Goal: Task Accomplishment & Management: Contribute content

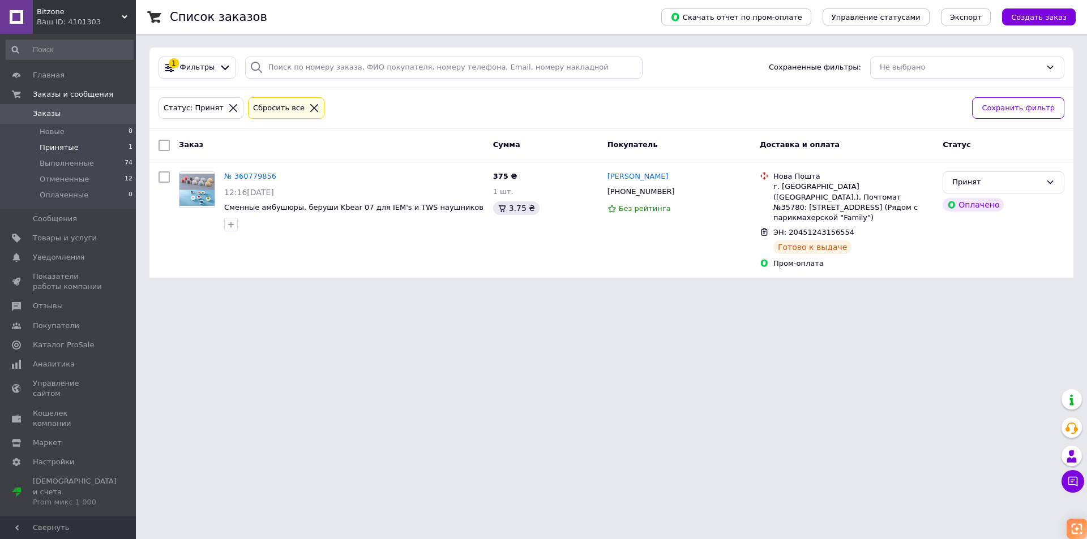
click at [448, 292] on html "Bitzone Ваш ID: 4101303 Сайт Bitzone Кабинет покупателя Проверить состояние сис…" at bounding box center [543, 146] width 1087 height 292
click at [67, 239] on span "Товары и услуги" at bounding box center [65, 238] width 64 height 10
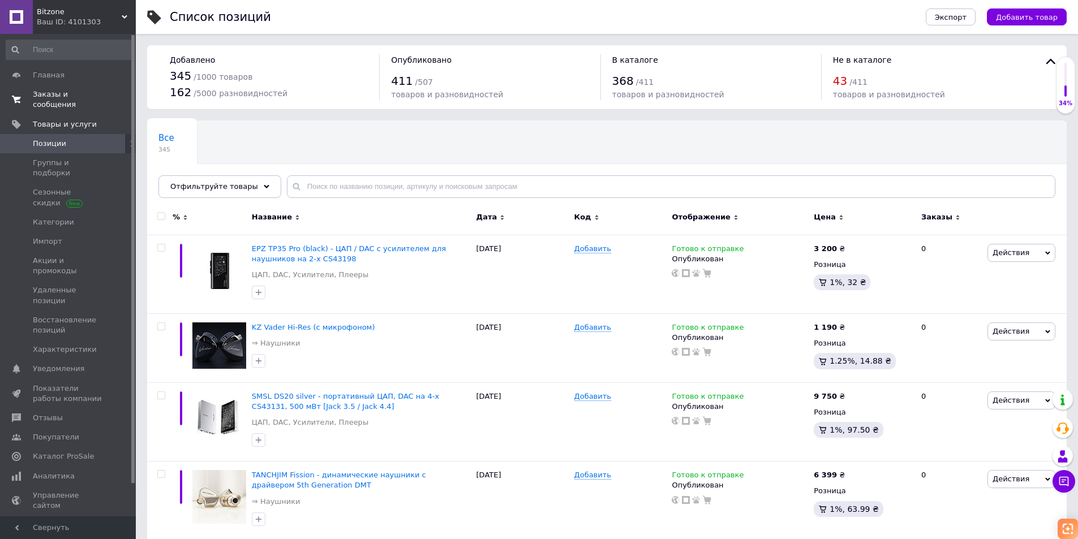
click at [70, 97] on span "Заказы и сообщения" at bounding box center [69, 99] width 72 height 20
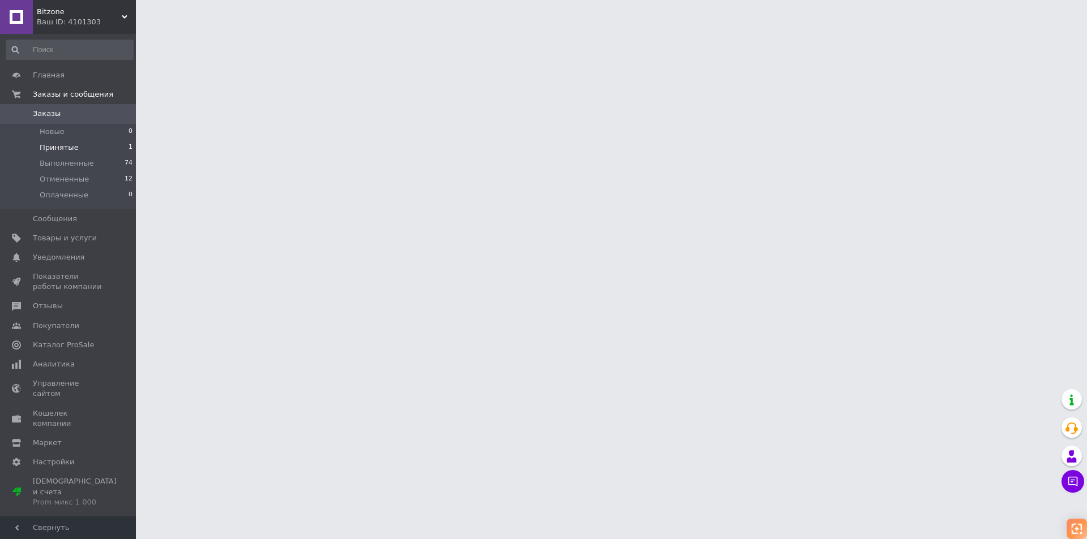
click at [80, 148] on li "Принятые 1" at bounding box center [69, 148] width 139 height 16
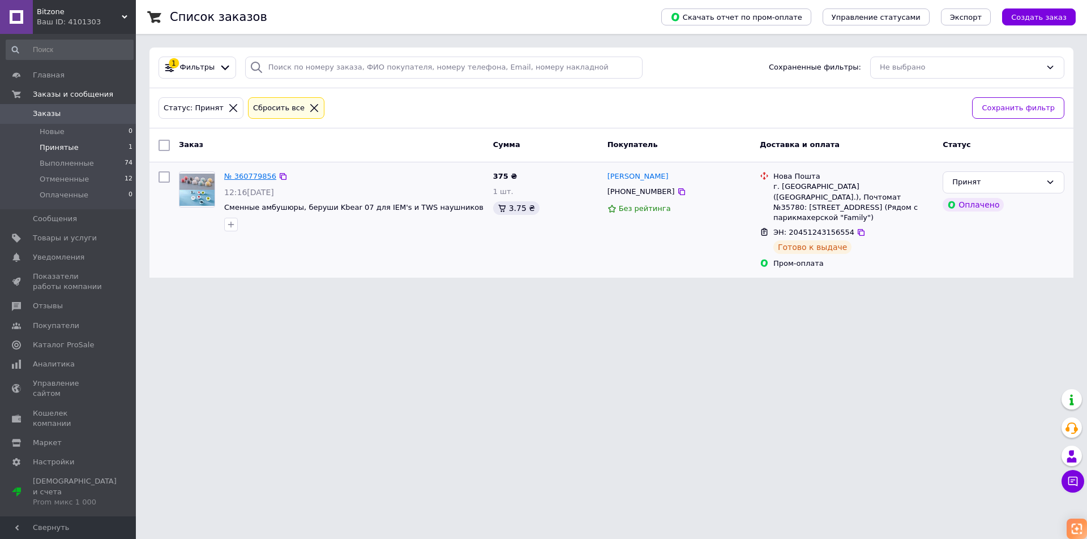
click at [254, 177] on link "№ 360779856" at bounding box center [250, 176] width 52 height 8
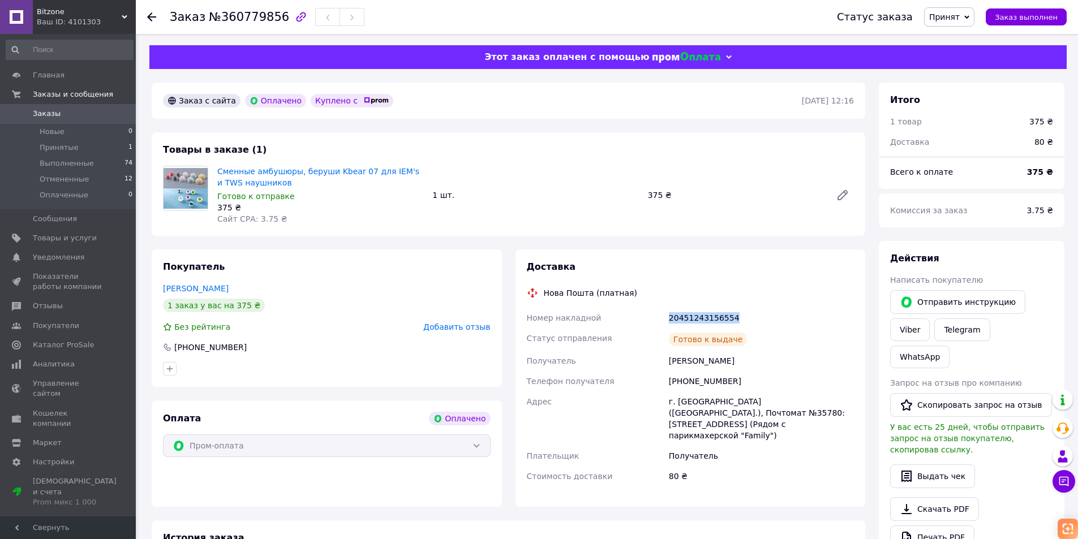
drag, startPoint x: 735, startPoint y: 318, endPoint x: 656, endPoint y: 318, distance: 78.7
click at [656, 318] on div "Номер накладной 20451243156554 Статус отправления [PERSON_NAME] к выдаче Получа…" at bounding box center [691, 397] width 332 height 179
copy div "Номер накладной 20451243156554"
click at [76, 239] on span "Товары и услуги" at bounding box center [65, 238] width 64 height 10
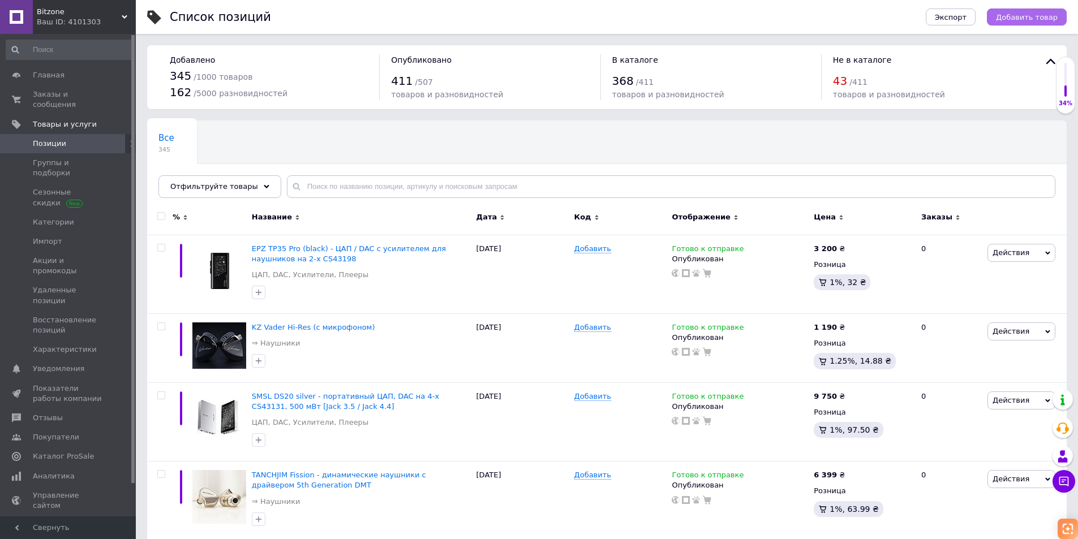
click at [1038, 17] on span "Добавить товар" at bounding box center [1027, 17] width 62 height 8
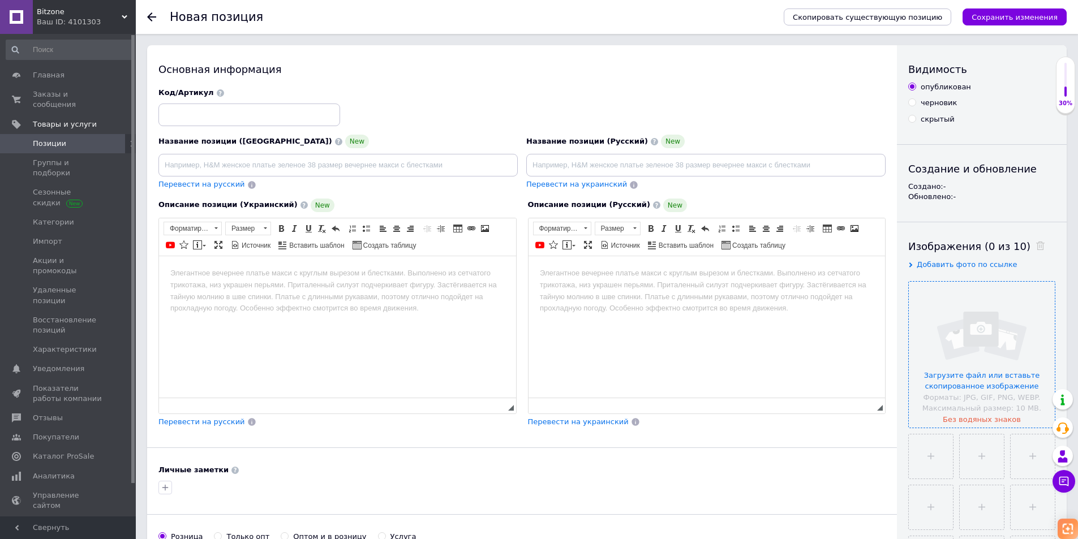
click at [961, 342] on input "file" at bounding box center [982, 355] width 146 height 146
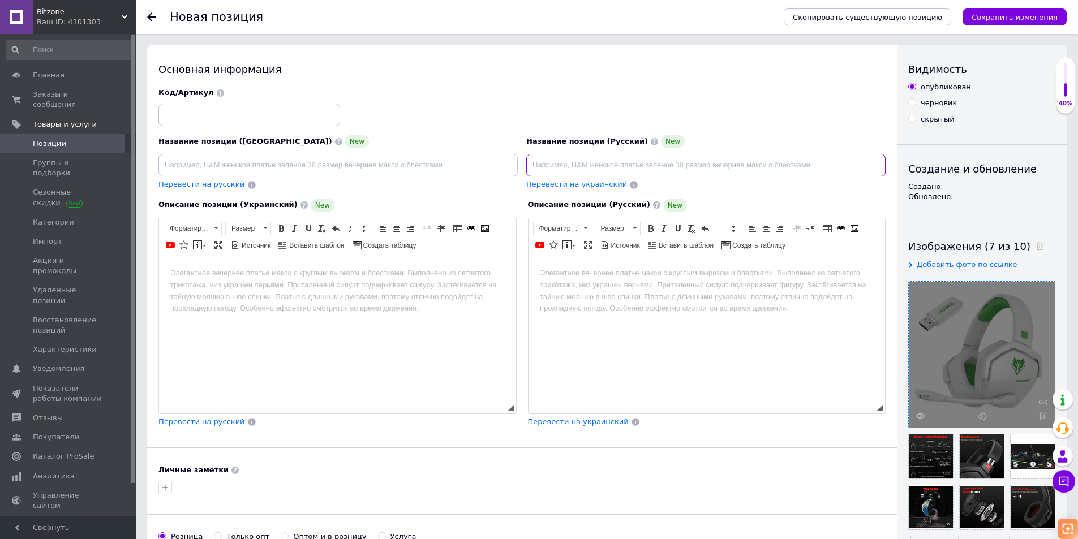
click at [552, 163] on input at bounding box center [705, 165] width 359 height 23
paste input "NUBWO G06 — игровая беспроводная гарнитура с активным шумоподавлением"
type input "NUBWO G06 — игровая беспроводная гарнитура с активным шумоподавлением"
click at [583, 187] on span "Перевести на украинский" at bounding box center [576, 184] width 101 height 8
type input "NUBWO G06 — ігрова бездротова гарнітура з активним шумозаглушенням"
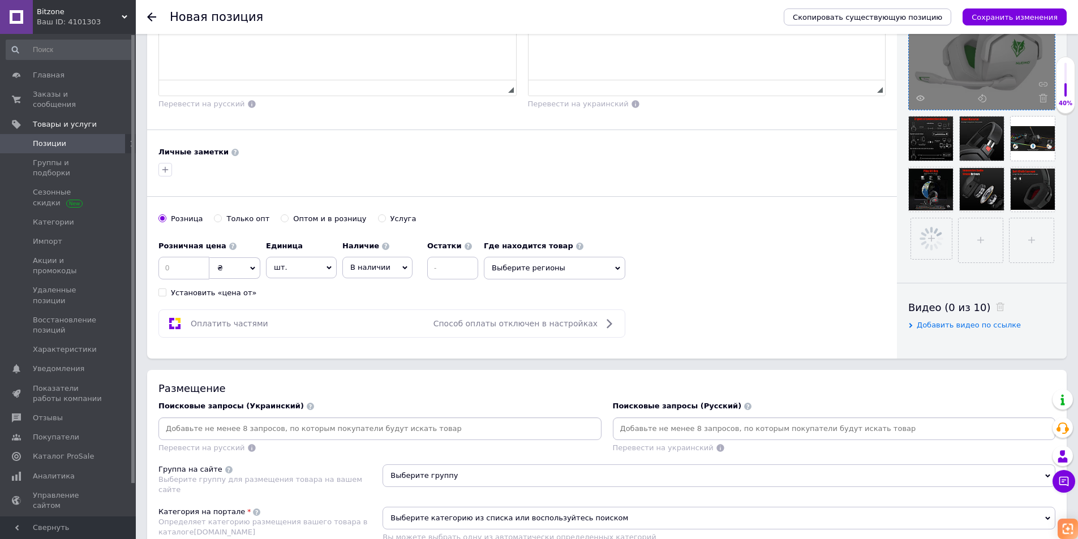
scroll to position [340, 0]
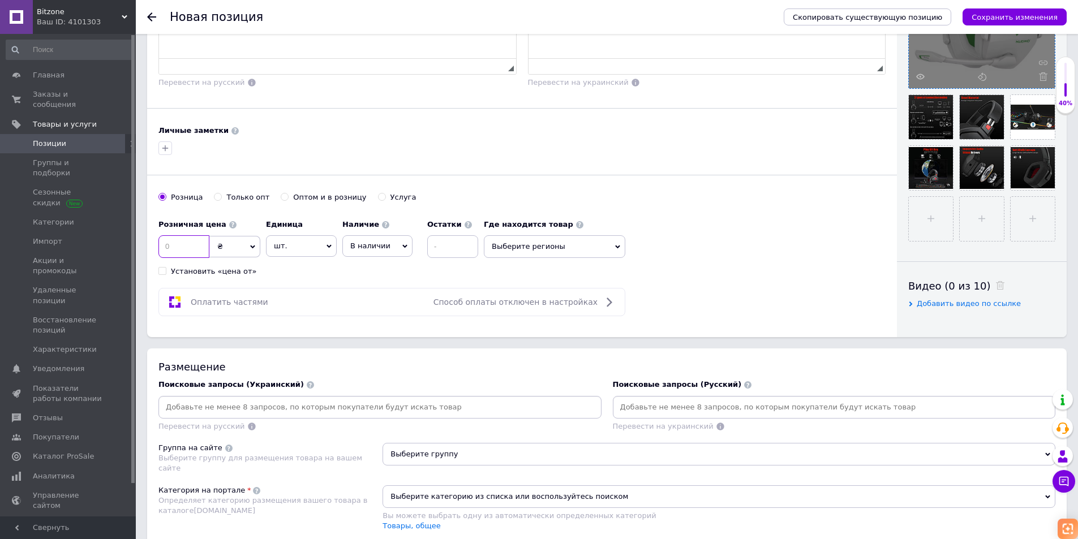
click at [178, 251] on input at bounding box center [184, 246] width 51 height 23
type input "1599"
click at [387, 246] on span "В наличии" at bounding box center [377, 246] width 70 height 22
click at [379, 306] on li "Готово к отправке" at bounding box center [377, 307] width 69 height 26
click at [707, 272] on div "Розничная цена 1599 ₴ $ € CHF £ ¥ PLN ₸ MDL HUF KGS CN¥ TRY ₩ lei Установить «ц…" at bounding box center [522, 245] width 727 height 63
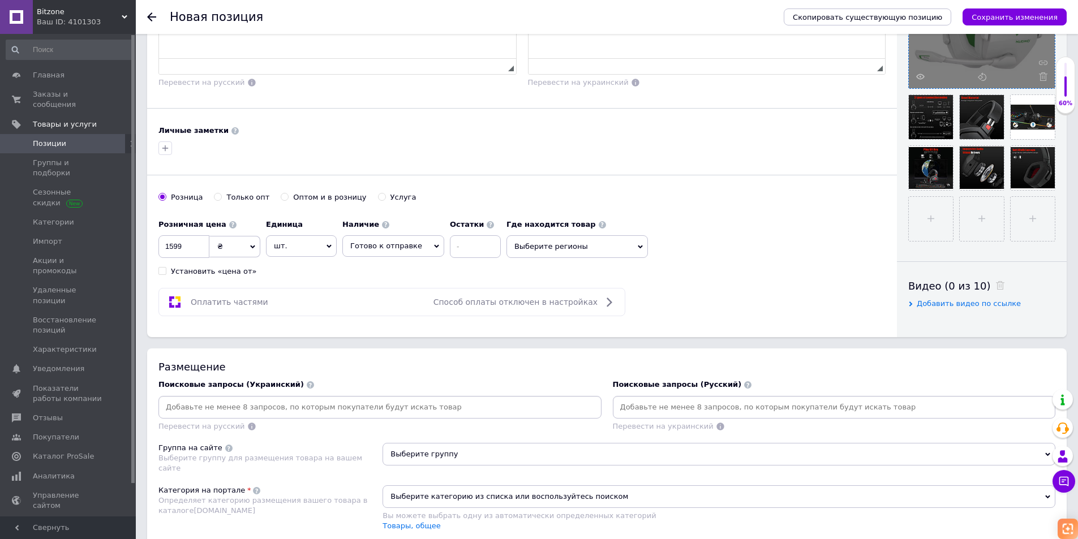
click at [517, 457] on span "Выберите группу" at bounding box center [719, 454] width 673 height 23
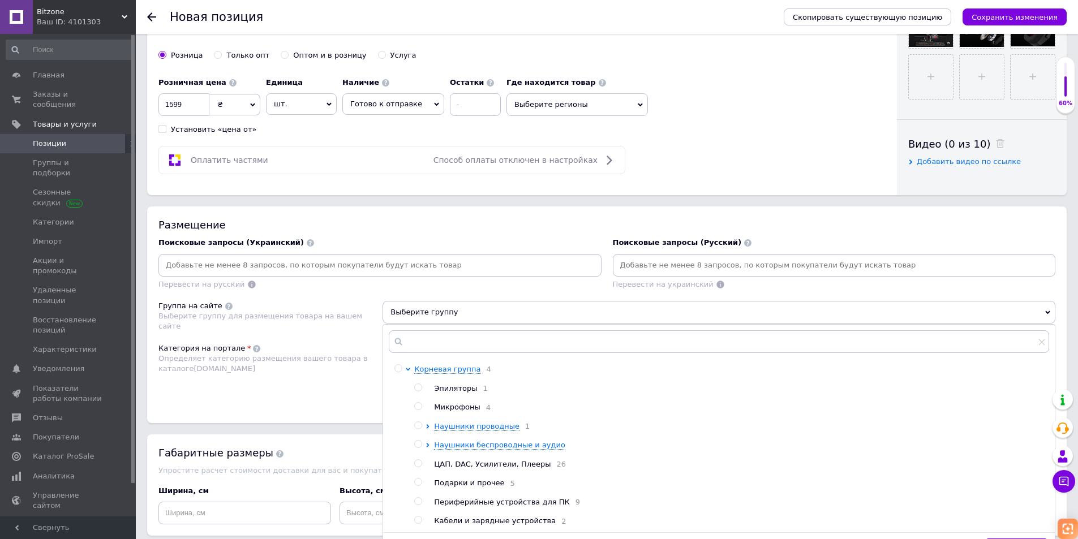
scroll to position [509, 0]
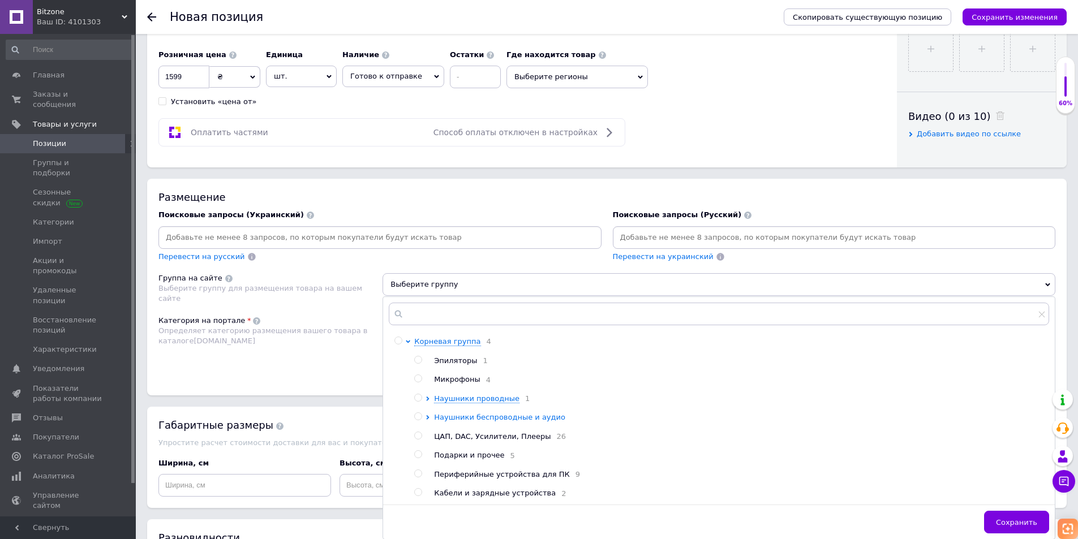
click at [429, 420] on icon at bounding box center [428, 418] width 3 height 5
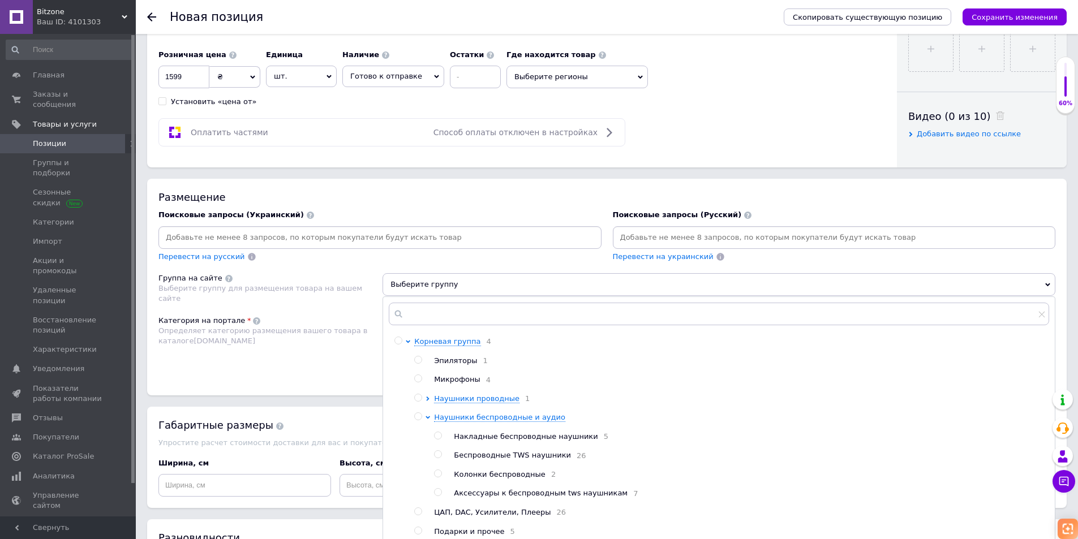
click at [438, 439] on input "radio" at bounding box center [437, 436] width 7 height 7
radio input "true"
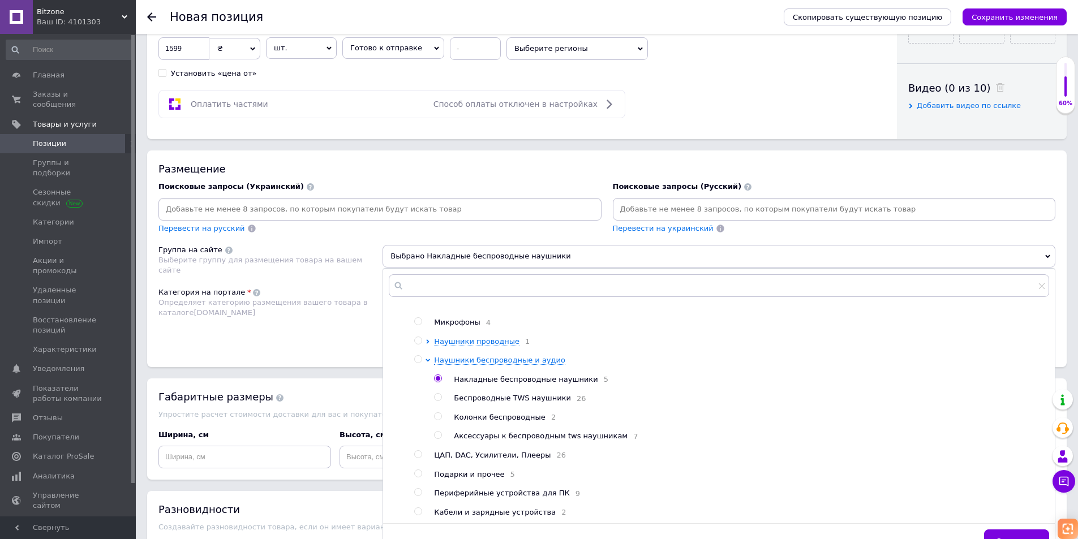
scroll to position [566, 0]
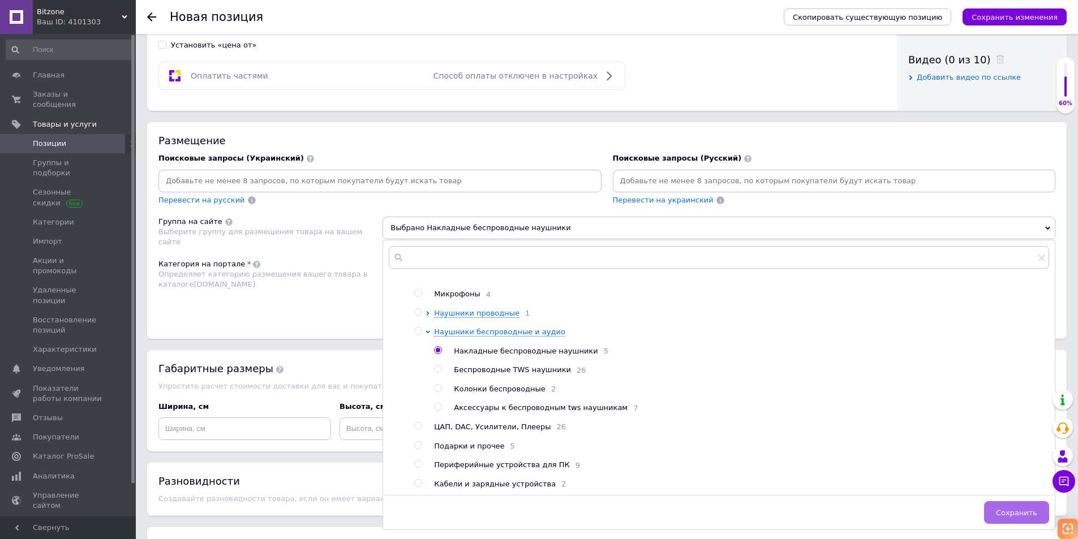
click at [1008, 511] on span "Сохранить" at bounding box center [1016, 513] width 41 height 8
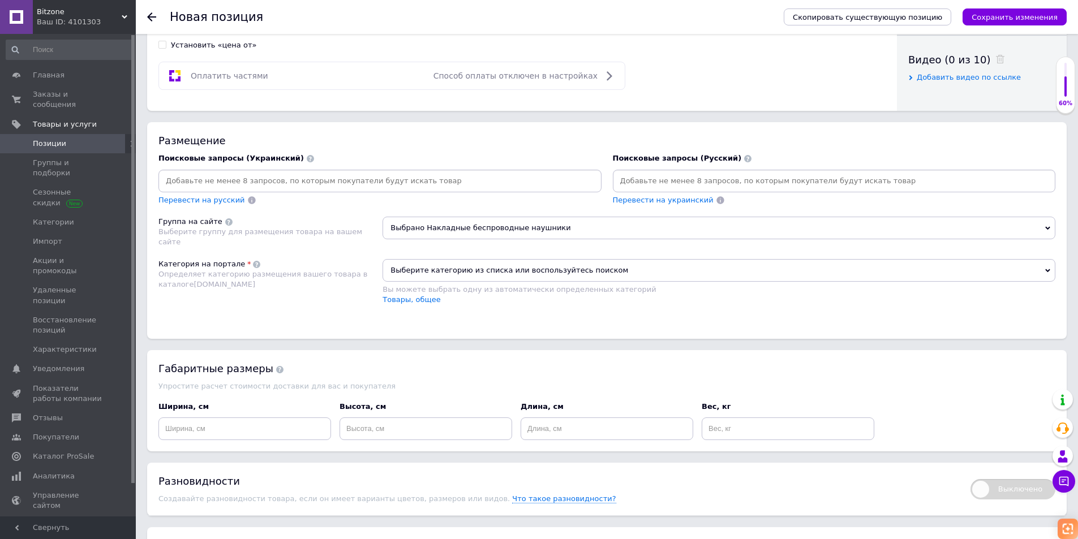
click at [478, 273] on span "Выберите категорию из списка или воспользуйтесь поиском" at bounding box center [719, 270] width 673 height 23
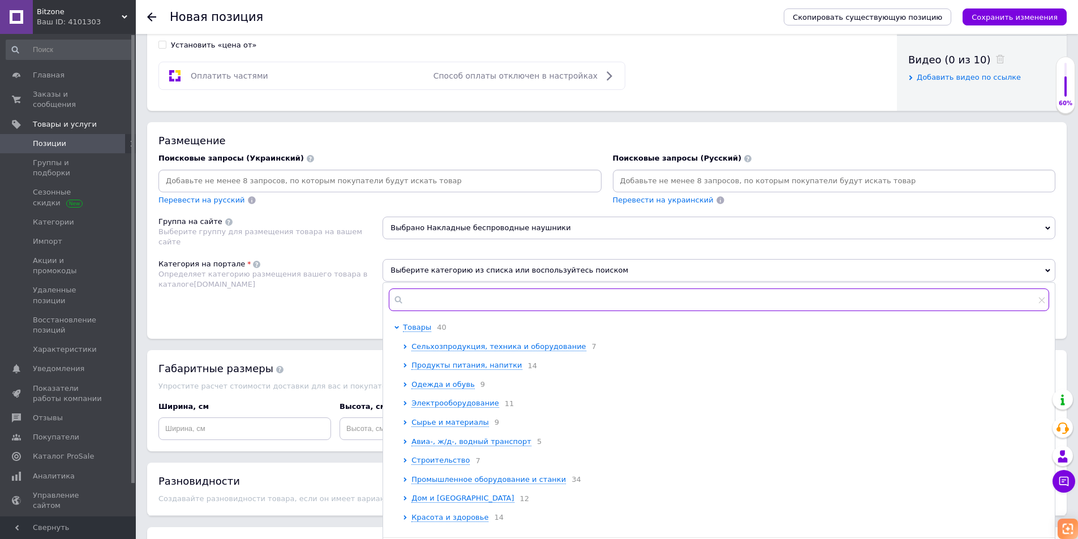
click at [450, 299] on input "text" at bounding box center [719, 300] width 661 height 23
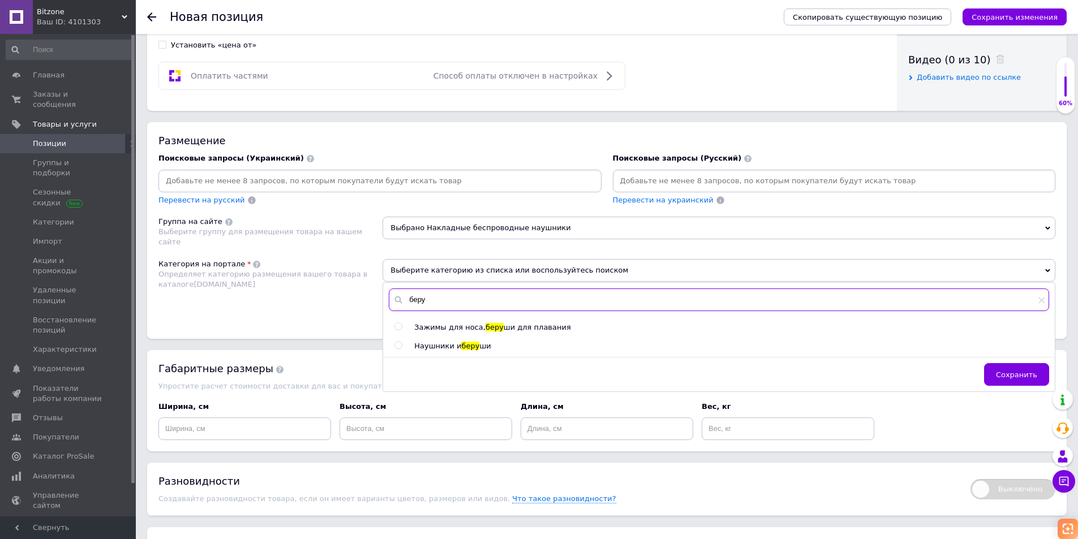
type input "беру"
click at [398, 348] on input "radio" at bounding box center [398, 345] width 7 height 7
radio input "true"
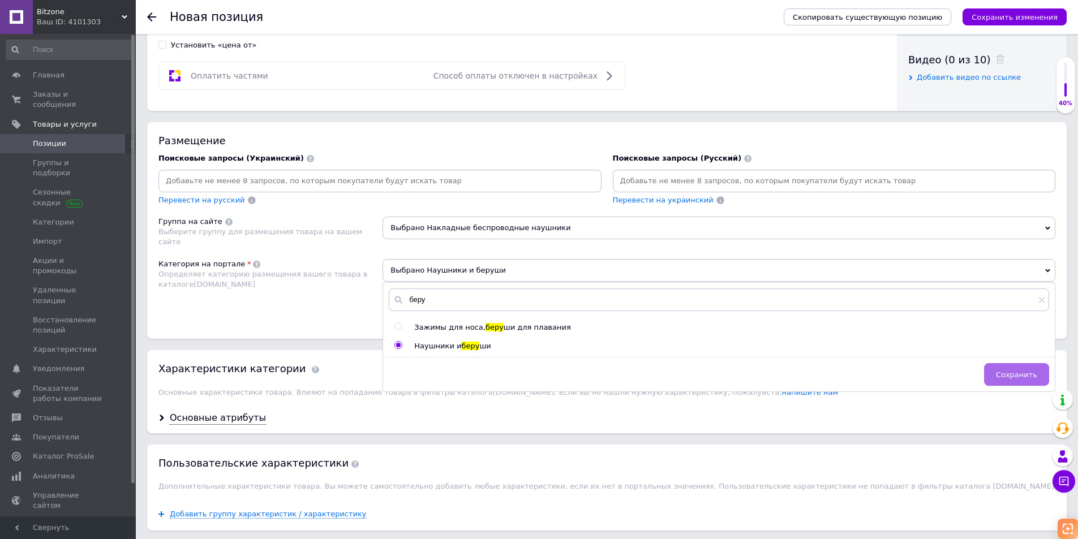
click at [1030, 379] on span "Сохранить" at bounding box center [1016, 375] width 41 height 8
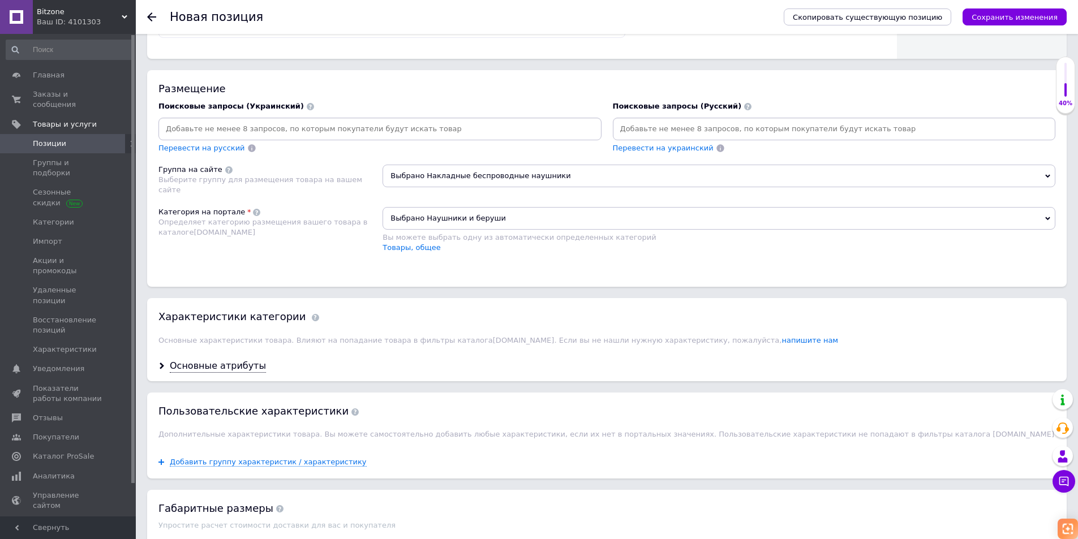
scroll to position [623, 0]
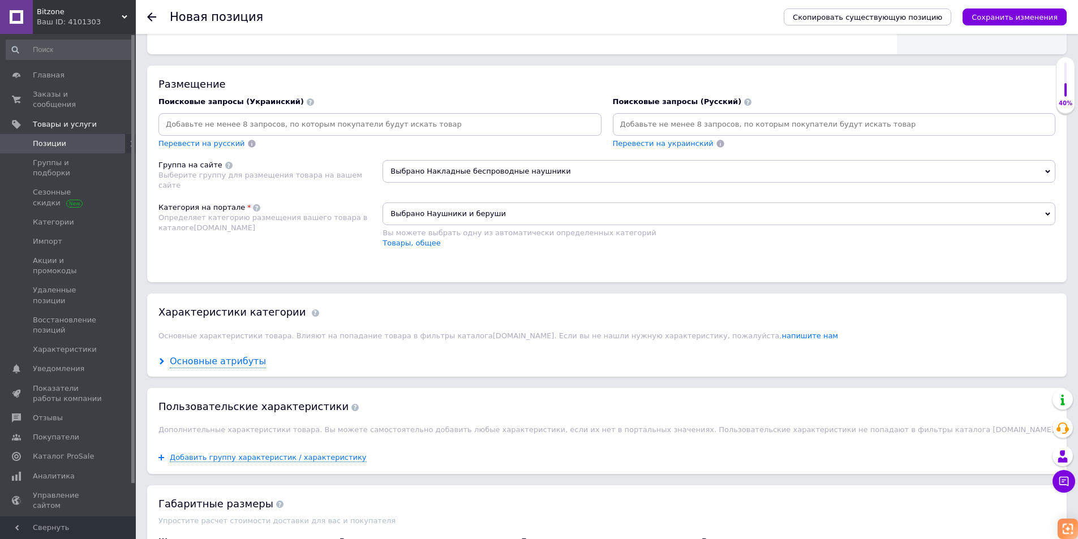
click at [229, 366] on div "Основные атрибуты" at bounding box center [218, 362] width 96 height 13
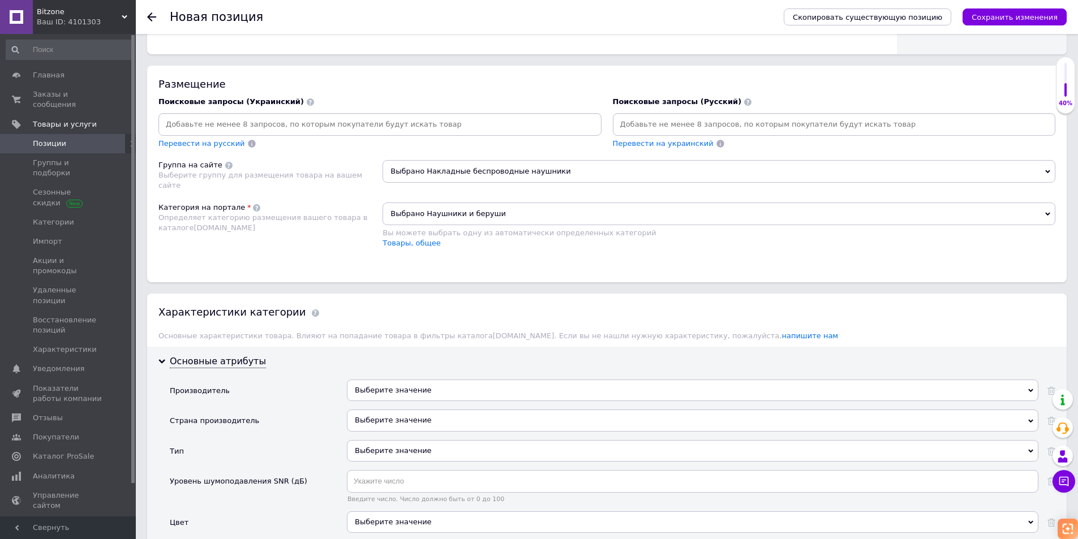
click at [416, 396] on div "Выберите значение" at bounding box center [693, 391] width 692 height 22
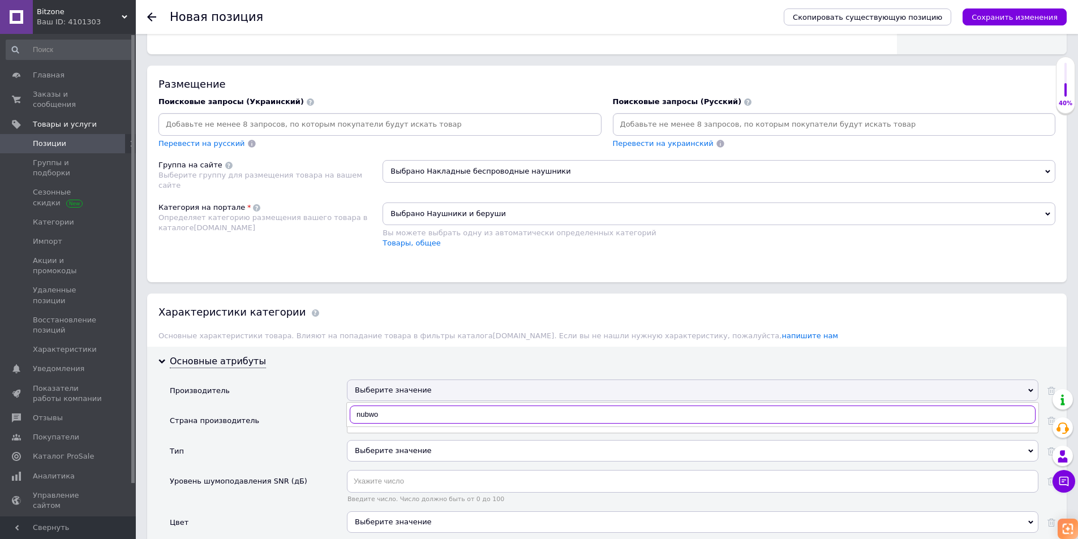
type input "nubwoo"
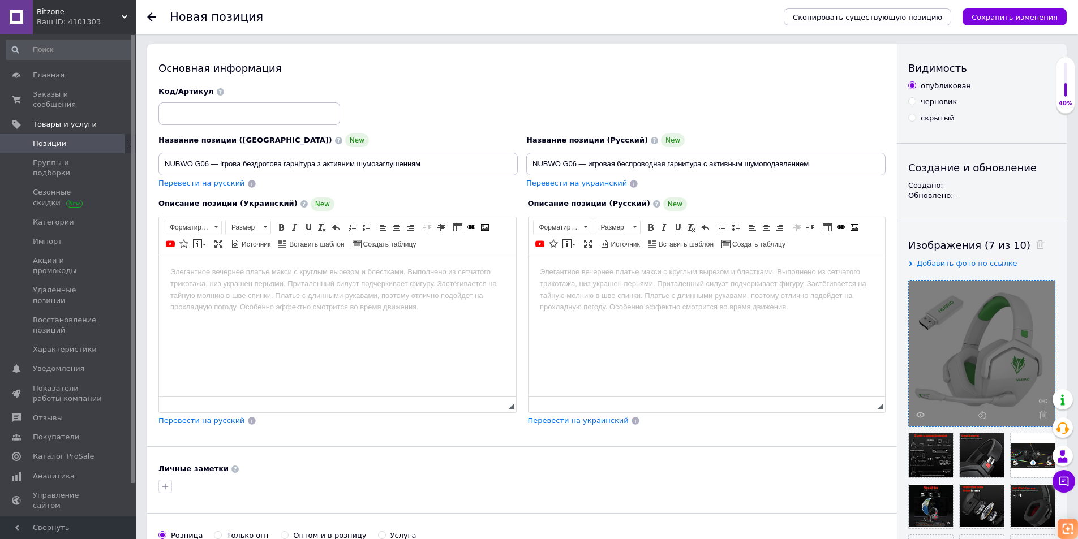
scroll to position [0, 0]
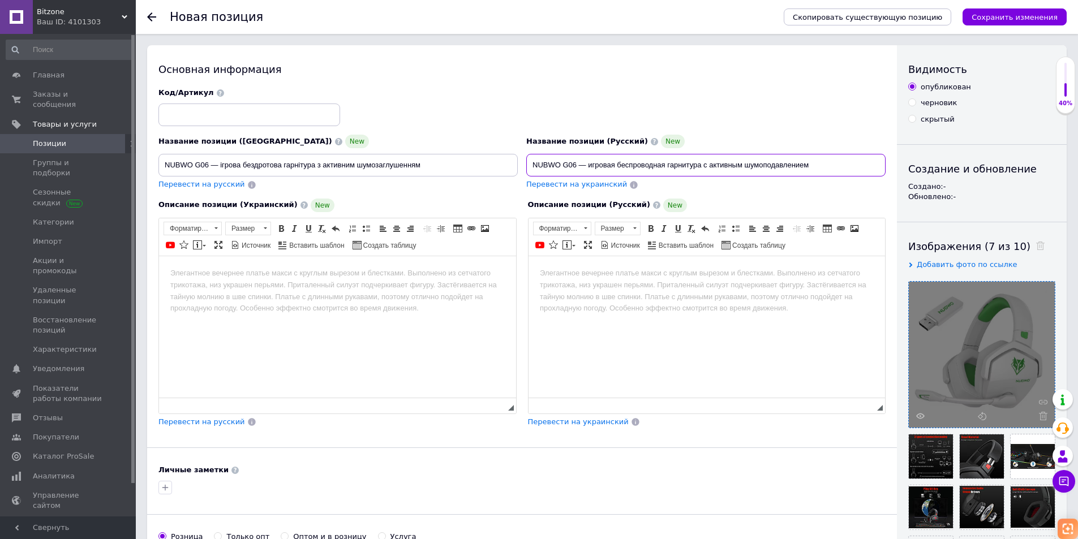
drag, startPoint x: 559, startPoint y: 166, endPoint x: 532, endPoint y: 168, distance: 27.8
click at [532, 168] on input "NUBWO G06 — игровая беспроводная гарнитура с активным шумоподавлением" at bounding box center [705, 165] width 359 height 23
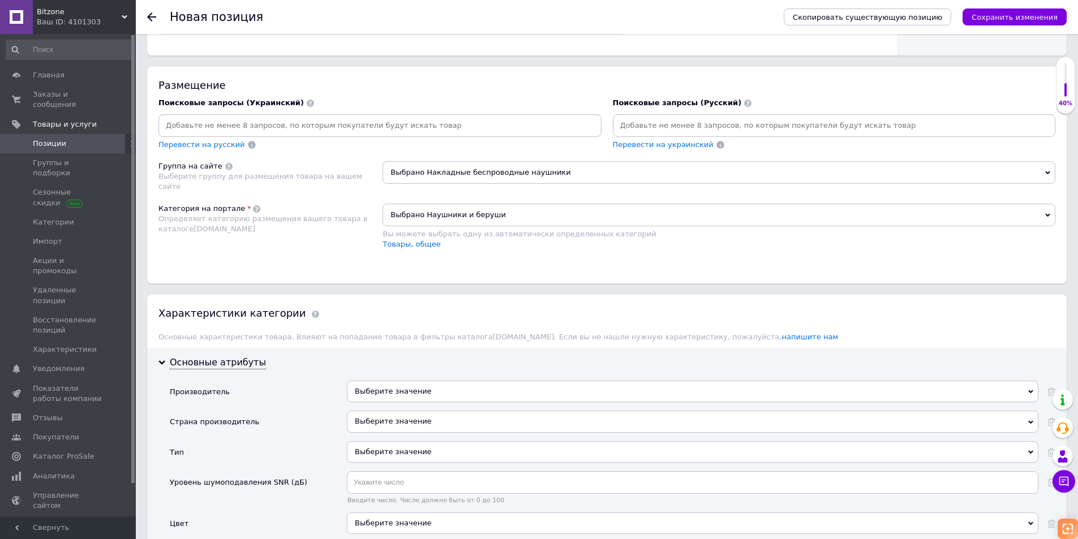
scroll to position [623, 0]
click at [420, 392] on div "Выберите значение" at bounding box center [693, 391] width 692 height 22
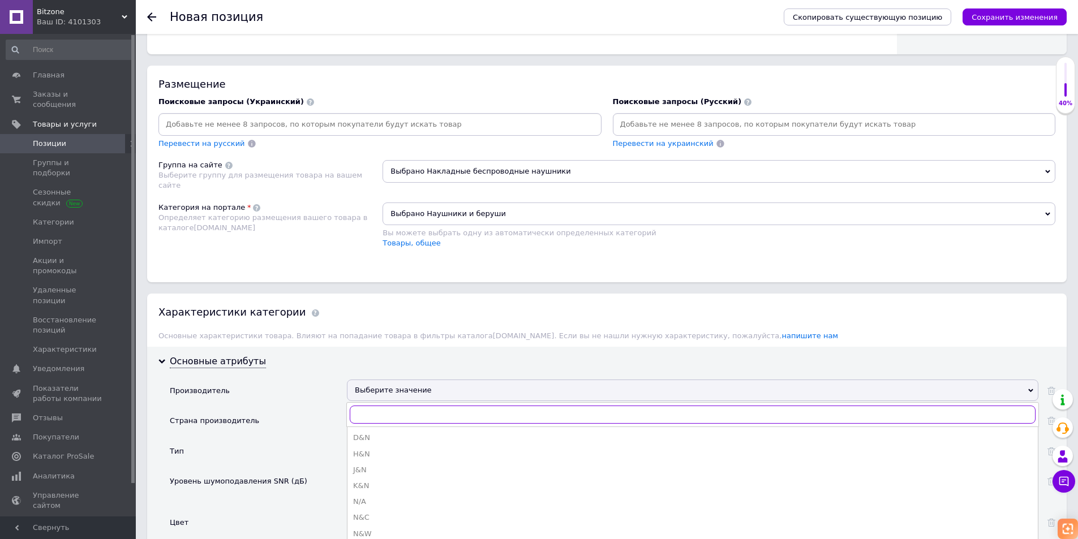
paste input "NUBWO"
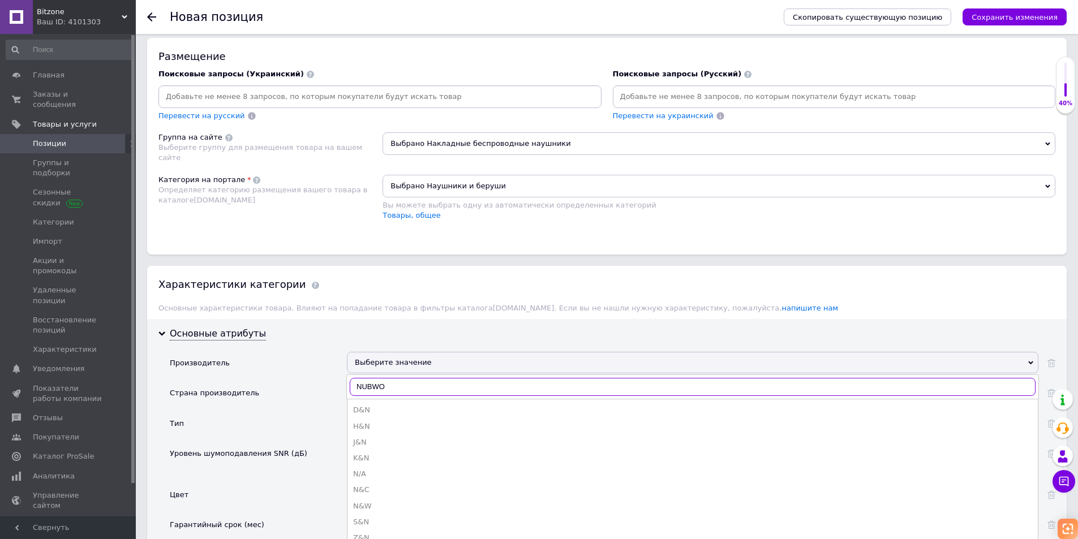
scroll to position [679, 0]
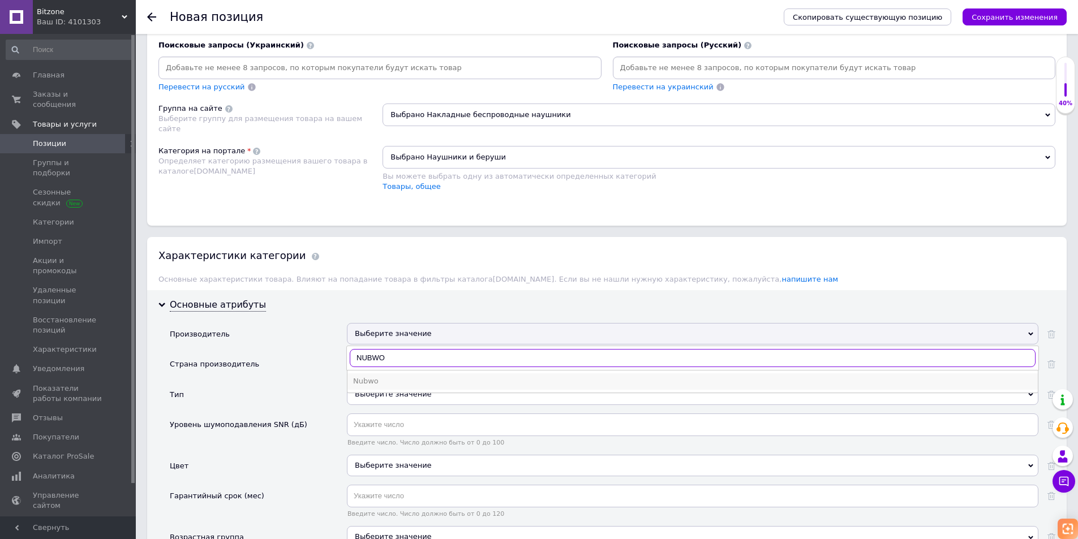
type input "NUBWO"
click at [392, 378] on div "Nubwo" at bounding box center [692, 381] width 679 height 10
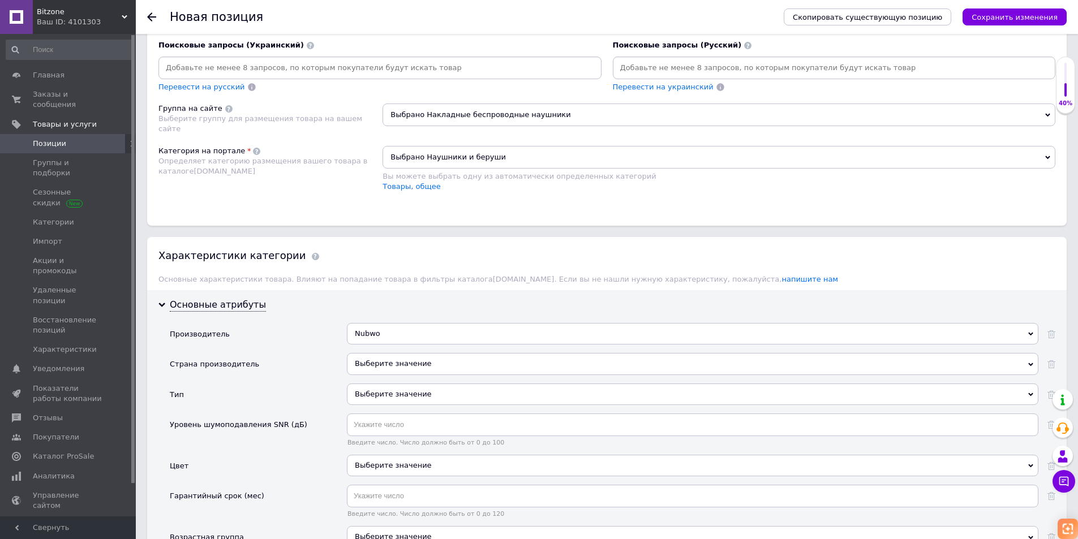
click at [398, 368] on div "Выберите значение" at bounding box center [693, 364] width 692 height 22
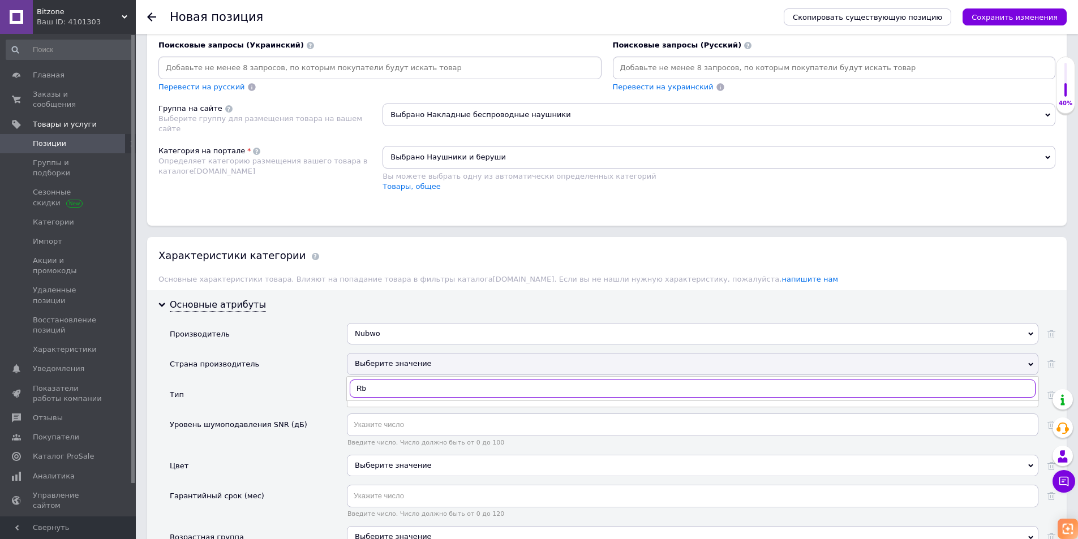
type input "R"
type input "[GEOGRAPHIC_DATA]"
click at [387, 418] on li "[GEOGRAPHIC_DATA]" at bounding box center [693, 412] width 691 height 16
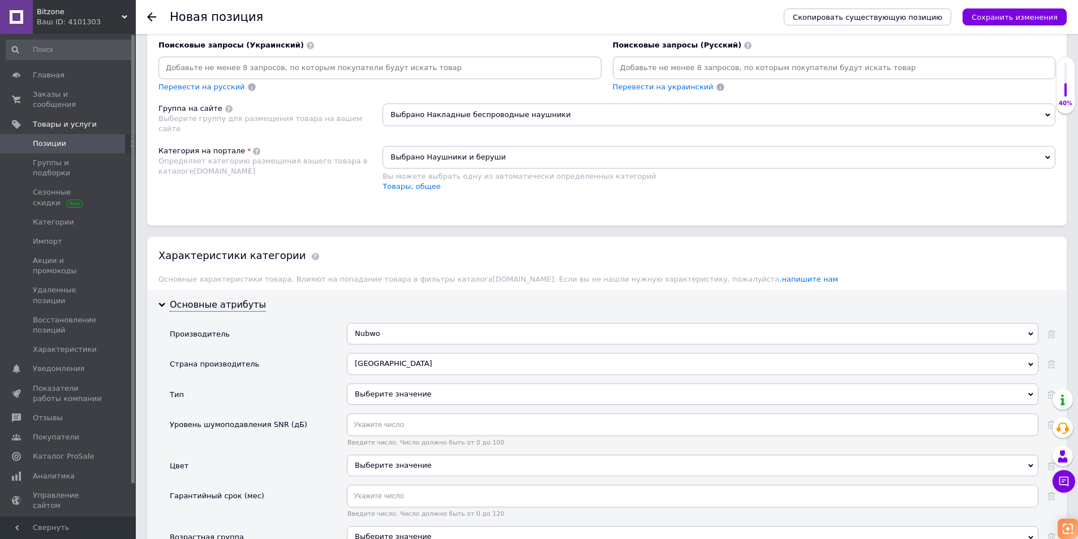
click at [415, 468] on div "Выберите значение" at bounding box center [693, 466] width 692 height 22
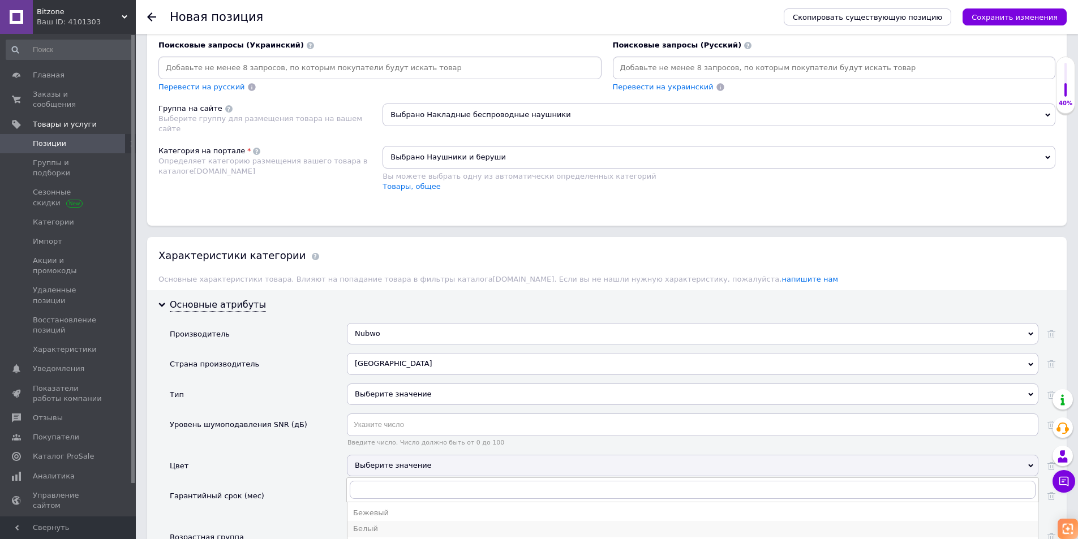
click at [378, 529] on div "Белый" at bounding box center [692, 529] width 679 height 10
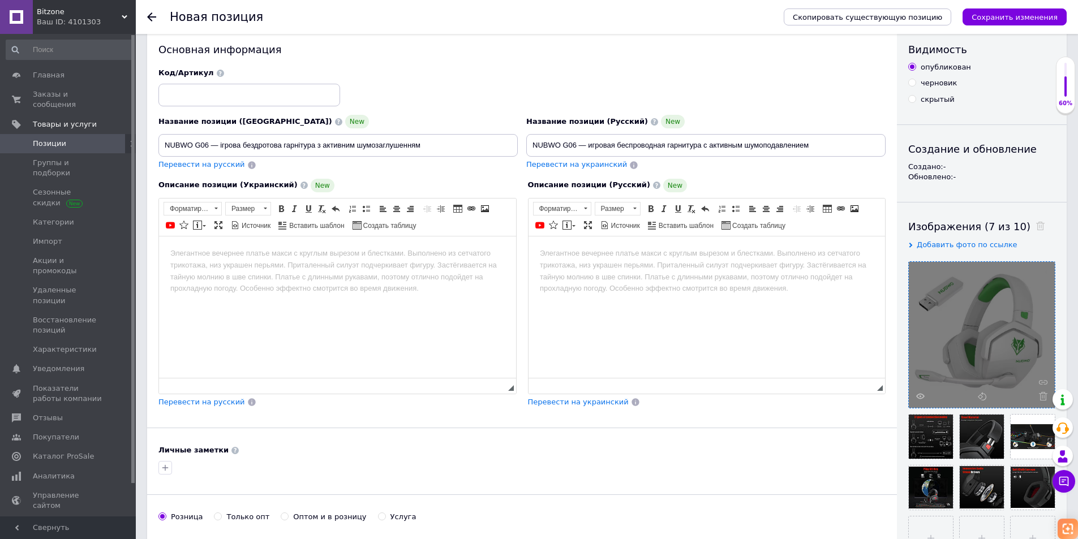
scroll to position [0, 0]
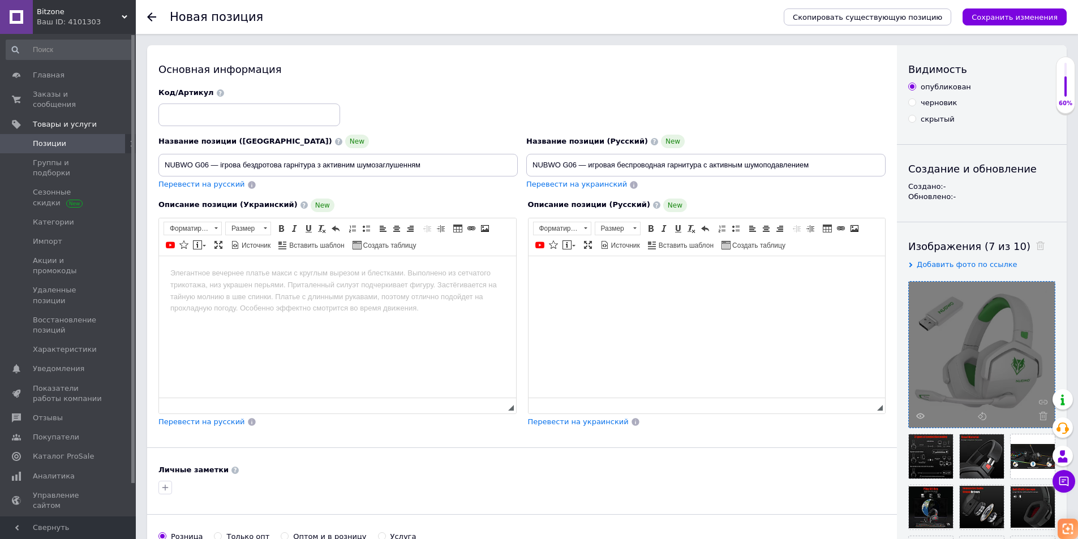
click at [591, 281] on html at bounding box center [706, 273] width 357 height 35
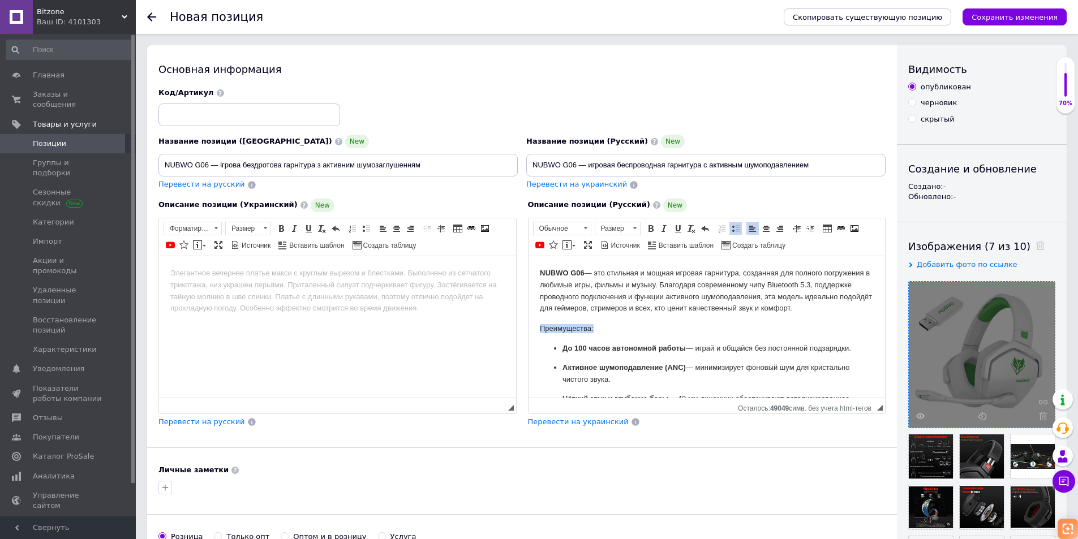
drag, startPoint x: 606, startPoint y: 335, endPoint x: 495, endPoint y: 327, distance: 111.2
click at [528, 327] on html "NUBWO G06 — это стильная и мощная игровая гарнитура, созданная для полного погр…" at bounding box center [706, 395] width 357 height 279
click at [653, 230] on span at bounding box center [650, 228] width 9 height 9
click at [662, 230] on span at bounding box center [664, 228] width 9 height 9
click at [673, 229] on link "Подчеркнутый Комбинация клавиш Ctrl+U" at bounding box center [678, 228] width 12 height 12
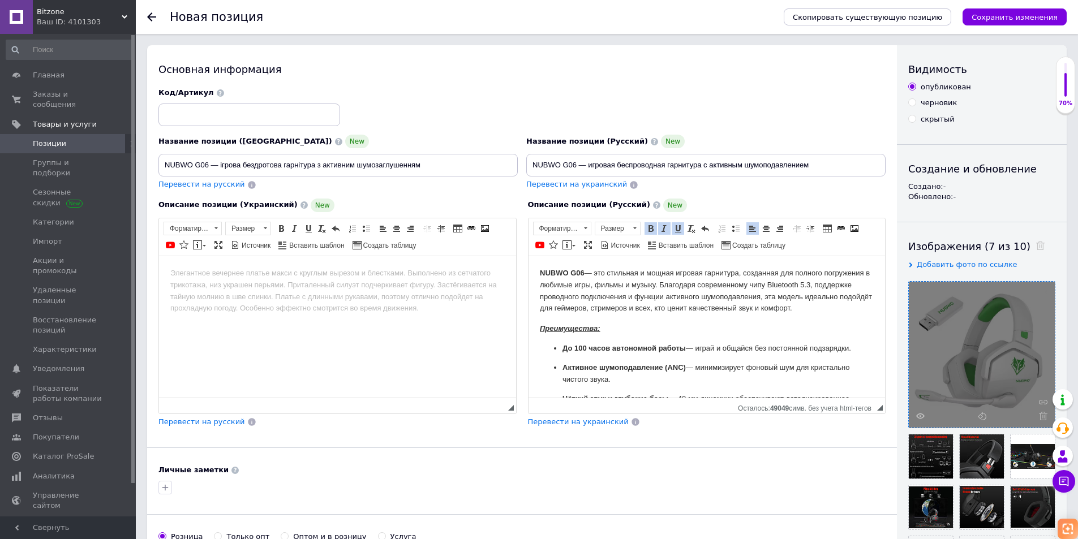
click at [663, 333] on body "NUBWO G06 — это стильная и мощная игровая гарнитура, созданная для полного погр…" at bounding box center [706, 395] width 335 height 256
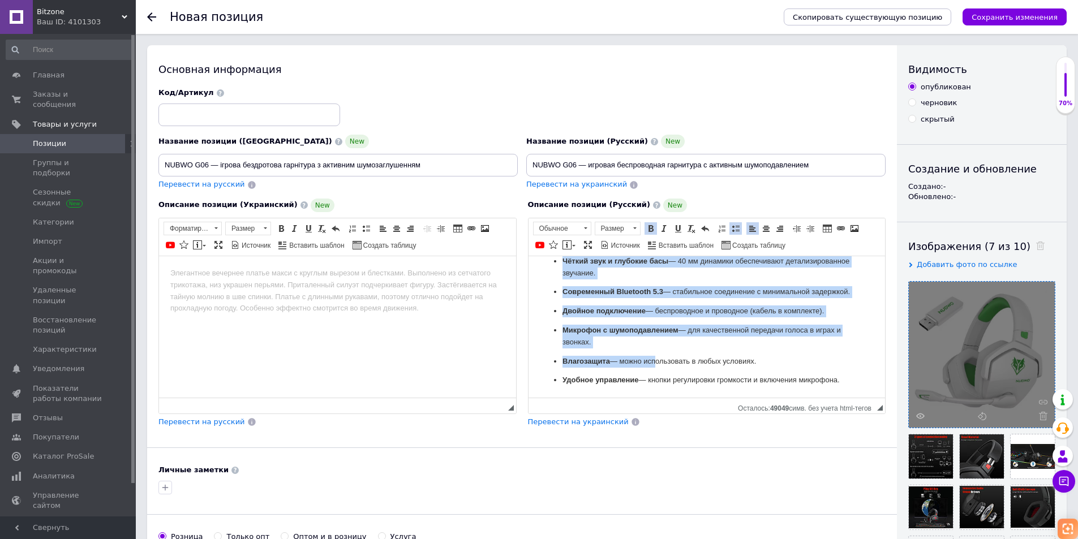
scroll to position [161, 0]
drag, startPoint x: 545, startPoint y: 347, endPoint x: 845, endPoint y: 388, distance: 302.8
click at [845, 388] on html "NUBWO G06 — это стильная и мощная игровая гарнитура, созданная для полного погр…" at bounding box center [706, 257] width 357 height 279
click at [827, 307] on p "Двойное подключение — беспроводное и проводное (кабель в комплекте)." at bounding box center [706, 311] width 289 height 12
click at [756, 362] on p "Влагозащита — можно использовать в любых условиях." at bounding box center [706, 362] width 289 height 12
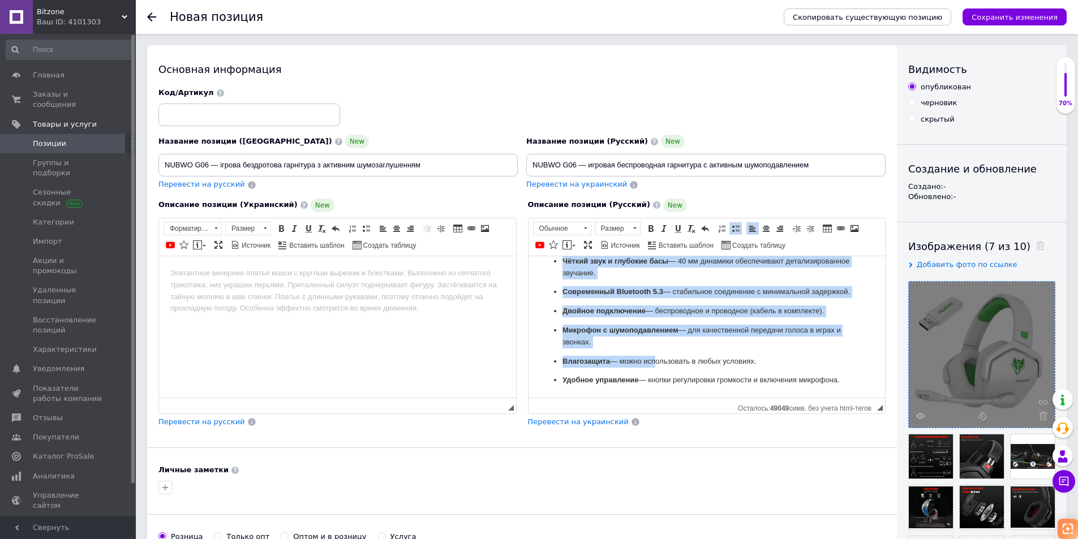
drag, startPoint x: 780, startPoint y: 359, endPoint x: 556, endPoint y: 356, distance: 224.2
click at [562, 356] on li "Влагозащита — можно использовать в любых условиях." at bounding box center [706, 362] width 289 height 12
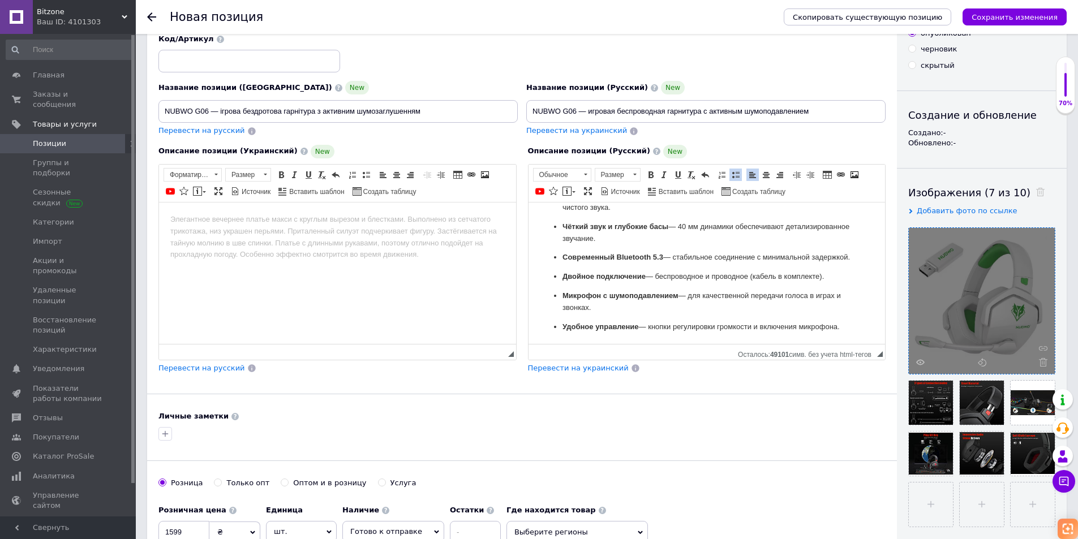
scroll to position [57, 0]
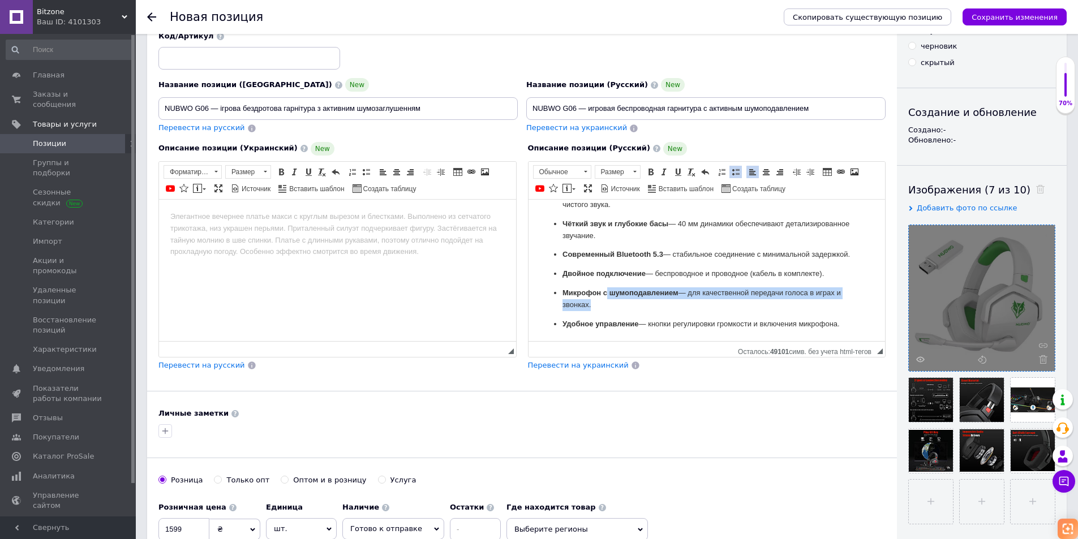
drag, startPoint x: 846, startPoint y: 322, endPoint x: 607, endPoint y: 292, distance: 240.8
click at [607, 292] on ul "До 100 часов автономной работы — играй и общайся без постоянной подзарядки. Акт…" at bounding box center [706, 249] width 335 height 162
click at [829, 308] on p "Микрофон с шумоподавлением — для качественной передачи голоса в играх и звонках." at bounding box center [706, 299] width 289 height 24
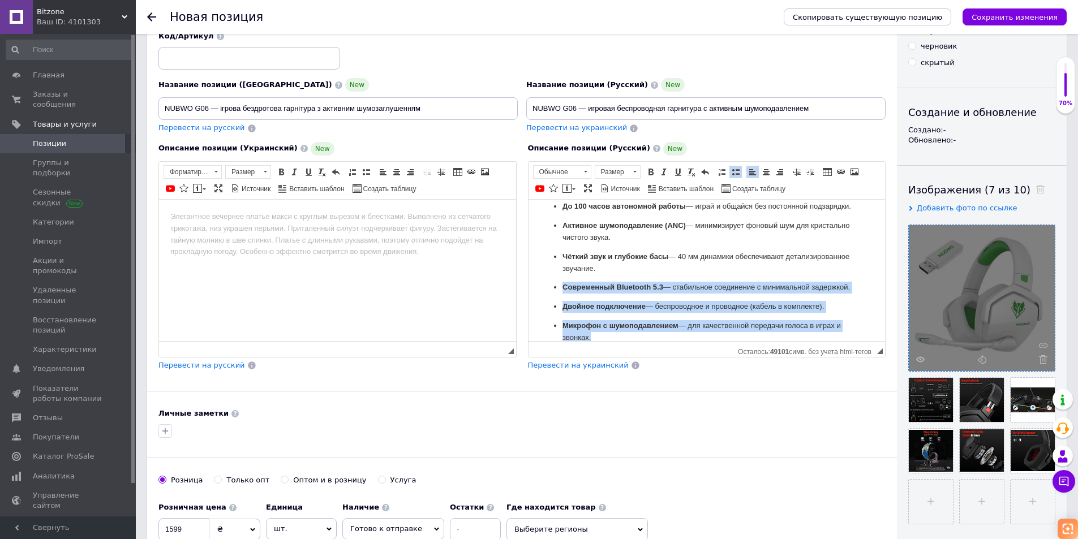
drag, startPoint x: 851, startPoint y: 323, endPoint x: 747, endPoint y: 292, distance: 108.6
click at [747, 292] on ul "До 100 часов автономной работы — играй и общайся без постоянной подзарядки. Акт…" at bounding box center [706, 281] width 335 height 162
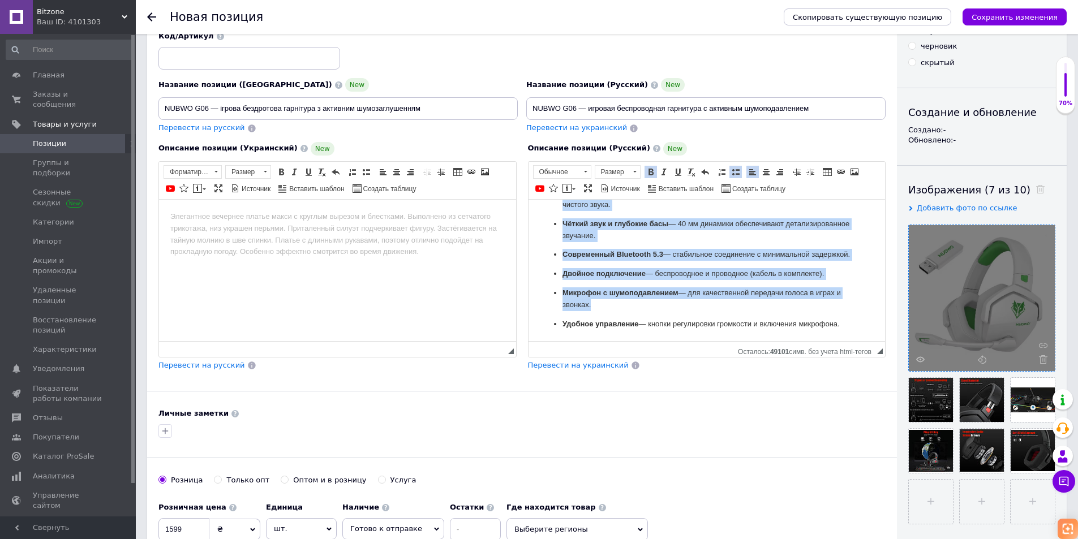
scroll to position [142, 0]
drag, startPoint x: 562, startPoint y: 292, endPoint x: 841, endPoint y: 322, distance: 280.2
click at [841, 322] on ul "До 100 часов автономной работы — играй и общайся без постоянной подзарядки. Акт…" at bounding box center [706, 249] width 335 height 162
click at [734, 174] on span at bounding box center [735, 172] width 9 height 9
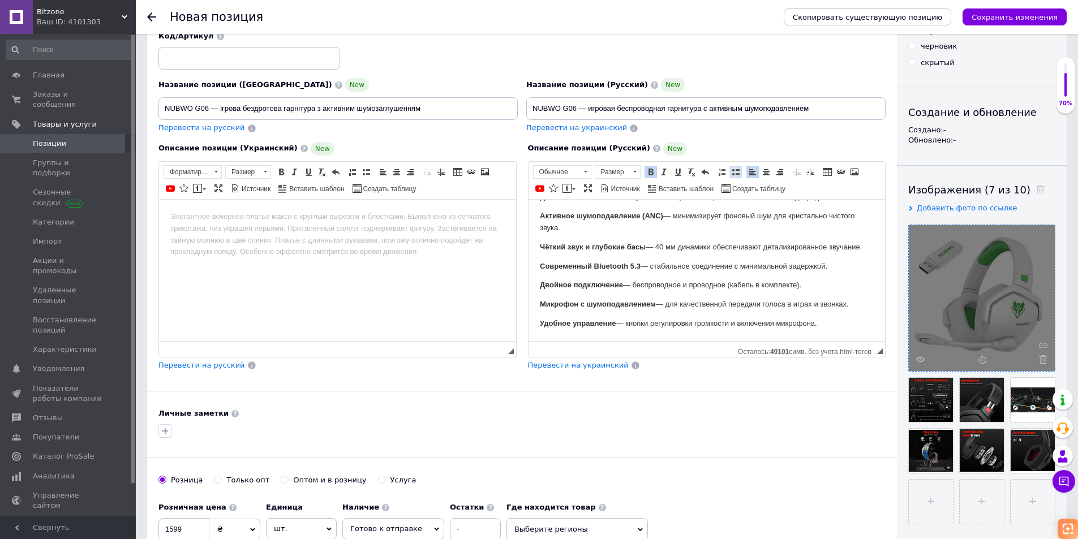
click at [736, 173] on span at bounding box center [735, 172] width 9 height 9
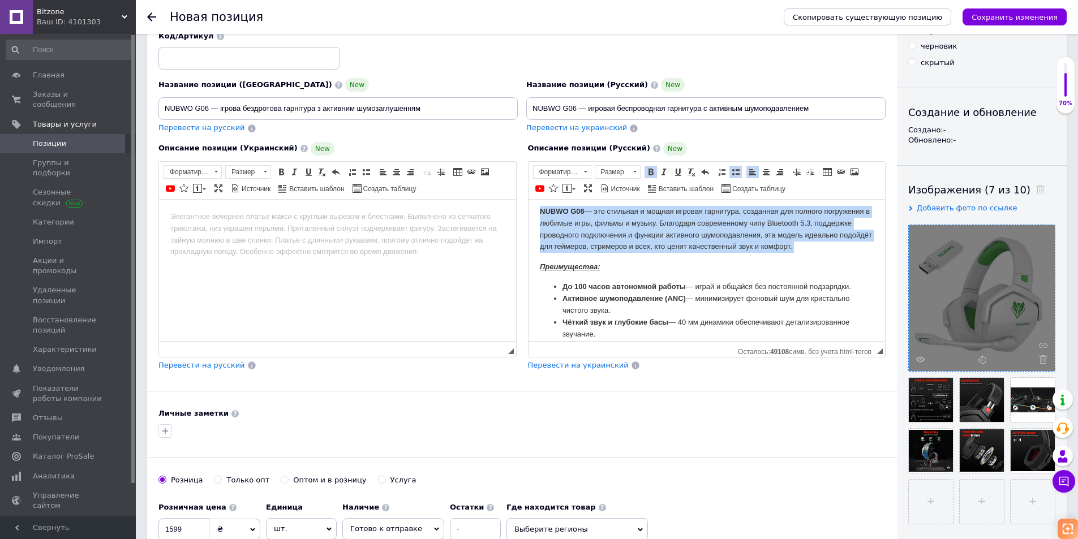
scroll to position [0, 0]
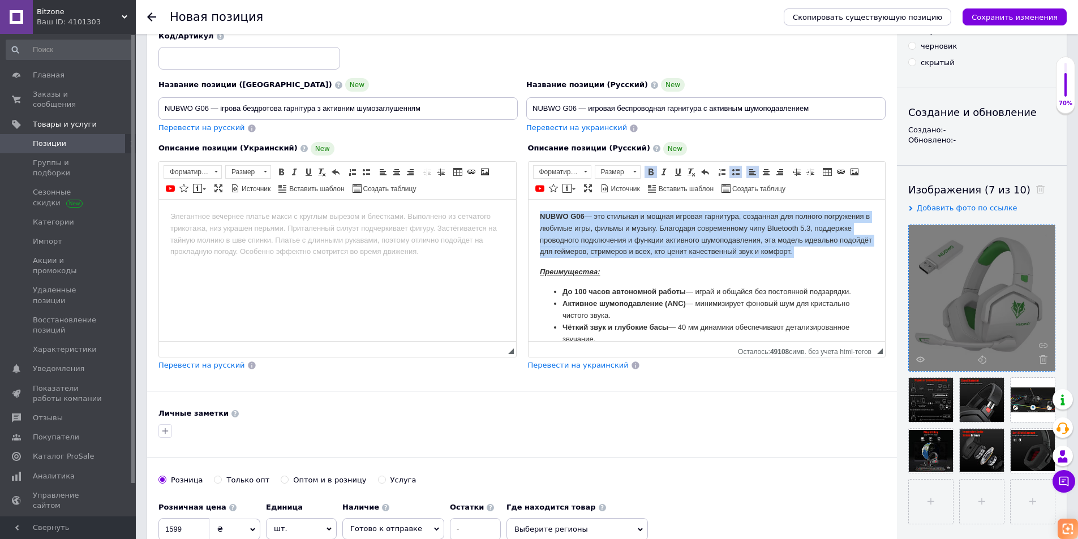
click at [854, 302] on ul "До 100 часов автономной работы — играй и общайся без постоянной подзарядки. Акт…" at bounding box center [706, 345] width 335 height 118
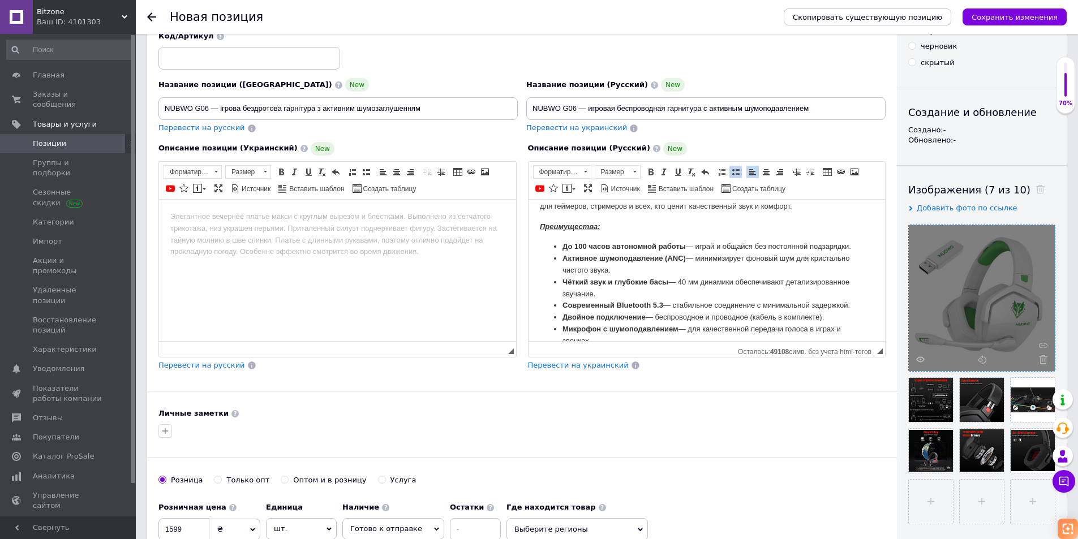
scroll to position [98, 0]
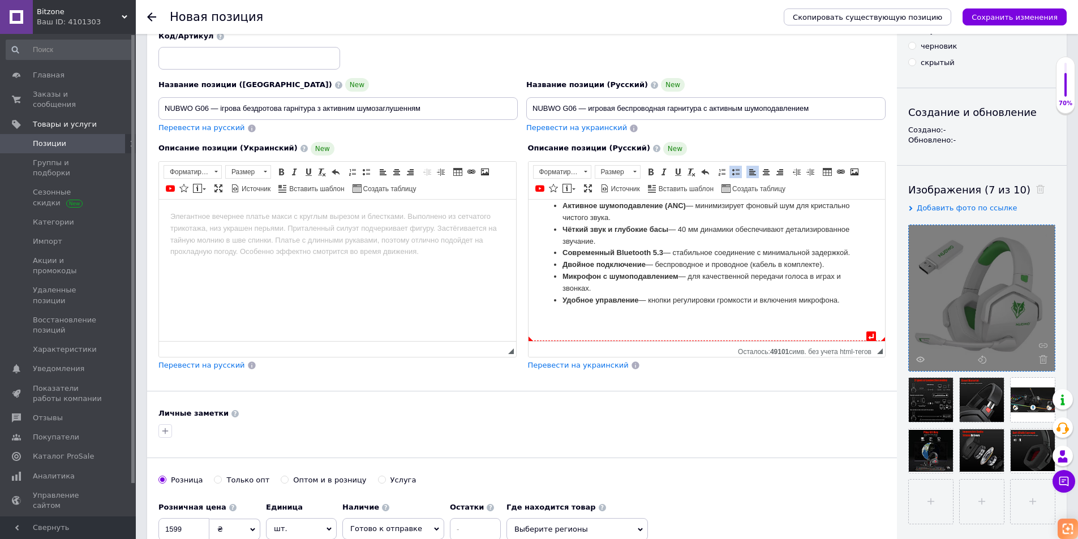
click at [845, 306] on ul "До 100 часов автономной работы — играй и общайся без постоянной подзарядки. Акт…" at bounding box center [706, 247] width 335 height 118
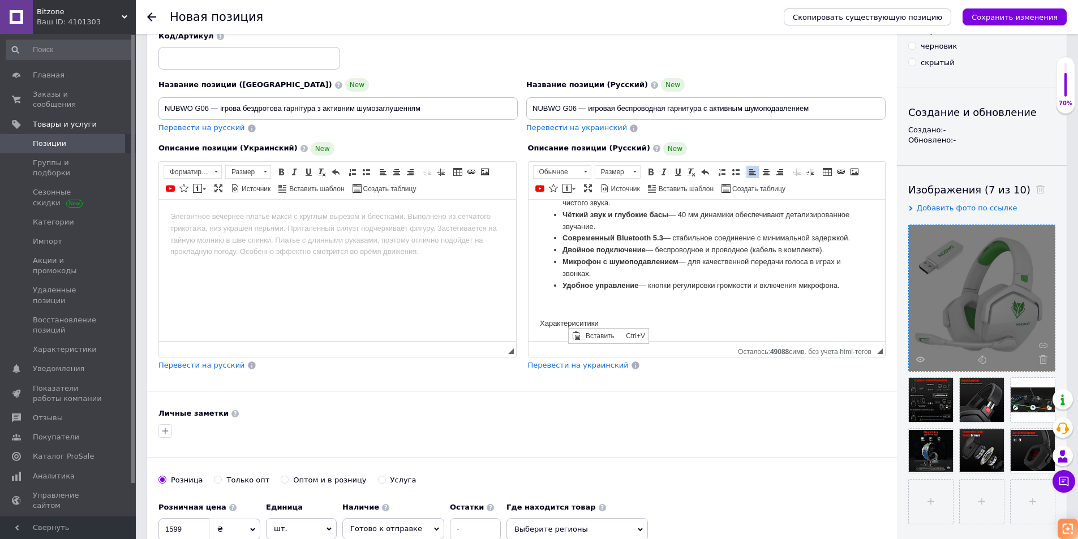
scroll to position [0, 0]
click at [648, 319] on p "Характериситики" at bounding box center [706, 324] width 335 height 12
click at [583, 325] on p "Характериситики" at bounding box center [706, 324] width 335 height 12
drag, startPoint x: 644, startPoint y: 319, endPoint x: 632, endPoint y: 322, distance: 12.2
click at [643, 319] on p "Характеристики" at bounding box center [706, 324] width 335 height 12
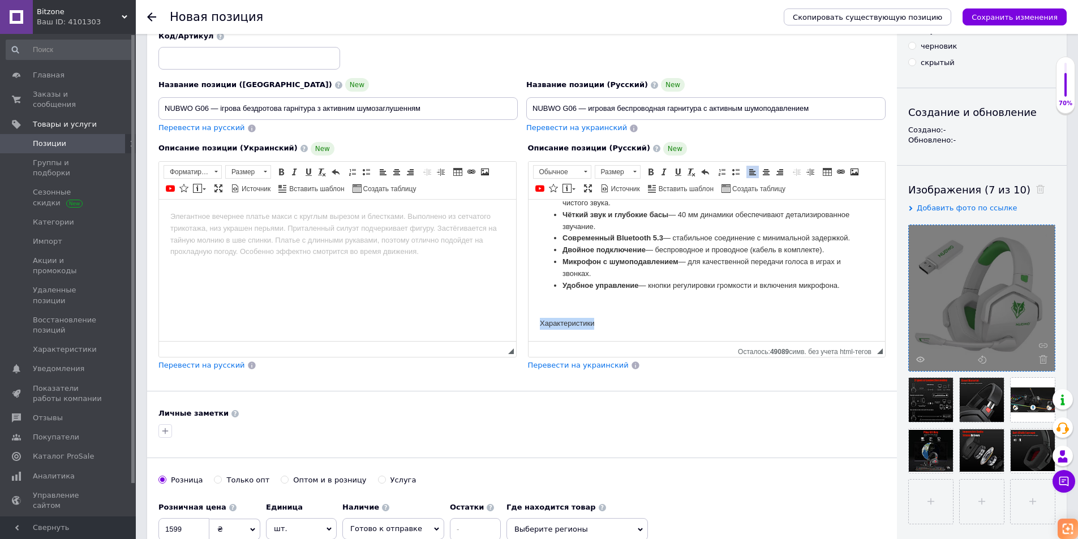
drag, startPoint x: 623, startPoint y: 322, endPoint x: 454, endPoint y: 316, distance: 169.4
click at [528, 316] on html "NUBWO G06 — это стильная и мощная игровая гарнитура, созданная для полного погр…" at bounding box center [706, 214] width 357 height 254
drag, startPoint x: 653, startPoint y: 172, endPoint x: 661, endPoint y: 172, distance: 8.5
click at [653, 172] on span at bounding box center [650, 172] width 9 height 9
click at [661, 172] on span at bounding box center [664, 172] width 9 height 9
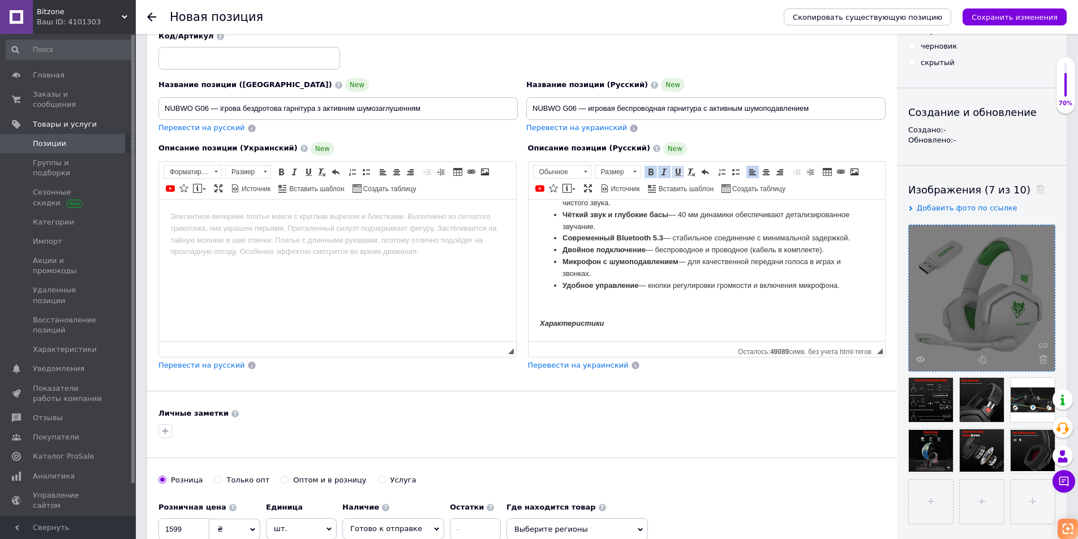
click at [676, 174] on span at bounding box center [678, 172] width 9 height 9
click at [617, 318] on p "Характеристики" at bounding box center [706, 324] width 335 height 12
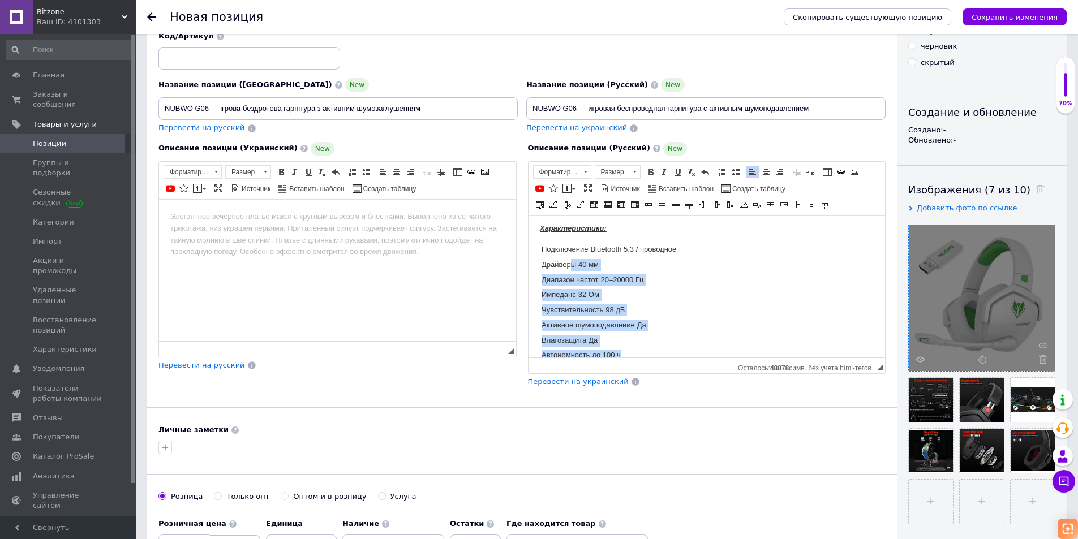
scroll to position [224, 0]
drag, startPoint x: 647, startPoint y: 335, endPoint x: 539, endPoint y: 264, distance: 129.5
click at [530, 269] on html "NUBWO G06 — это стильная и мощная игровая гарнитура, созданная для полного погр…" at bounding box center [706, 191] width 357 height 398
click at [733, 173] on span at bounding box center [735, 172] width 9 height 9
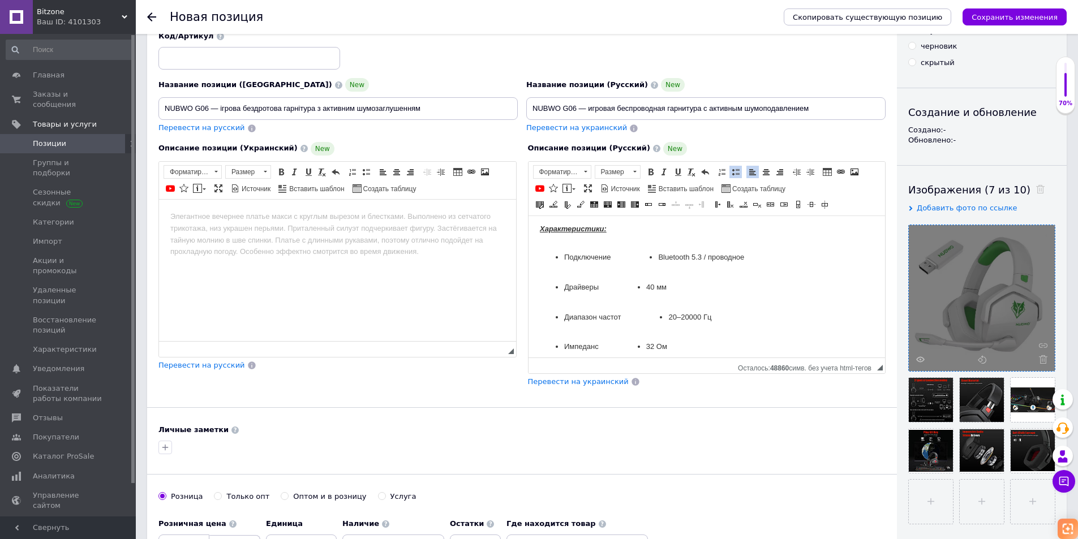
click at [786, 235] on p "Характеристики:" at bounding box center [706, 229] width 335 height 12
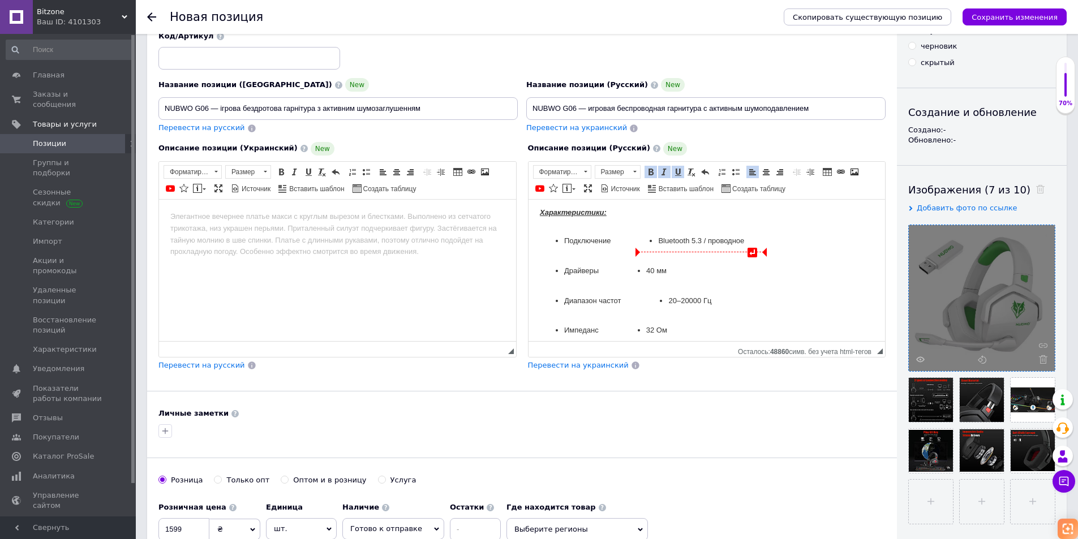
click at [640, 247] on ul "Bluetooth 5.3 / проводное" at bounding box center [700, 241] width 131 height 12
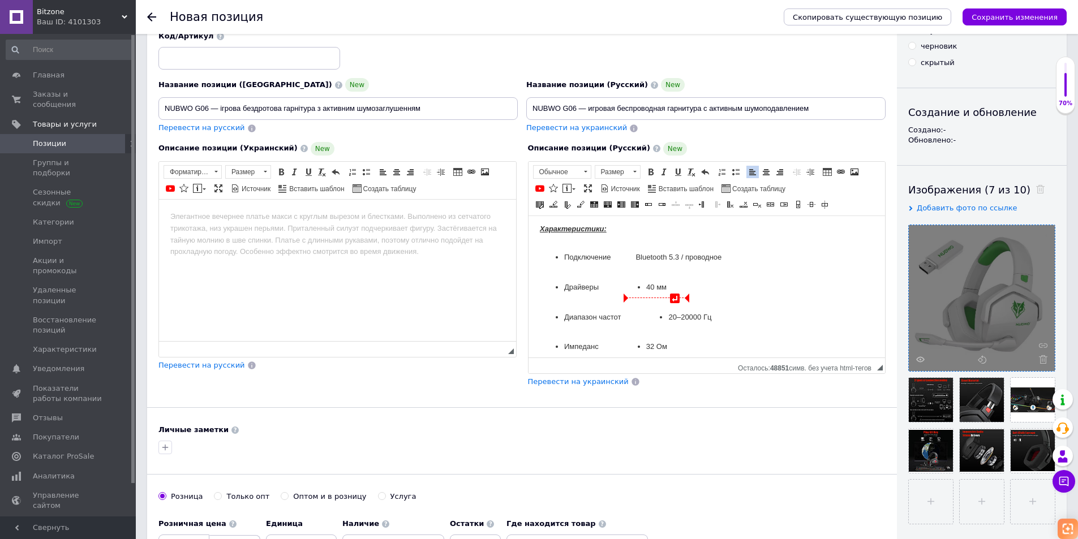
click at [641, 293] on ul "40 мм" at bounding box center [656, 287] width 66 height 12
drag, startPoint x: 663, startPoint y: 343, endPoint x: 670, endPoint y: 345, distance: 7.0
click at [663, 323] on ul "20–20000 Гц" at bounding box center [689, 317] width 88 height 12
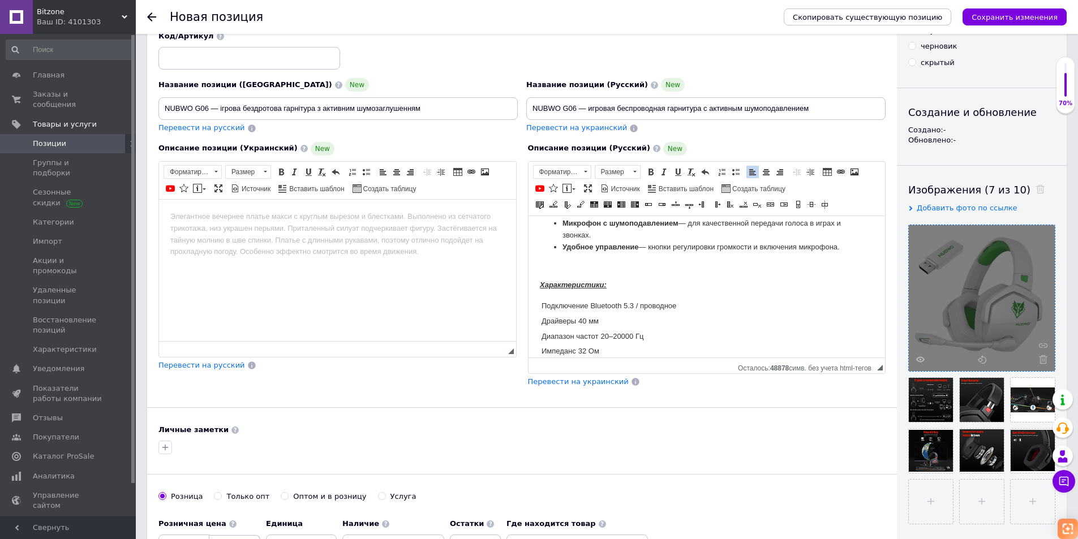
scroll to position [167, 0]
click at [742, 299] on body "NUBWO G06 — это стильная и мощная игровая гарнитура, созданная для полного погр…" at bounding box center [706, 247] width 335 height 375
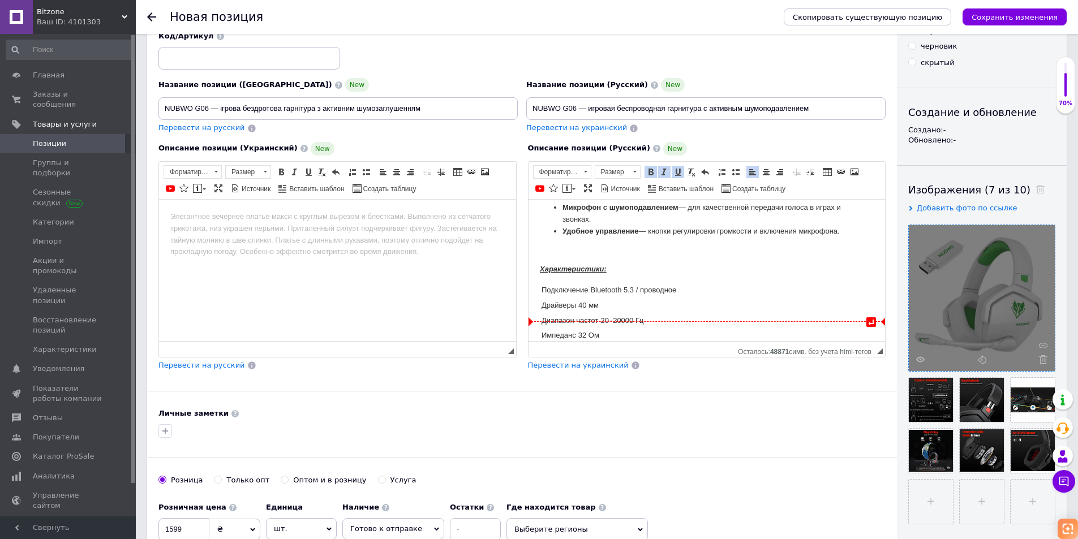
click at [536, 314] on html "↵ NUBWO G06 — это стильная и мощная игровая гарнитура, созданная для полного по…" at bounding box center [706, 231] width 357 height 398
click at [737, 173] on span at bounding box center [735, 172] width 9 height 9
click at [641, 294] on li "​​​​​​​ Подключение" at bounding box center [706, 288] width 289 height 12
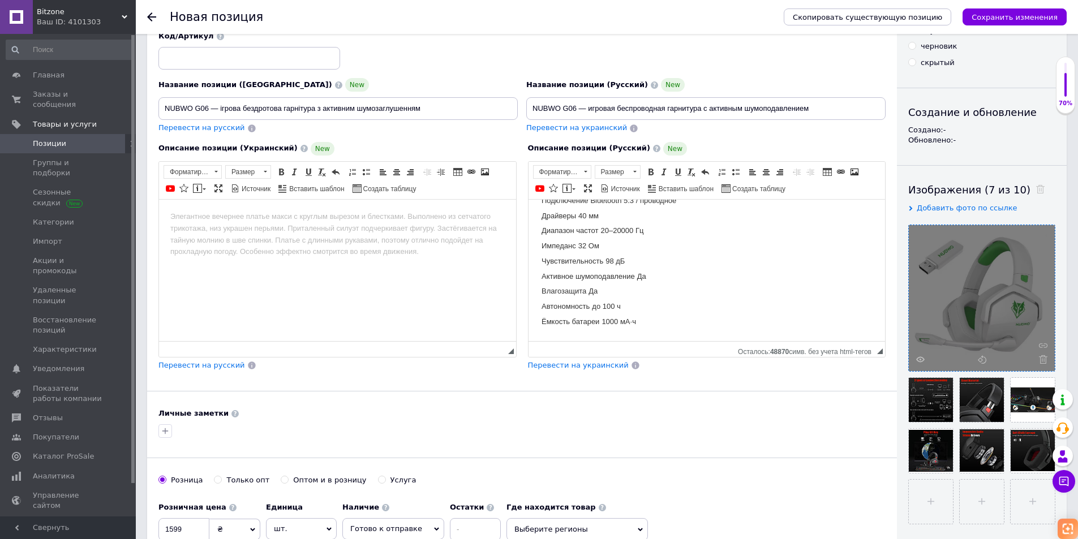
scroll to position [292, 0]
drag, startPoint x: 611, startPoint y: 292, endPoint x: 1051, endPoint y: 490, distance: 482.7
click at [528, 290] on html "NUBWO G06 — это стильная и мощная игровая гарнитура, созданная для полного погр…" at bounding box center [706, 136] width 357 height 410
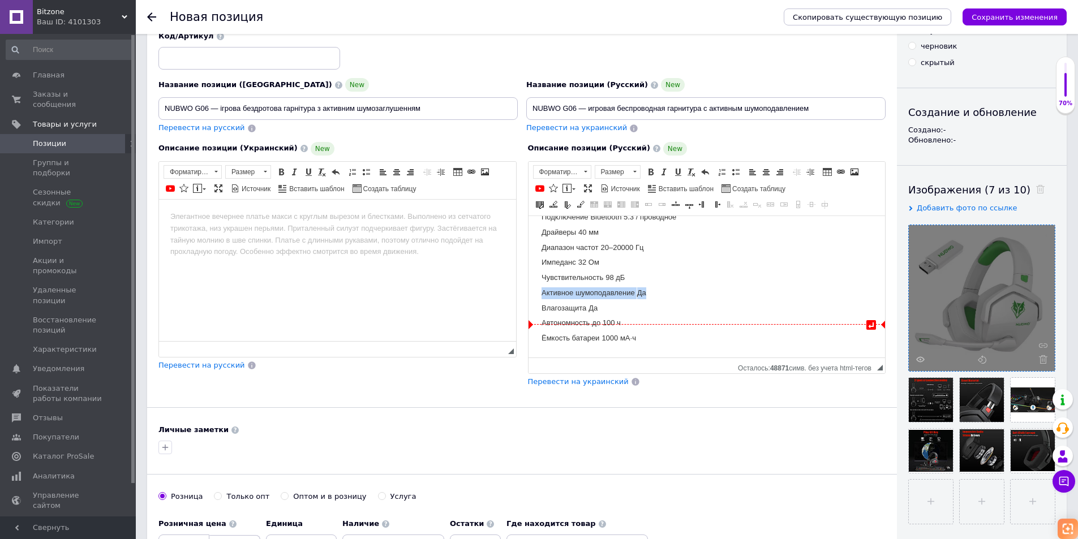
scroll to position [277, 0]
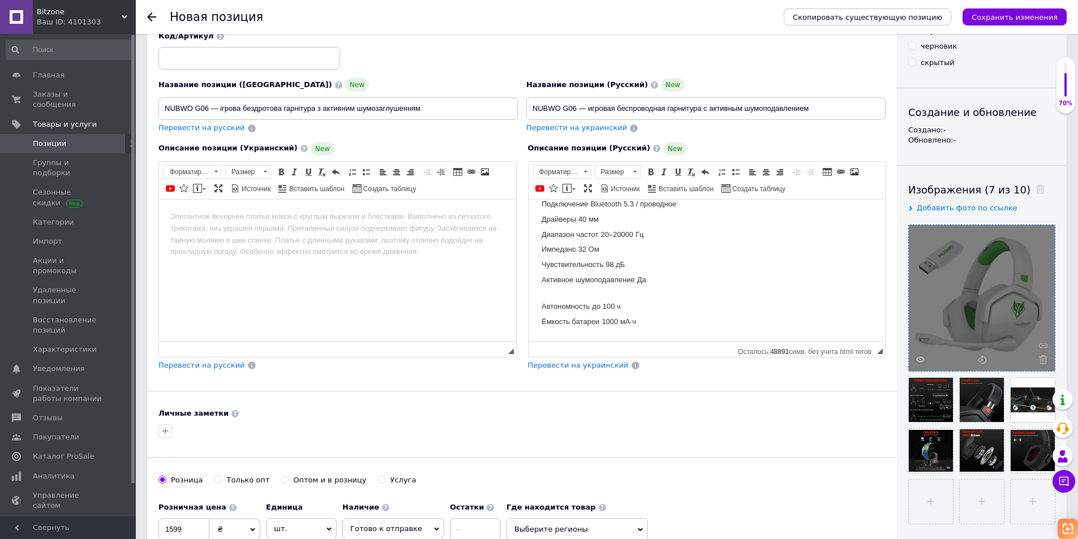
click at [588, 295] on body "NUBWO G06 — это стильная и мощная игровая гарнитура, созданная для полного погр…" at bounding box center [706, 144] width 335 height 372
click at [583, 296] on body "NUBWO G06 — это стильная и мощная игровая гарнитура, созданная для полного погр…" at bounding box center [706, 144] width 335 height 372
click at [541, 291] on body "NUBWO G06 — это стильная и мощная игровая гарнитура, созданная для полного погр…" at bounding box center [706, 144] width 335 height 372
click at [645, 302] on body "NUBWO G06 — это стильная и мощная игровая гарнитура, созданная для полного погр…" at bounding box center [706, 144] width 335 height 372
click at [554, 291] on body "NUBWO G06 — это стильная и мощная игровая гарнитура, созданная для полного погр…" at bounding box center [706, 144] width 335 height 372
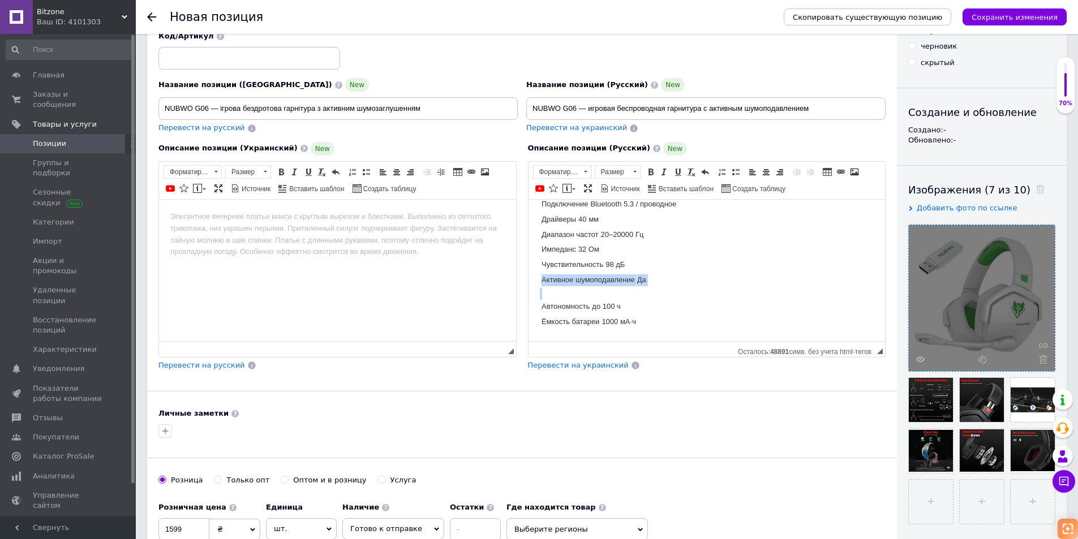
click at [534, 292] on html "NUBWO G06 — это стильная и мощная игровая гарнитура, созданная для полного погр…" at bounding box center [706, 143] width 357 height 395
click at [573, 294] on body "NUBWO G06 — это стильная и мощная игровая гарнитура, созданная для полного погр…" at bounding box center [706, 144] width 335 height 372
click at [765, 292] on body "NUBWO G06 — это стильная и мощная игровая гарнитура, созданная для полного погр…" at bounding box center [706, 133] width 335 height 399
click at [589, 268] on p "Визуальный текстовый редактор, 24CDB47E-B15F-4552-A4DB-27485DDC1FAF" at bounding box center [706, 262] width 335 height 12
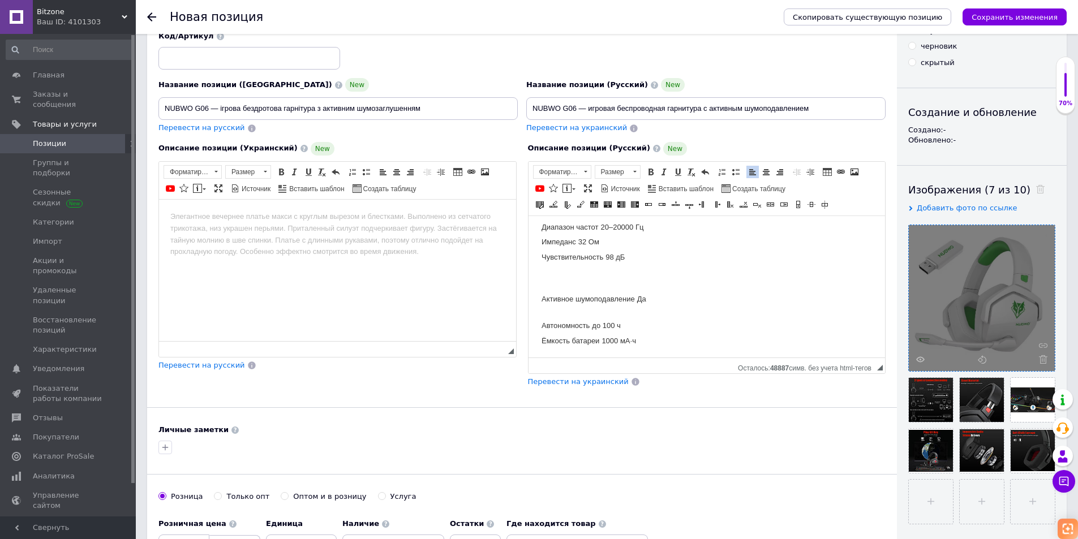
click at [589, 294] on body "NUBWO G06 — это стильная и мощная игровая гарнитура, созданная для полного погр…" at bounding box center [706, 149] width 335 height 399
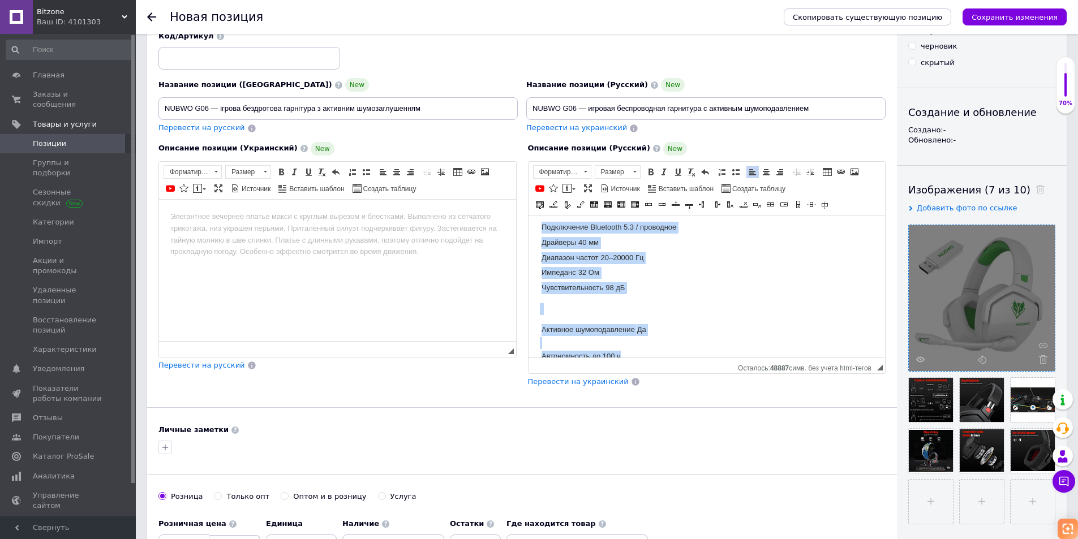
drag, startPoint x: 666, startPoint y: 335, endPoint x: 538, endPoint y: 252, distance: 151.5
click at [538, 252] on html "NUBWO G06 — это стильная и мощная игровая гарнитура, созданная для полного погр…" at bounding box center [706, 179] width 357 height 421
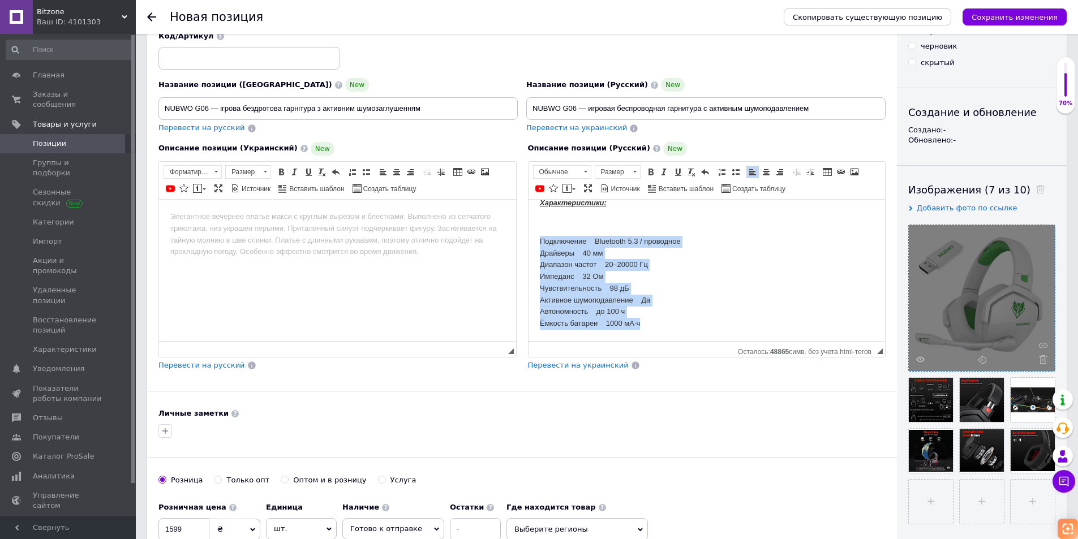
drag, startPoint x: 652, startPoint y: 332, endPoint x: 877, endPoint y: 241, distance: 243.8
click at [528, 241] on html "NUBWO G06 — это стильная и мощная игровая гарнитура, созданная для полного погр…" at bounding box center [706, 153] width 357 height 375
click at [734, 170] on span at bounding box center [735, 172] width 9 height 9
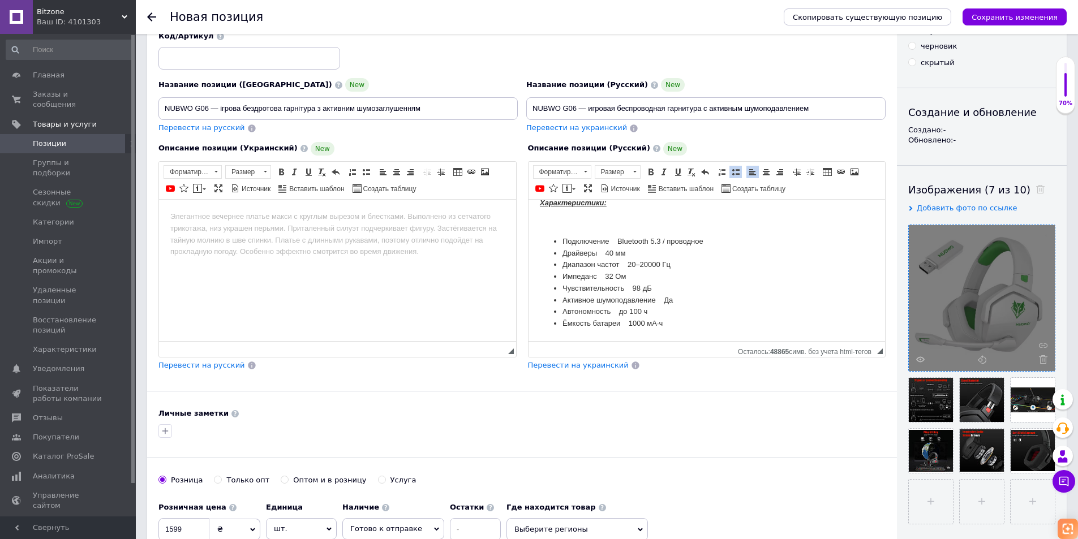
click at [614, 228] on p "Визуальный текстовый редактор, 24CDB47E-B15F-4552-A4DB-27485DDC1FAF" at bounding box center [706, 222] width 335 height 12
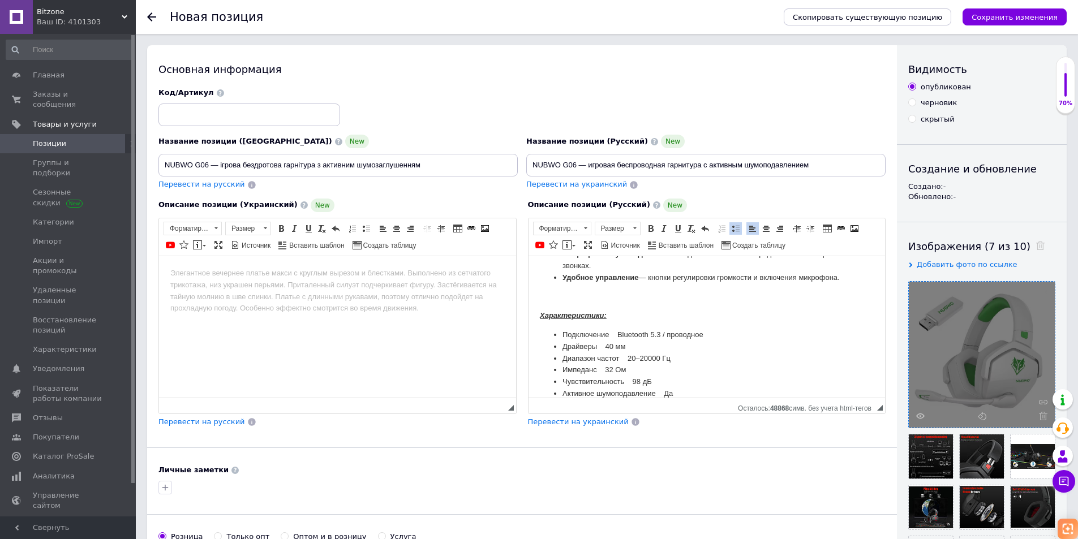
scroll to position [181, 0]
click at [583, 421] on span "Перевести на украинский" at bounding box center [578, 422] width 101 height 8
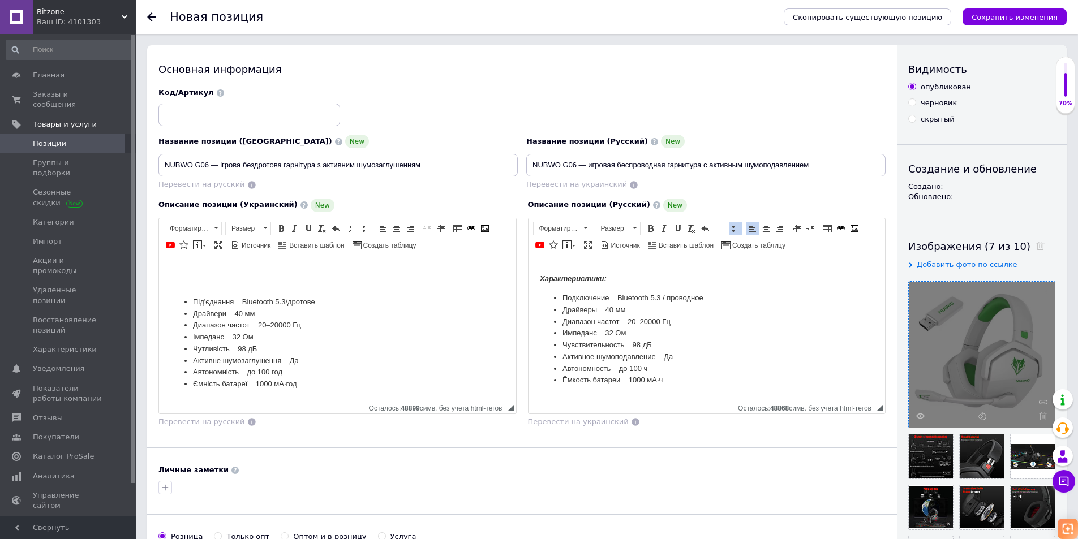
scroll to position [208, 0]
click at [219, 298] on p "Визуальный текстовый редактор, 2859C7B0-A731-4E0F-B2C8-50E5F8BE0CA9" at bounding box center [337, 292] width 335 height 12
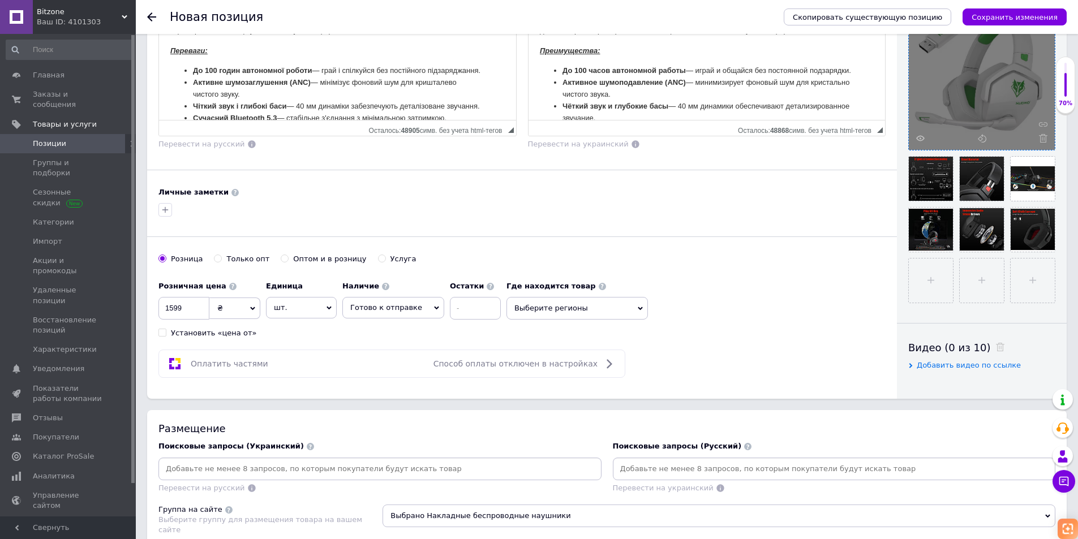
scroll to position [340, 0]
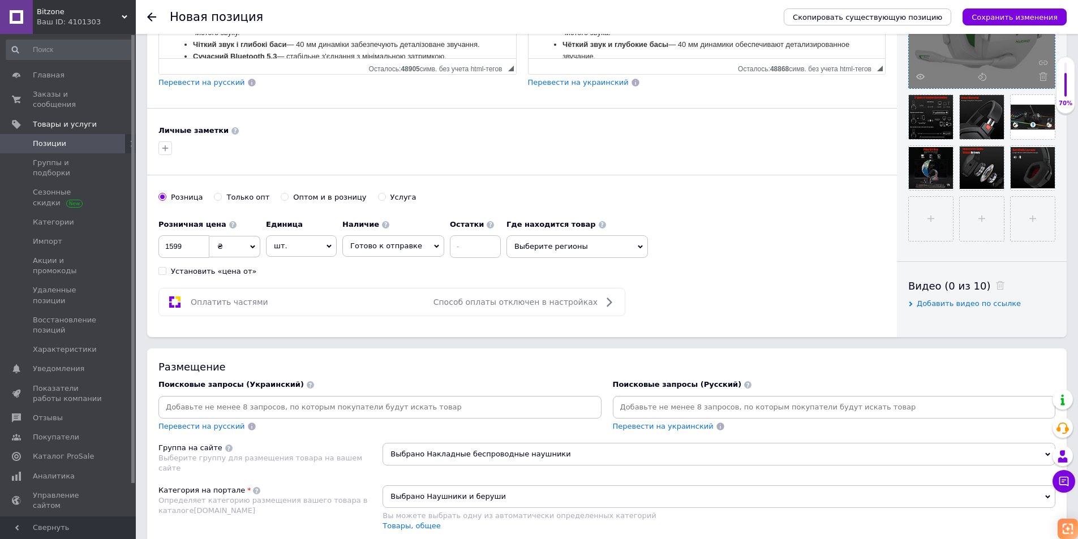
click at [665, 421] on div "Перевести на украинский" at bounding box center [663, 427] width 103 height 13
click at [660, 407] on input at bounding box center [834, 407] width 439 height 17
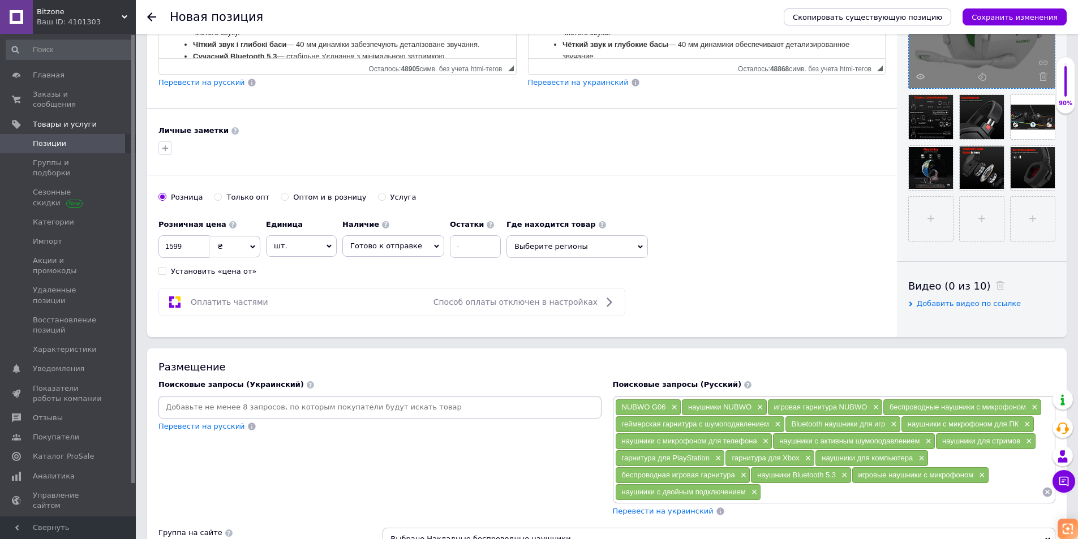
click at [663, 516] on span "Перевести на украинский" at bounding box center [663, 511] width 101 height 8
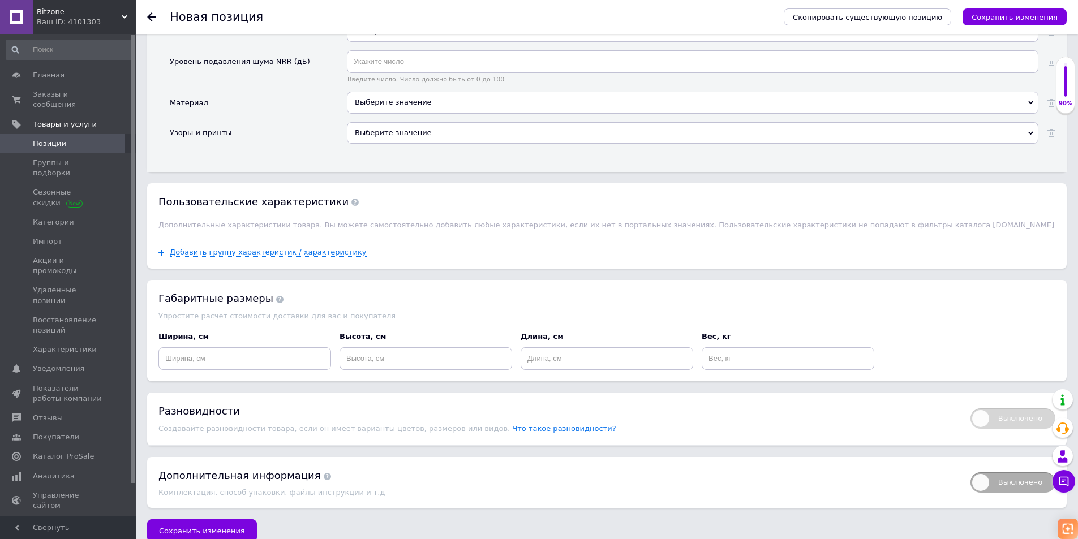
scroll to position [1302, 0]
click at [1062, 91] on div "90%" at bounding box center [1066, 85] width 18 height 45
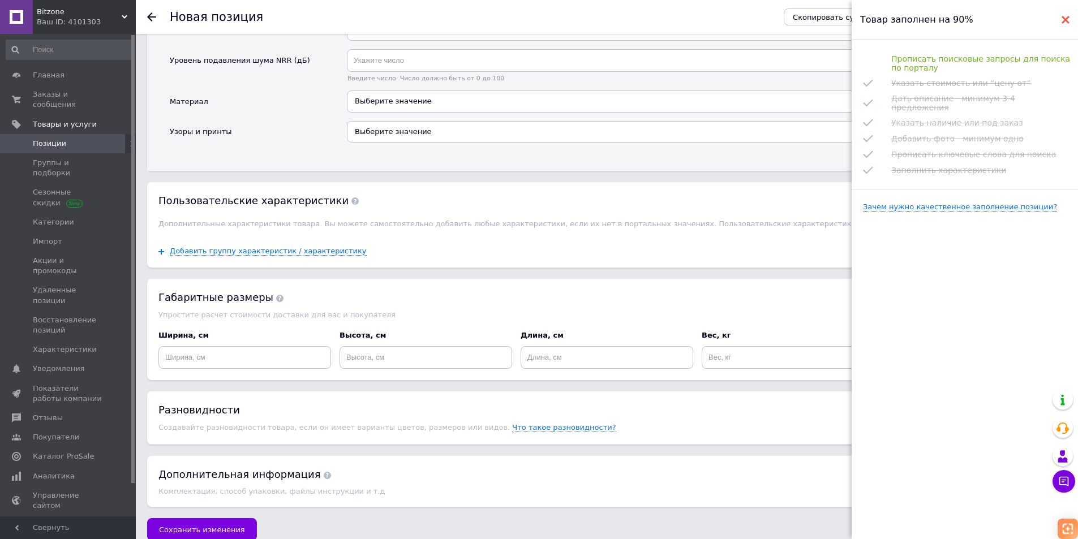
click at [1065, 18] on icon at bounding box center [1066, 20] width 8 height 8
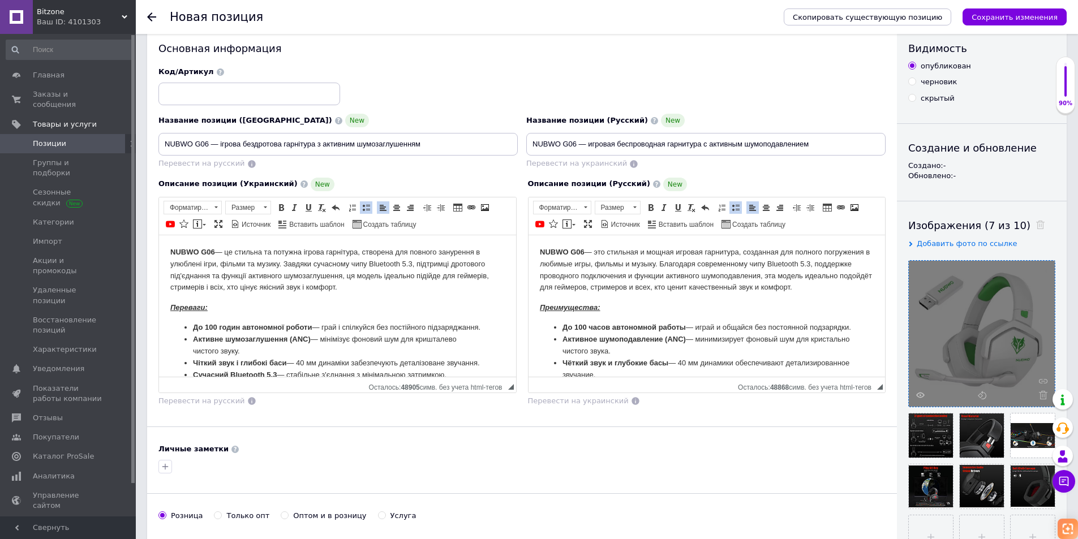
scroll to position [0, 0]
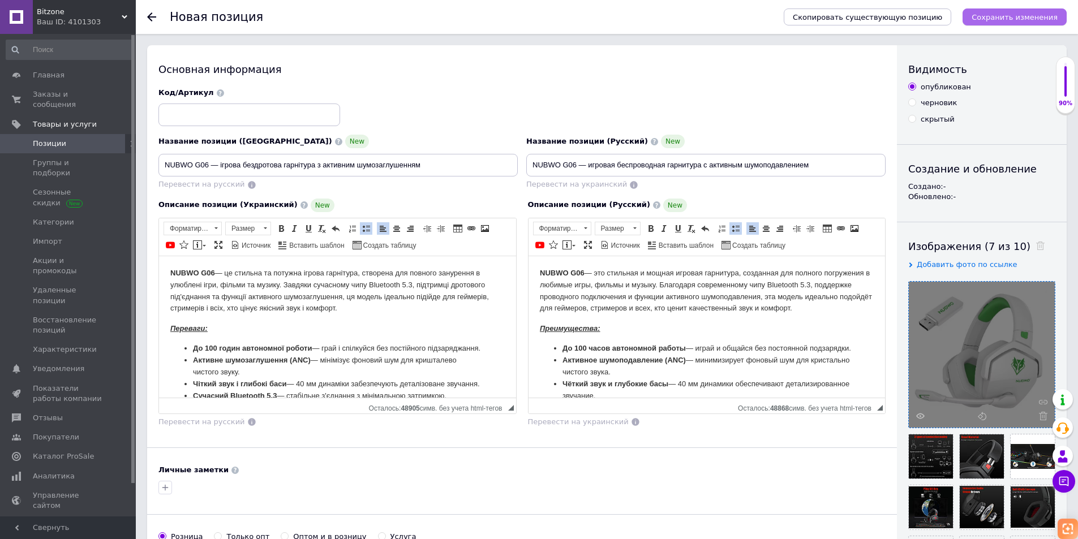
click at [1031, 18] on icon "Сохранить изменения" at bounding box center [1015, 17] width 86 height 8
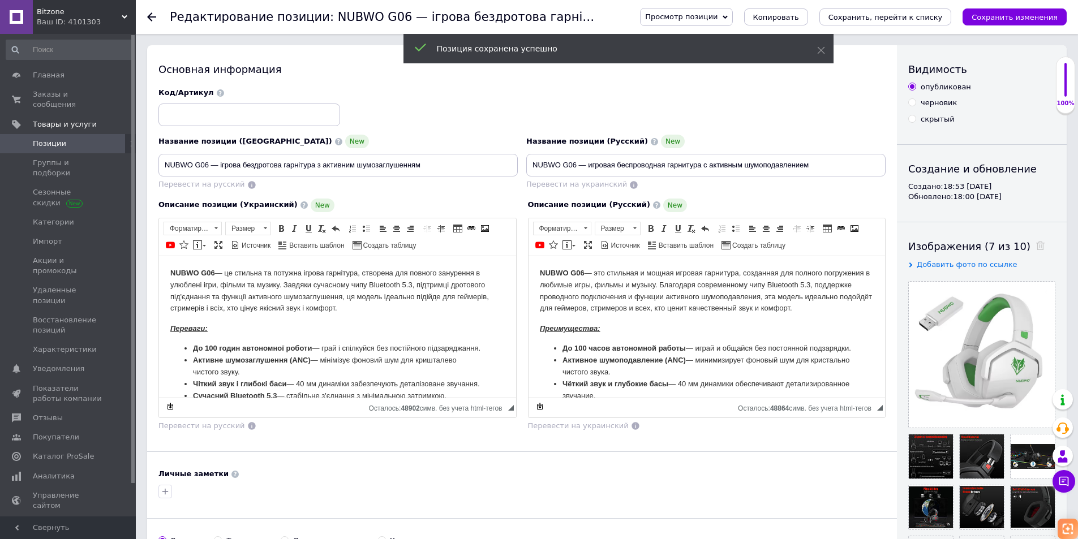
click at [68, 139] on span "Позиции" at bounding box center [69, 144] width 72 height 10
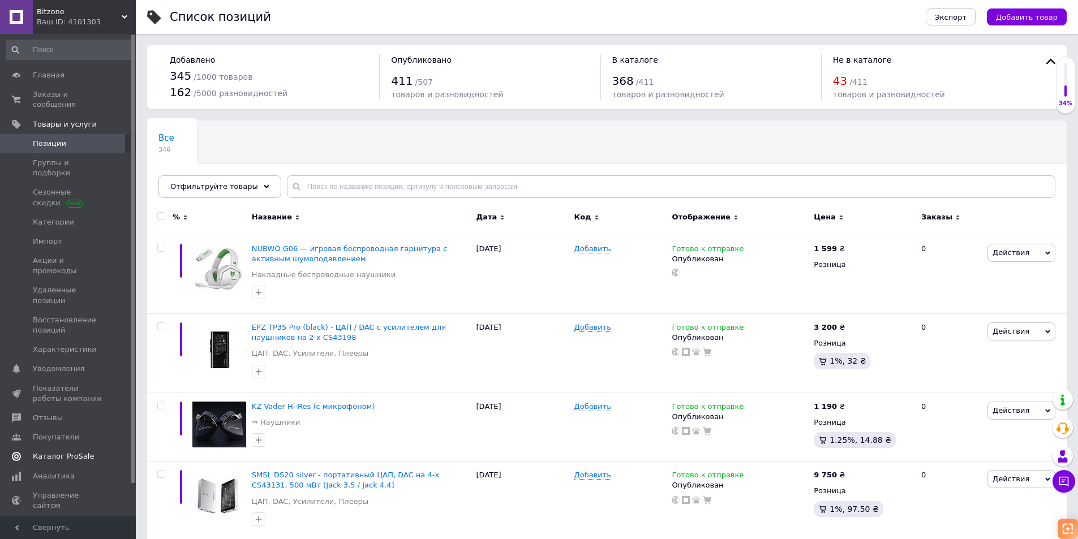
click at [67, 452] on span "Каталог ProSale" at bounding box center [63, 457] width 61 height 10
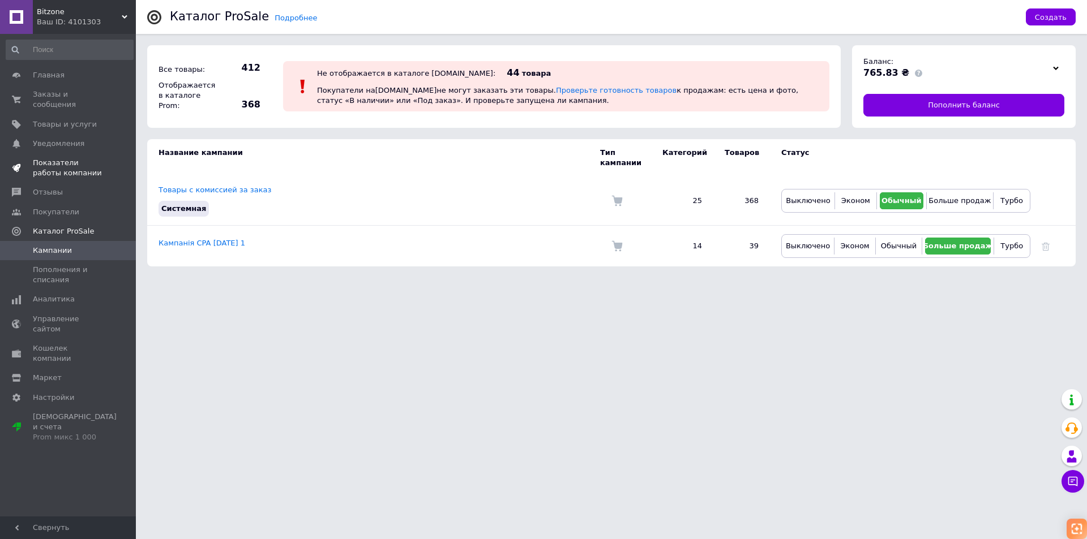
click at [64, 164] on span "Показатели работы компании" at bounding box center [69, 168] width 72 height 20
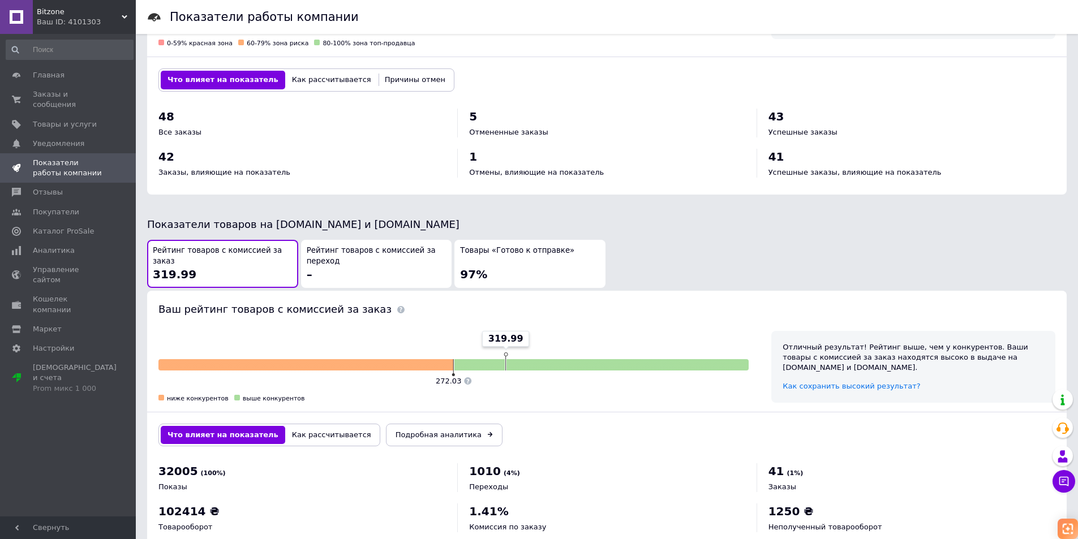
scroll to position [453, 0]
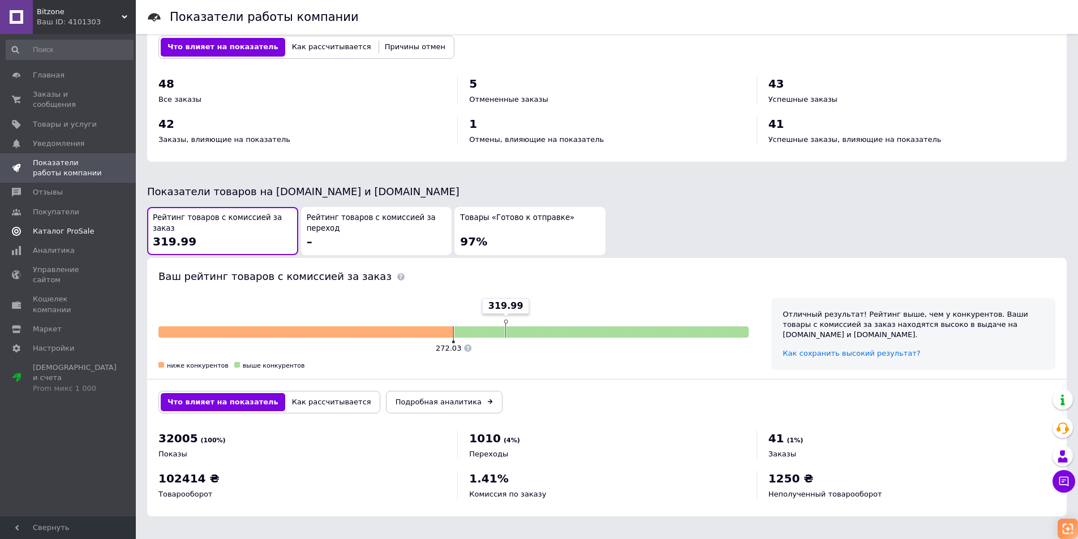
click at [69, 226] on span "Каталог ProSale" at bounding box center [63, 231] width 61 height 10
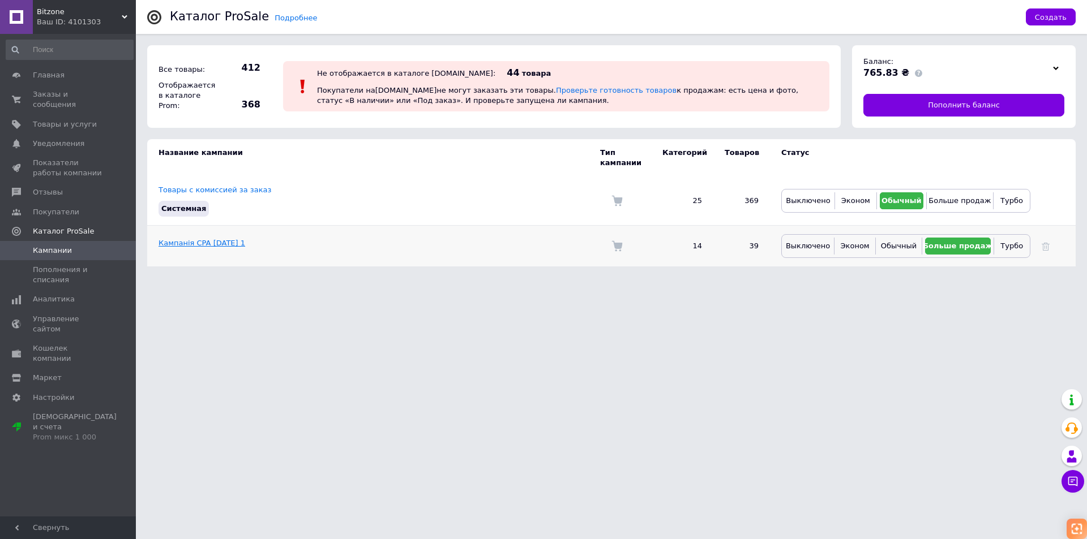
click at [208, 239] on link "Кампанія CPA [DATE] 1" at bounding box center [202, 243] width 87 height 8
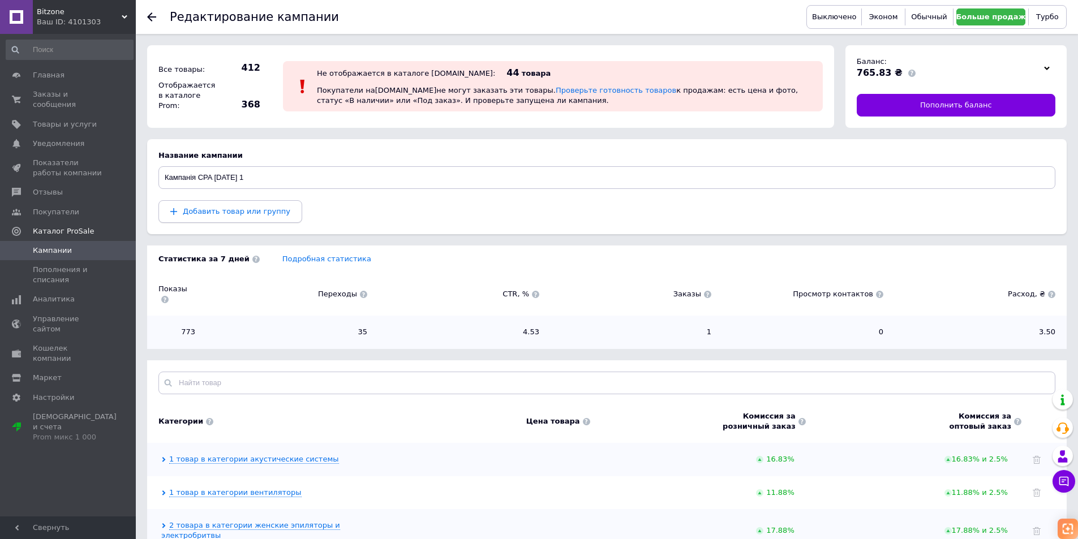
click at [245, 210] on span "Добавить товар или группу" at bounding box center [237, 211] width 108 height 8
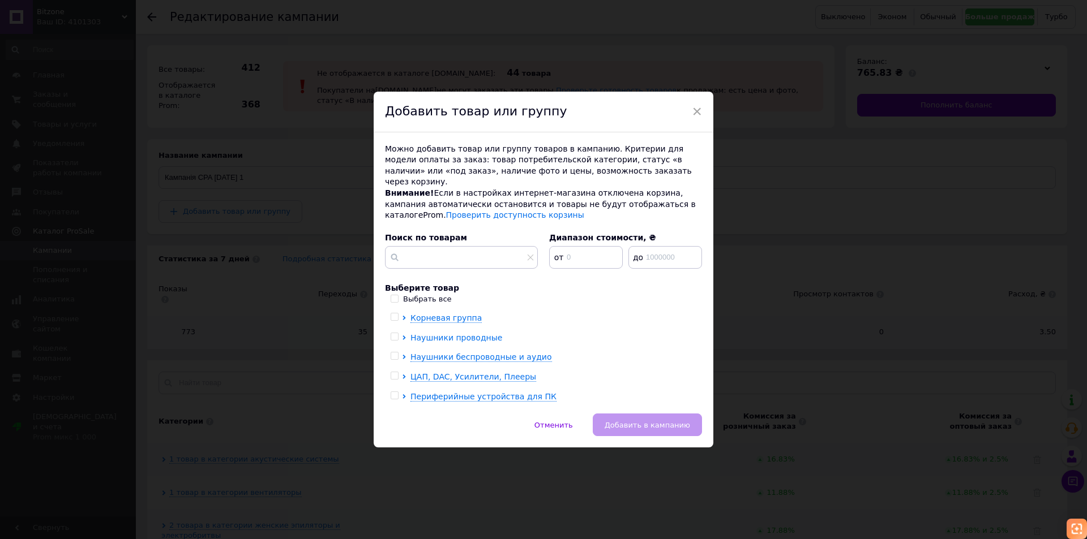
click at [402, 336] on icon at bounding box center [403, 338] width 3 height 5
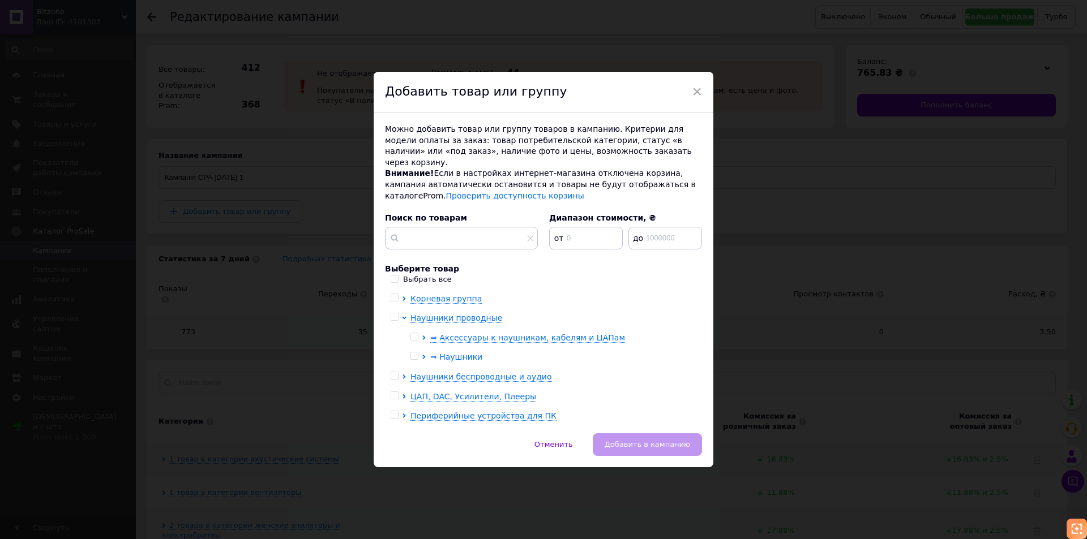
click at [422, 355] on icon at bounding box center [424, 357] width 5 height 5
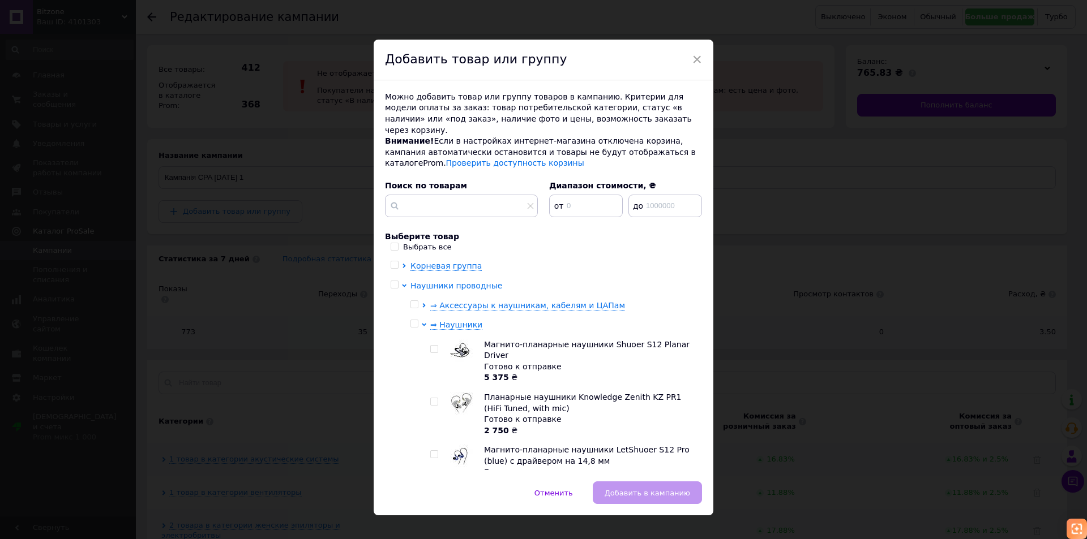
click at [402, 284] on icon at bounding box center [404, 286] width 5 height 5
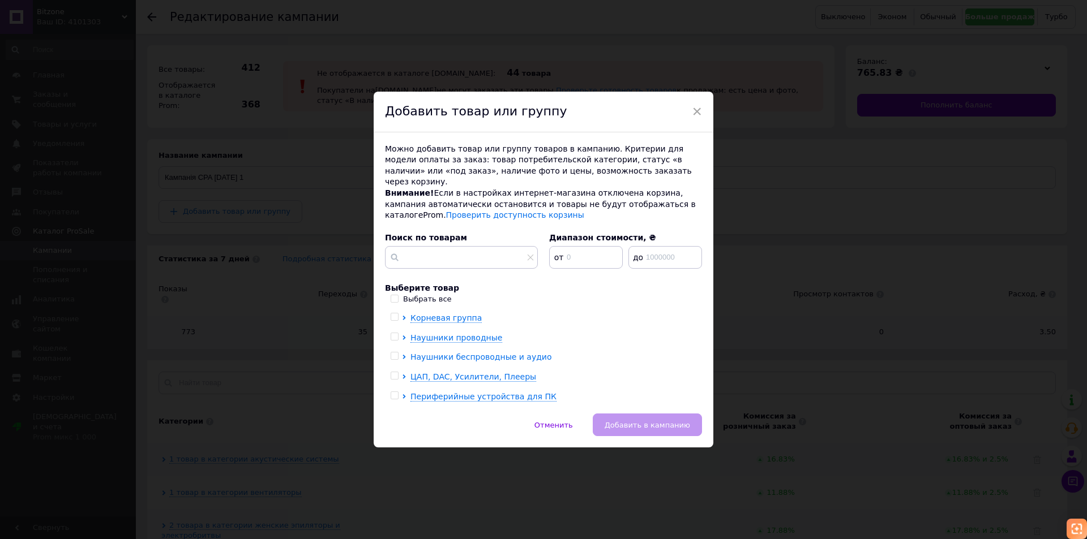
click at [403, 355] on icon at bounding box center [403, 357] width 3 height 5
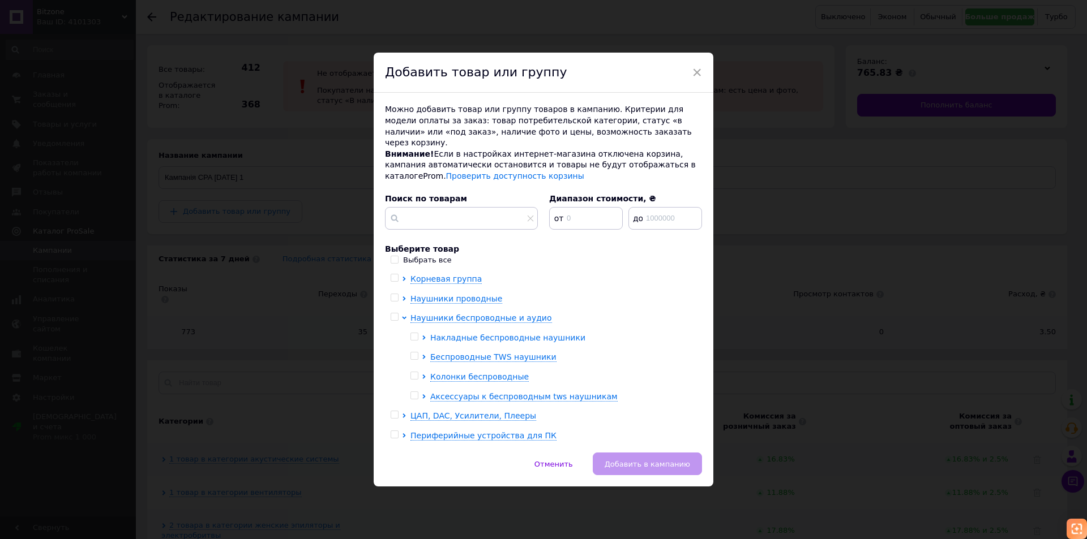
click at [424, 336] on icon at bounding box center [424, 338] width 5 height 5
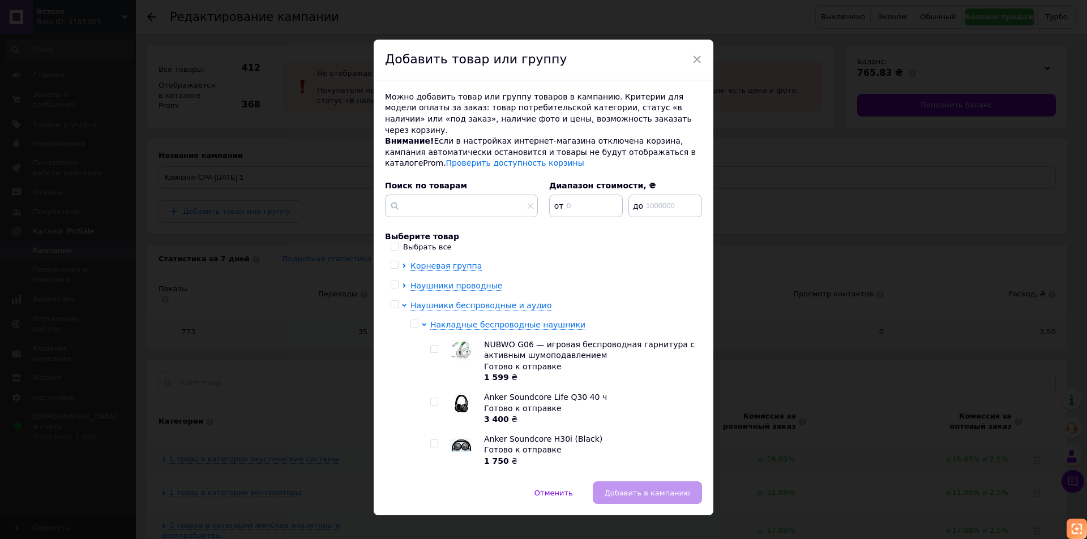
click at [432, 346] on input "checkbox" at bounding box center [433, 349] width 7 height 7
checkbox input "true"
click at [661, 489] on span "Добавить в кампанию" at bounding box center [647, 493] width 85 height 8
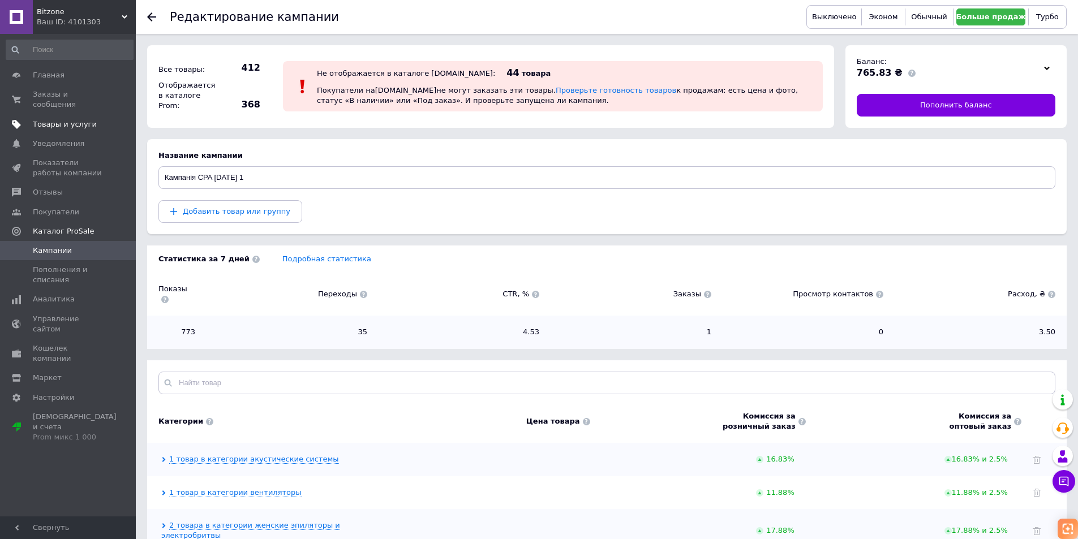
click at [78, 119] on span "Товары и услуги" at bounding box center [65, 124] width 64 height 10
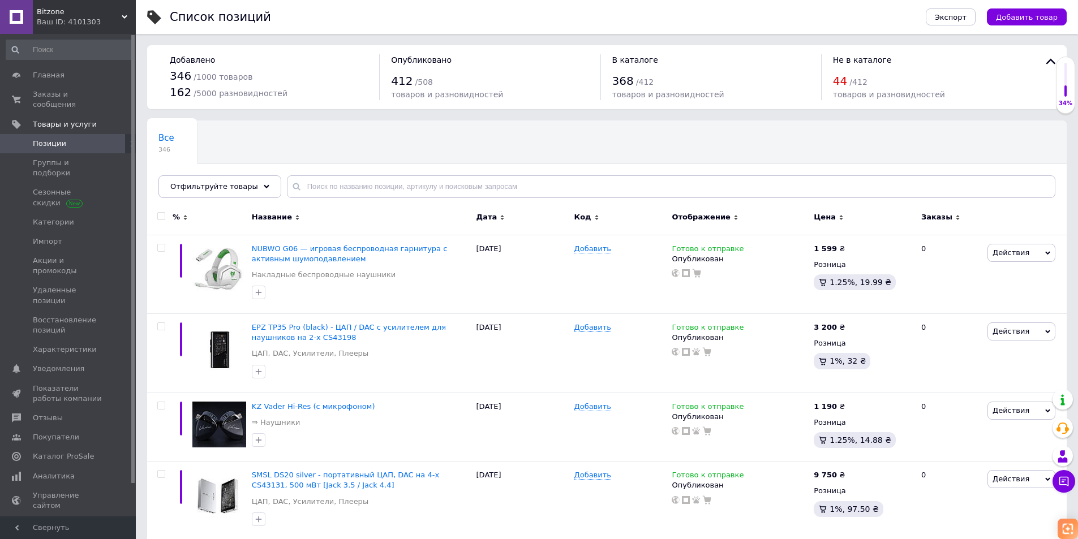
click at [66, 139] on span "Позиции" at bounding box center [69, 144] width 72 height 10
click at [287, 258] on span "NUBWO G06 — игровая беспроводная гарнитура с активным шумоподавлением" at bounding box center [350, 254] width 196 height 19
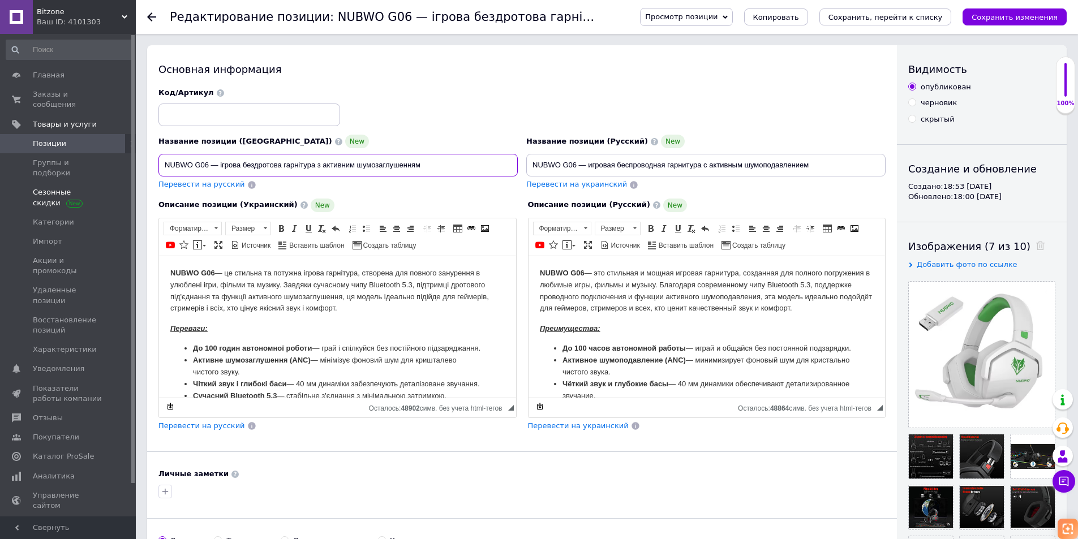
drag, startPoint x: 428, startPoint y: 166, endPoint x: 53, endPoint y: 164, distance: 374.8
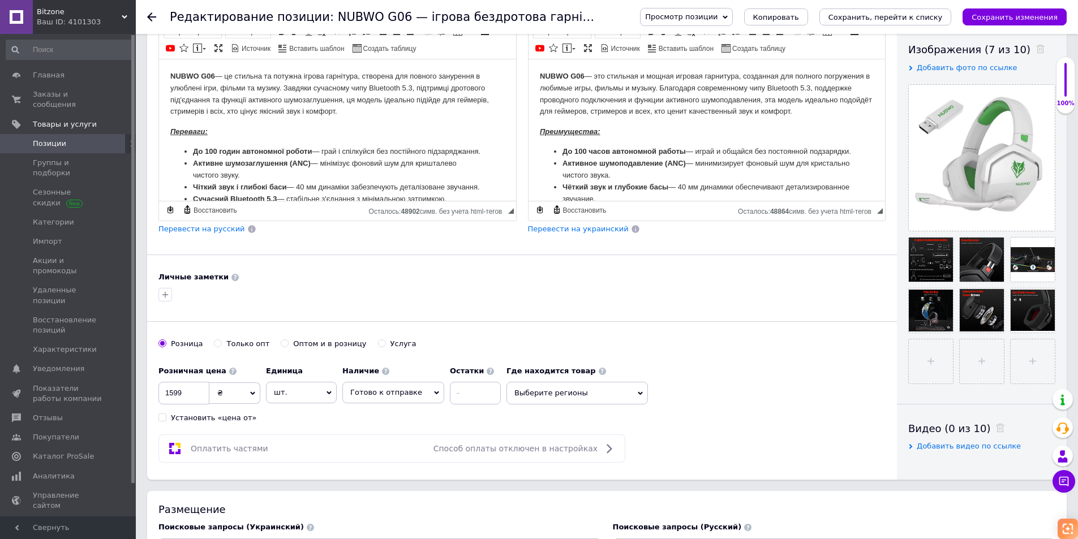
scroll to position [170, 0]
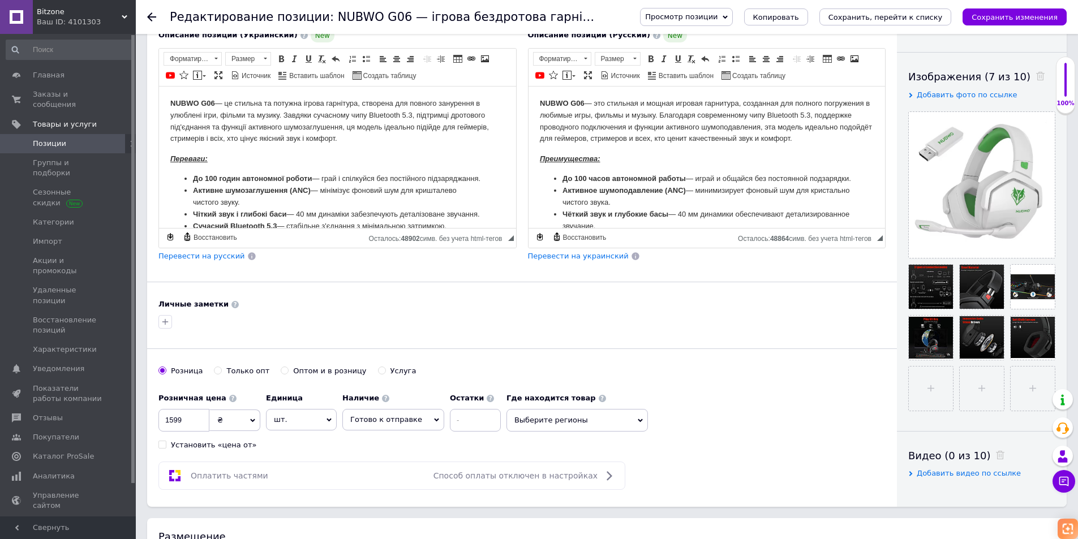
click at [341, 147] on body "NUBWO G06 — це стильна та потужна ігрова гарнітура, створена для повного зануре…" at bounding box center [337, 267] width 335 height 340
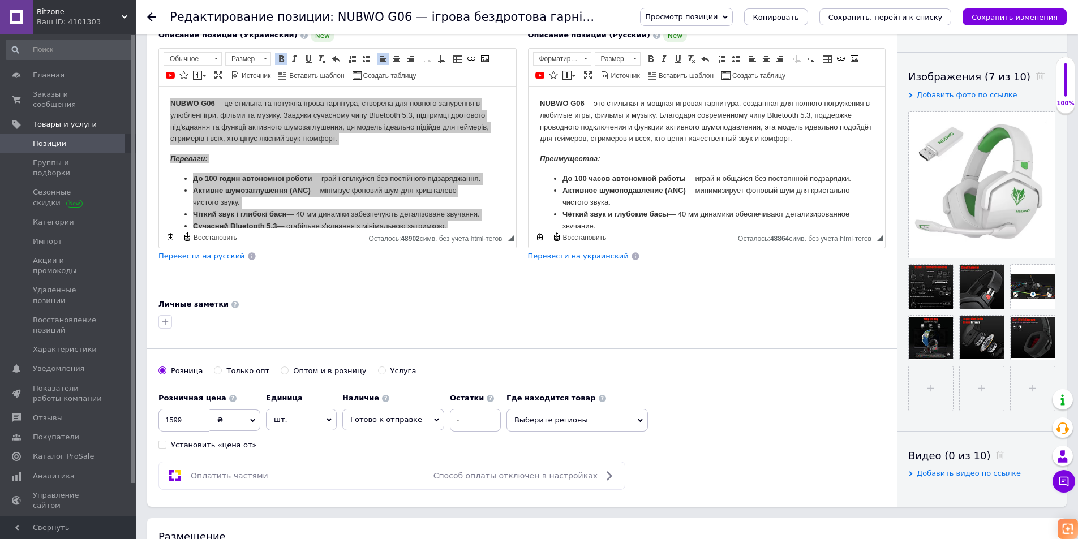
click at [66, 139] on span "Позиции" at bounding box center [69, 144] width 72 height 10
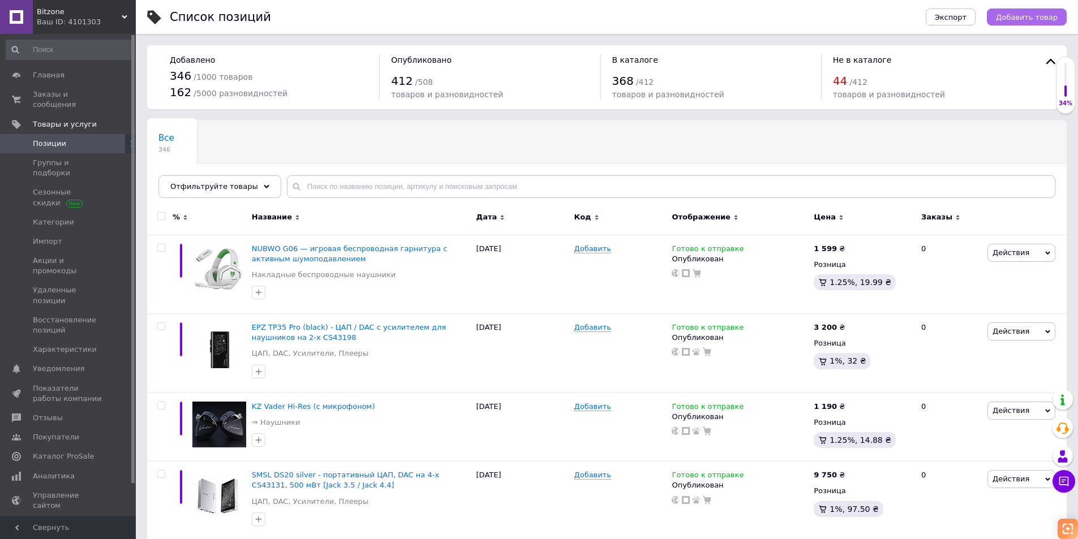
click at [1025, 18] on span "Добавить товар" at bounding box center [1027, 17] width 62 height 8
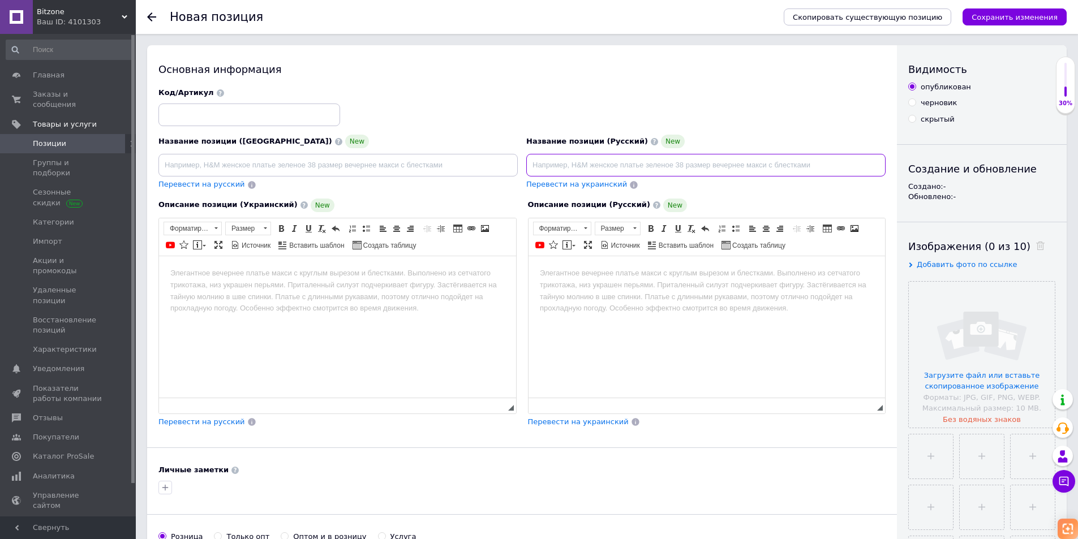
click at [563, 168] on input at bounding box center [705, 165] width 359 height 23
paste input "Sennheiser IE 40 PRO"
click at [532, 165] on input "Sennheiser IE 40 PRO" at bounding box center [705, 165] width 359 height 23
paste input "профессиональные внутриканальные"
drag, startPoint x: 530, startPoint y: 165, endPoint x: 524, endPoint y: 165, distance: 6.8
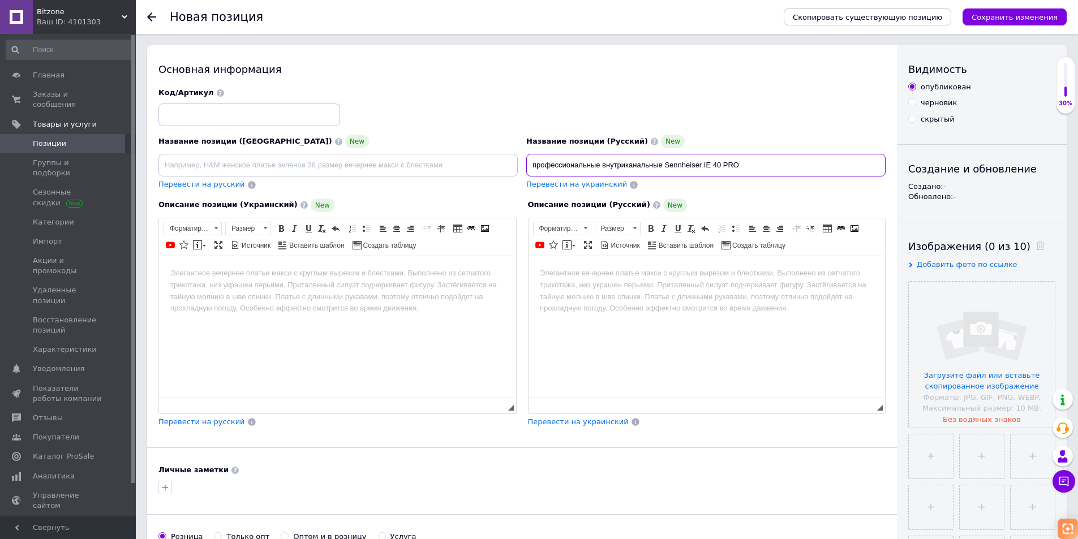
click at [524, 165] on div "Название позиции (Русский) New профессиональные внутриканальные Sennheiser IE 4…" at bounding box center [707, 163] width 368 height 64
type input "Профессиональные внутриканальные Sennheiser IE 40 PRO"
click at [569, 185] on span "Перевести на украинский" at bounding box center [576, 184] width 101 height 8
type input "Професійні внутрішньоканальні Sennheiser IE 40 PRO"
click at [1001, 357] on input "file" at bounding box center [982, 355] width 146 height 146
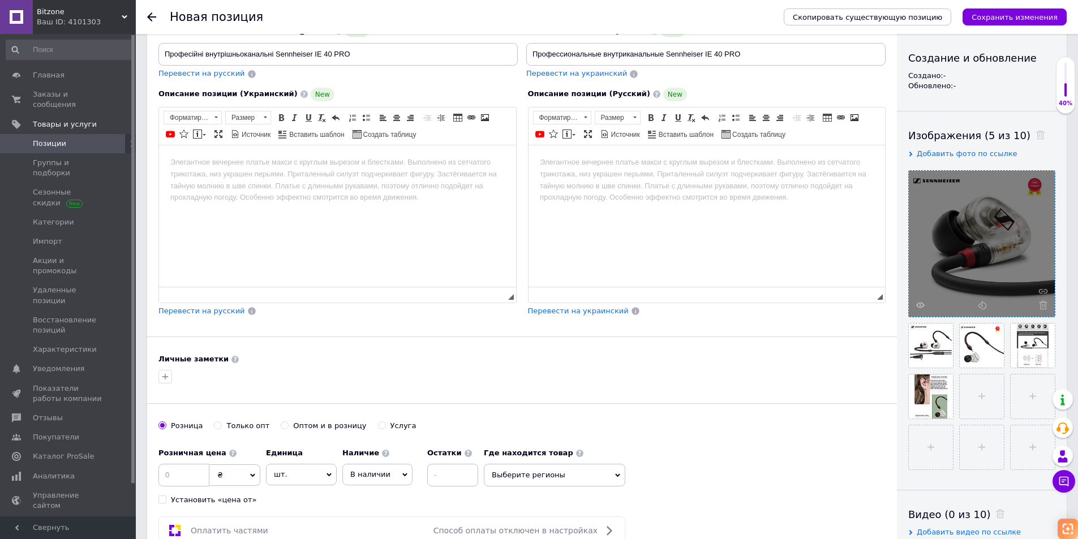
scroll to position [113, 0]
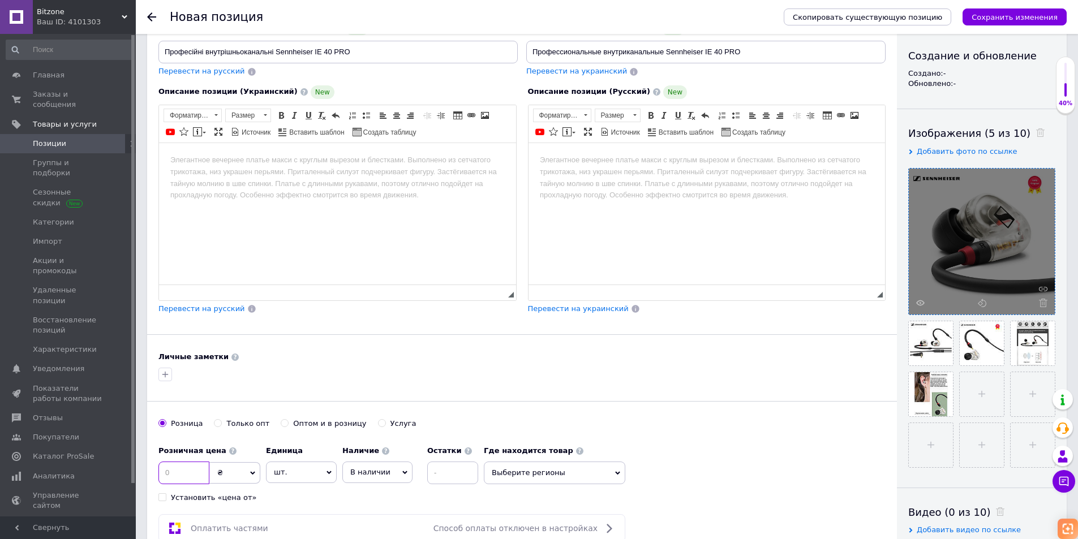
click at [179, 473] on input at bounding box center [184, 473] width 51 height 23
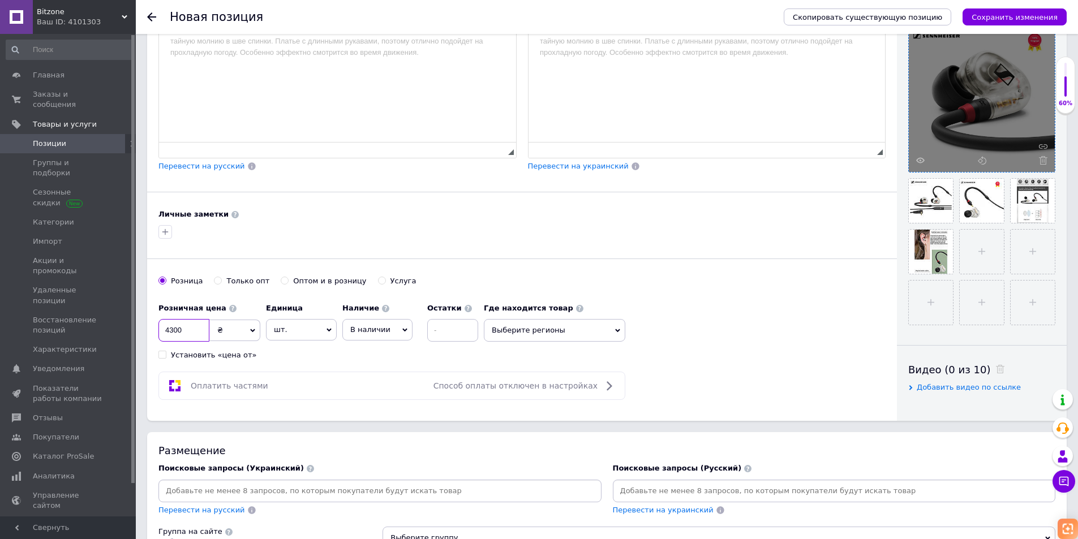
scroll to position [340, 0]
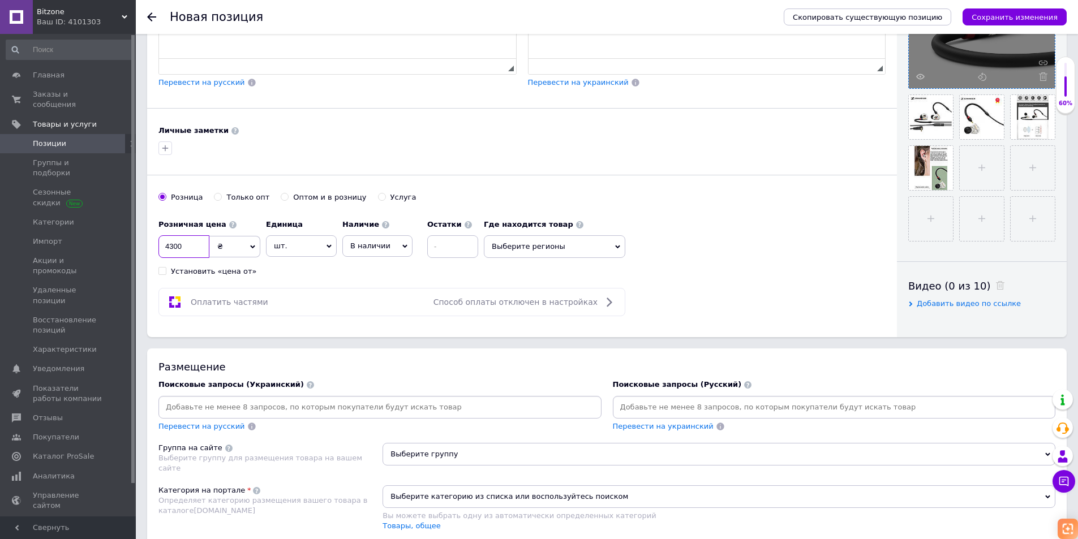
type input "4300"
click at [508, 455] on span "Выберите группу" at bounding box center [719, 454] width 673 height 23
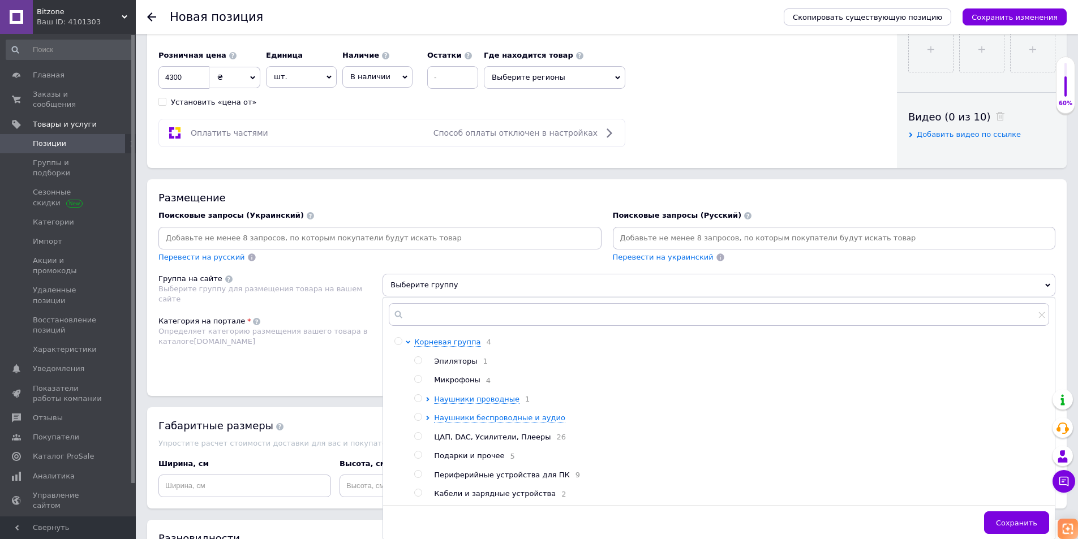
scroll to position [509, 0]
click at [428, 400] on icon at bounding box center [428, 399] width 3 height 5
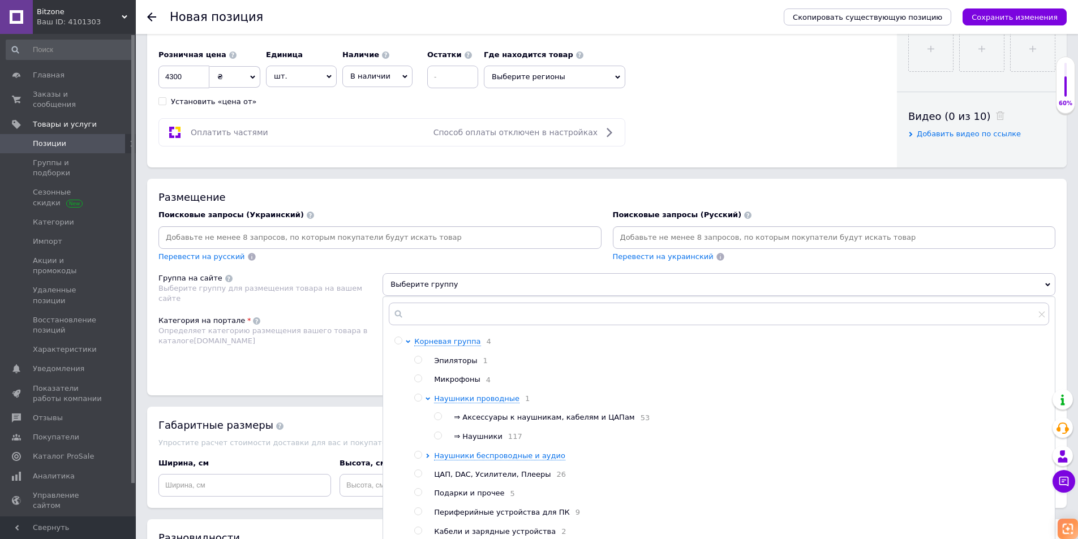
click at [437, 438] on input "radio" at bounding box center [437, 436] width 7 height 7
radio input "true"
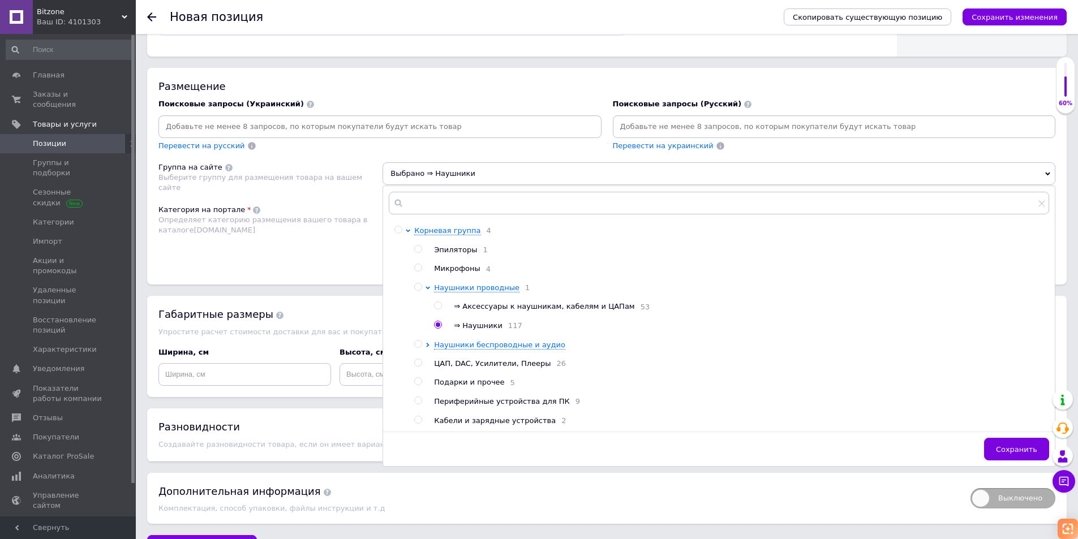
scroll to position [623, 0]
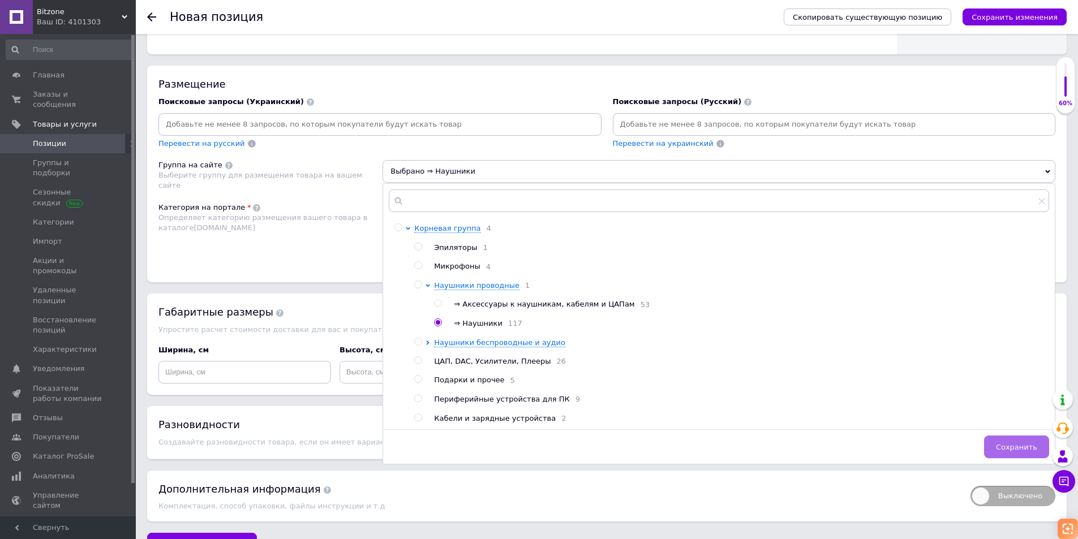
click at [1013, 452] on span "Сохранить" at bounding box center [1016, 447] width 41 height 8
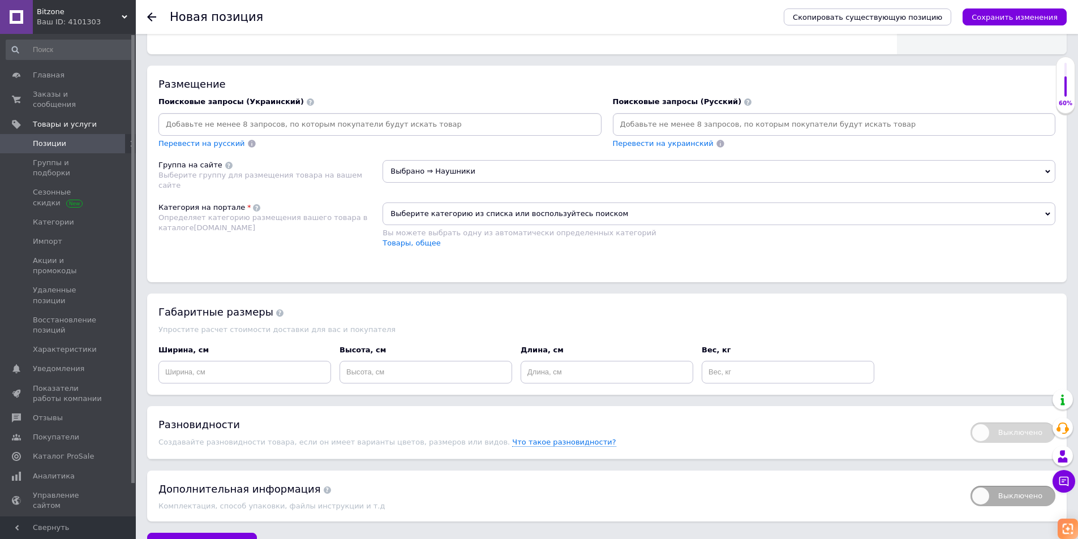
click at [506, 212] on span "Выберите категорию из списка или воспользуйтесь поиском" at bounding box center [719, 214] width 673 height 23
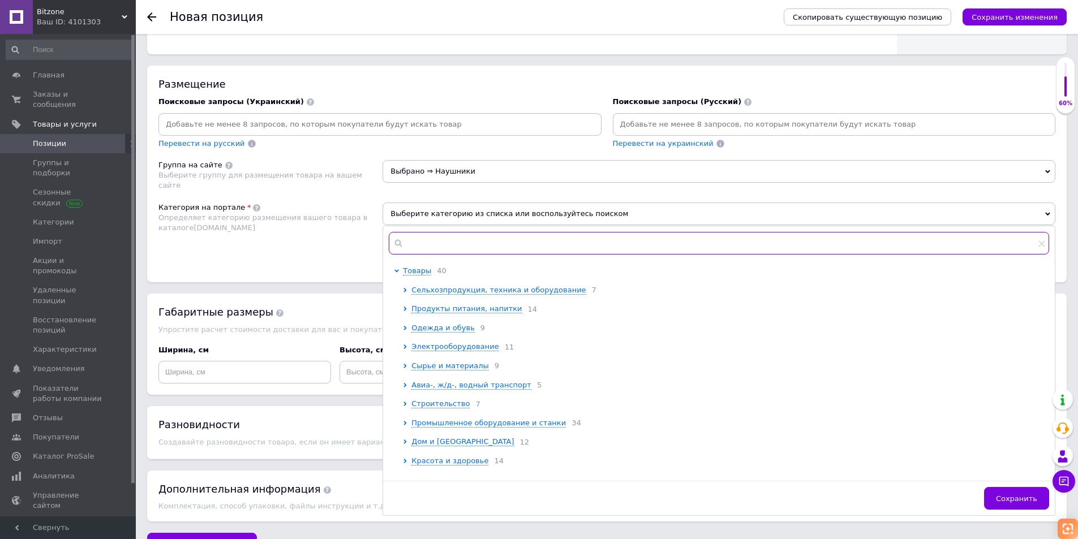
click at [464, 245] on input "text" at bounding box center [719, 243] width 661 height 23
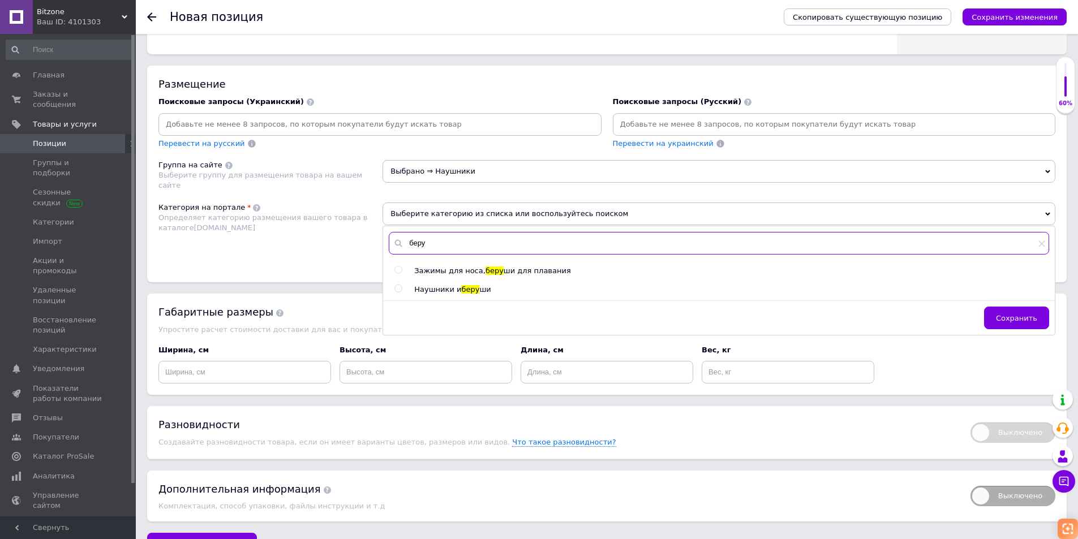
type input "беру"
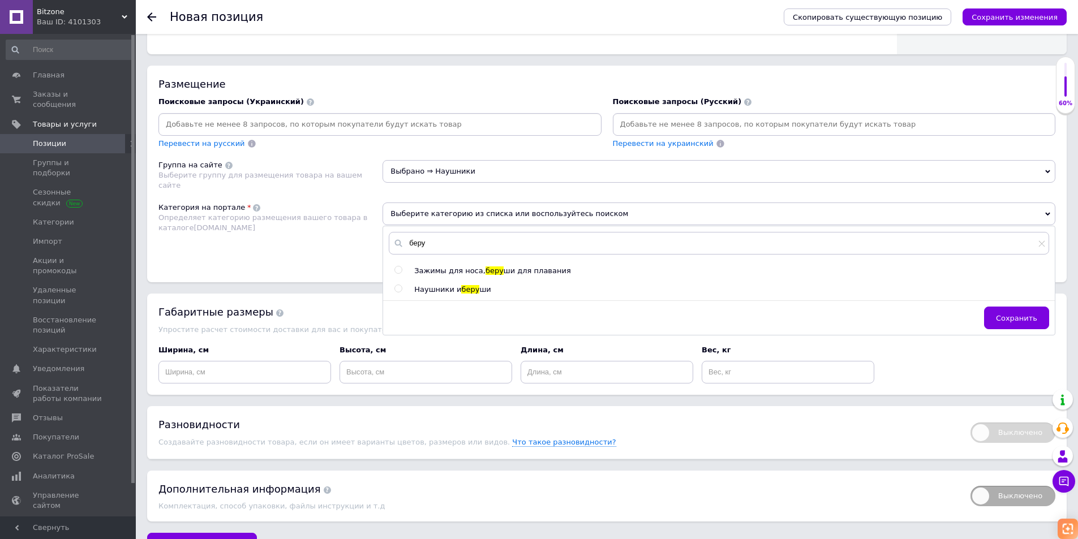
click at [399, 289] on input "radio" at bounding box center [398, 288] width 7 height 7
radio input "true"
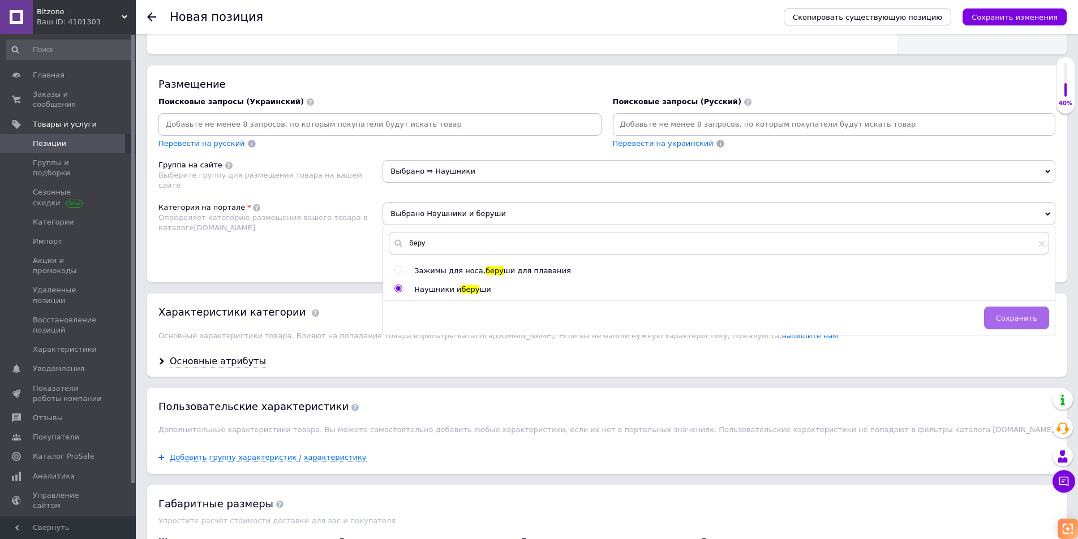
click at [1004, 316] on span "Сохранить" at bounding box center [1016, 318] width 41 height 8
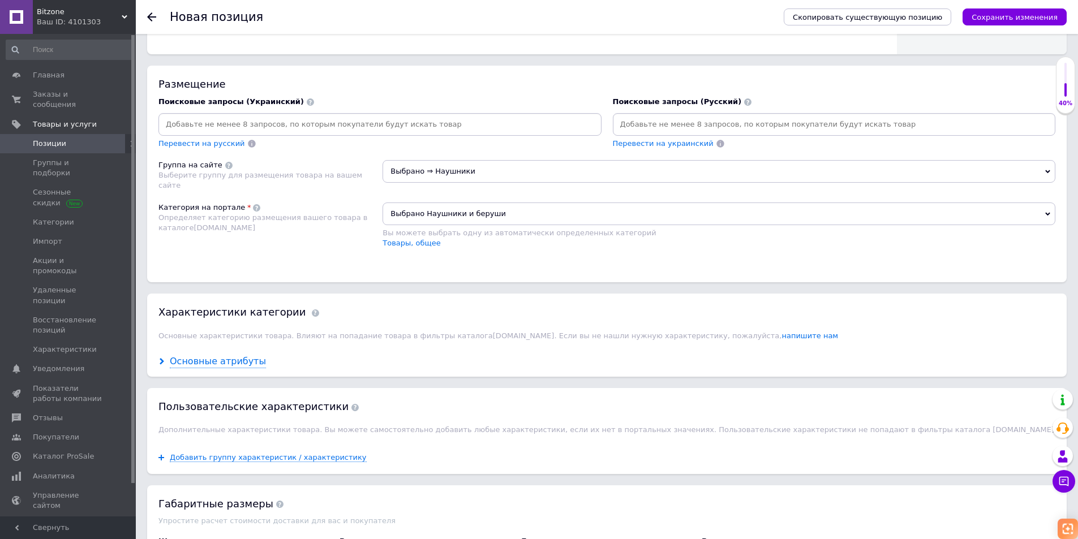
click at [242, 363] on div "Основные атрибуты" at bounding box center [218, 362] width 96 height 13
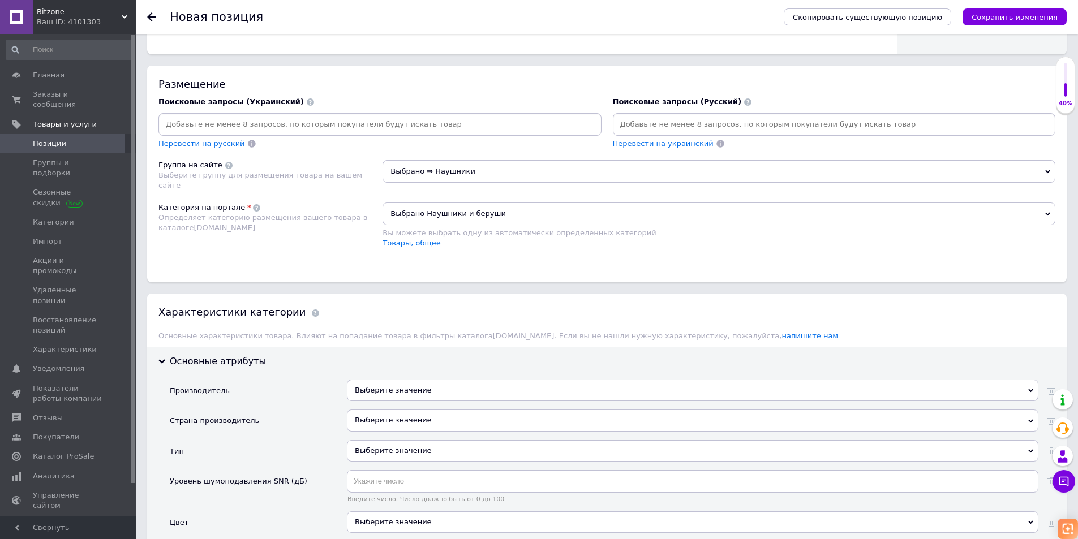
click at [447, 393] on div "Выберите значение" at bounding box center [693, 391] width 692 height 22
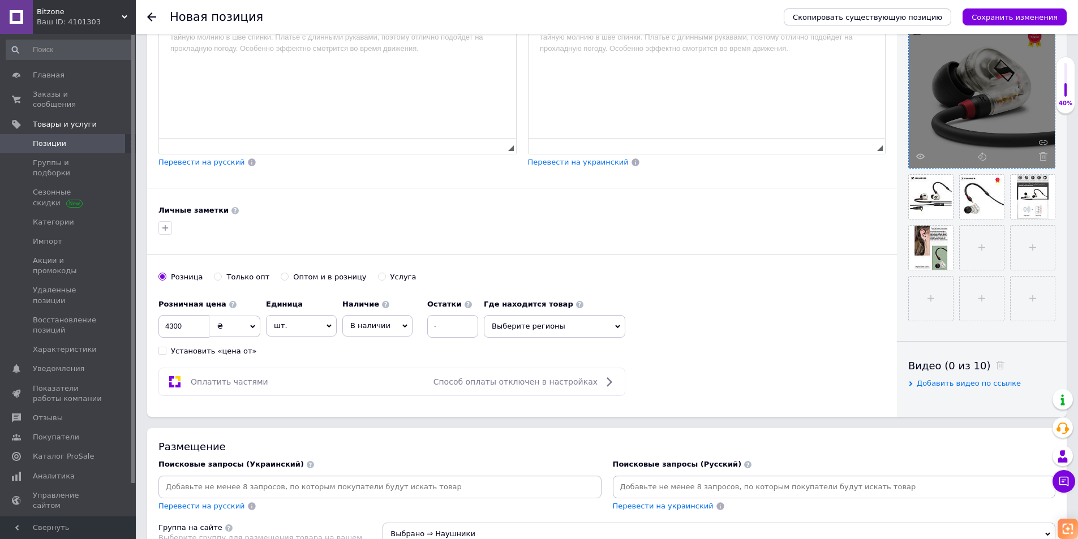
scroll to position [57, 0]
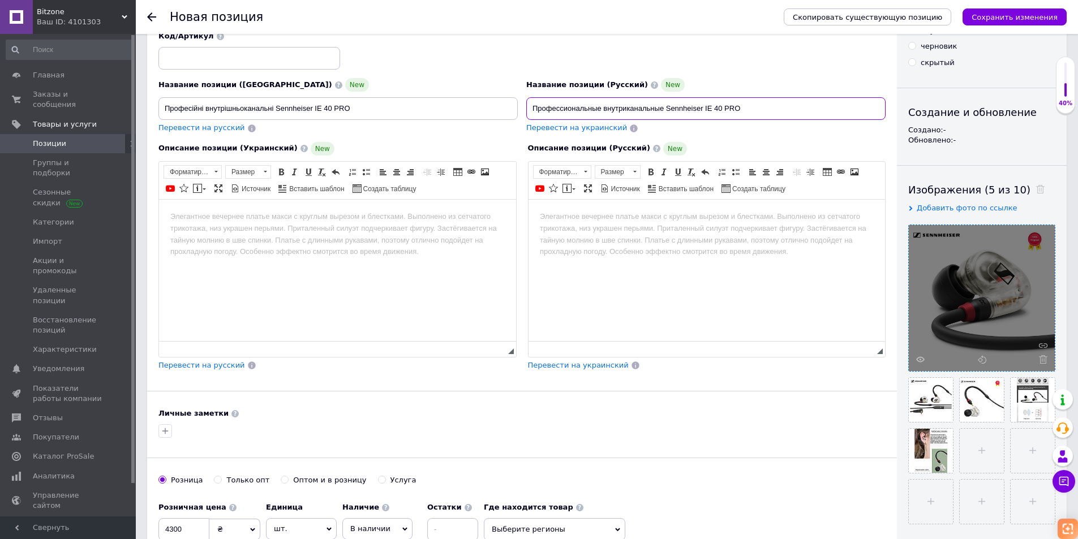
drag, startPoint x: 667, startPoint y: 108, endPoint x: 703, endPoint y: 110, distance: 35.1
click at [703, 110] on input "Профессиональные внутриканальные Sennheiser IE 40 PRO" at bounding box center [705, 108] width 359 height 23
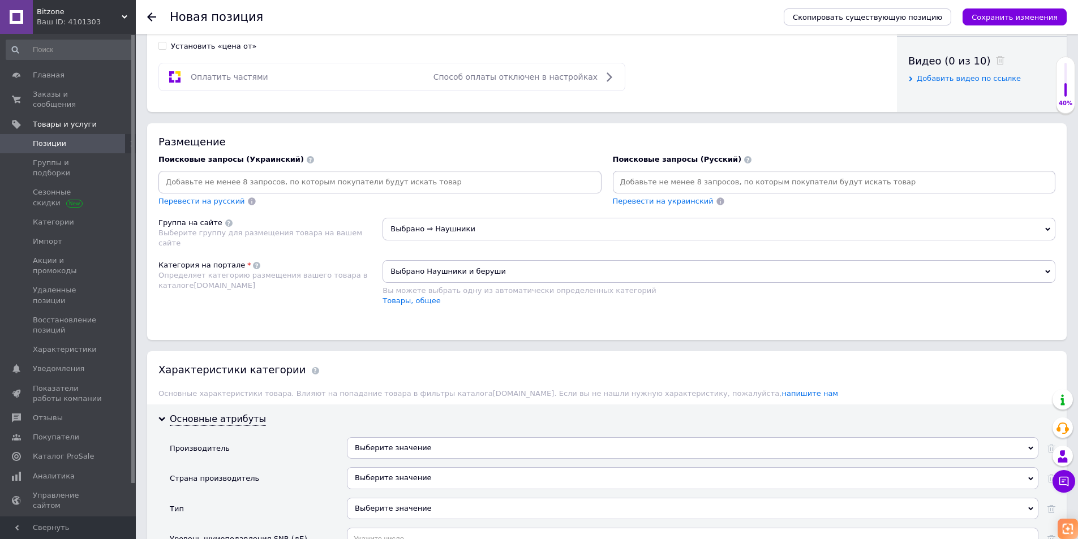
scroll to position [679, 0]
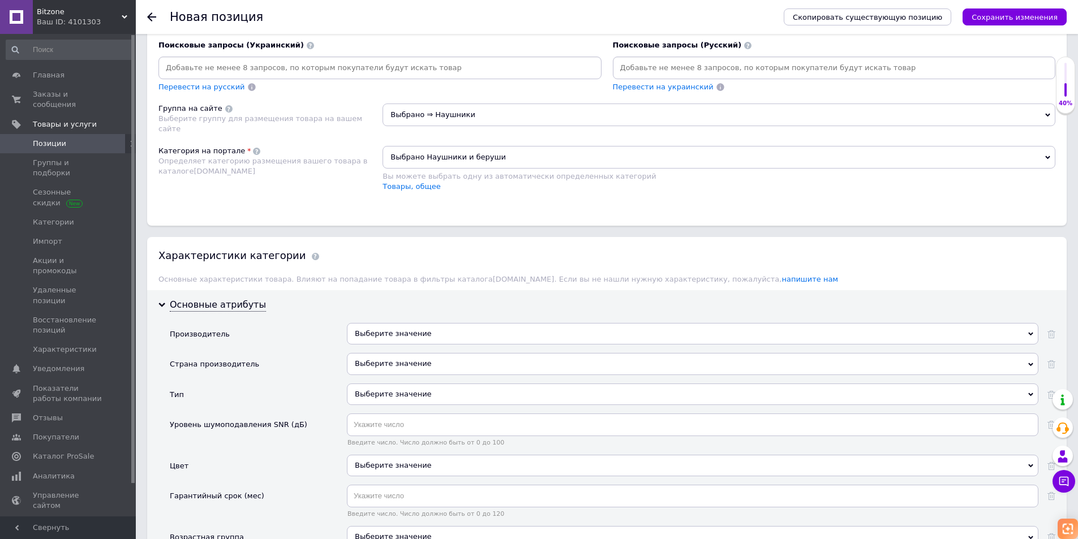
click at [405, 333] on div "Выберите значение" at bounding box center [693, 334] width 692 height 22
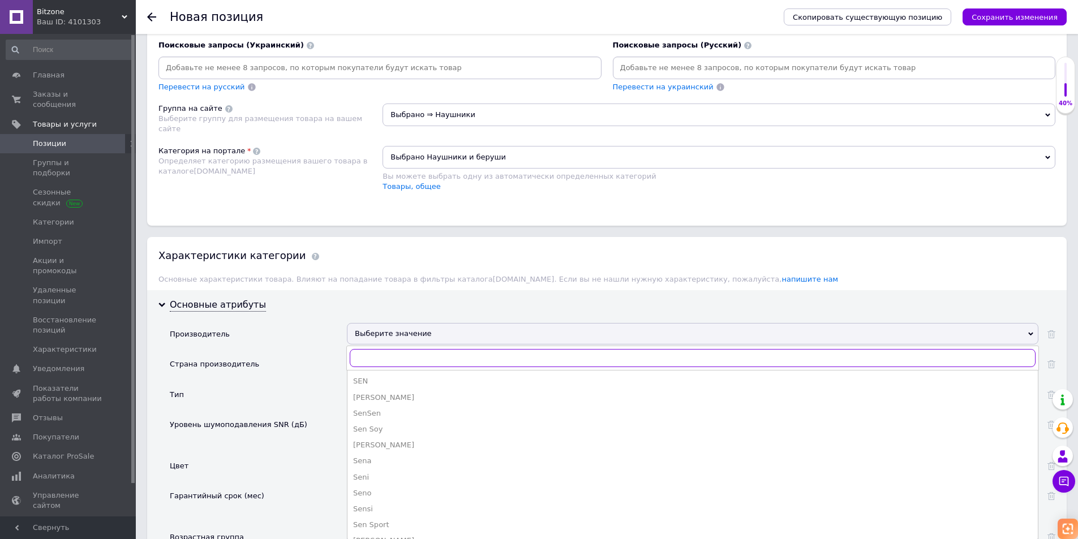
paste input "Sennheiser"
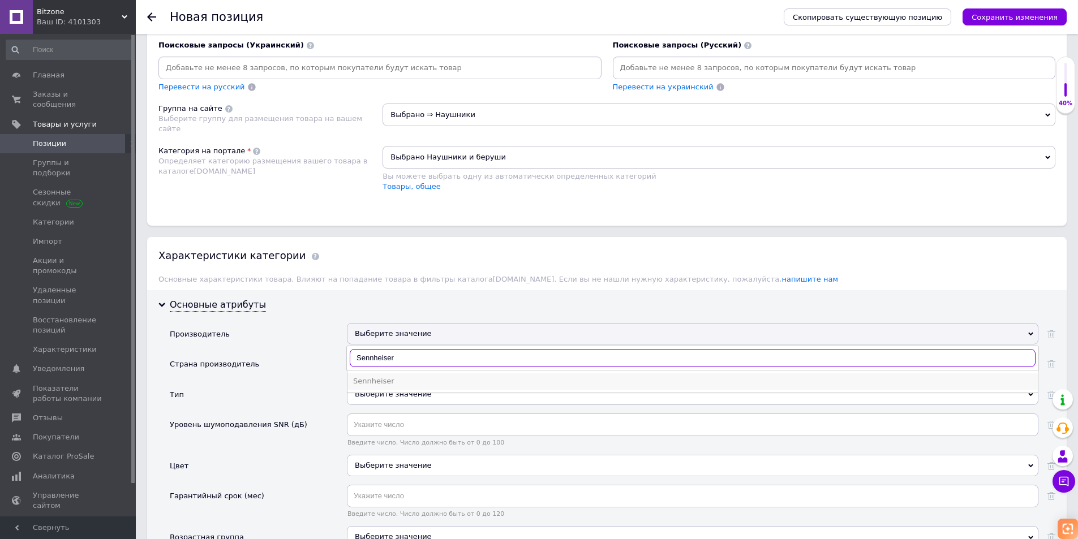
type input "Sennheiser"
click at [393, 382] on div "Sennheiser" at bounding box center [692, 381] width 679 height 10
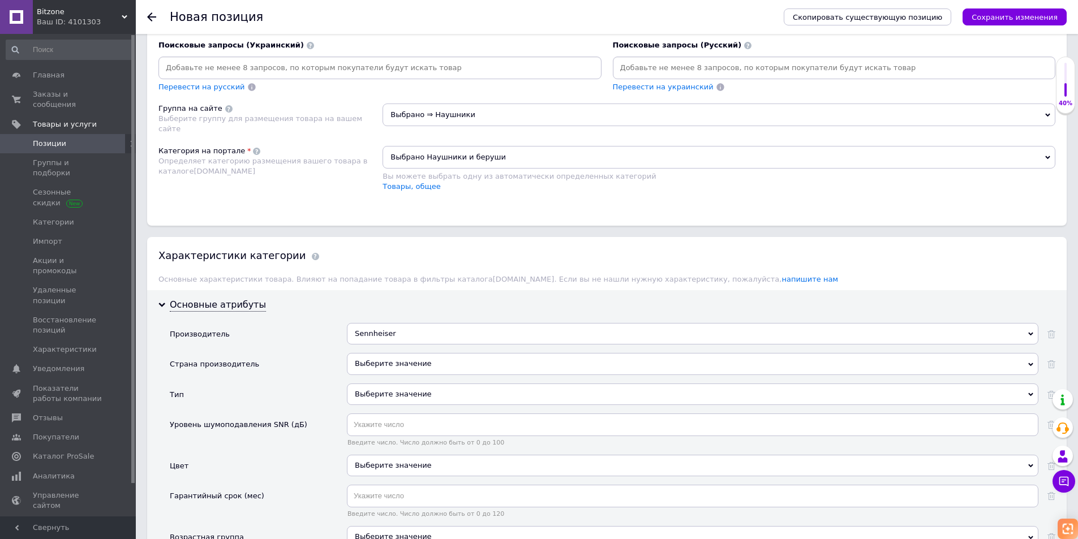
click at [412, 362] on div "Выберите значение" at bounding box center [693, 364] width 692 height 22
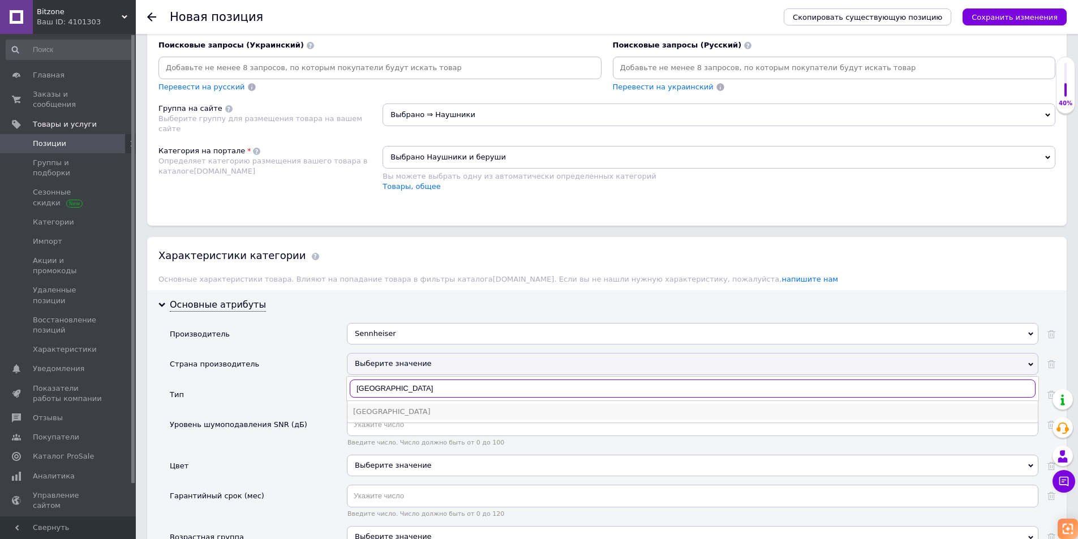
type input "[GEOGRAPHIC_DATA]"
click at [378, 413] on div "[GEOGRAPHIC_DATA]" at bounding box center [692, 412] width 679 height 10
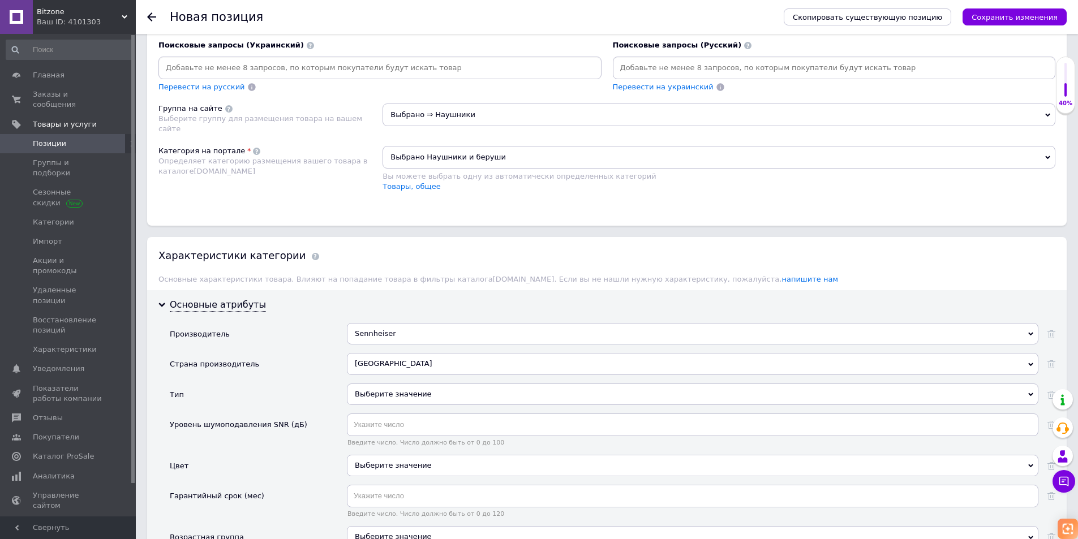
click at [382, 462] on div "Выберите значение" at bounding box center [693, 466] width 692 height 22
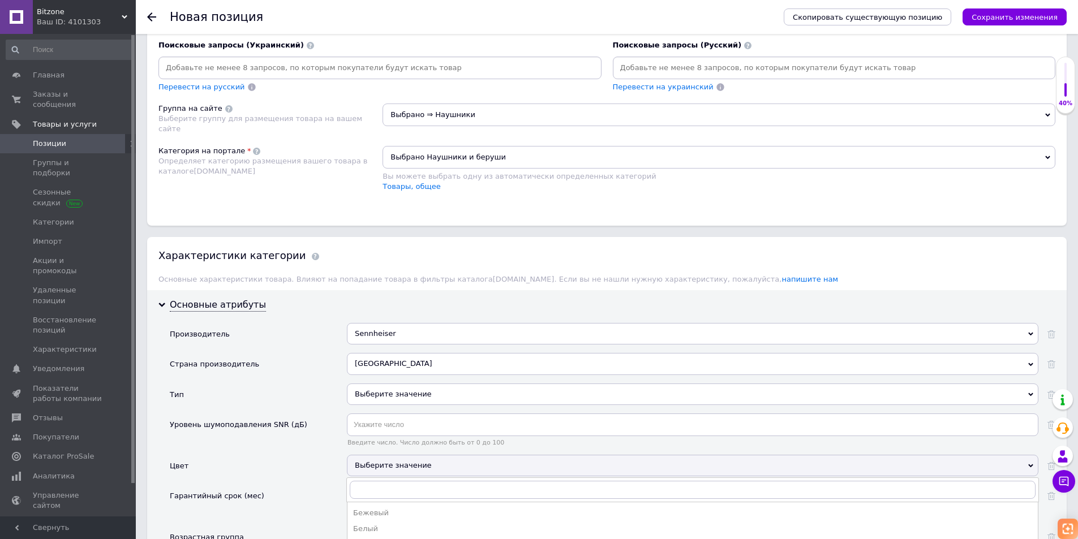
click at [290, 396] on div "Тип" at bounding box center [258, 399] width 177 height 30
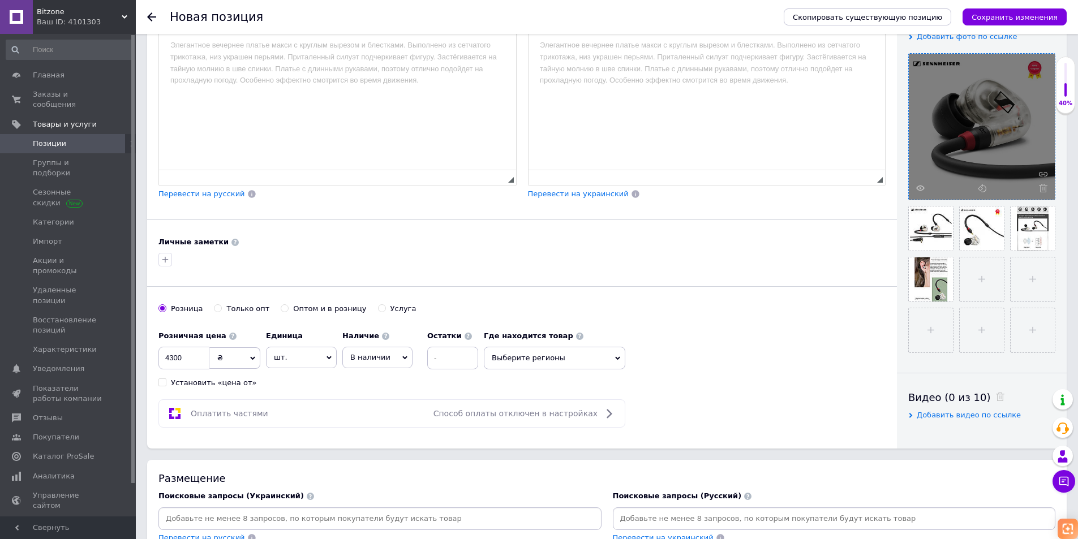
scroll to position [226, 0]
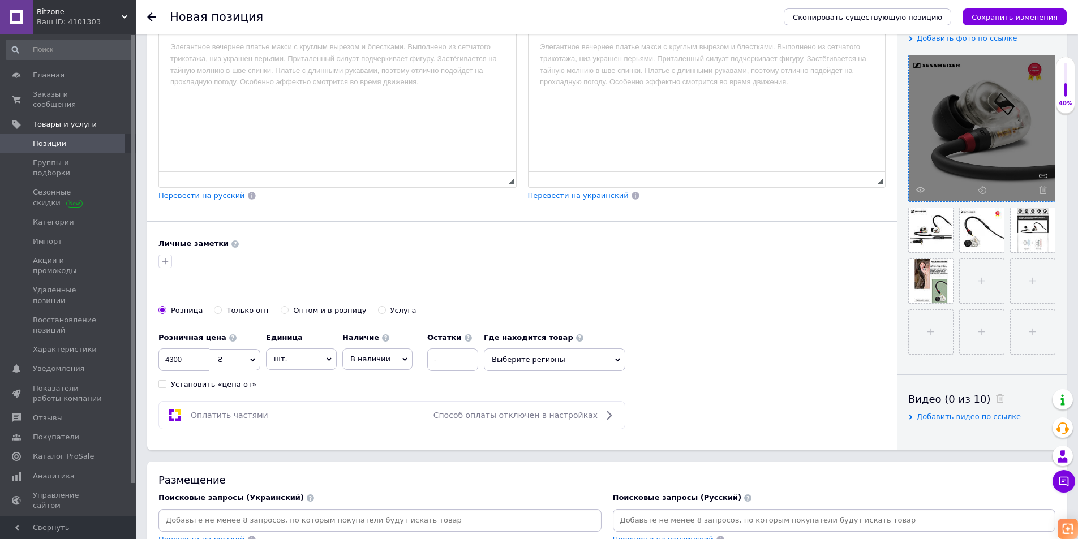
click at [395, 361] on span "В наличии" at bounding box center [377, 360] width 70 height 22
click at [383, 414] on li "Готово к отправке" at bounding box center [377, 420] width 69 height 26
click at [733, 353] on div "Розничная цена 4300 ₴ $ € CHF £ ¥ PLN ₸ MDL HUF KGS CN¥ TRY ₩ lei Установить «ц…" at bounding box center [522, 358] width 727 height 63
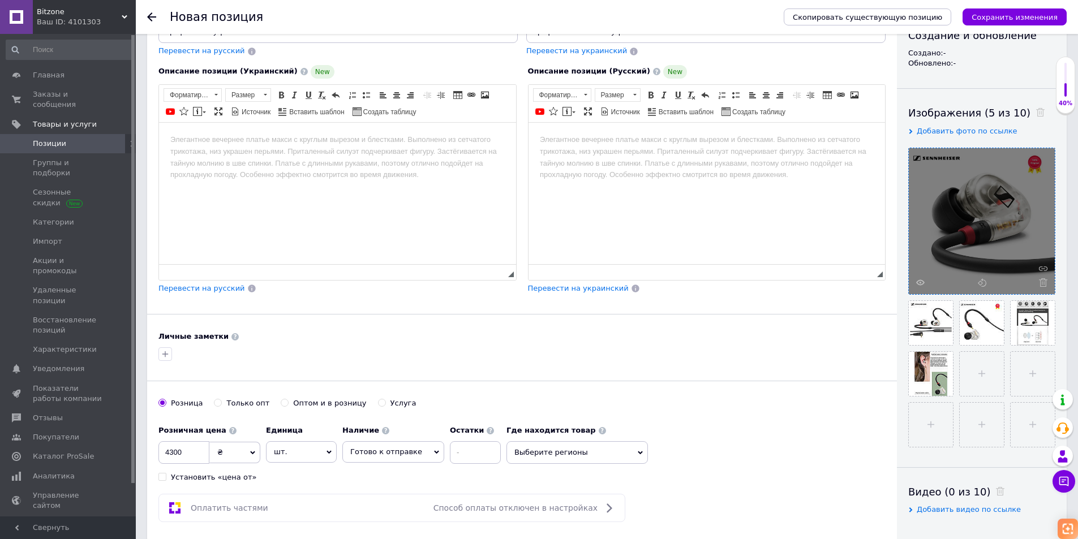
scroll to position [113, 0]
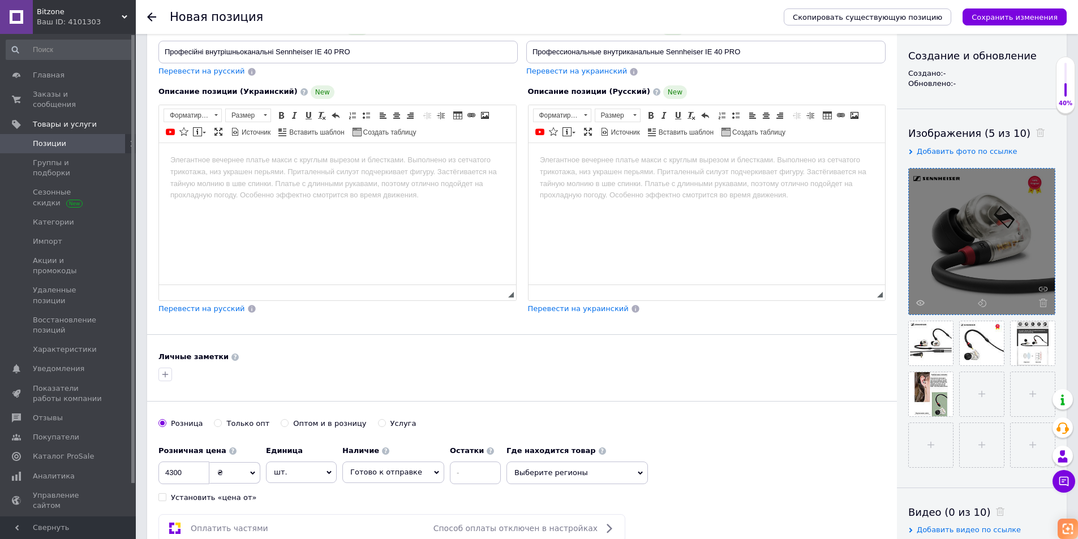
click at [590, 163] on body "Визуальный текстовый редактор, A1E86E98-42C4-4C3B-89D9-973F2E940F1D" at bounding box center [706, 160] width 335 height 12
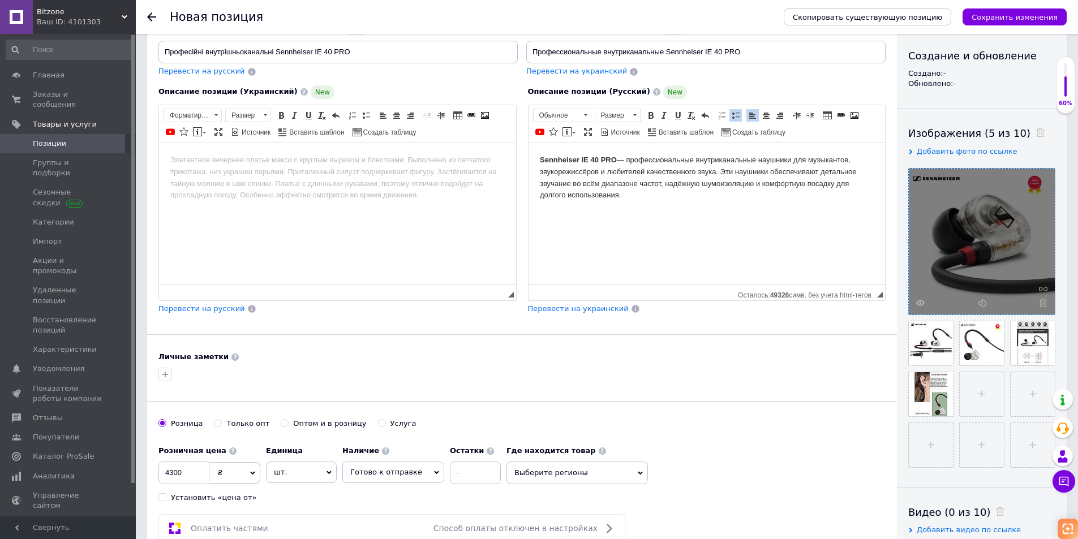
scroll to position [53, 0]
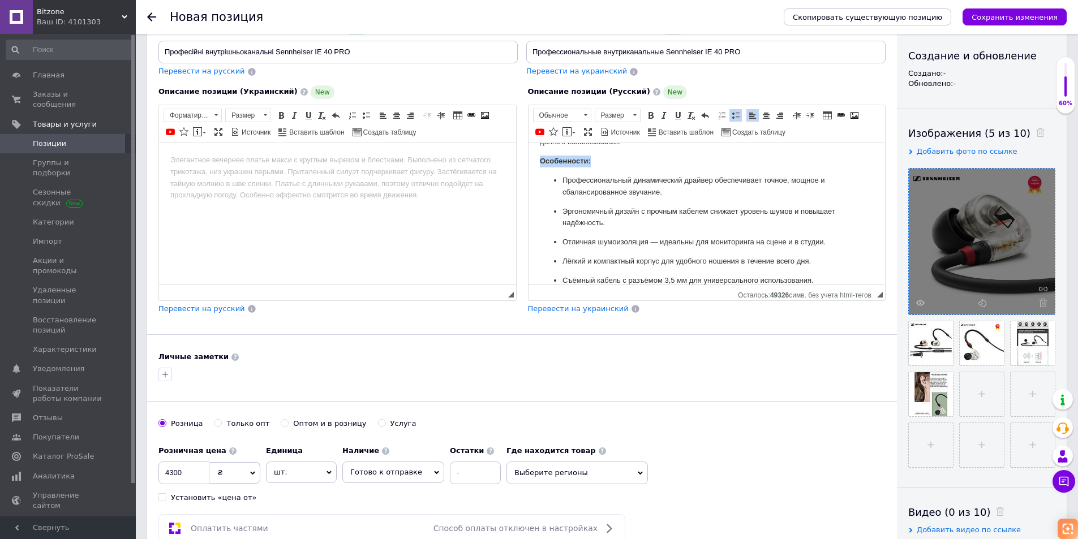
drag, startPoint x: 598, startPoint y: 157, endPoint x: 507, endPoint y: 155, distance: 91.2
click at [528, 155] on html "Sennheiser IE 40 PRO — профессиональные внутриканальные наушники для музыкантов…" at bounding box center [706, 193] width 357 height 208
click at [667, 115] on span at bounding box center [664, 115] width 9 height 9
click at [675, 115] on span at bounding box center [678, 115] width 9 height 9
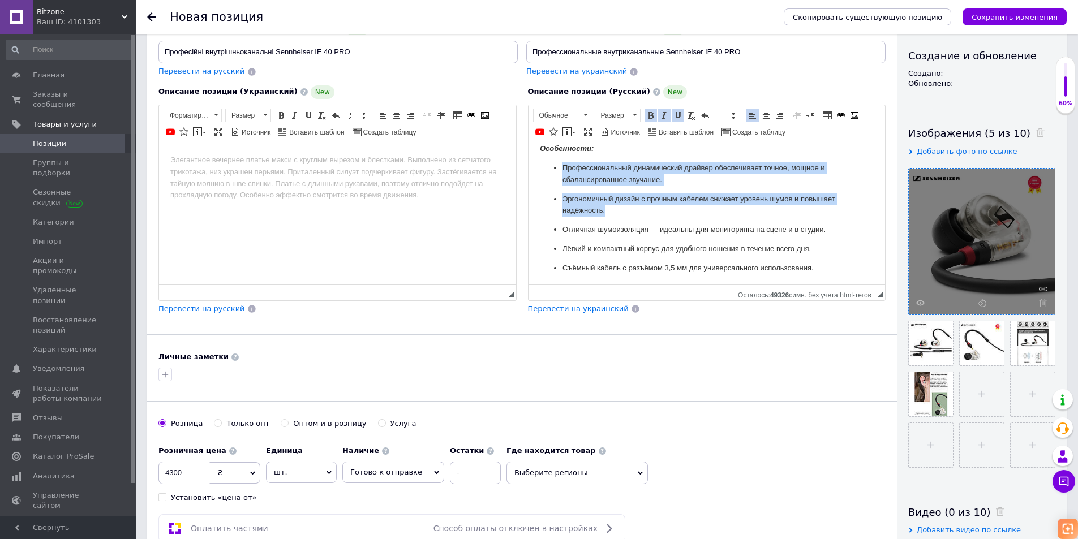
scroll to position [67, 0]
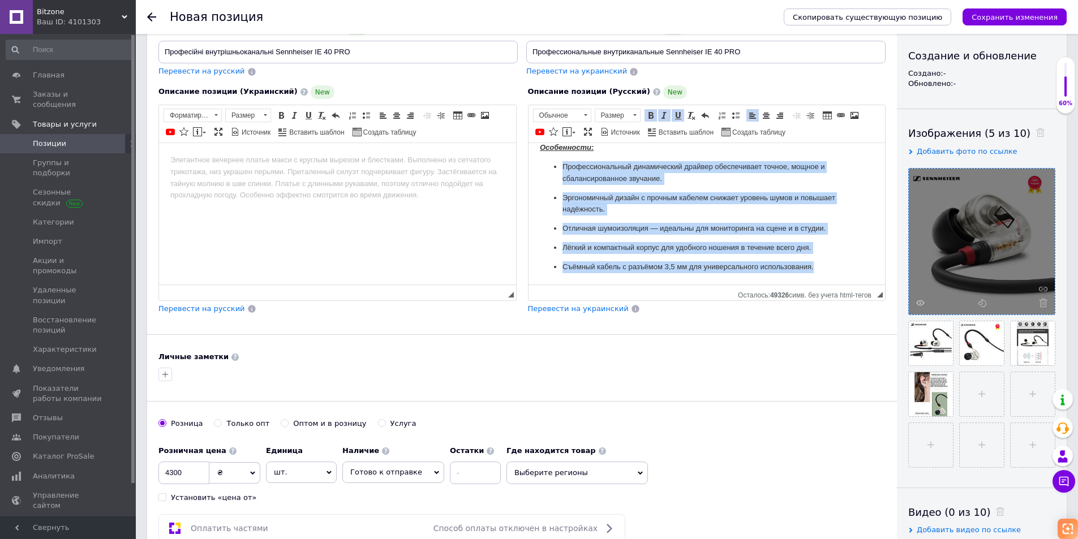
drag, startPoint x: 562, startPoint y: 178, endPoint x: 831, endPoint y: 276, distance: 286.2
click at [831, 276] on html "Sennheiser IE 40 PRO — профессиональные внутриканальные наушники для музыкантов…" at bounding box center [706, 180] width 357 height 208
click at [734, 113] on span at bounding box center [735, 115] width 9 height 9
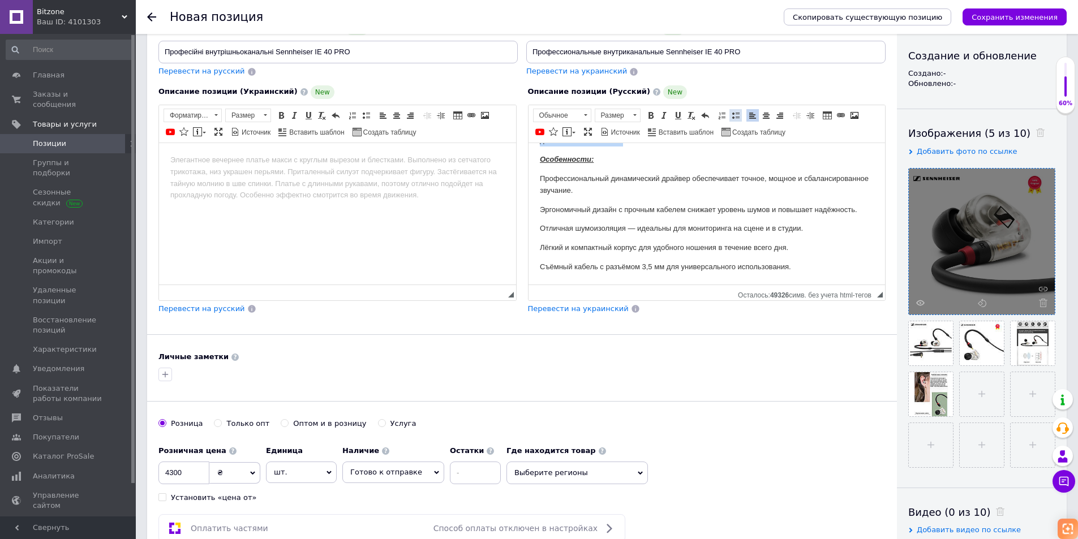
click at [738, 117] on span at bounding box center [735, 115] width 9 height 9
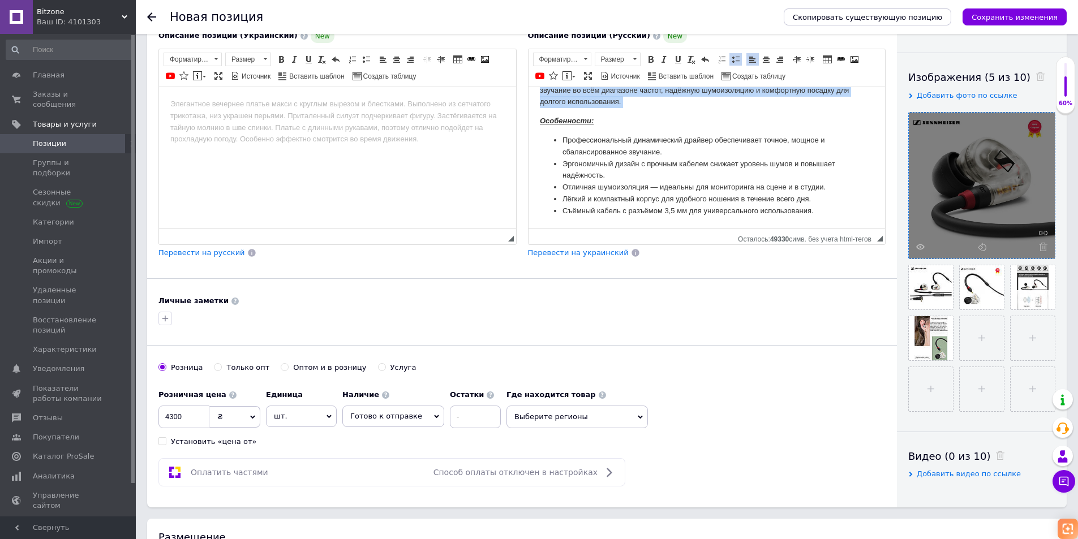
scroll to position [170, 0]
click at [837, 206] on li "Съёмный кабель с разъёмом 3,5 мм для универсального использования." at bounding box center [706, 210] width 289 height 12
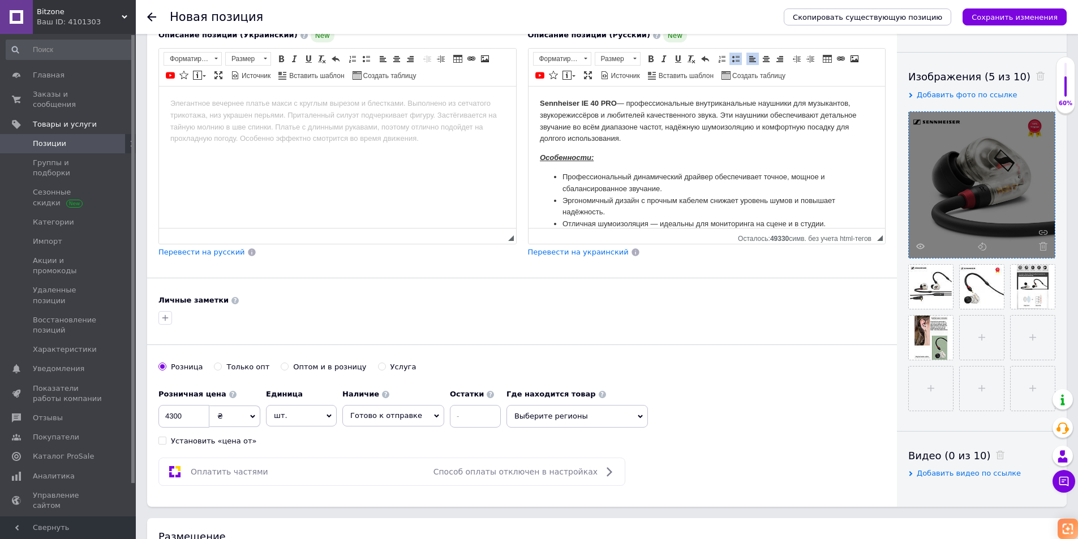
scroll to position [37, 0]
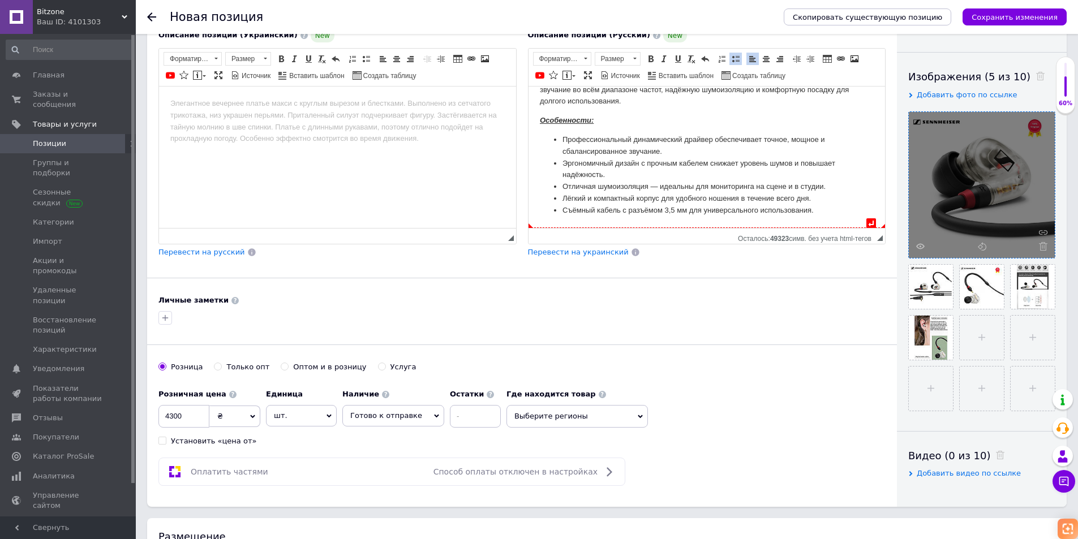
click at [837, 209] on li "Съёмный кабель с разъёмом 3,5 мм для универсального использования." at bounding box center [706, 210] width 289 height 12
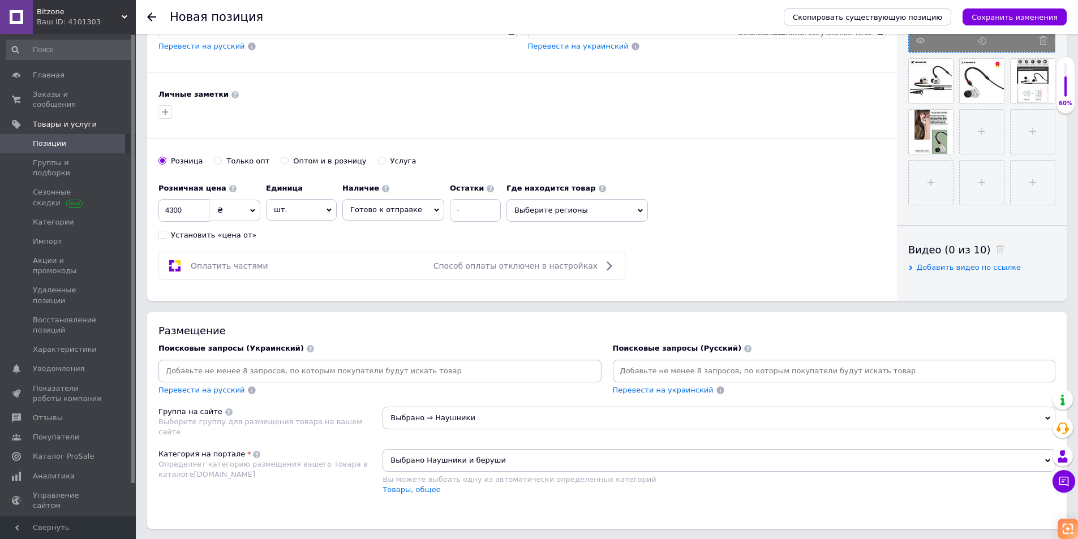
scroll to position [396, 0]
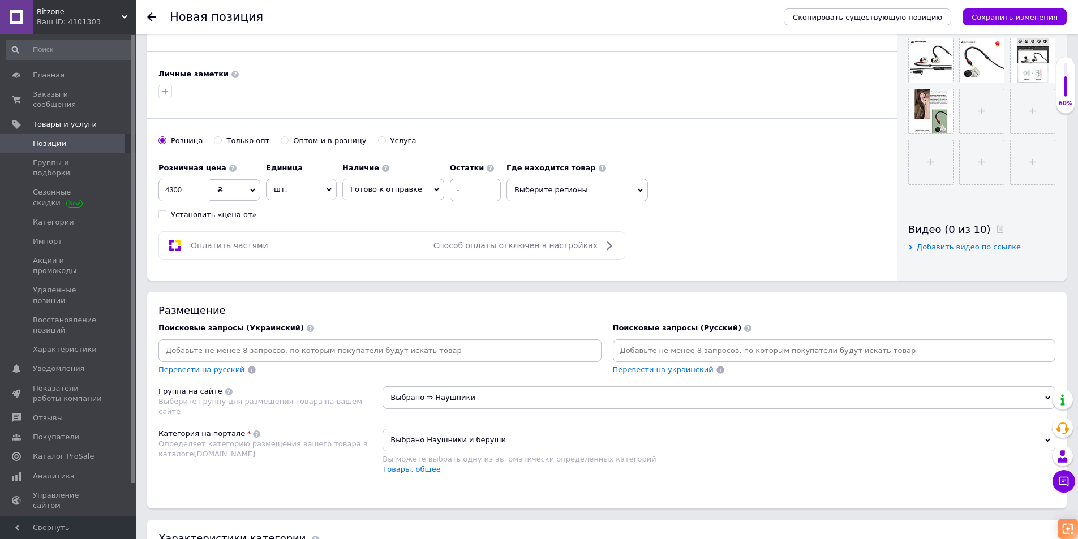
click at [666, 352] on input at bounding box center [834, 350] width 439 height 17
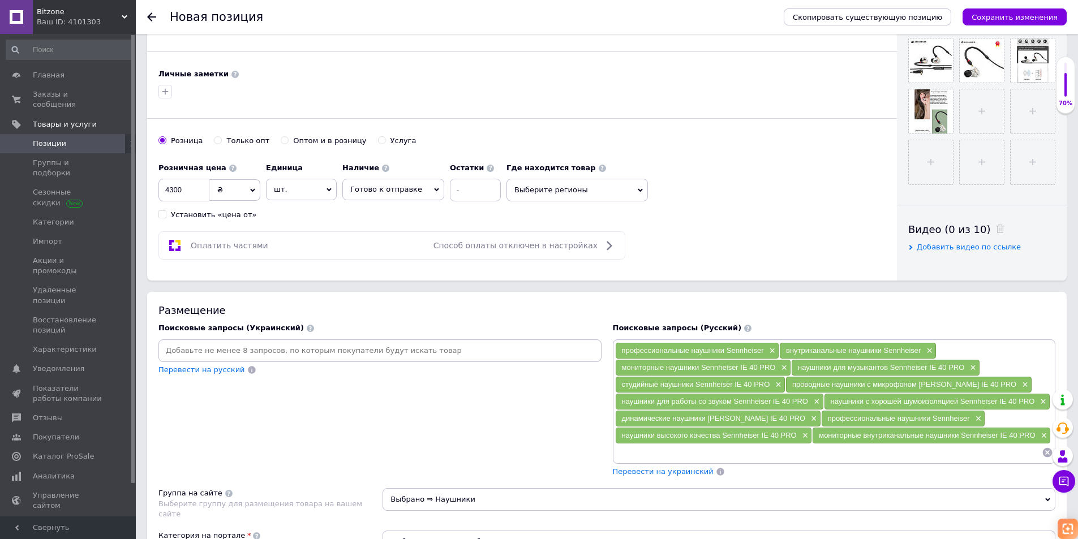
click at [656, 474] on span "Перевести на украинский" at bounding box center [663, 472] width 101 height 8
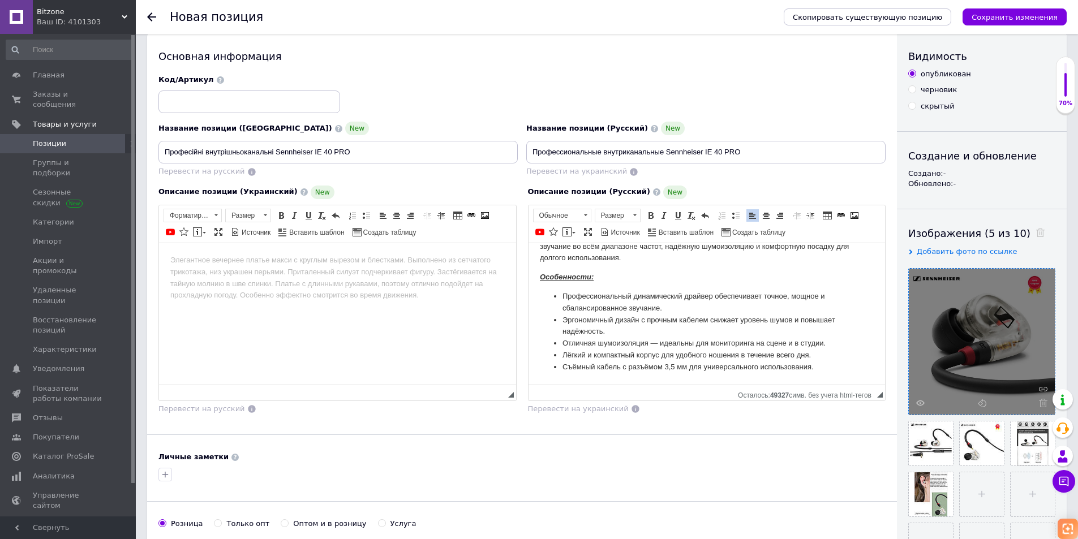
scroll to position [0, 0]
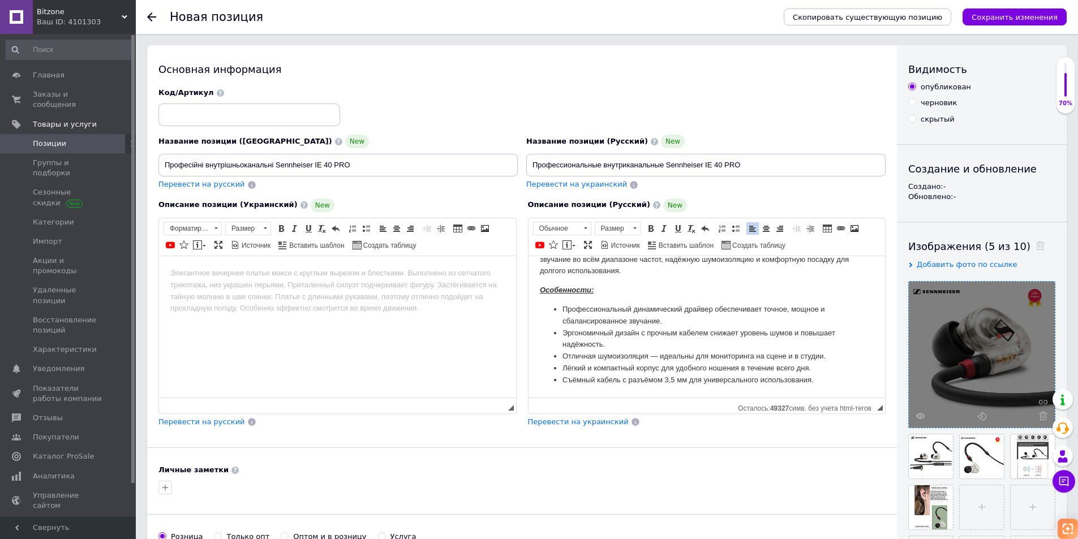
click at [612, 390] on body "Sennheiser IE 40 PRO — профессиональные внутриканальные наушники для музыкантов…" at bounding box center [706, 317] width 335 height 175
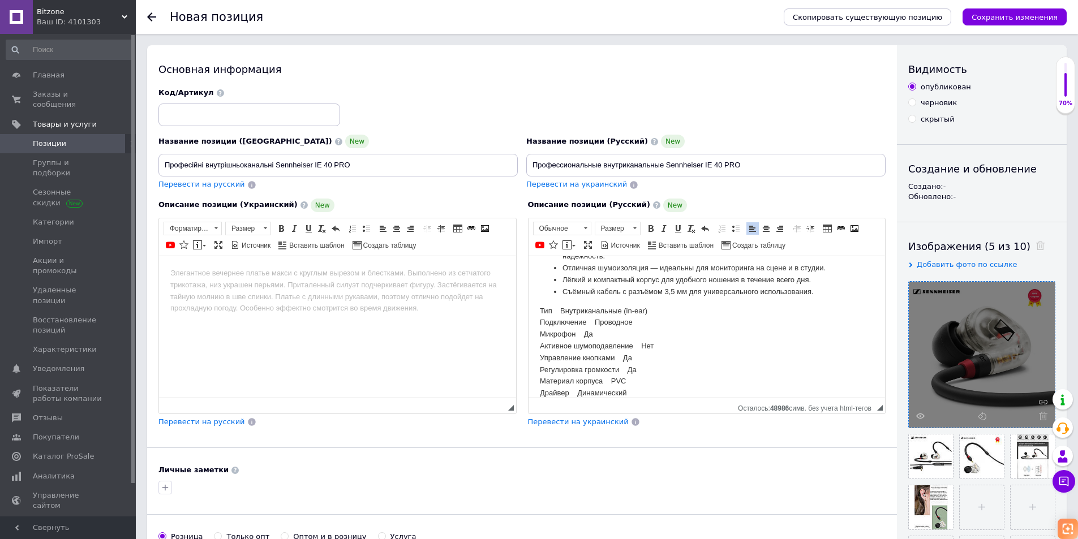
scroll to position [104, 0]
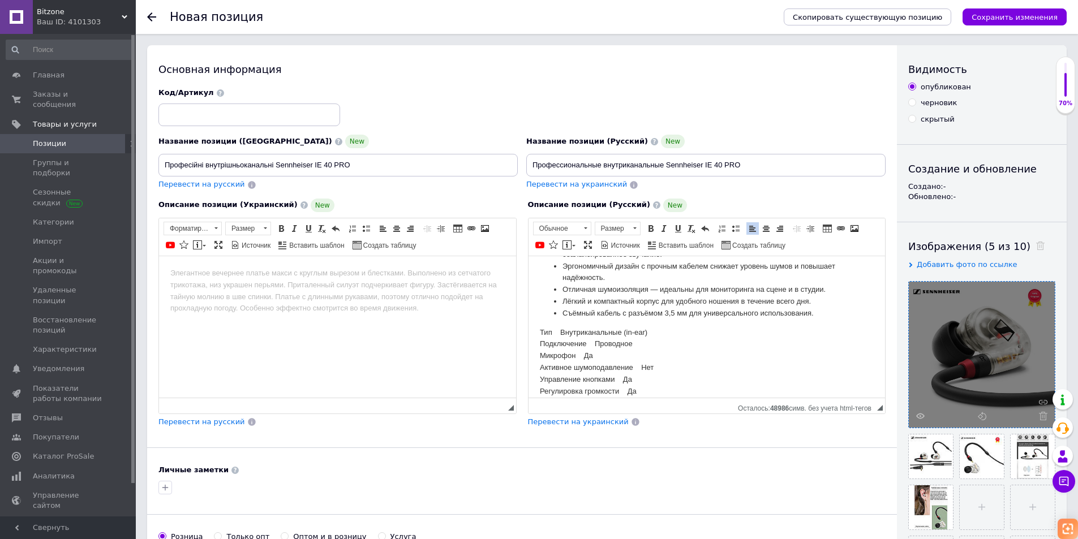
click at [833, 314] on li "Съёмный кабель с разъёмом 3,5 мм для универсального использования." at bounding box center [706, 313] width 289 height 12
drag, startPoint x: 602, startPoint y: 332, endPoint x: 883, endPoint y: 326, distance: 280.3
click at [528, 328] on html "Sennheiser IE 40 PRO — профессиональные внутриканальные наушники для музыкантов…" at bounding box center [706, 319] width 357 height 335
click at [651, 233] on span at bounding box center [650, 228] width 9 height 9
click at [661, 232] on span at bounding box center [664, 228] width 9 height 9
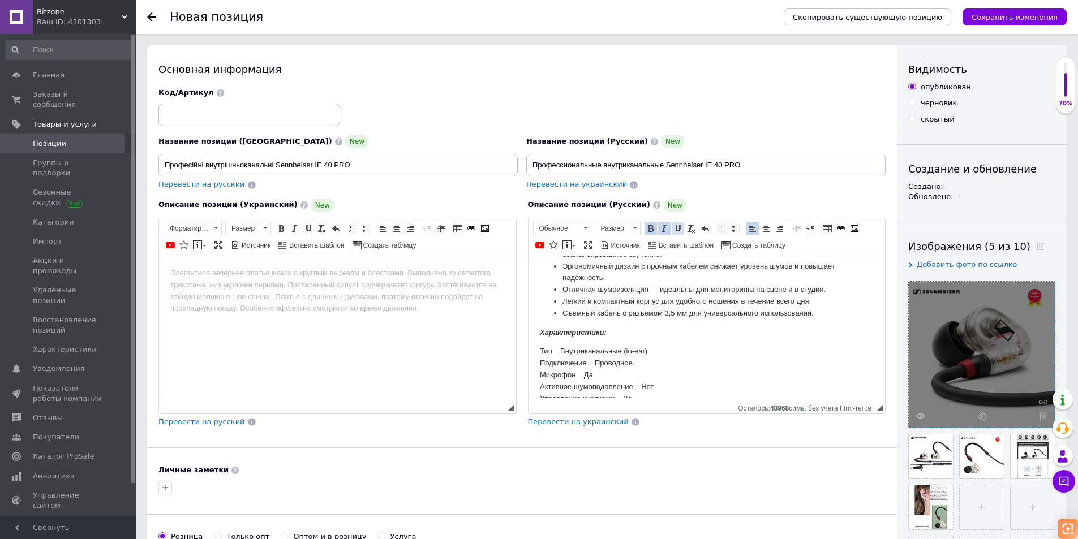
click at [674, 231] on span at bounding box center [678, 228] width 9 height 9
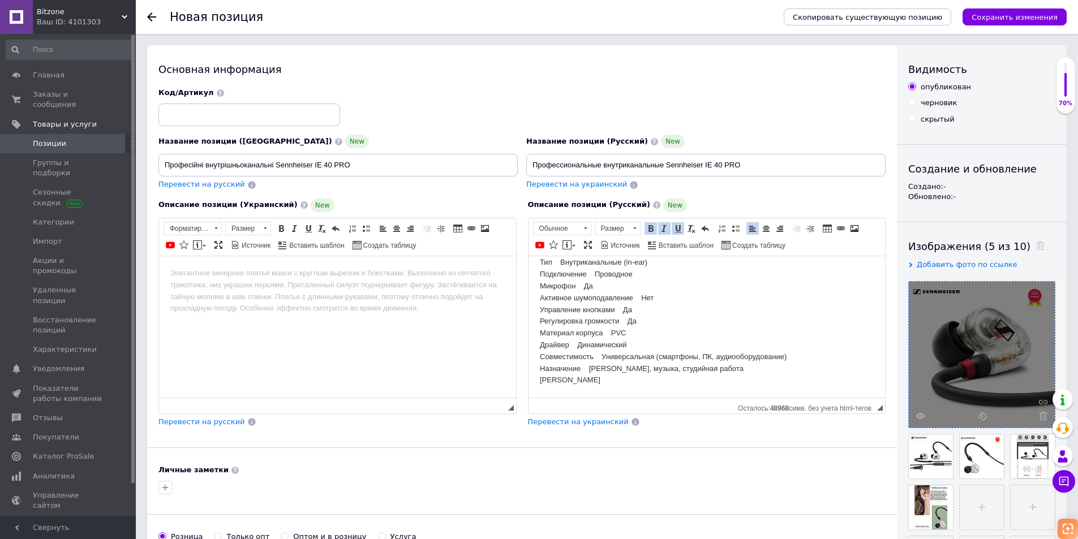
scroll to position [136, 0]
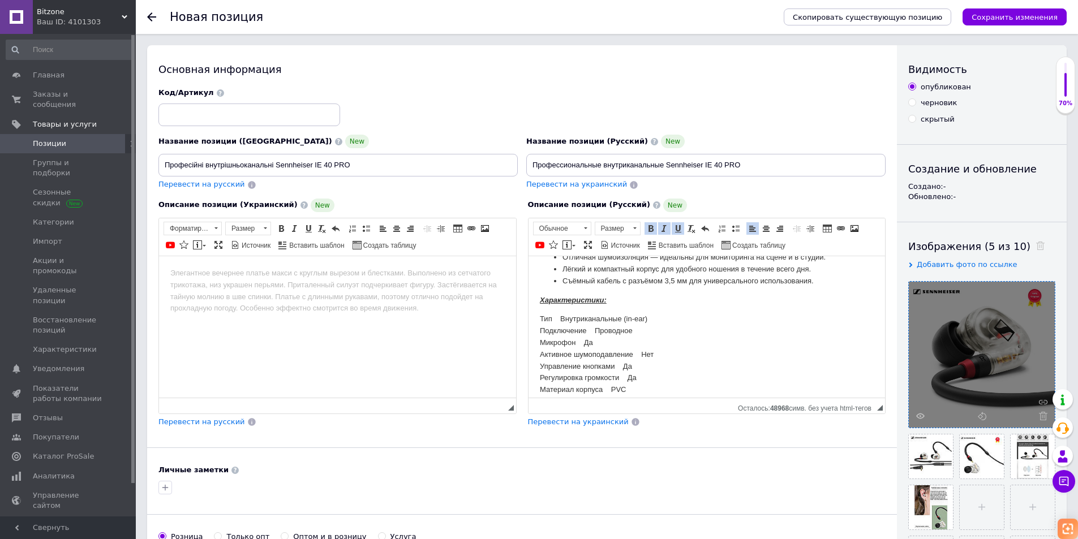
drag, startPoint x: 635, startPoint y: 385, endPoint x: 536, endPoint y: 320, distance: 117.8
click at [536, 320] on html "Sennheiser IE 40 PRO — профессиональные внутриканальные наушники для музыкантов…" at bounding box center [706, 286] width 357 height 335
click at [733, 229] on span at bounding box center [735, 228] width 9 height 9
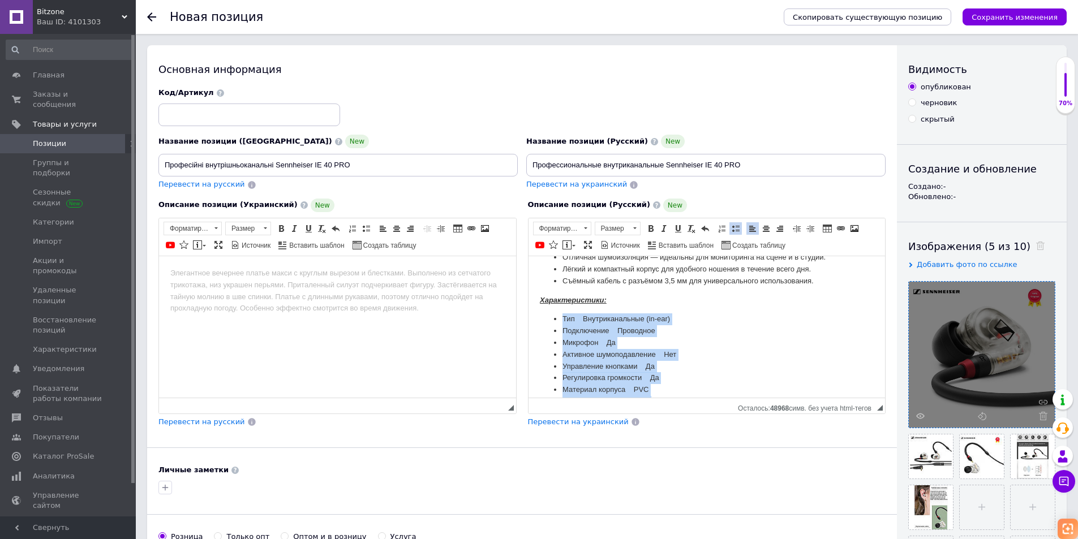
click at [746, 324] on li "Тип Внутриканальные (in-ear)" at bounding box center [706, 319] width 289 height 12
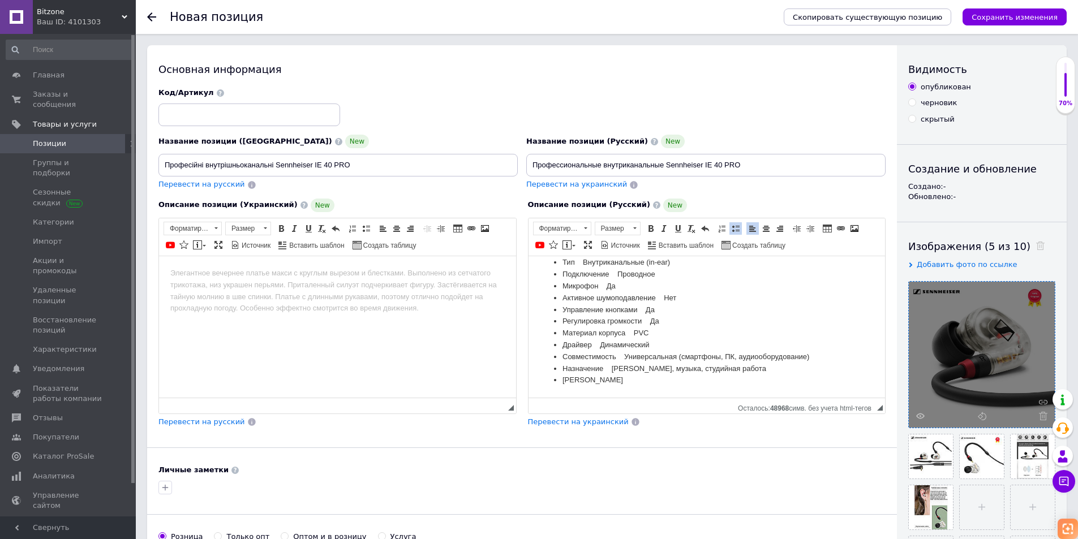
scroll to position [80, 0]
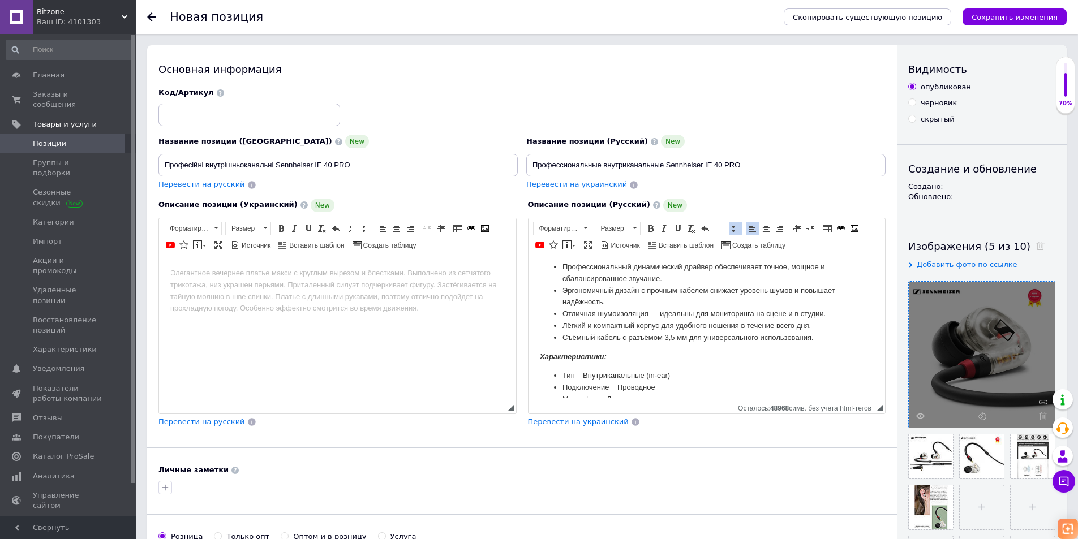
click at [582, 425] on span "Перевести на украинский" at bounding box center [578, 422] width 101 height 8
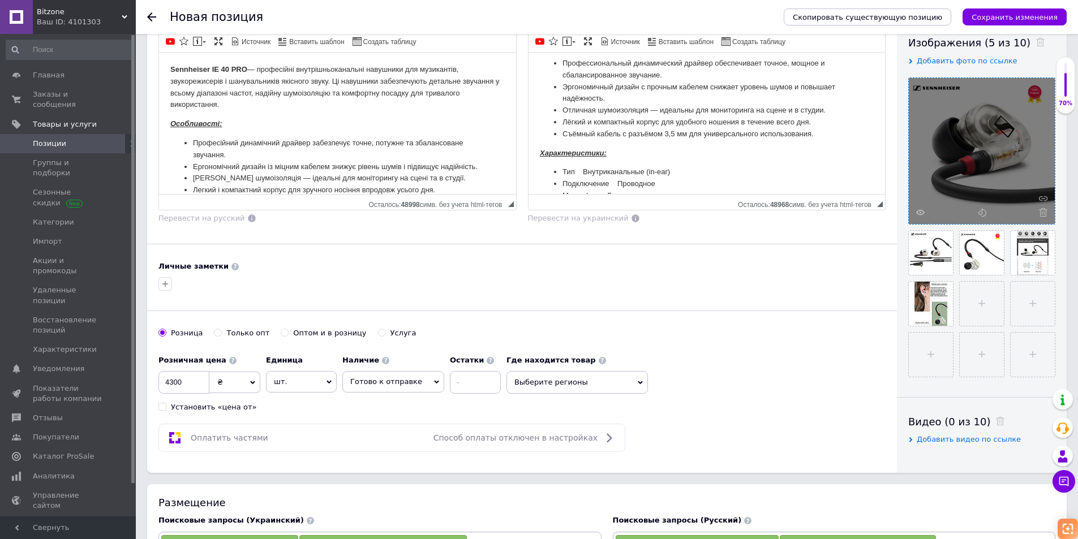
scroll to position [203, 0]
click at [1067, 94] on div "70%" at bounding box center [1066, 85] width 18 height 45
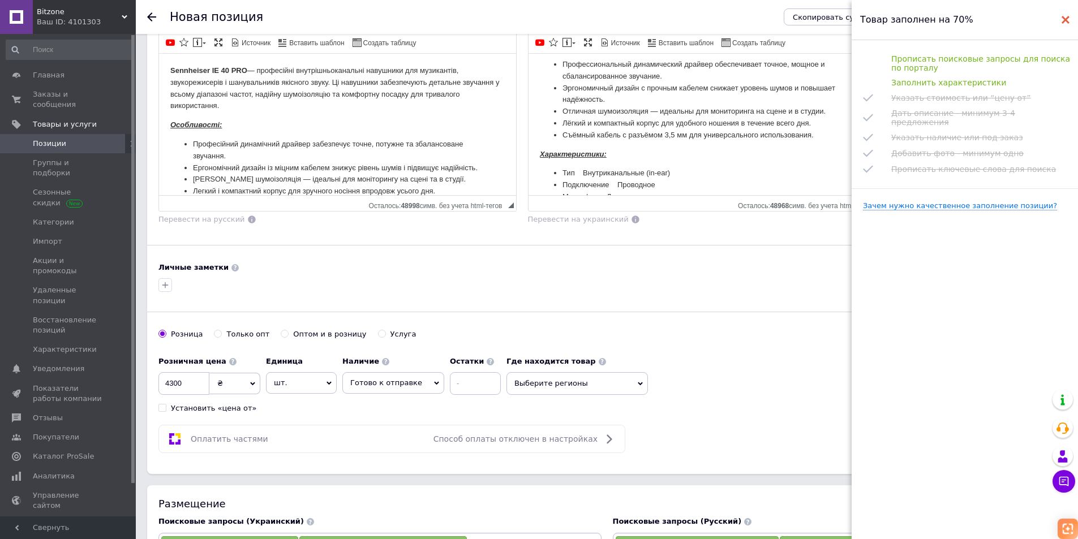
click at [1067, 15] on div at bounding box center [1066, 19] width 8 height 23
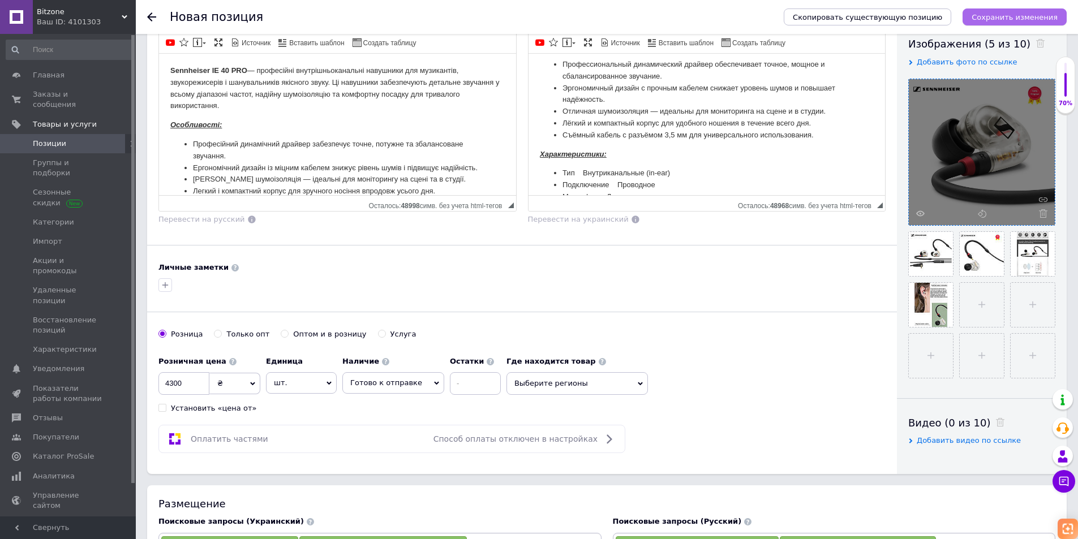
click at [1012, 18] on icon "Сохранить изменения" at bounding box center [1015, 17] width 86 height 8
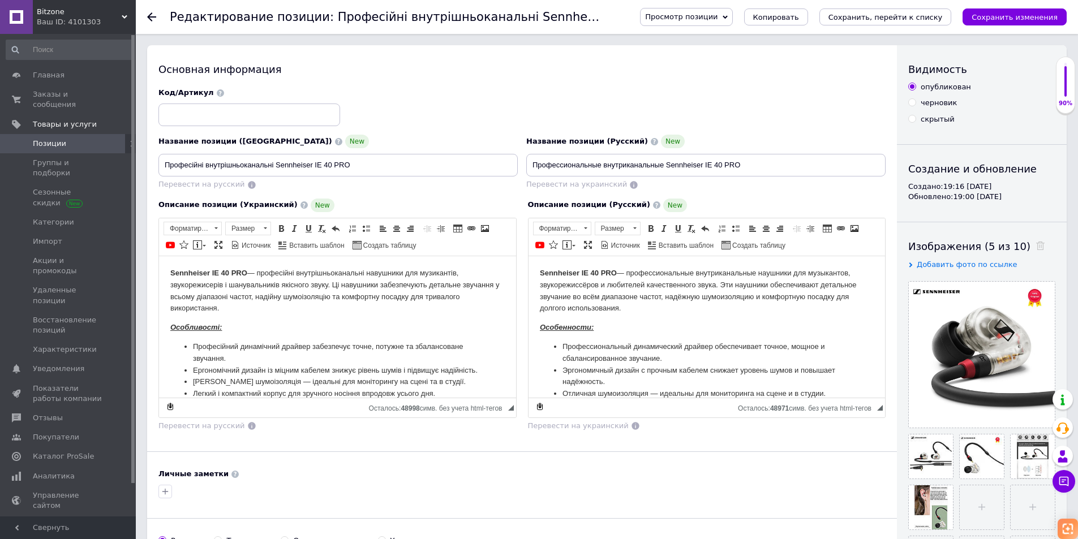
click at [1067, 73] on div at bounding box center [1066, 81] width 2 height 31
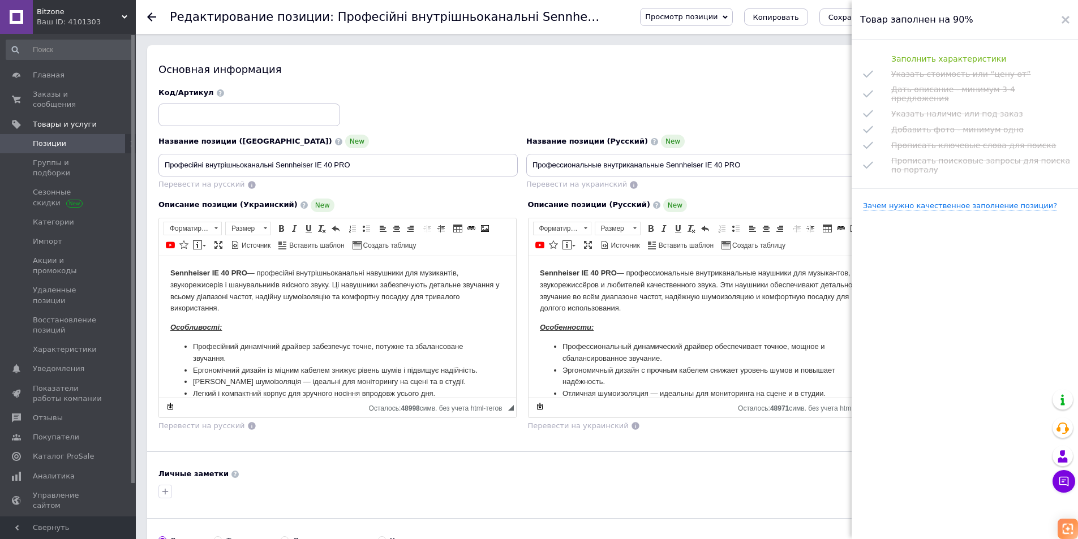
click at [656, 98] on div "Код/Артикул" at bounding box center [523, 107] width 736 height 47
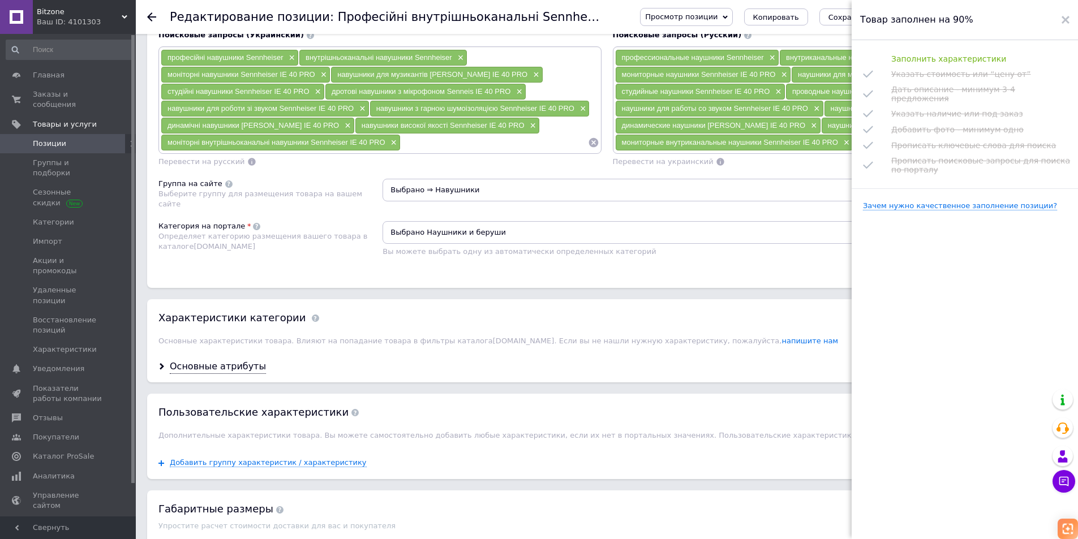
scroll to position [736, 0]
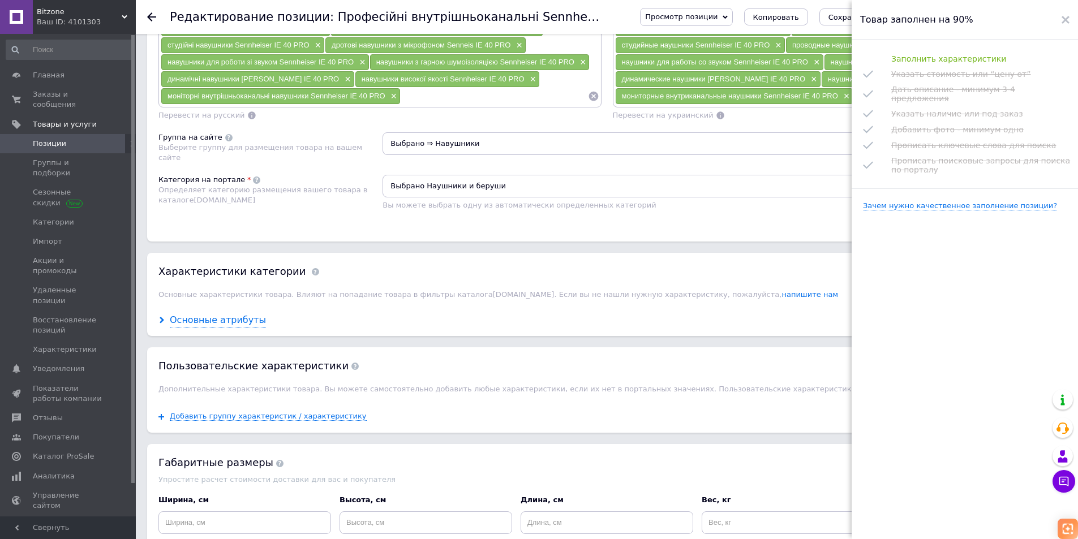
drag, startPoint x: 217, startPoint y: 321, endPoint x: 224, endPoint y: 323, distance: 6.6
click at [217, 322] on div "Основные атрибуты" at bounding box center [218, 320] width 96 height 13
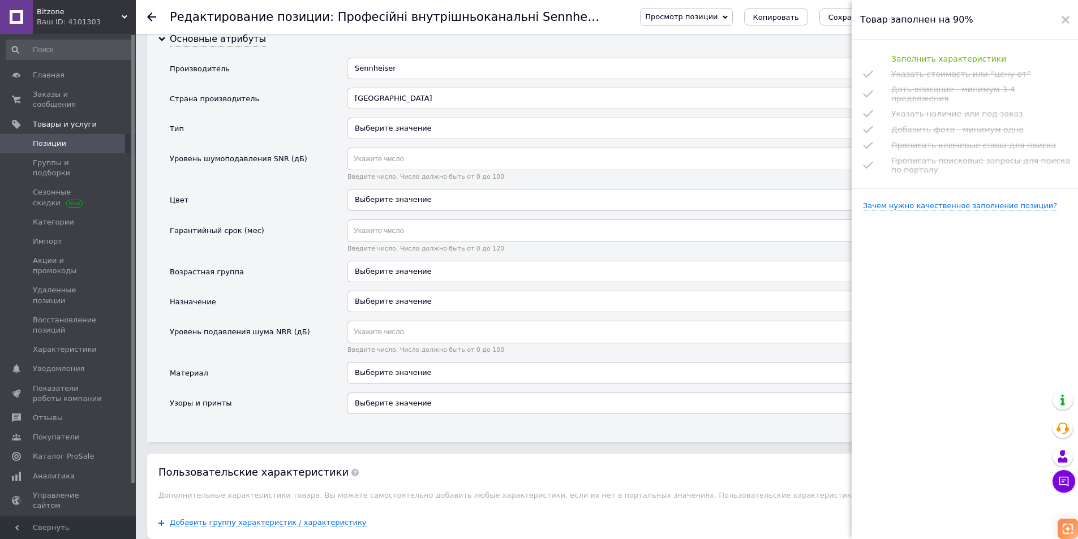
scroll to position [1019, 0]
click at [382, 124] on div "Выберите значение" at bounding box center [693, 127] width 692 height 22
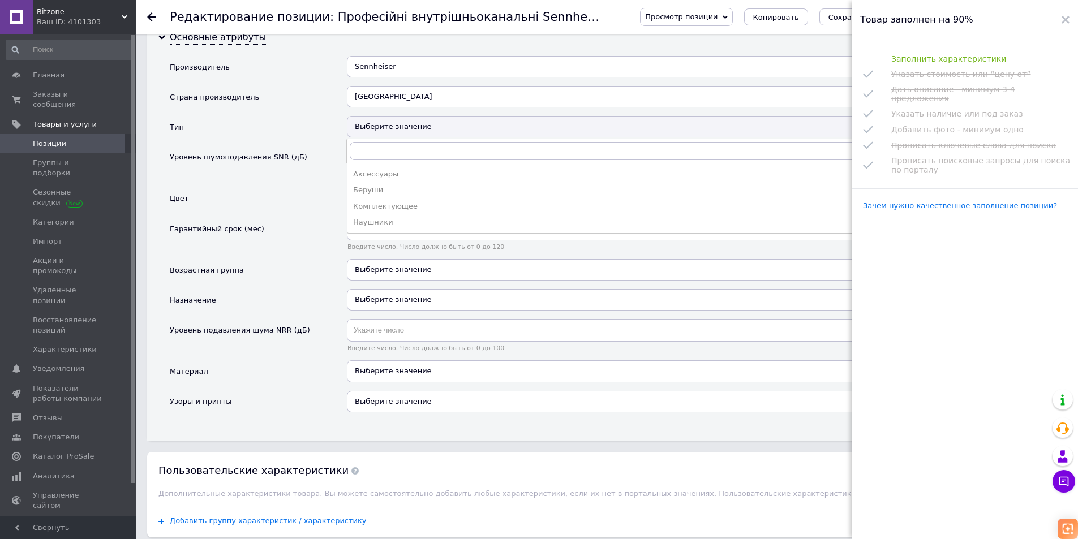
click at [378, 122] on div "Выберите значение" at bounding box center [693, 127] width 692 height 22
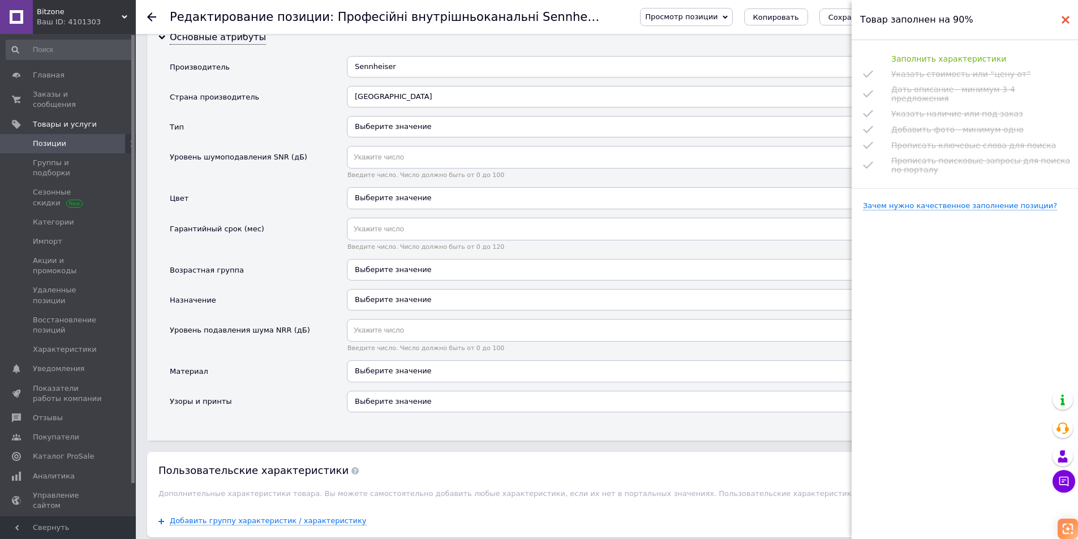
click at [1068, 17] on use at bounding box center [1066, 20] width 8 height 8
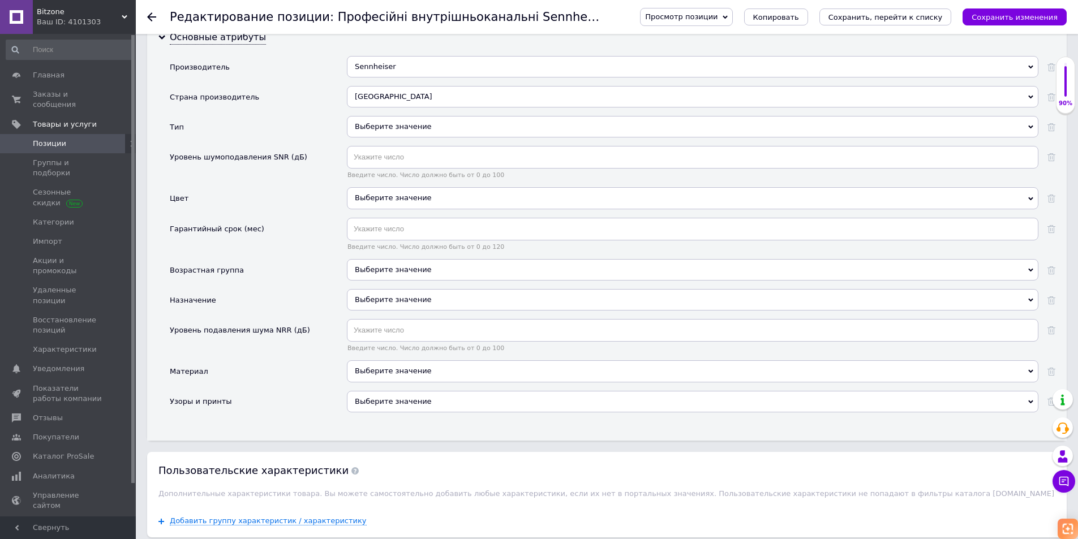
click at [64, 139] on span "Позиции" at bounding box center [69, 144] width 72 height 10
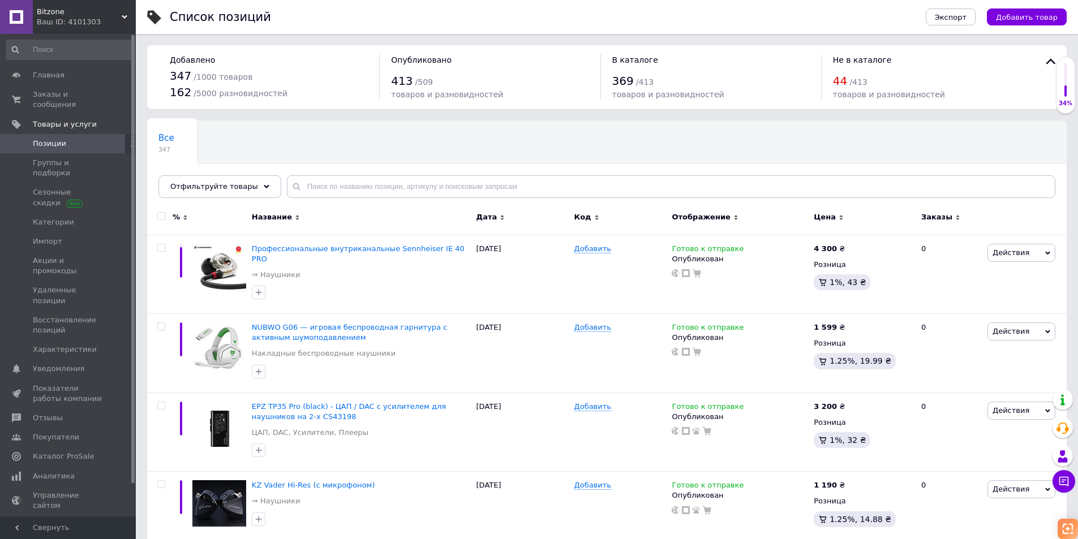
click at [75, 452] on span "Каталог ProSale" at bounding box center [63, 457] width 61 height 10
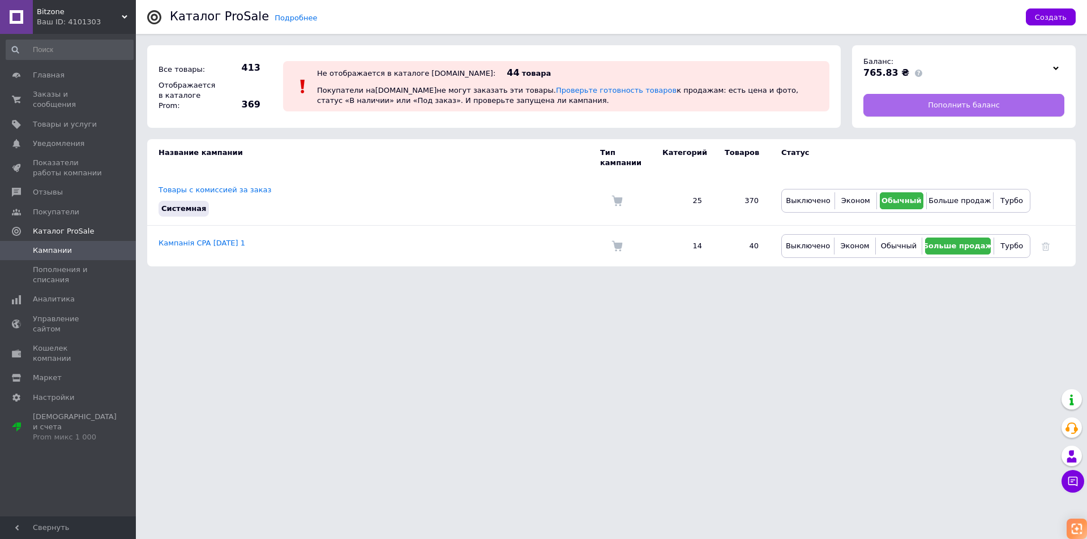
click at [946, 108] on span "Пополнить баланс" at bounding box center [964, 105] width 72 height 10
click at [74, 119] on span "Товары и услуги" at bounding box center [65, 124] width 64 height 10
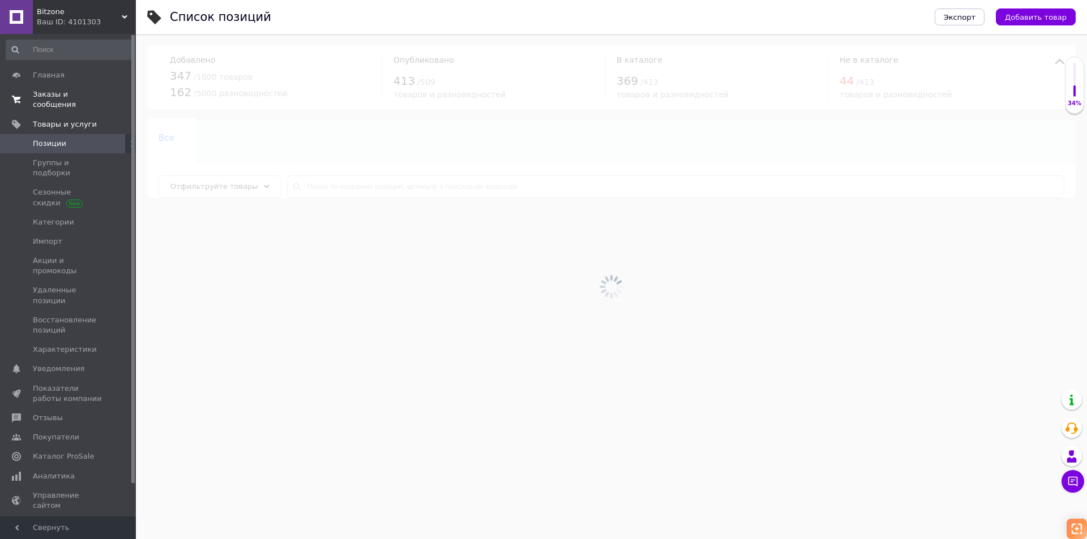
click at [82, 95] on span "Заказы и сообщения" at bounding box center [69, 99] width 72 height 20
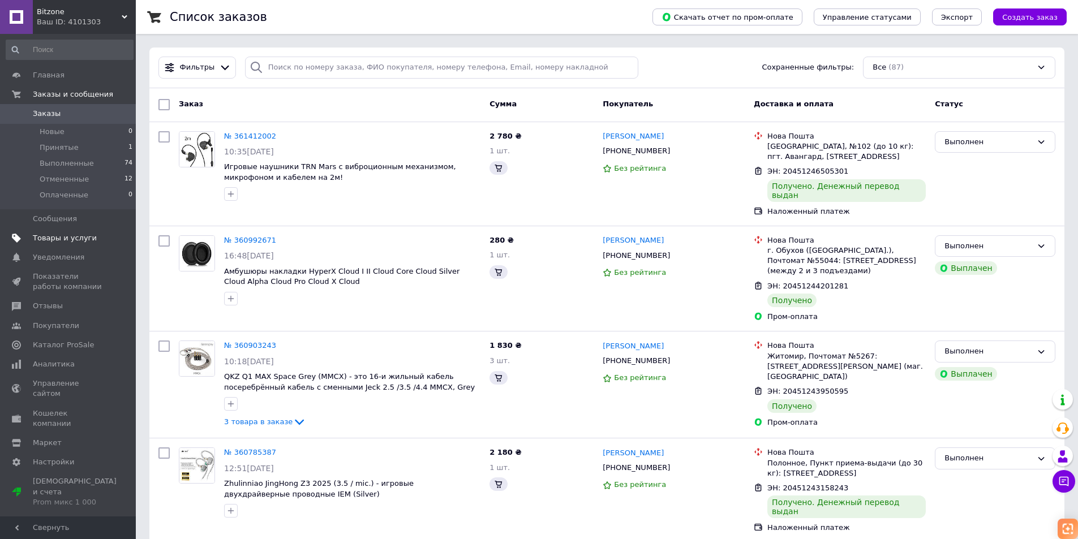
click at [71, 238] on span "Товары и услуги" at bounding box center [65, 238] width 64 height 10
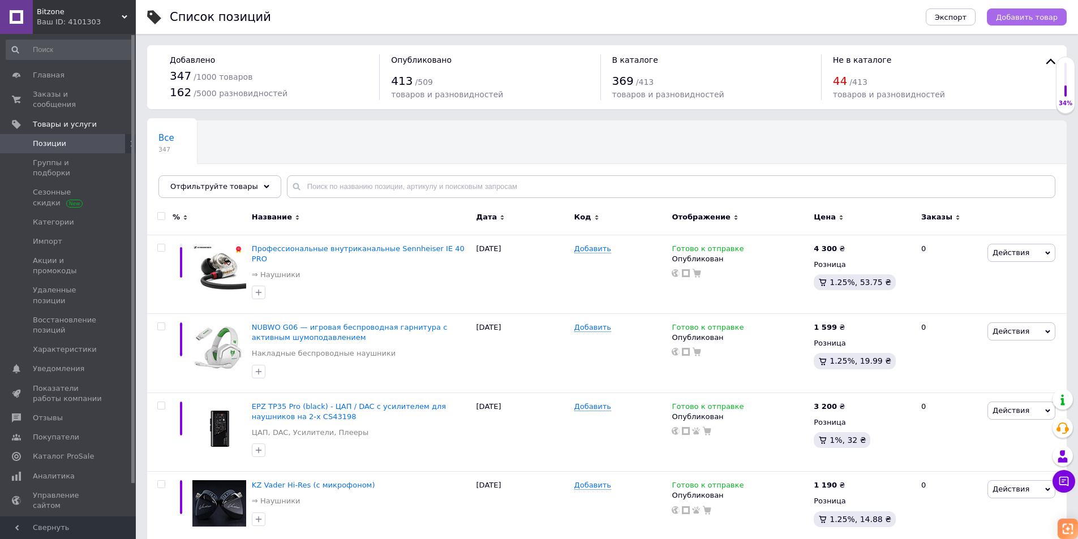
click at [1017, 18] on span "Добавить товар" at bounding box center [1027, 17] width 62 height 8
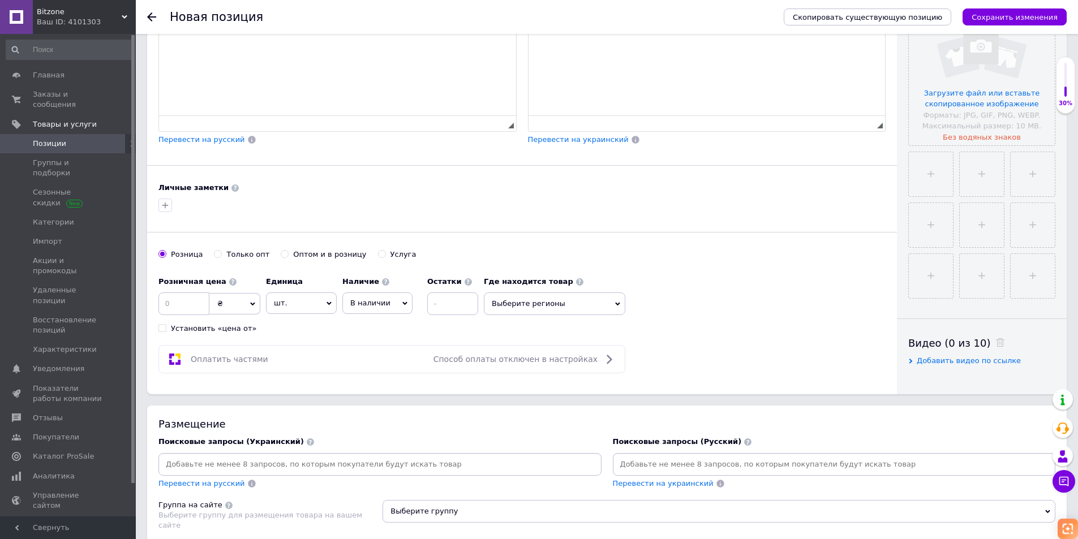
scroll to position [283, 0]
click at [182, 301] on input at bounding box center [184, 303] width 51 height 23
click at [367, 295] on span "В наличии" at bounding box center [377, 303] width 70 height 22
click at [378, 358] on li "Готово к отправке" at bounding box center [377, 363] width 69 height 26
click at [708, 311] on div "Розничная цена 950 ₴ $ € CHF £ ¥ PLN ₸ MDL HUF KGS CN¥ TRY ₩ lei Установить «це…" at bounding box center [522, 302] width 727 height 63
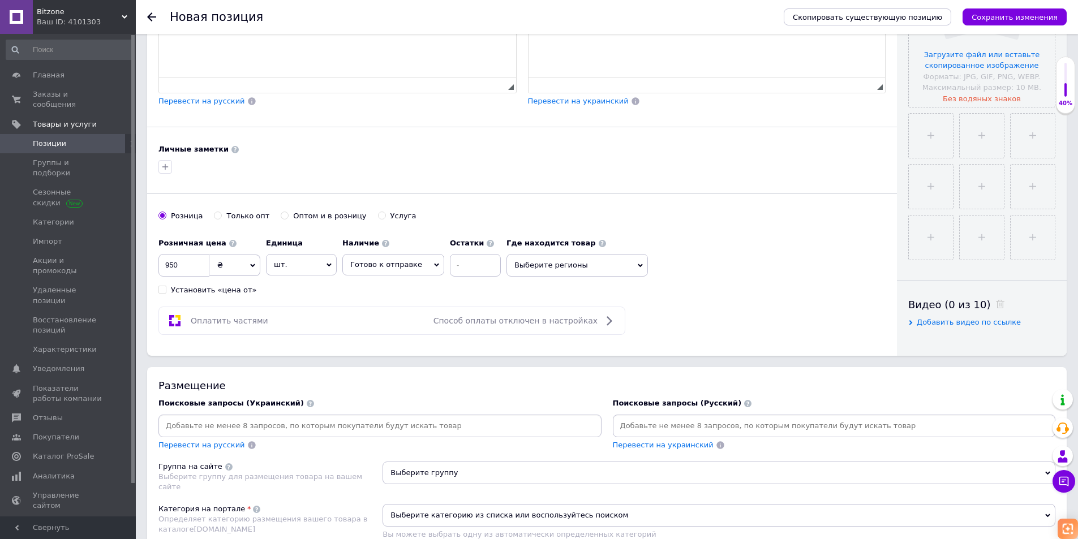
scroll to position [340, 0]
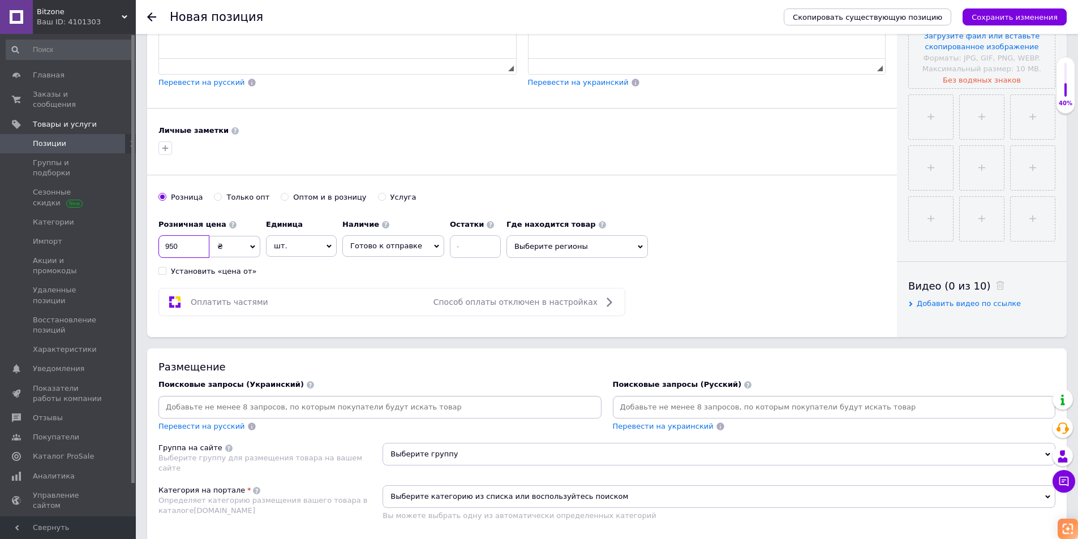
click at [173, 247] on input "950" at bounding box center [184, 246] width 51 height 23
type input "970"
click at [703, 284] on div "Основная информация Название позиции (Украинский) New Перевести на русский Код/…" at bounding box center [522, 22] width 750 height 632
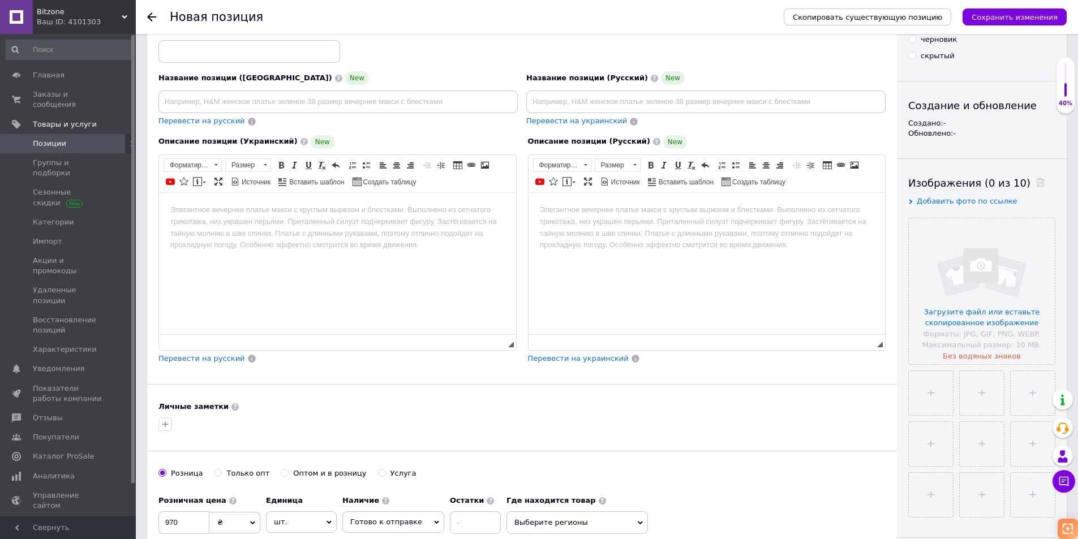
scroll to position [57, 0]
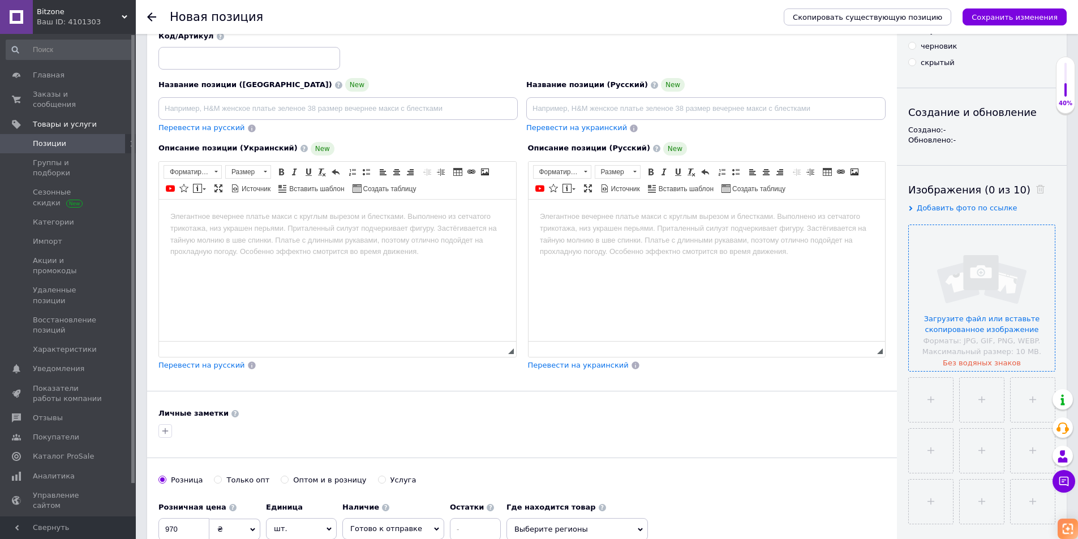
click at [997, 286] on input "file" at bounding box center [982, 298] width 146 height 146
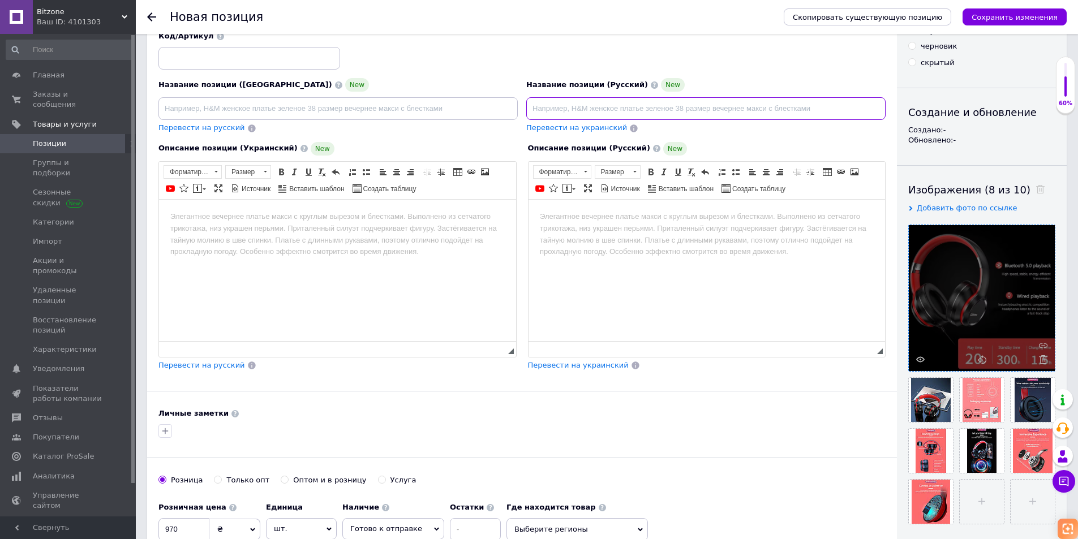
click at [559, 108] on input at bounding box center [705, 108] width 359 height 23
paste input "стильные беспроводные"
click at [534, 110] on input "стильные беспроводные" at bounding box center [705, 108] width 359 height 23
click at [632, 112] on input "Стильные беспроводные" at bounding box center [705, 108] width 359 height 23
paste input "Lenovo HD200"
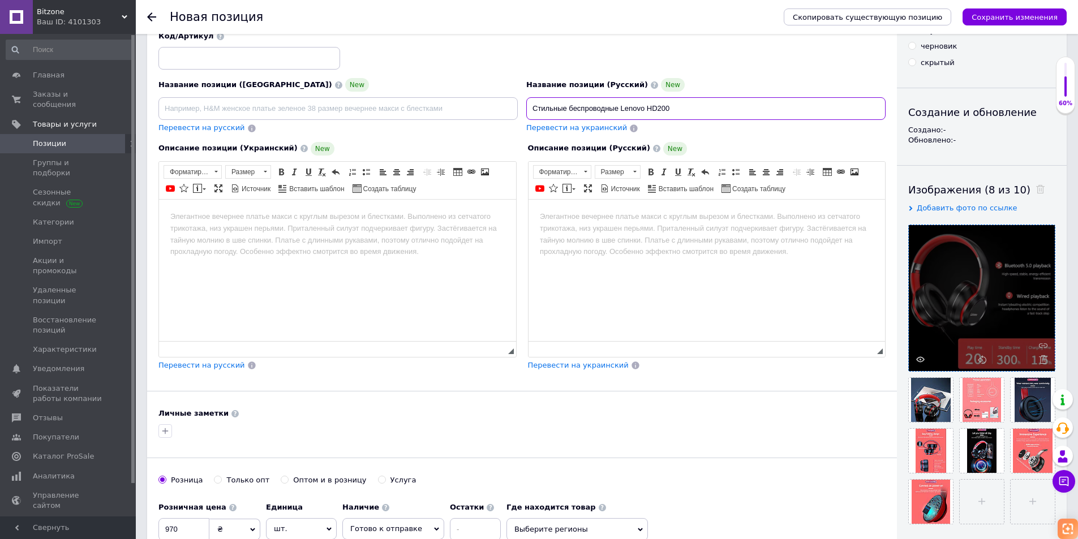
type input "Стильные беспроводные Lenovo HD200"
click at [569, 129] on span "Перевести на украинский" at bounding box center [576, 127] width 101 height 8
type input "Стильні бездротові Lenovo HD200"
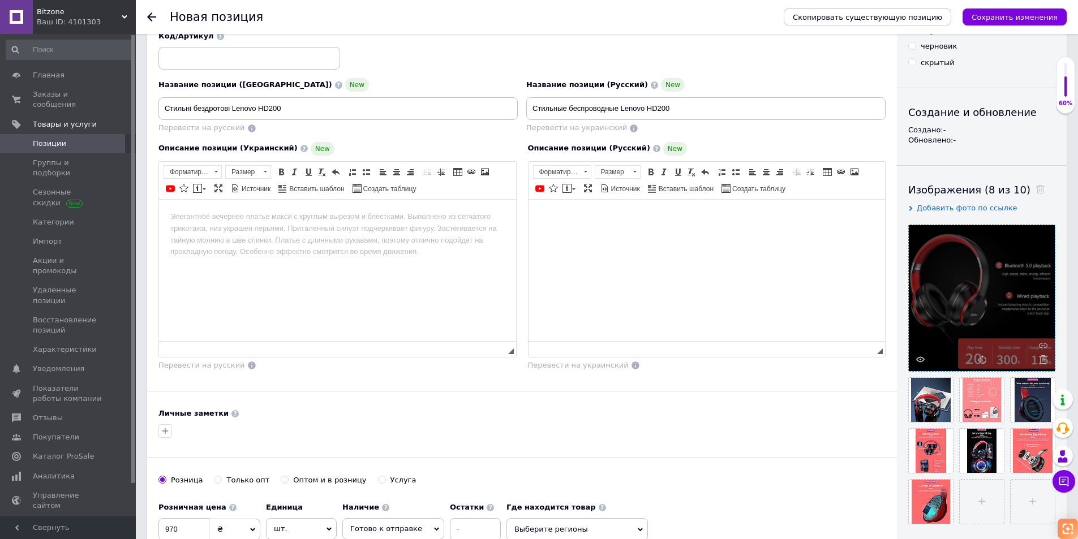
drag, startPoint x: 576, startPoint y: 212, endPoint x: 582, endPoint y: 216, distance: 7.2
click at [576, 213] on body "Визуальный текстовый редактор, E2AAA1AC-B104-4A6C-9446-E389D2C0482F" at bounding box center [706, 217] width 335 height 12
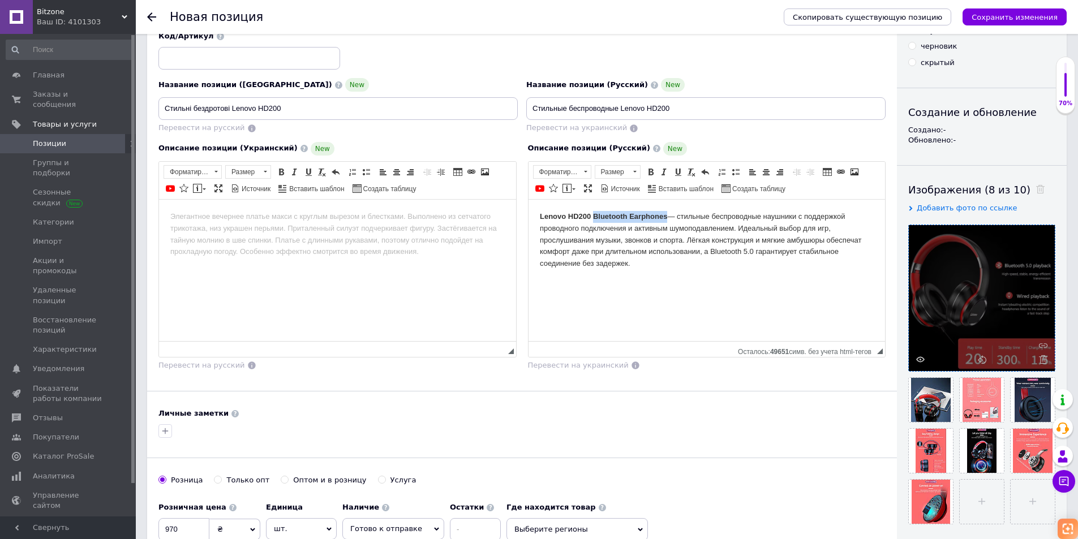
drag, startPoint x: 666, startPoint y: 216, endPoint x: 594, endPoint y: 217, distance: 72.5
click at [594, 217] on body "Lenovo HD200 Bluetooth Earphones — стильные беспроводные наушники с поддержкой …" at bounding box center [706, 240] width 335 height 59
click at [850, 266] on html "Lenovo HD200 — стильные беспроводные наушники с поддержкой проводного подключен…" at bounding box center [706, 234] width 357 height 70
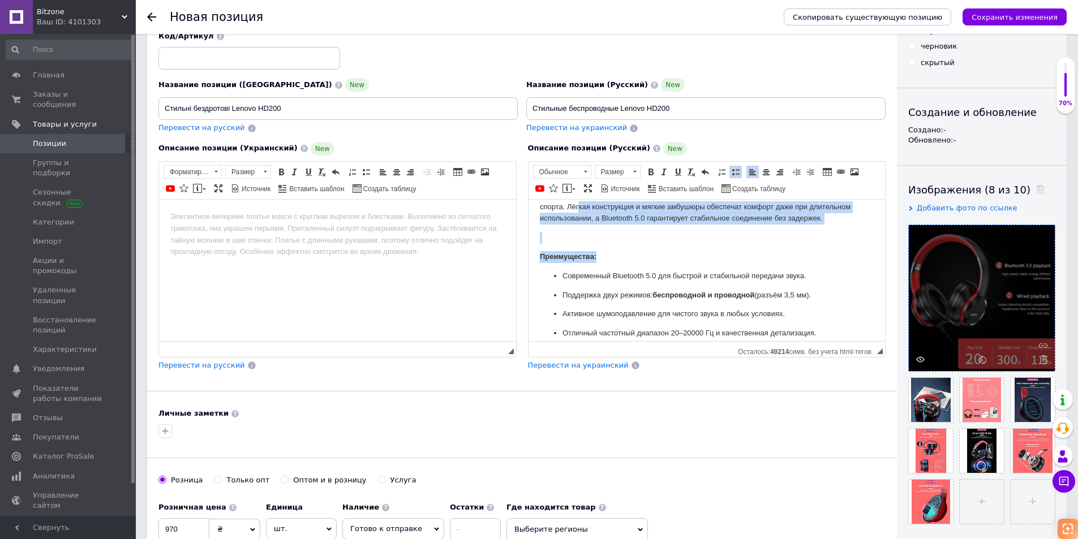
scroll to position [0, 0]
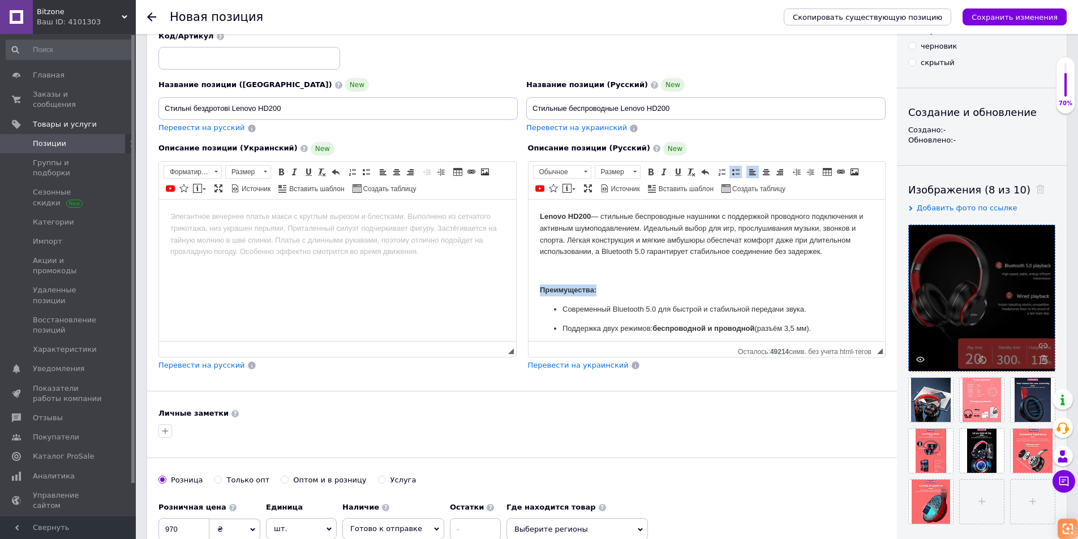
drag, startPoint x: 615, startPoint y: 207, endPoint x: 1253, endPoint y: 368, distance: 658.1
click at [528, 294] on html "Lenovo HD200 — стильные беспроводные наушники с поддержкой проводного подключен…" at bounding box center [706, 320] width 357 height 242
click at [666, 173] on span at bounding box center [664, 172] width 9 height 9
drag, startPoint x: 678, startPoint y: 174, endPoint x: 177, endPoint y: 45, distance: 517.8
click at [678, 174] on span at bounding box center [678, 172] width 9 height 9
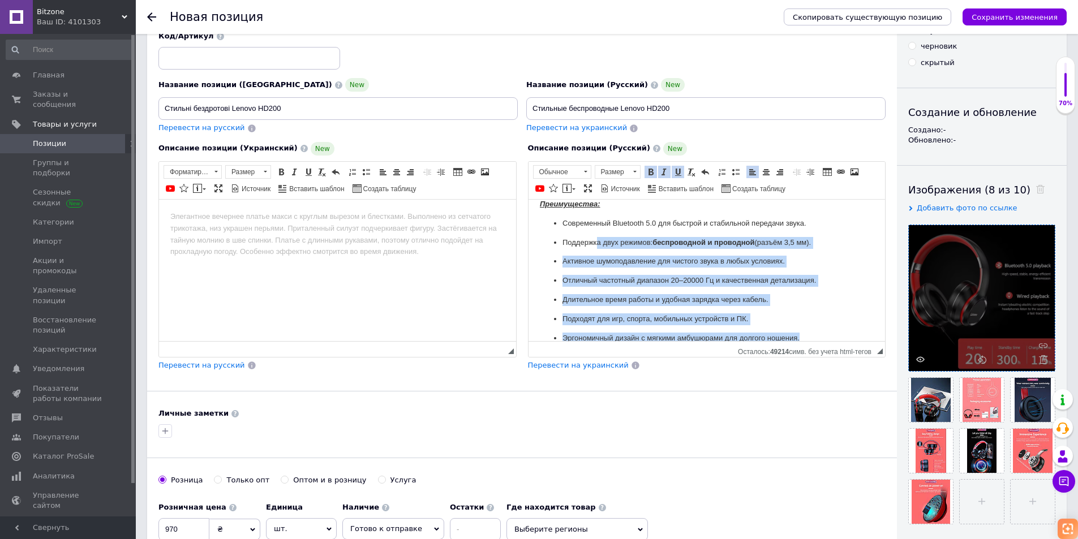
scroll to position [44, 0]
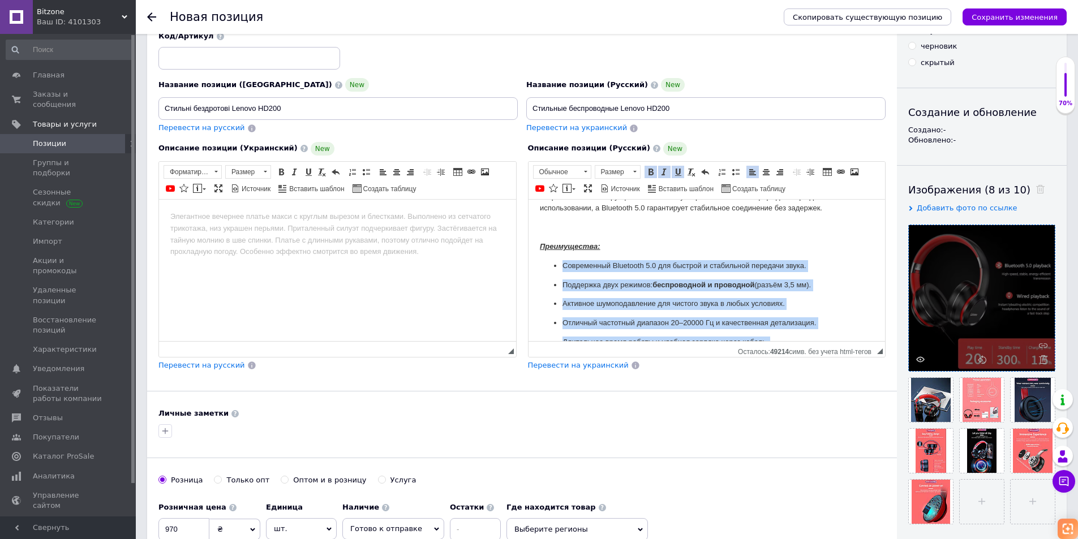
drag, startPoint x: 806, startPoint y: 324, endPoint x: 552, endPoint y: 263, distance: 261.3
click at [552, 263] on ul "Современный Bluetooth 5.0 для быстрой и стабильной передачи звука. Поддержка дв…" at bounding box center [706, 323] width 335 height 127
click at [734, 172] on span at bounding box center [735, 172] width 9 height 9
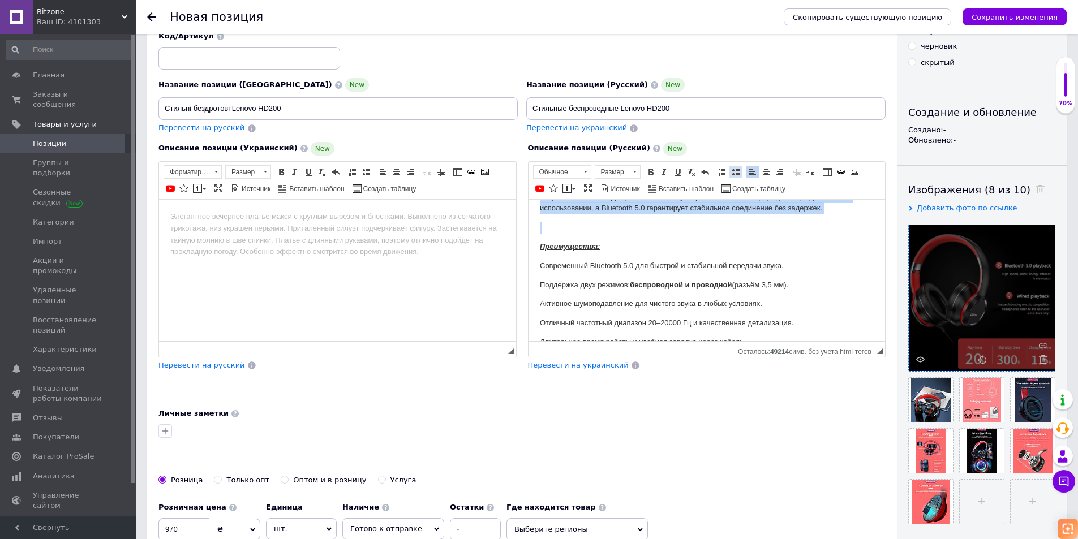
click at [736, 172] on span at bounding box center [735, 172] width 9 height 9
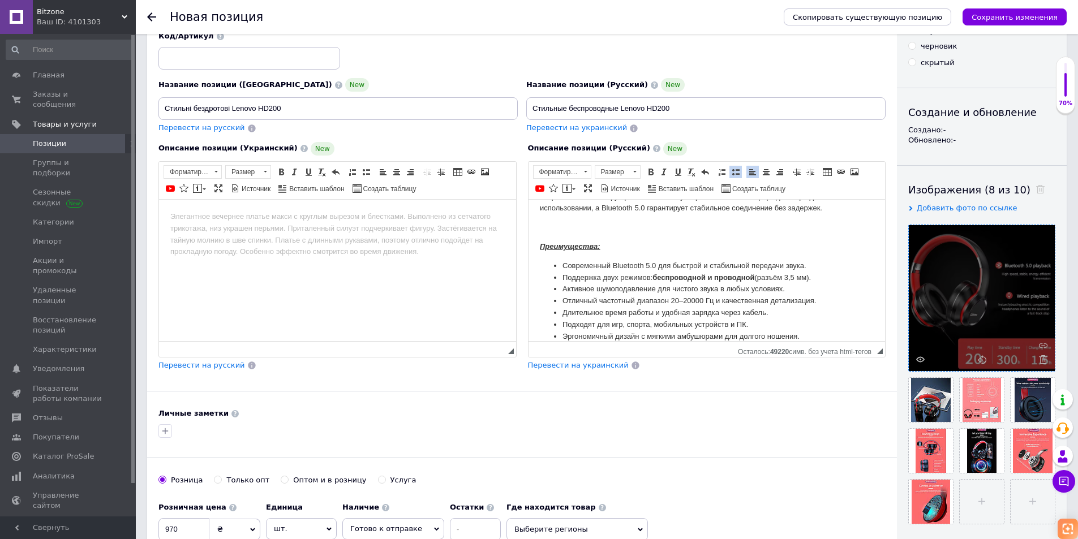
click at [618, 229] on p "Визуальный текстовый редактор, E2AAA1AC-B104-4A6C-9446-E389D2C0482F" at bounding box center [706, 227] width 335 height 12
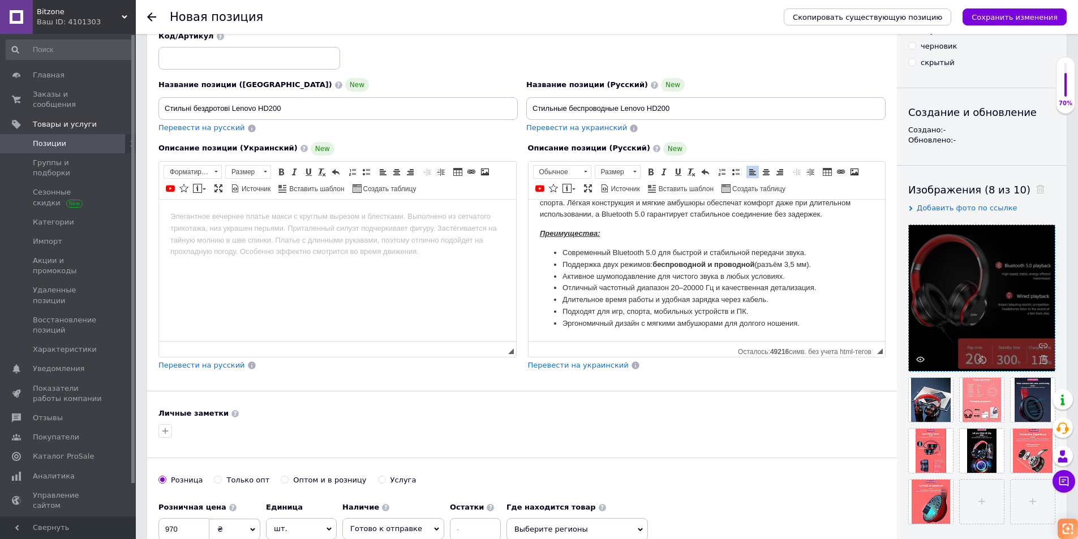
scroll to position [113, 0]
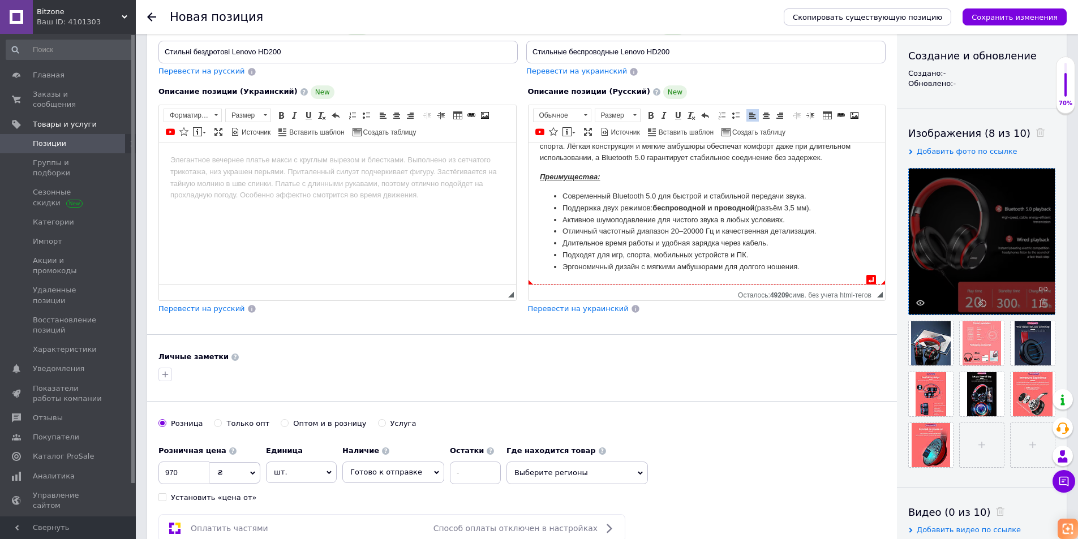
click at [830, 267] on li "Эргономичный дизайн с мягкими амбушюрами для долгого ношения." at bounding box center [706, 267] width 289 height 12
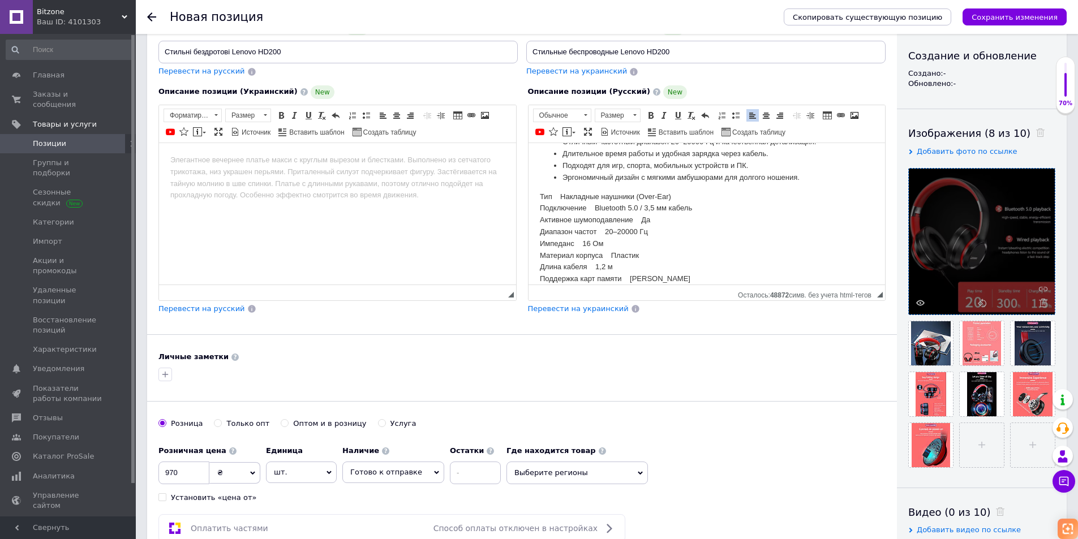
scroll to position [104, 0]
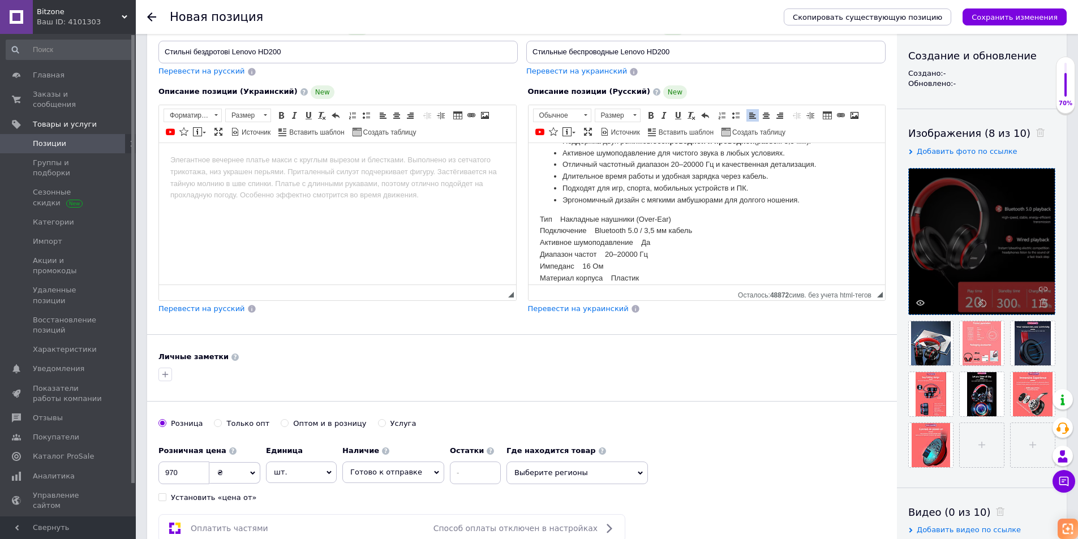
click at [812, 205] on li "Эргономичный дизайн с мягкими амбушюрами для долгого ношения." at bounding box center [706, 200] width 289 height 12
drag, startPoint x: 616, startPoint y: 217, endPoint x: 542, endPoint y: 217, distance: 74.7
click at [542, 217] on p "Характеристики:" at bounding box center [706, 219] width 335 height 12
click at [684, 232] on p "Тип Накладные наушники (Over-Ear) Подключение Bluetooth 5.0 / 3,5 мм кабель Акт…" at bounding box center [706, 297] width 335 height 130
drag, startPoint x: 606, startPoint y: 220, endPoint x: 537, endPoint y: 215, distance: 69.8
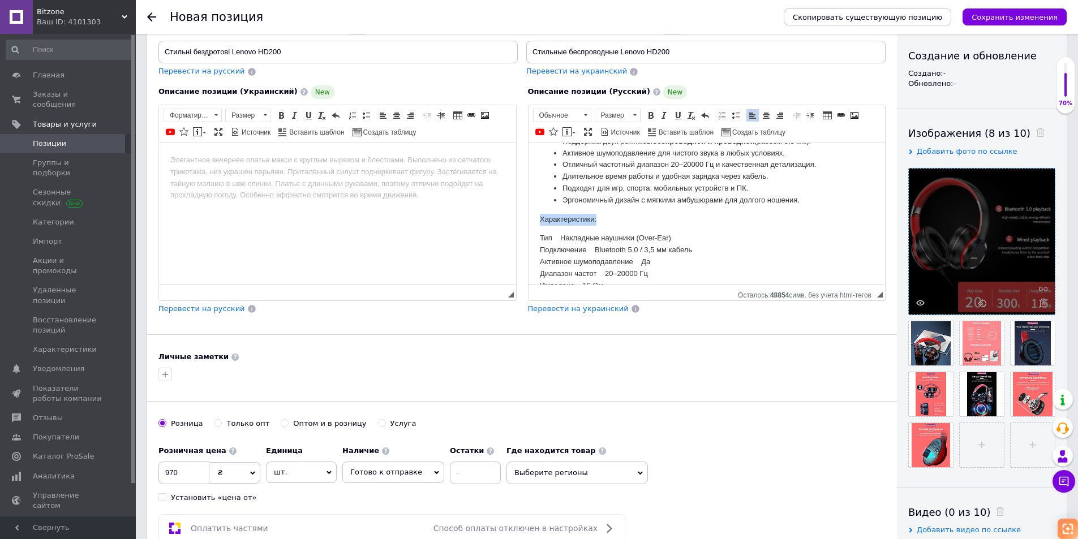
click at [537, 215] on html "Lenovo HD200 — стильные беспроводные наушники с поддержкой проводного подключен…" at bounding box center [706, 205] width 357 height 335
click at [651, 115] on span at bounding box center [650, 115] width 9 height 9
click at [662, 115] on span at bounding box center [664, 115] width 9 height 9
click at [679, 118] on span at bounding box center [678, 115] width 9 height 9
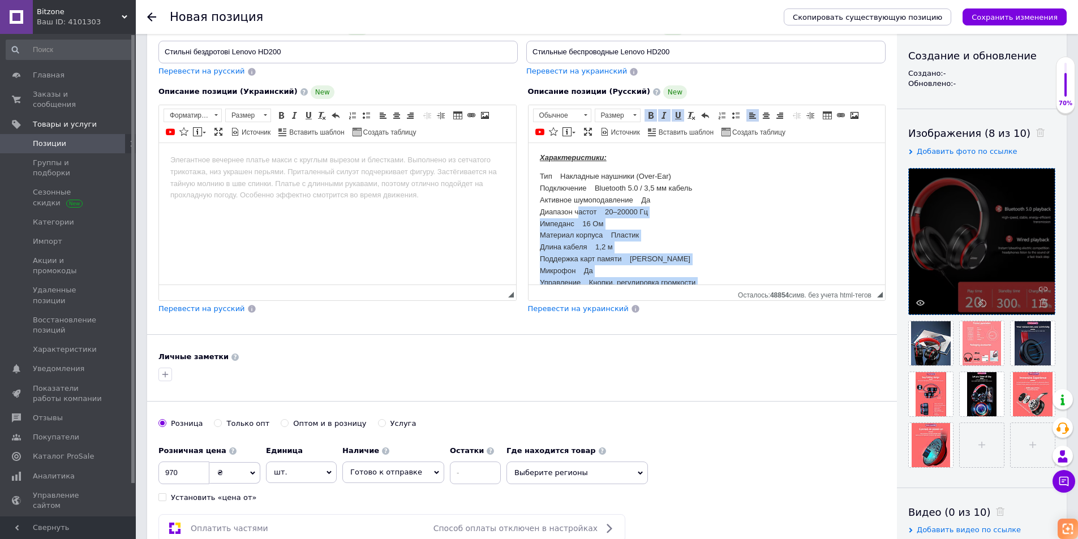
scroll to position [136, 0]
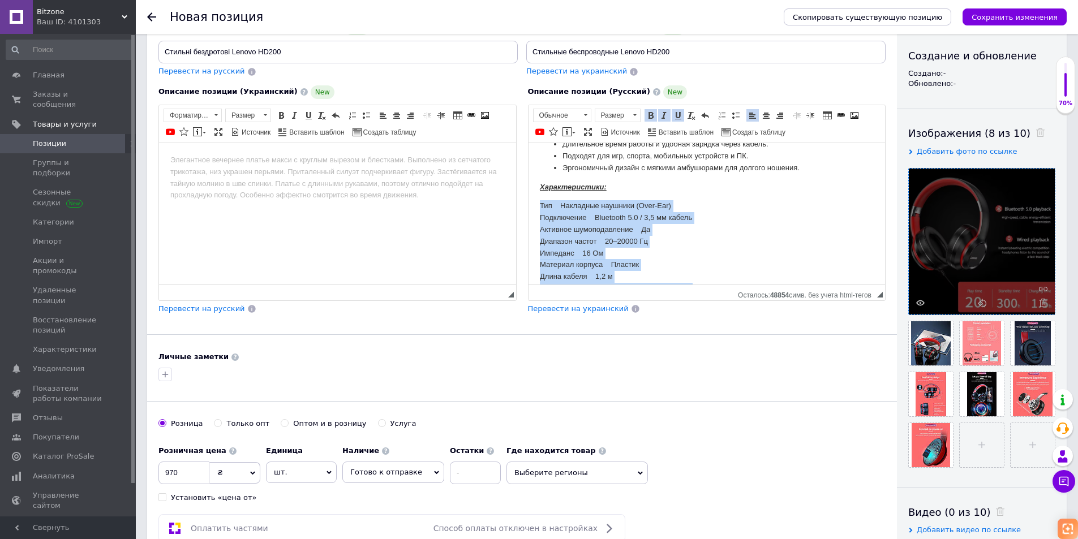
drag, startPoint x: 738, startPoint y: 266, endPoint x: 535, endPoint y: 204, distance: 211.7
click at [533, 210] on html "Lenovo HD200 — стильные беспроводные наушники с поддержкой проводного подключен…" at bounding box center [706, 173] width 357 height 335
click at [737, 119] on span at bounding box center [735, 115] width 9 height 9
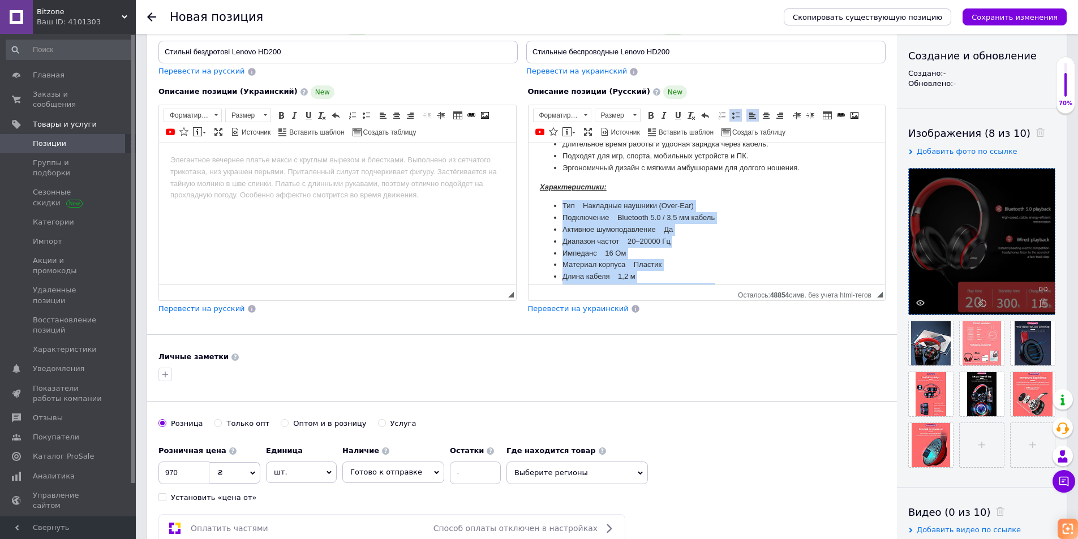
click at [760, 234] on li "Активное шумоподавление Да" at bounding box center [706, 230] width 289 height 12
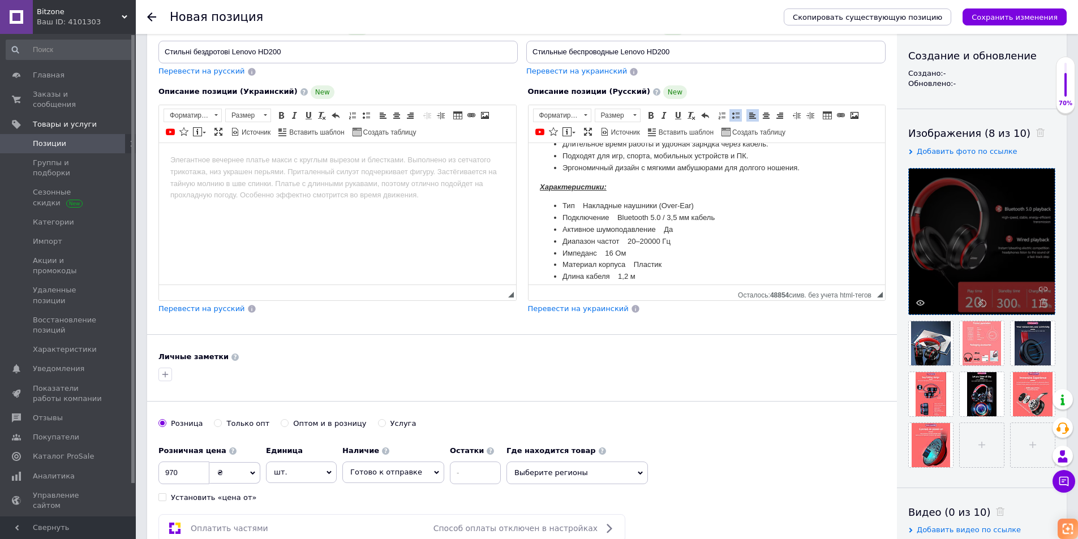
click at [589, 309] on span "Перевести на украинский" at bounding box center [578, 309] width 101 height 8
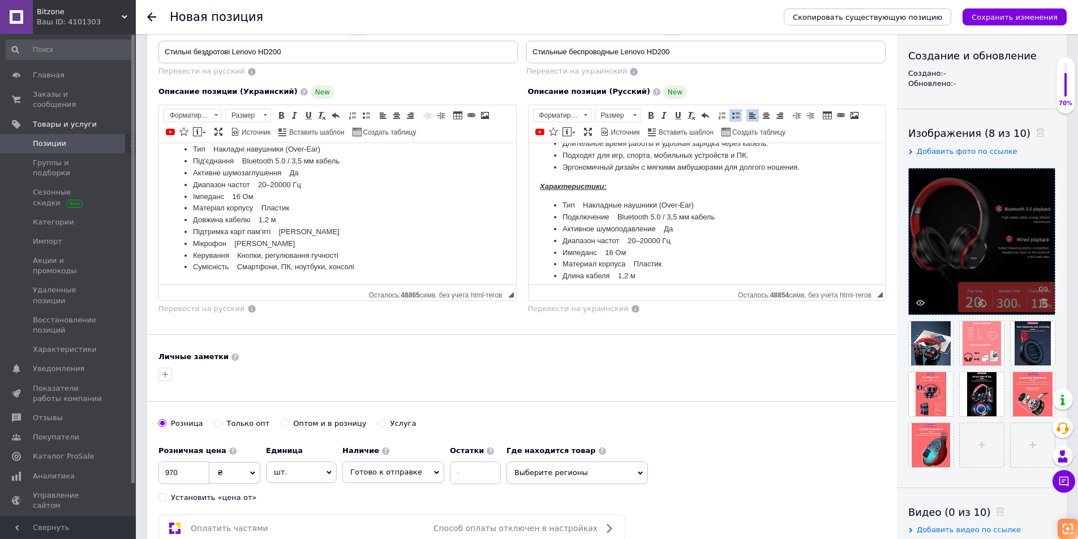
scroll to position [193, 0]
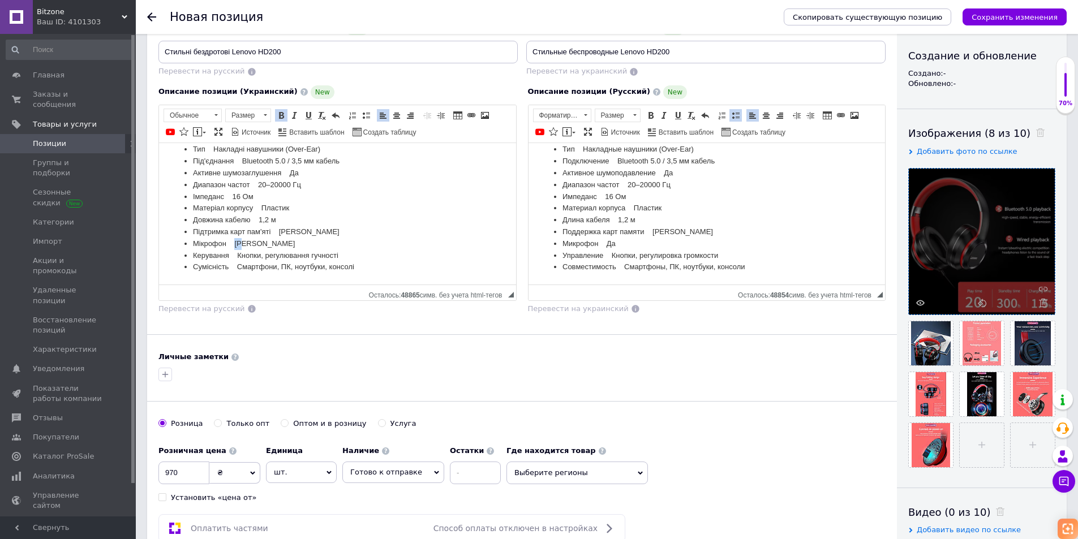
drag, startPoint x: 245, startPoint y: 241, endPoint x: 236, endPoint y: 242, distance: 8.7
click at [236, 242] on li "Мікрофон [PERSON_NAME]" at bounding box center [337, 244] width 289 height 12
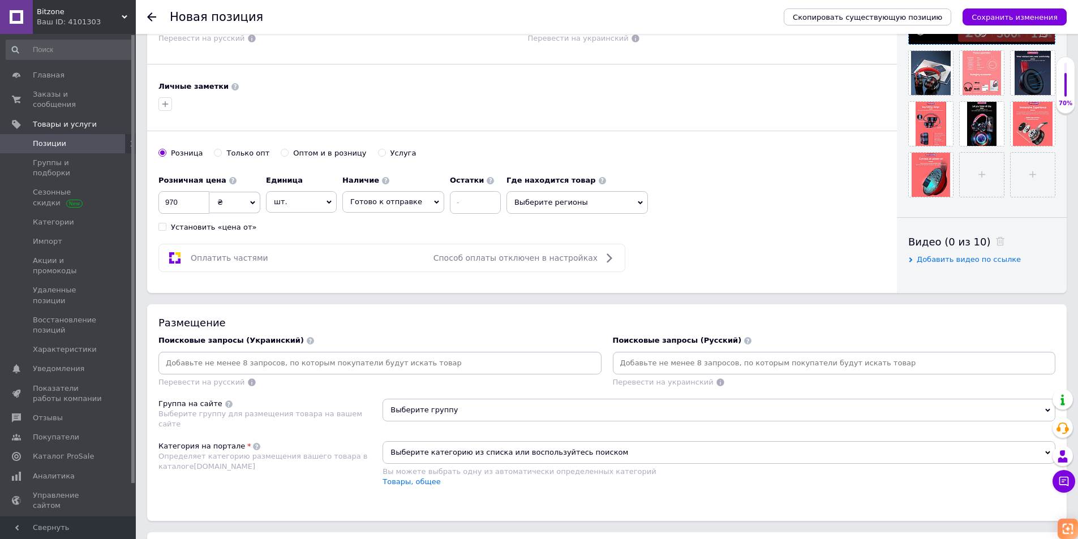
scroll to position [396, 0]
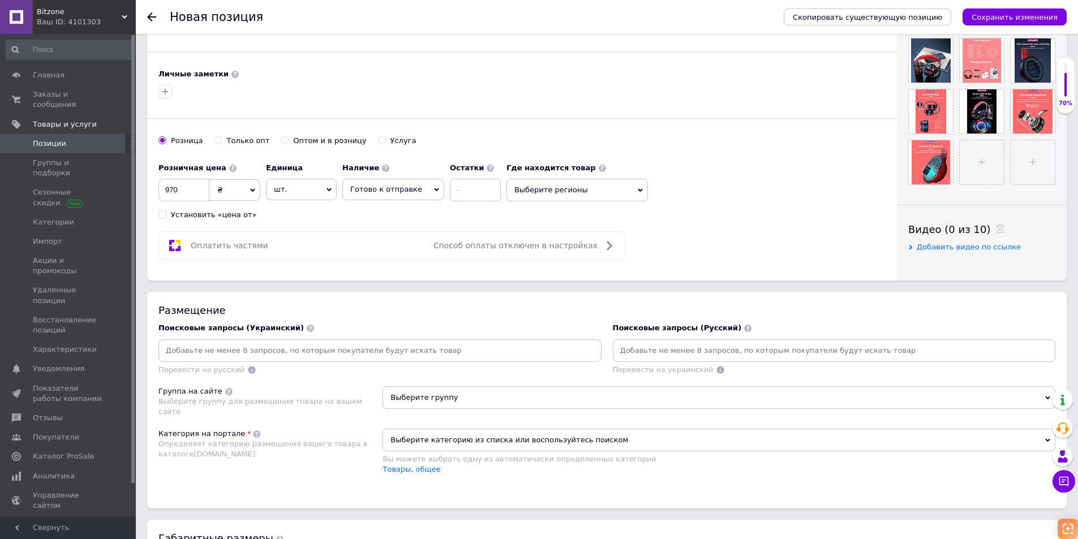
click at [482, 402] on span "Выберите группу" at bounding box center [719, 398] width 673 height 23
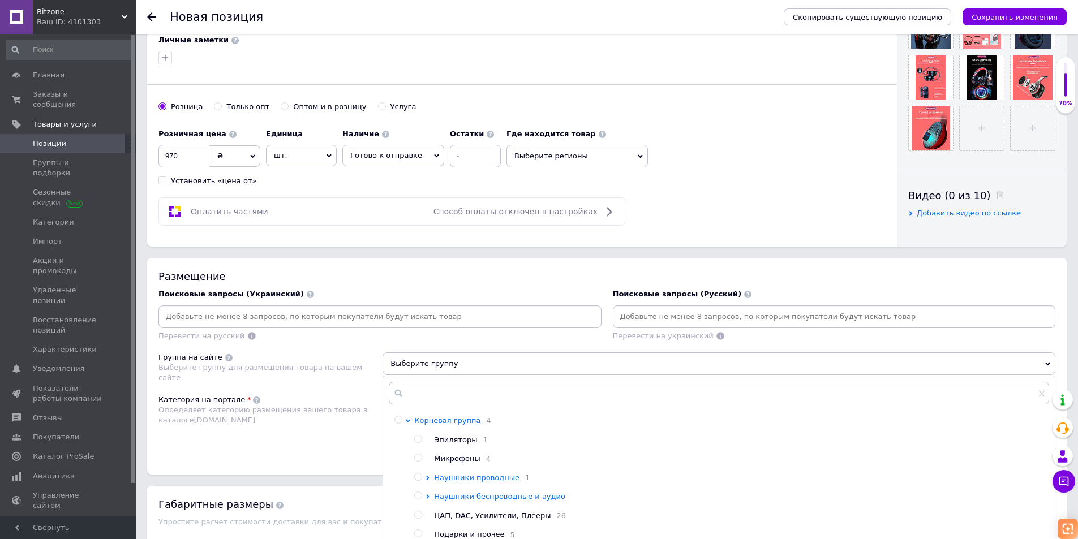
scroll to position [453, 0]
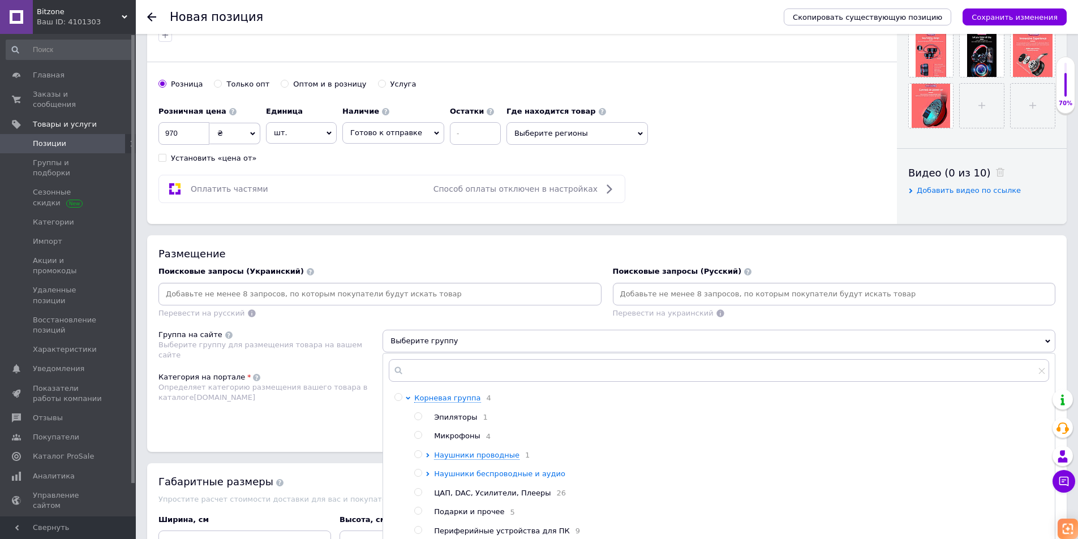
click at [428, 477] on icon at bounding box center [428, 474] width 3 height 5
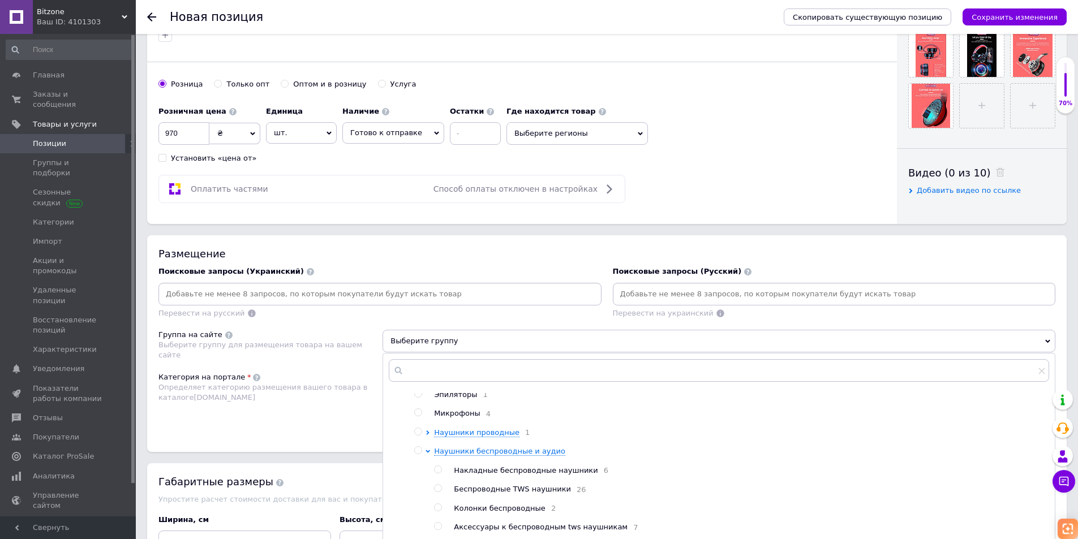
scroll to position [37, 0]
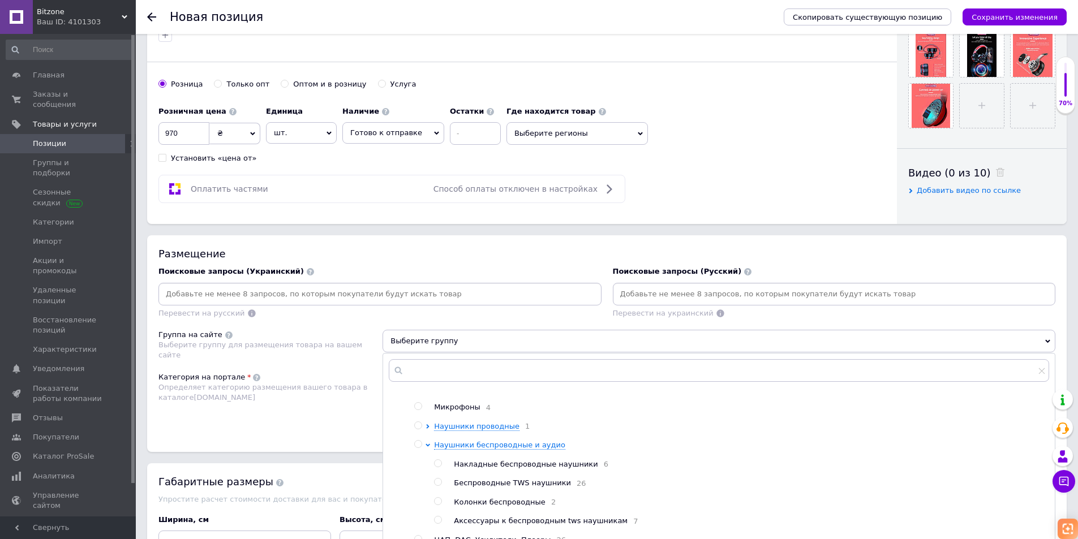
click at [439, 460] on input "radio" at bounding box center [437, 463] width 7 height 7
radio input "true"
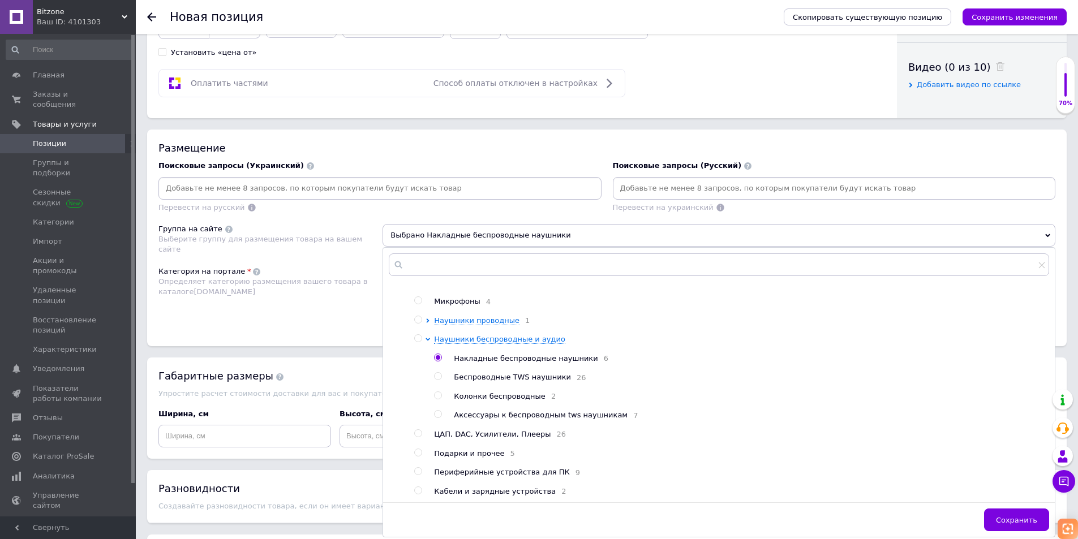
scroll to position [566, 0]
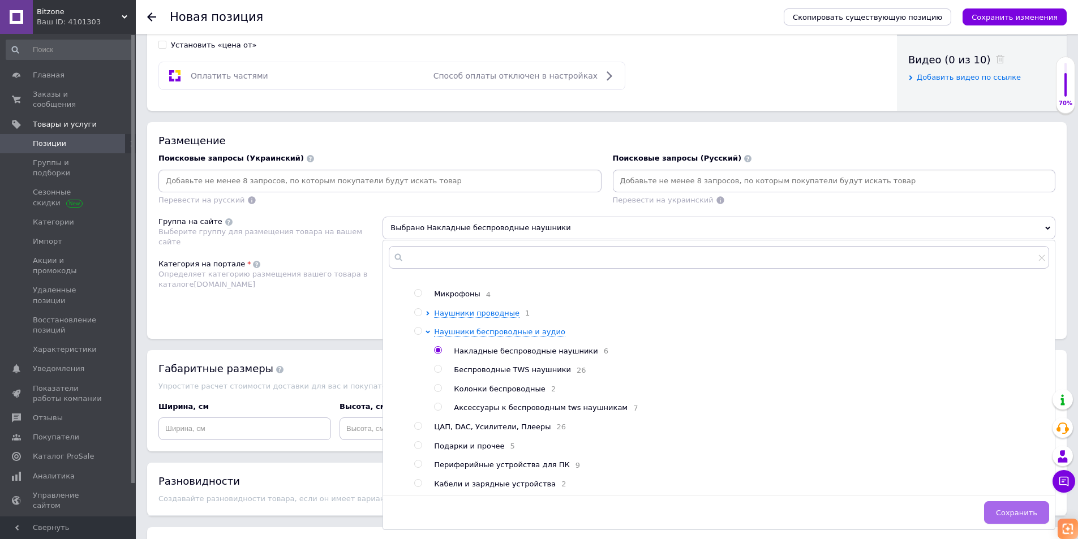
click at [1008, 515] on span "Сохранить" at bounding box center [1016, 513] width 41 height 8
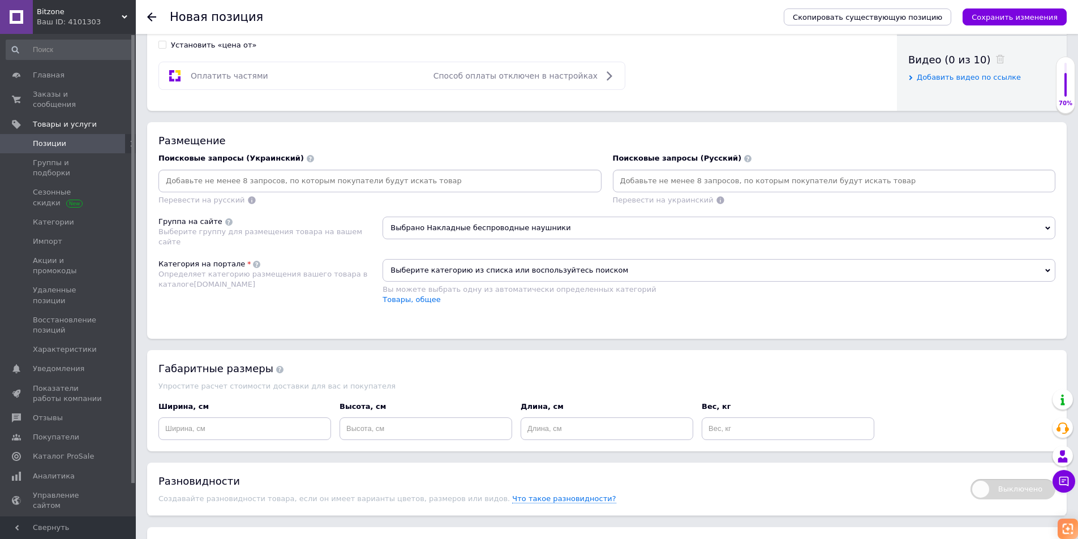
click at [460, 274] on span "Выберите категорию из списка или воспользуйтесь поиском" at bounding box center [719, 270] width 673 height 23
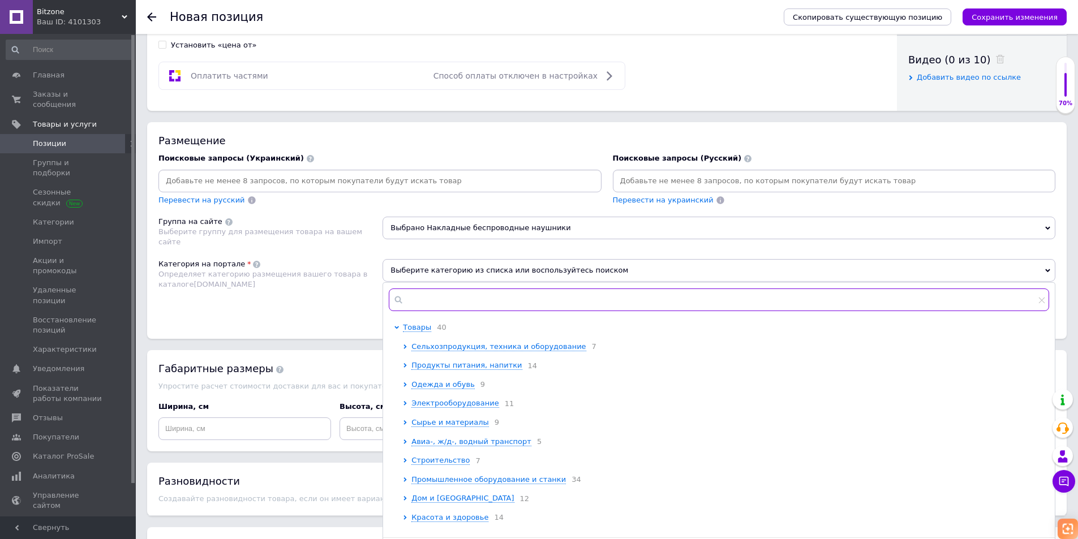
click at [446, 298] on input "text" at bounding box center [719, 300] width 661 height 23
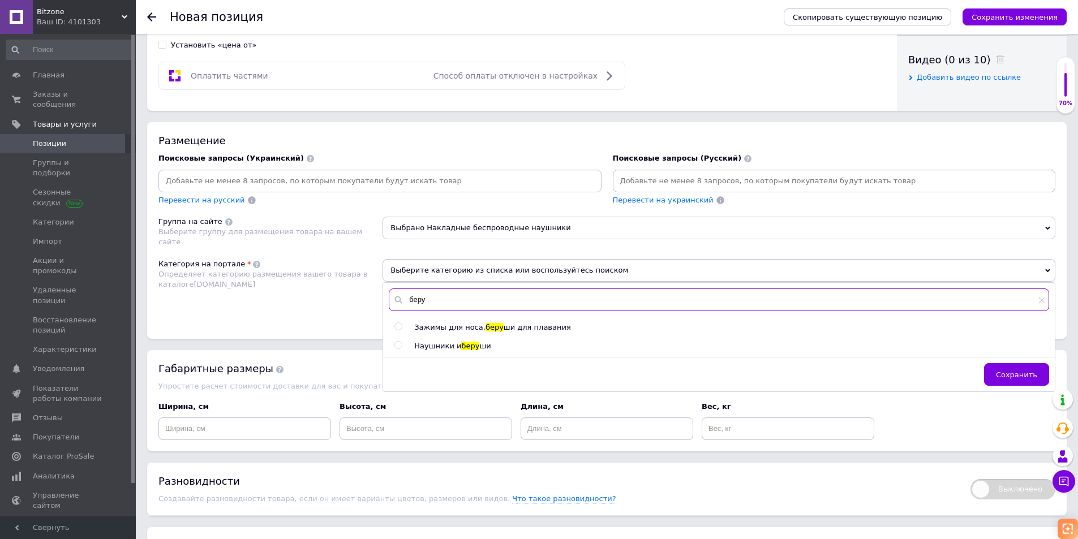
type input "беру"
click at [400, 347] on input "radio" at bounding box center [398, 345] width 7 height 7
radio input "true"
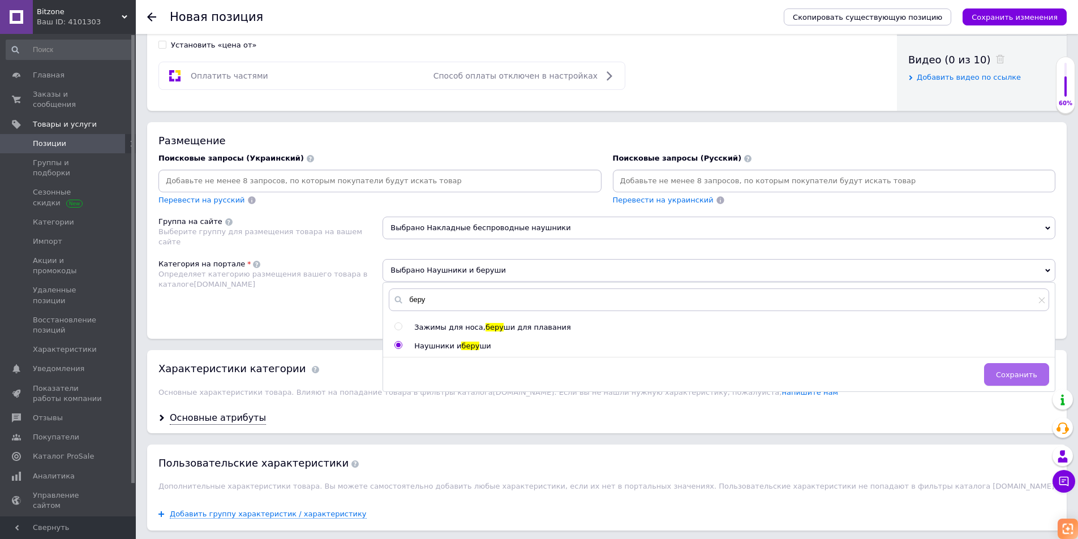
click at [1016, 377] on span "Сохранить" at bounding box center [1016, 375] width 41 height 8
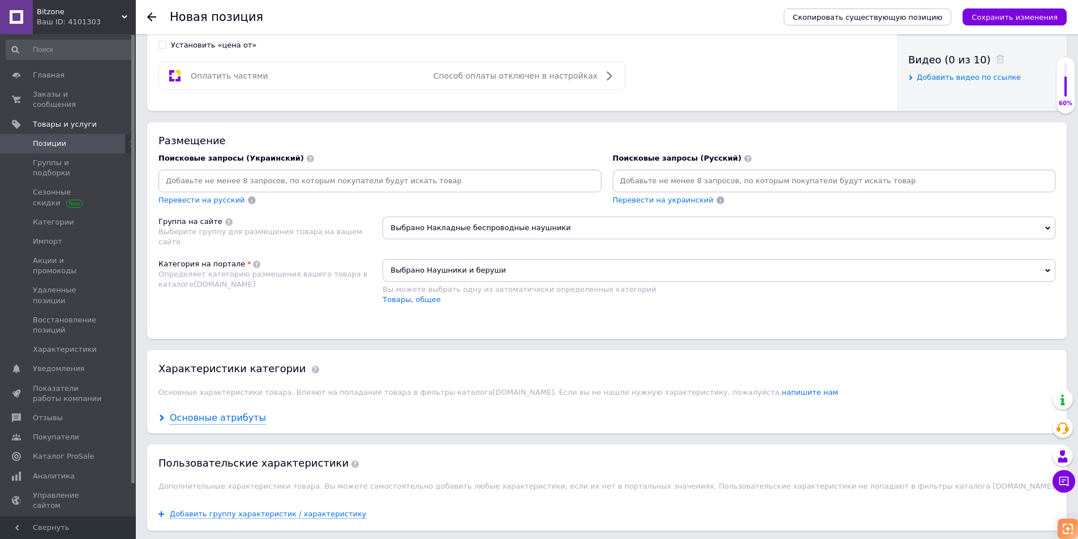
click at [225, 423] on div "Основные атрибуты" at bounding box center [218, 418] width 96 height 13
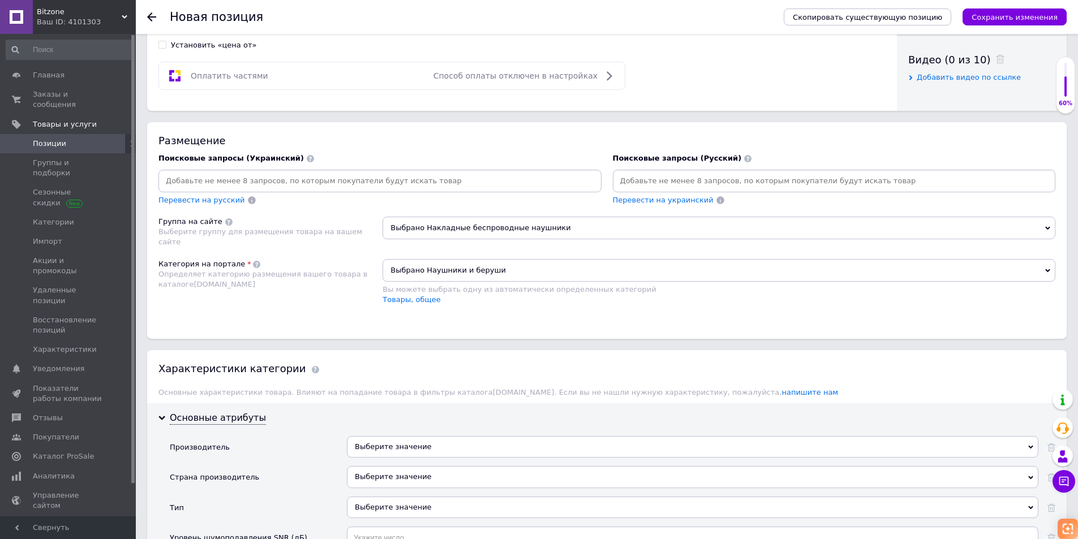
click at [473, 447] on div "Выберите значение" at bounding box center [693, 447] width 692 height 22
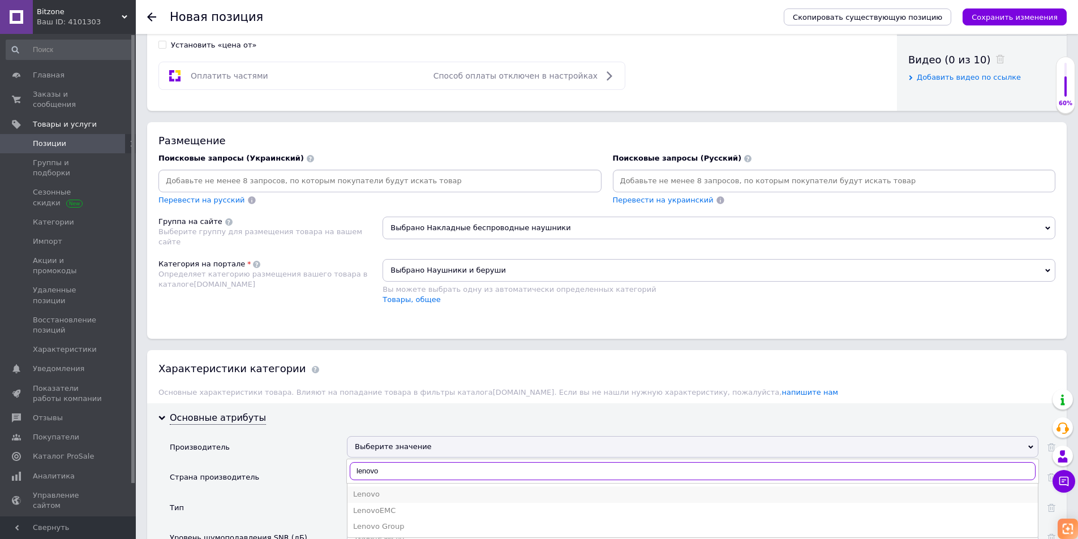
type input "lenovo"
click at [379, 495] on div "Lenovo" at bounding box center [692, 495] width 679 height 10
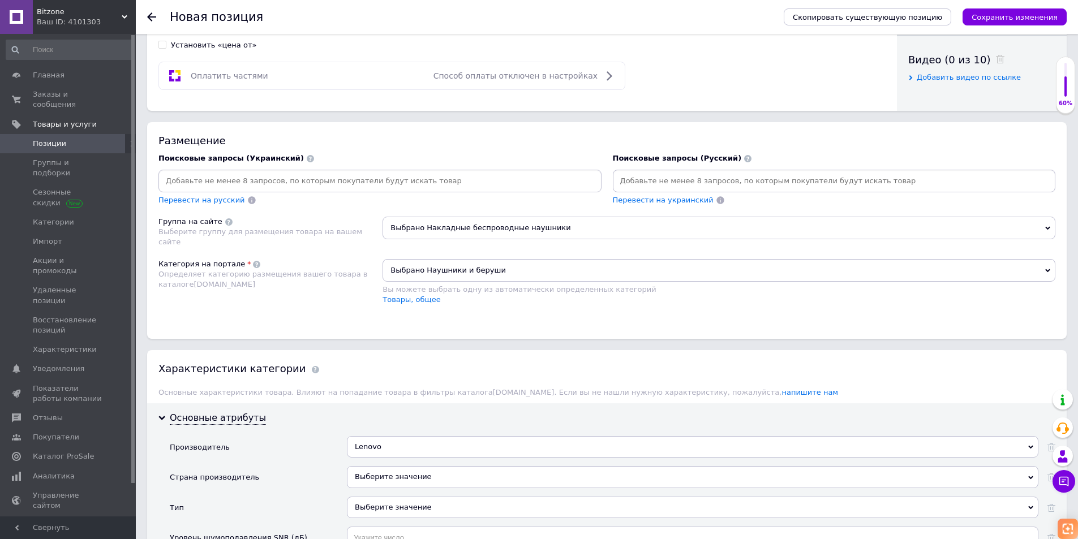
click at [416, 483] on div "Выберите значение" at bounding box center [693, 477] width 692 height 22
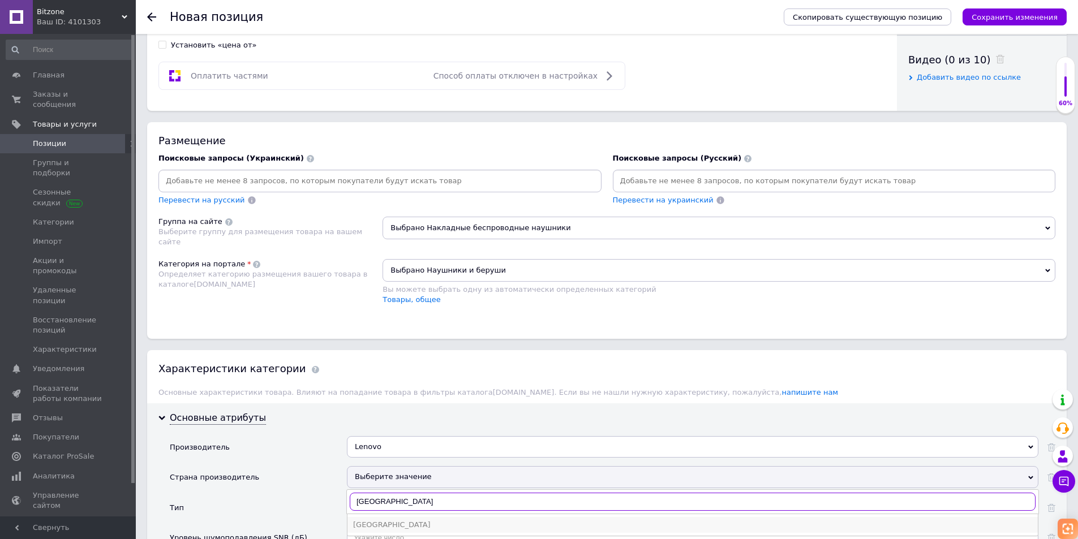
type input "[GEOGRAPHIC_DATA]"
click at [393, 524] on div "[GEOGRAPHIC_DATA]" at bounding box center [692, 525] width 679 height 10
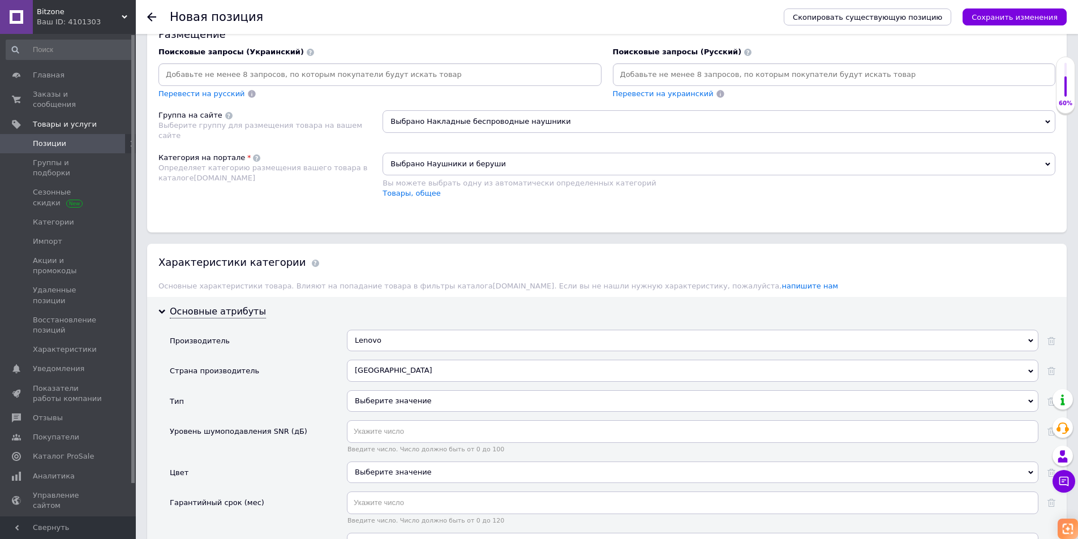
scroll to position [679, 0]
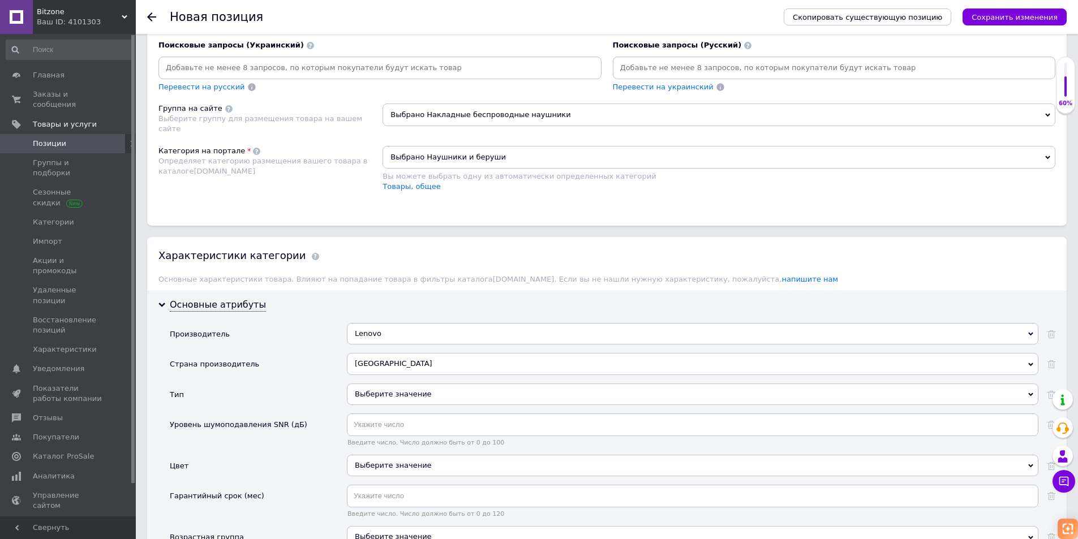
click at [397, 468] on div "Выберите значение" at bounding box center [693, 466] width 692 height 22
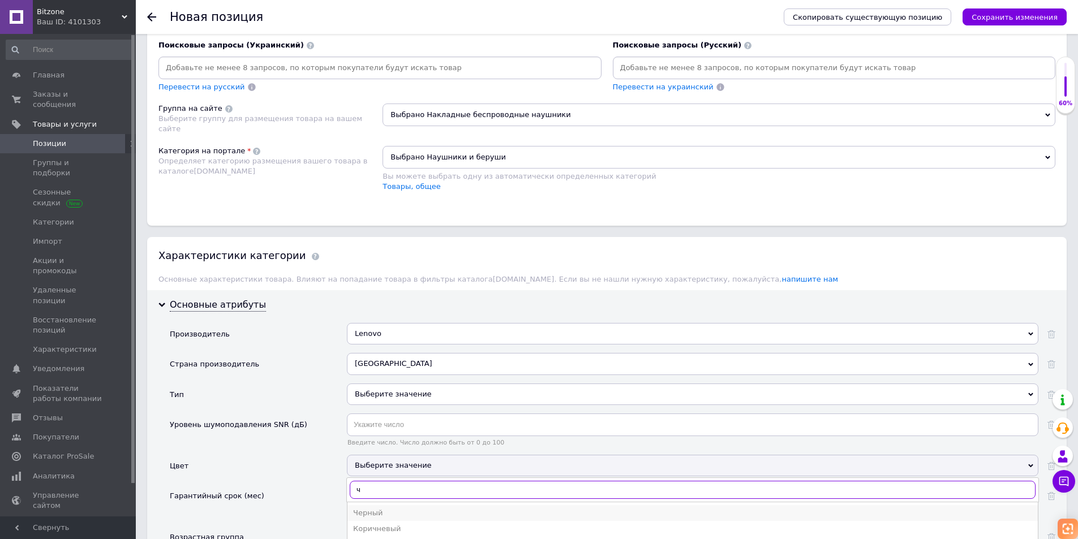
type input "ч"
click at [385, 516] on div "Черный" at bounding box center [692, 513] width 679 height 10
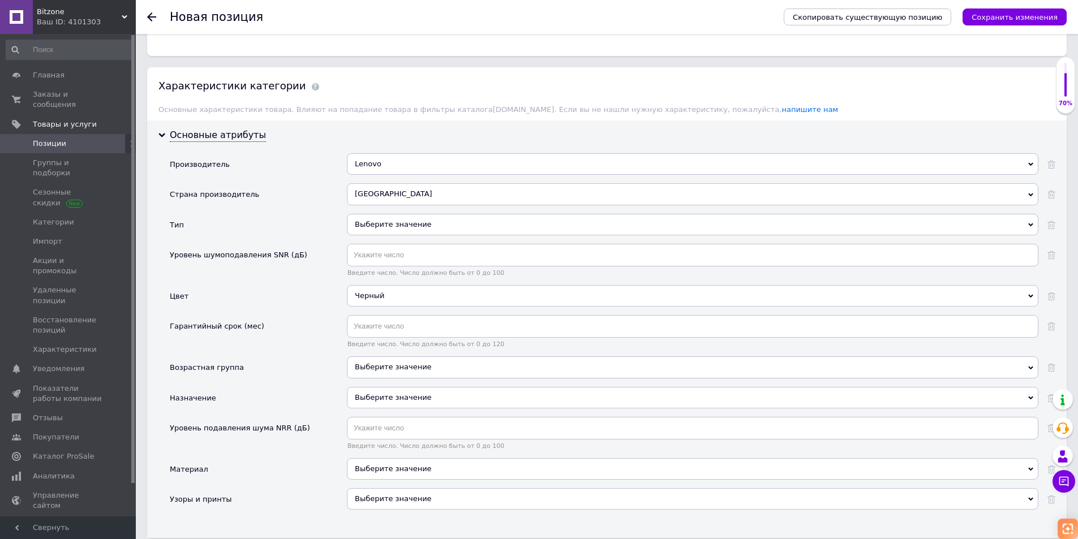
scroll to position [906, 0]
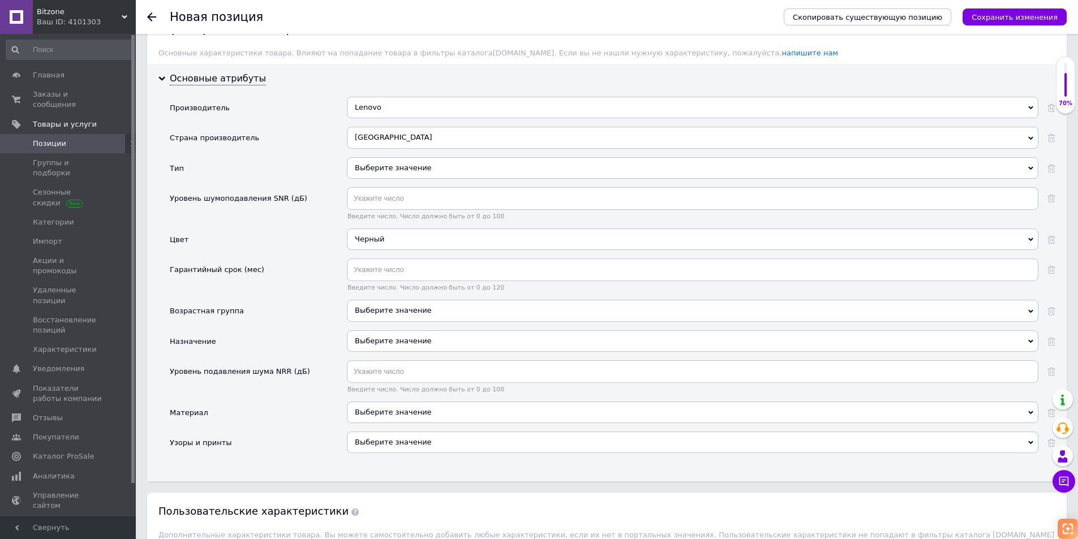
click at [392, 412] on div "Выберите значение" at bounding box center [693, 413] width 692 height 22
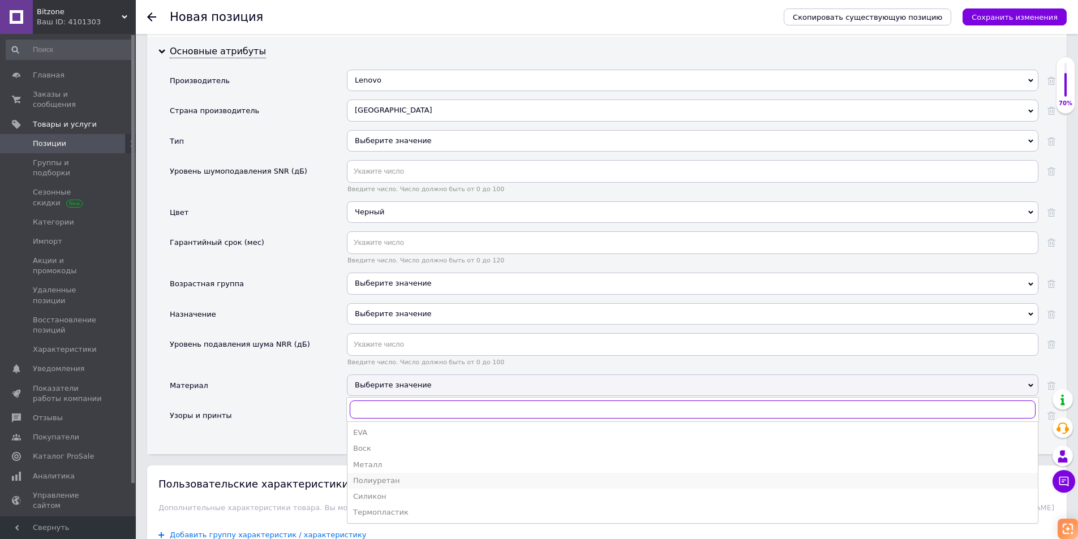
scroll to position [962, 0]
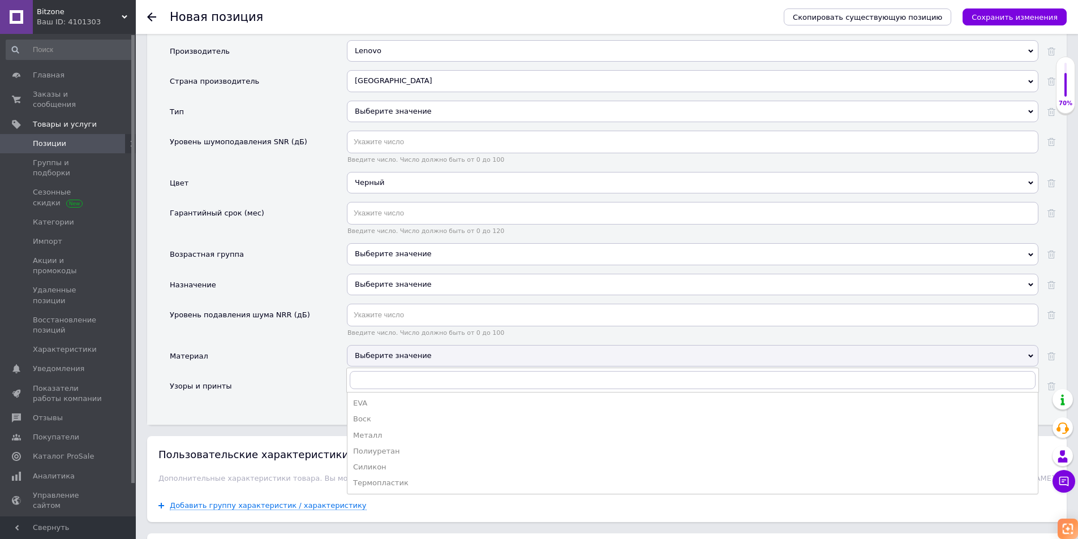
click at [262, 353] on div "Материал" at bounding box center [258, 360] width 177 height 30
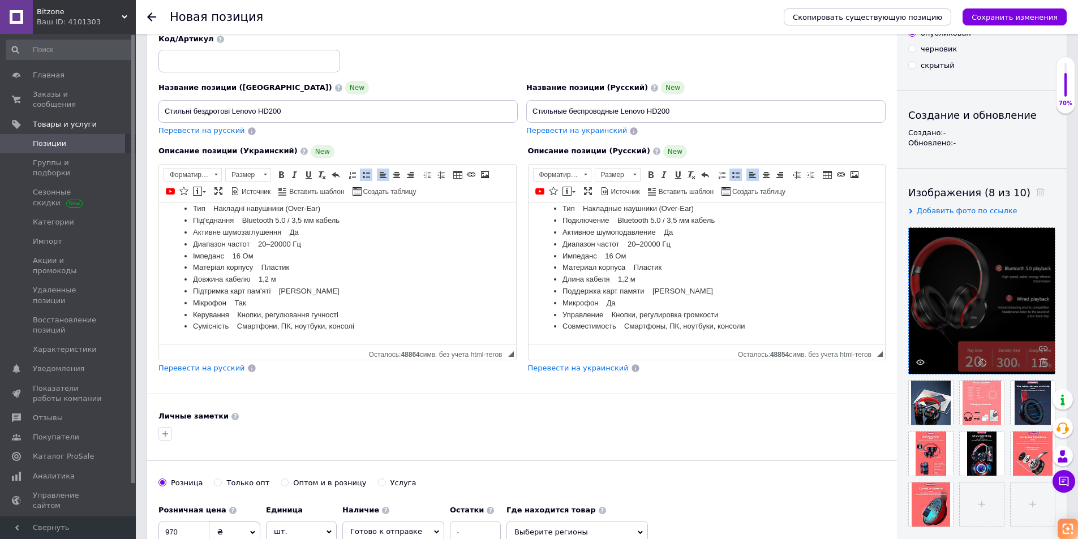
scroll to position [57, 0]
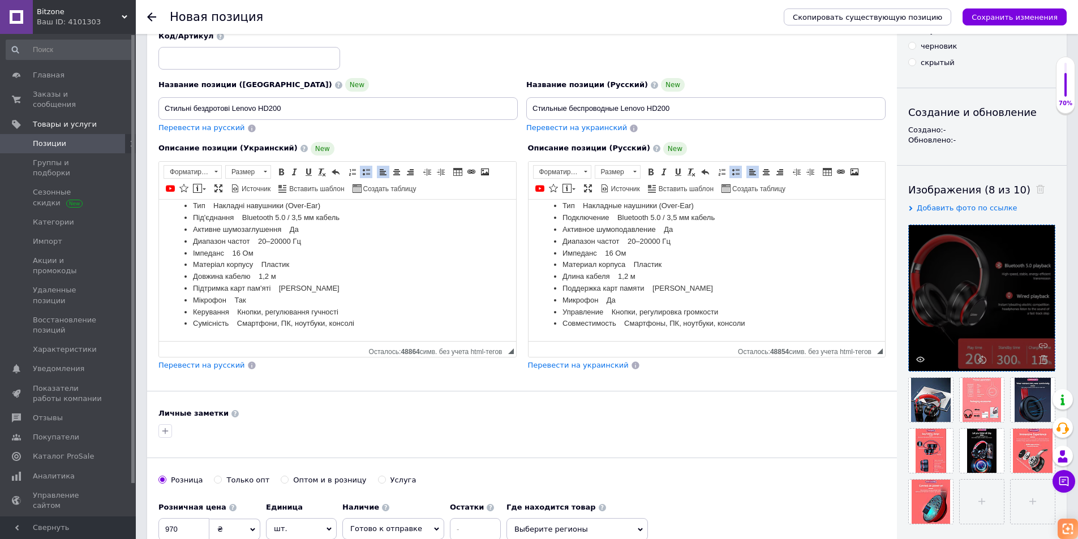
click at [1065, 89] on div at bounding box center [1066, 85] width 2 height 24
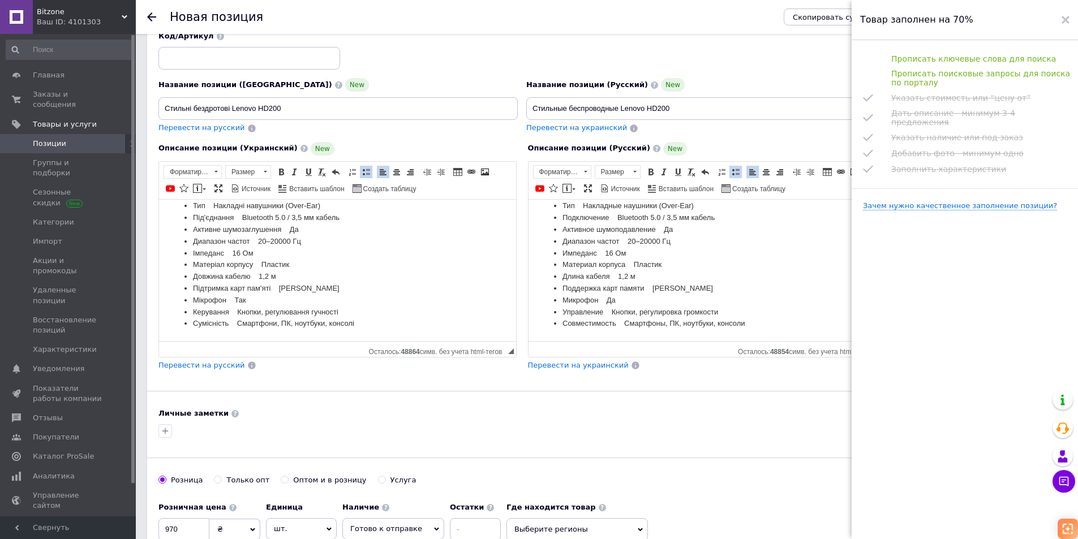
click at [718, 61] on div "Код/Артикул" at bounding box center [523, 50] width 736 height 47
click at [770, 410] on div "Личные заметки" at bounding box center [522, 414] width 727 height 10
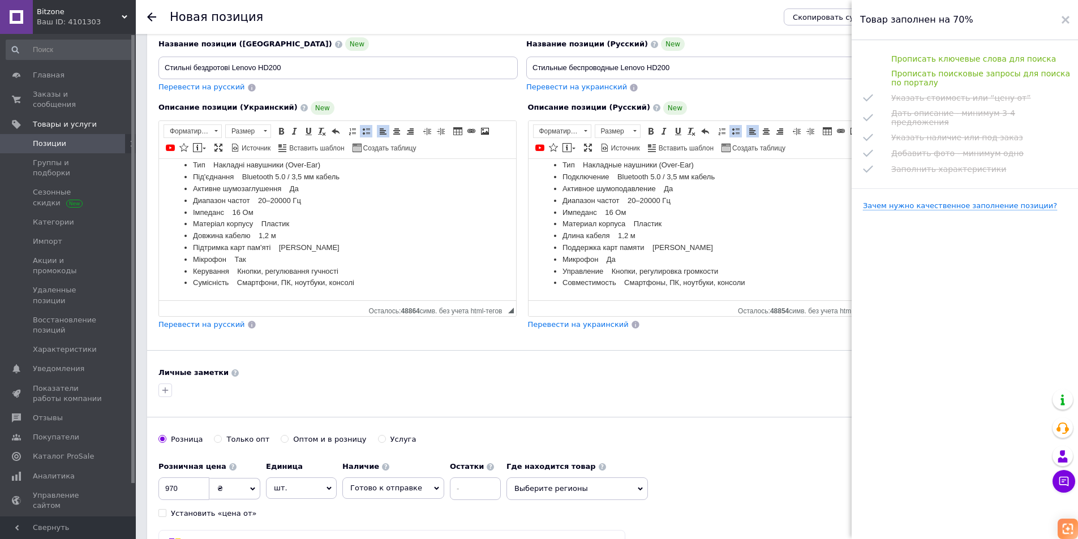
scroll to position [340, 0]
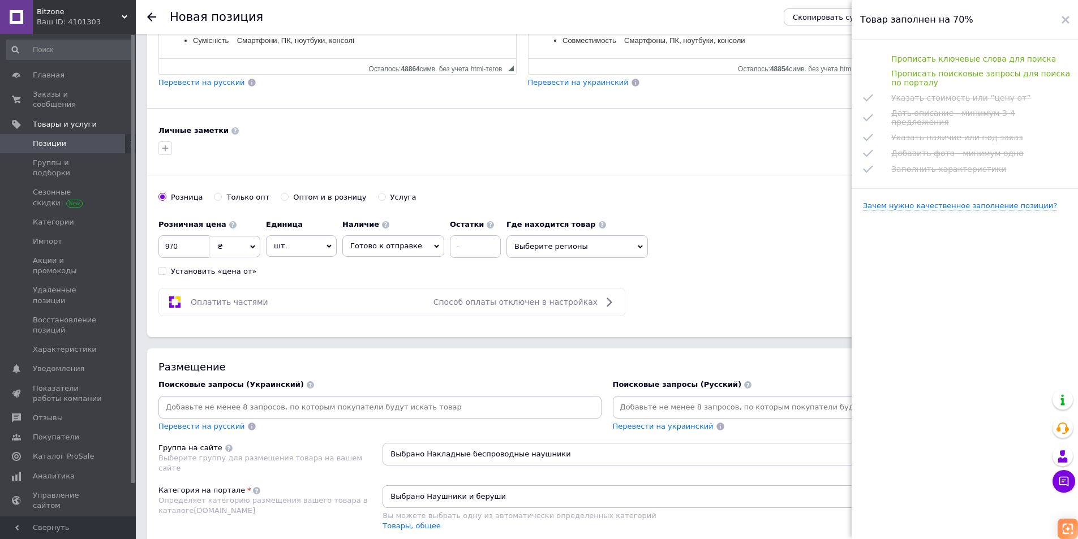
click at [680, 399] on input at bounding box center [834, 407] width 439 height 17
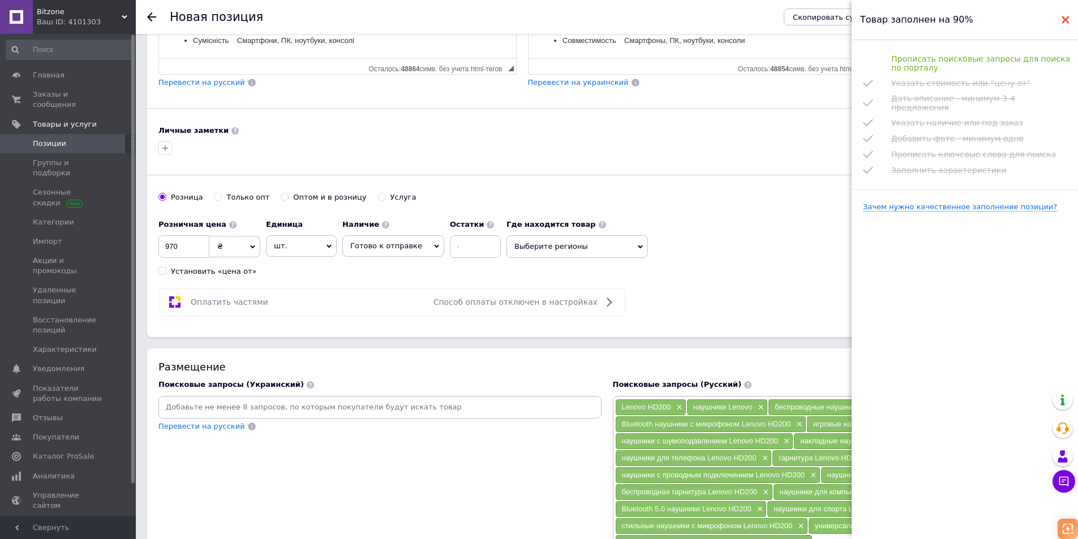
click at [1065, 19] on use at bounding box center [1066, 20] width 8 height 8
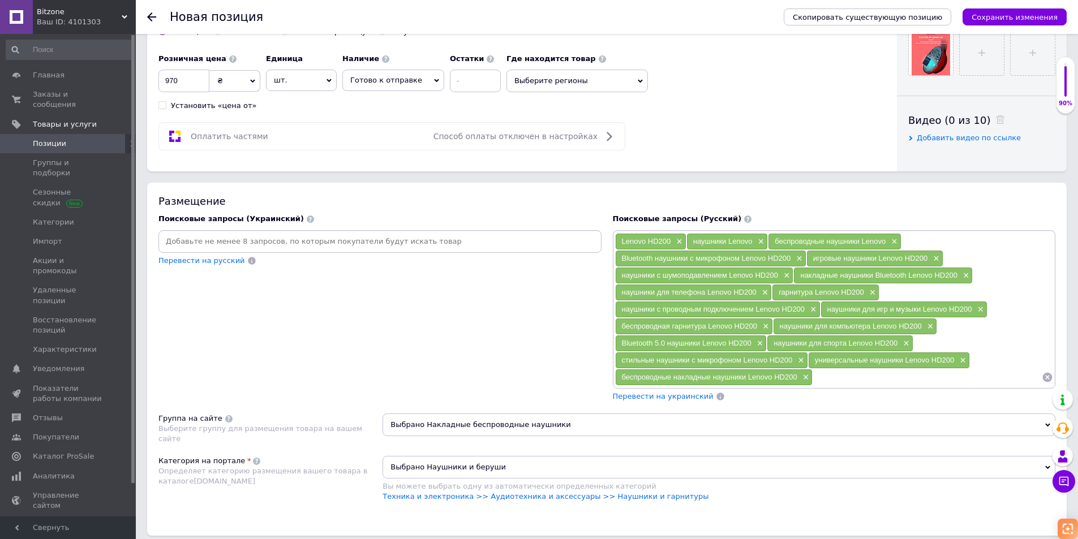
scroll to position [509, 0]
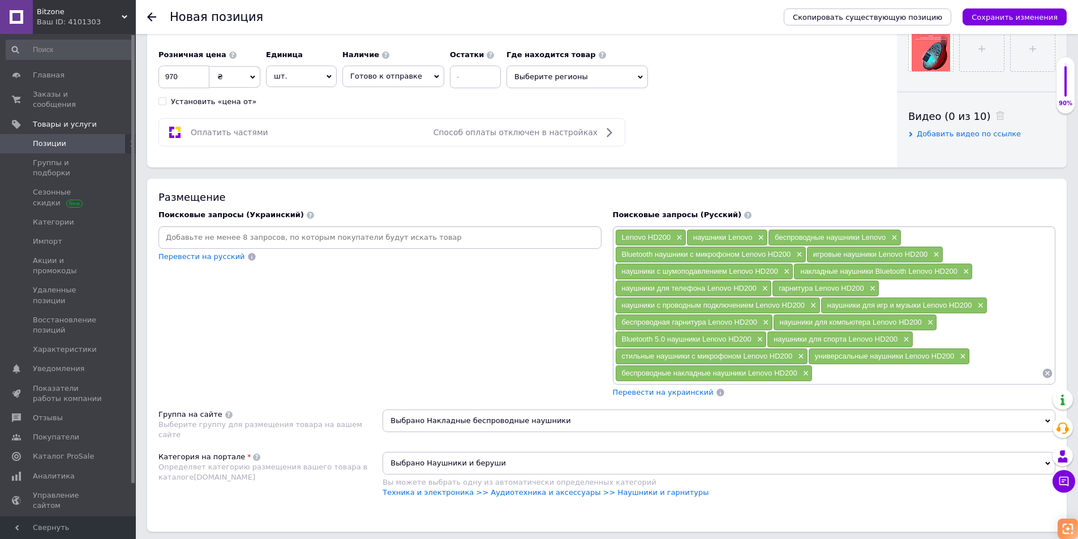
click at [671, 395] on span "Перевести на украинский" at bounding box center [663, 392] width 101 height 8
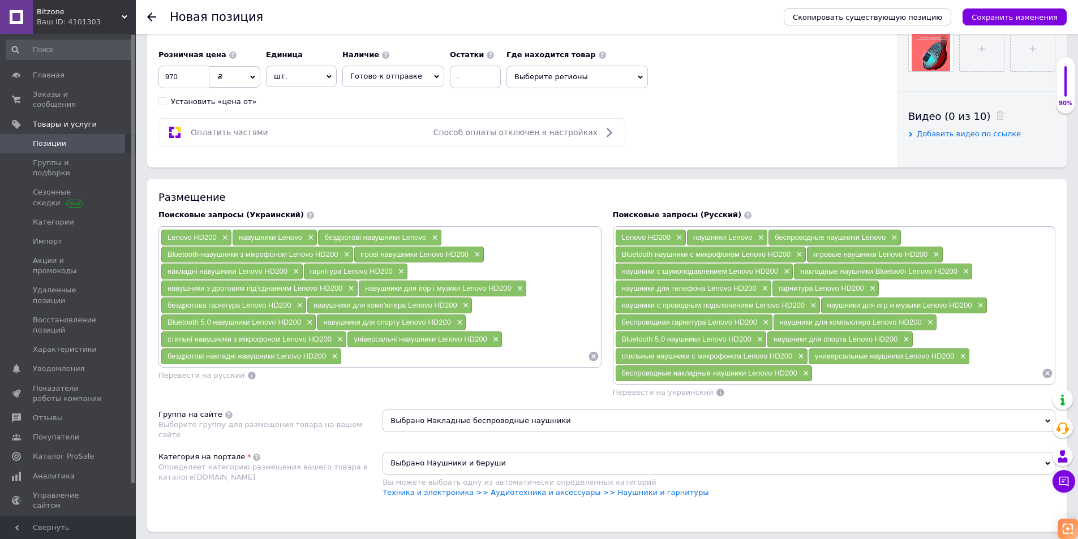
click at [1013, 22] on icon "Сохранить изменения" at bounding box center [1015, 17] width 86 height 8
